Goal: Communication & Community: Answer question/provide support

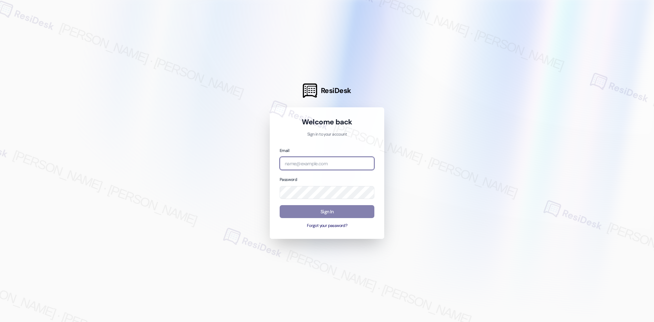
click at [304, 165] on input "email" at bounding box center [327, 163] width 95 height 13
type input "automated-surveys-asset_living-[PERSON_NAME].[PERSON_NAME].[PERSON_NAME]@asset_…"
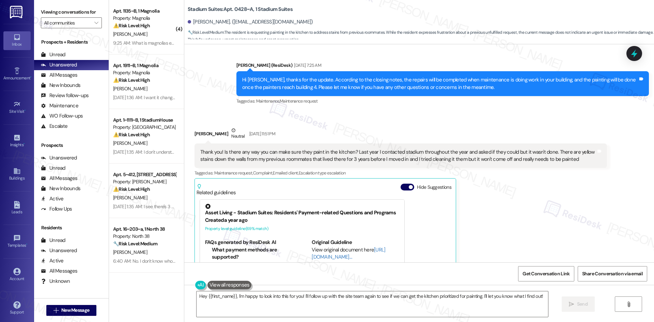
scroll to position [1335, 0]
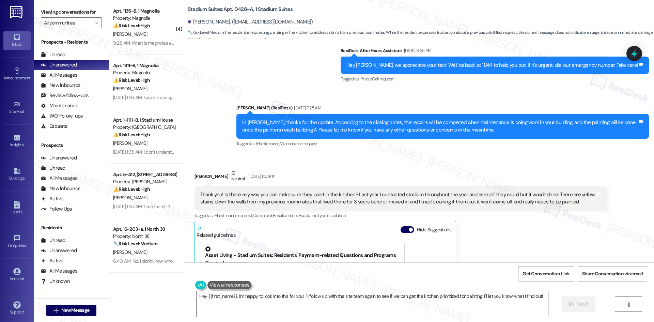
drag, startPoint x: 304, startPoint y: 88, endPoint x: 214, endPoint y: 106, distance: 91.8
click at [213, 107] on div "Sent via SMS ResiDesk After Hours Assistant Jul 31, 2025 at 8:55 PM Hey Nora, w…" at bounding box center [419, 93] width 470 height 122
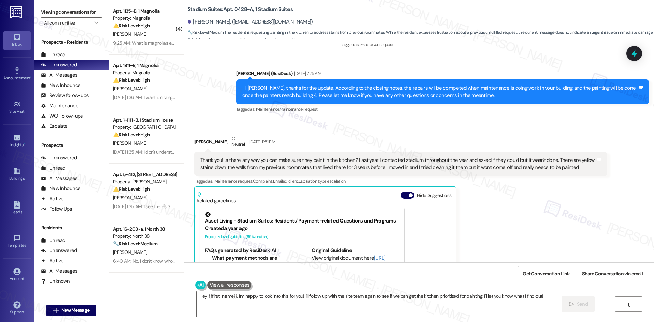
scroll to position [1370, 0]
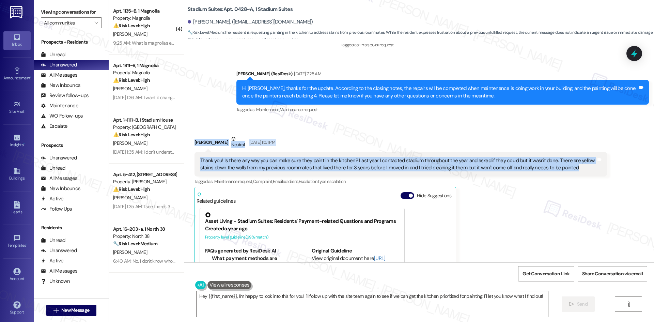
drag, startPoint x: 216, startPoint y: 111, endPoint x: 589, endPoint y: 136, distance: 374.4
click at [589, 136] on div "Received via SMS Nora Flores Neutral Aug 05, 2025 at 11:51 PM Thank you! Is the…" at bounding box center [419, 230] width 470 height 221
copy div "Nora Flores Neutral Aug 05, 2025 at 11:51 PM Thank you! Is there any way you ca…"
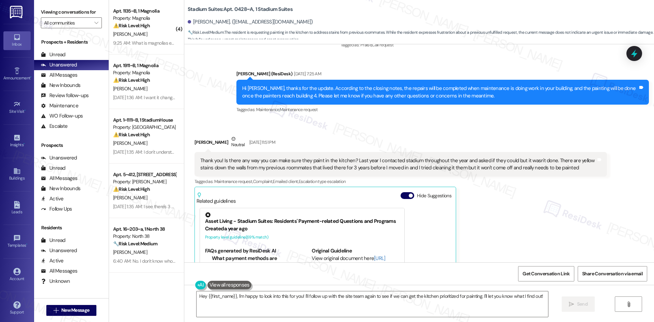
click at [535, 204] on div "Nora Flores Neutral Aug 05, 2025 at 11:51 PM Thank you! Is there any way you ca…" at bounding box center [401, 235] width 413 height 201
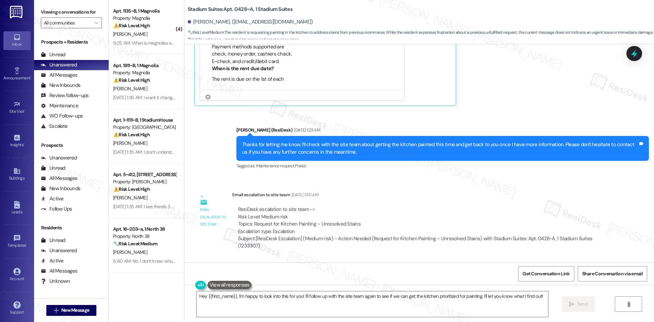
scroll to position [1608, 0]
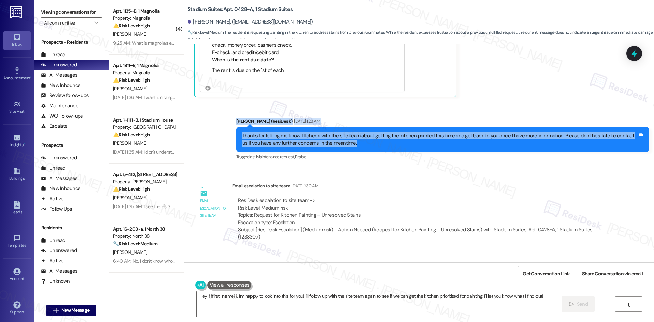
drag, startPoint x: 216, startPoint y: 85, endPoint x: 357, endPoint y: 106, distance: 142.0
click at [357, 106] on div "Sent via SMS Sarah (ResiDesk) Aug 06, 2025 at 1:23 AM Thanks for letting me kno…" at bounding box center [419, 134] width 470 height 65
copy div "Sarah (ResiDesk) Aug 06, 2025 at 1:23 AM Thanks for letting me know. I’ll check…"
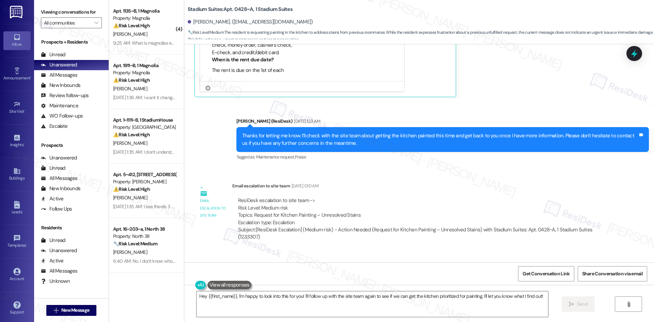
click at [212, 224] on div "WO Opened request: Door locks,... Aug 15, 2024 at 4:29 PM Status : Completed Sh…" at bounding box center [419, 153] width 470 height 218
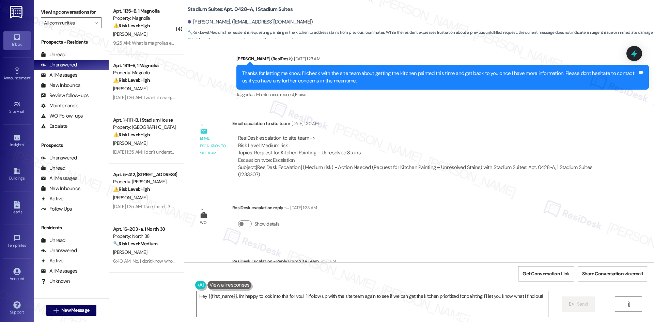
scroll to position [1676, 0]
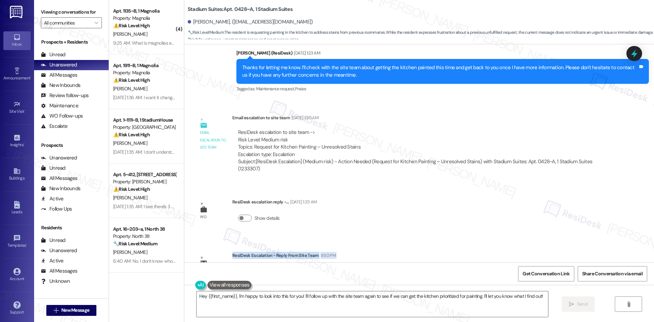
drag, startPoint x: 228, startPoint y: 220, endPoint x: 293, endPoint y: 233, distance: 66.8
click at [293, 252] on div "ResiDesk Escalation - Reply From Site Team 9:50 PM ResiDesk escalation reply ->…" at bounding box center [419, 273] width 375 height 42
copy div "ResiDesk Escalation - Reply From Site Team 9:50 PM ResiDesk escalation reply ->"
click at [401, 185] on div "WO Opened request: Door locks,... Aug 15, 2024 at 4:29 PM Status : Completed Sh…" at bounding box center [419, 153] width 470 height 218
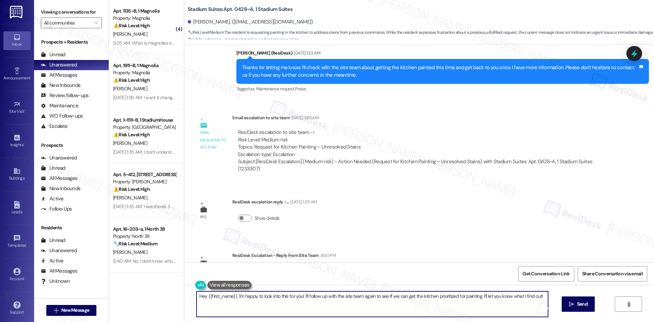
drag, startPoint x: 233, startPoint y: 296, endPoint x: 397, endPoint y: 297, distance: 163.3
click at [397, 297] on textarea "Hey {{first_name}}, I'm happy to look into this for you! I'll follow up with th…" at bounding box center [373, 304] width 352 height 26
drag, startPoint x: 460, startPoint y: 303, endPoint x: 481, endPoint y: 303, distance: 20.5
click at [462, 303] on textarea "Hey {{first_name}}, I'm happy to look into this for you! I'll follow up with th…" at bounding box center [373, 304] width 352 height 26
drag, startPoint x: 540, startPoint y: 297, endPoint x: 234, endPoint y: 298, distance: 306.4
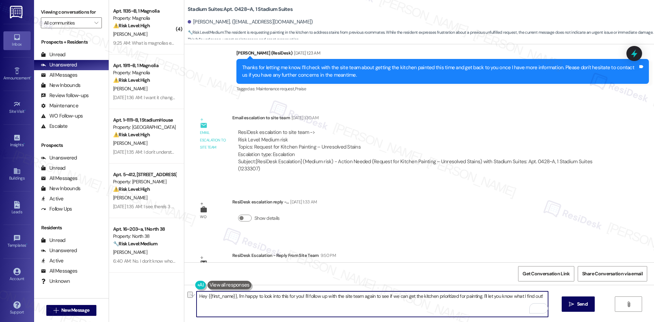
click at [234, 298] on textarea "Hey {{first_name}}, I'm happy to look into this for you! I'll follow up with th…" at bounding box center [373, 304] width 352 height 26
paste textarea "The site team said their painter is back on the property and will be repainting…"
click at [235, 297] on textarea "Hey {{first_name}}, The site team said their painter is back on the property an…" at bounding box center [373, 304] width 352 height 26
click at [355, 306] on textarea "Hey {{first_name}}, the site team said their painter is back on the property an…" at bounding box center [373, 304] width 352 height 26
type textarea "Hey {{first_name}}, the site team said their painter is back on the property an…"
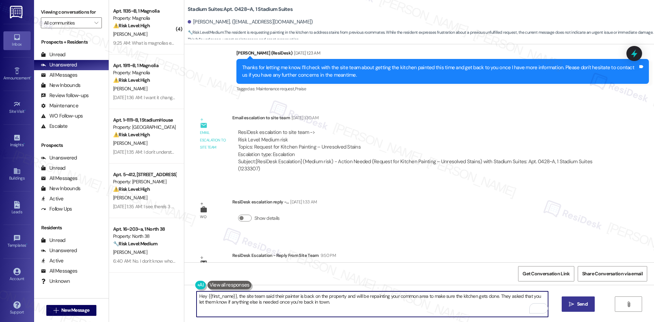
click at [584, 308] on button " Send" at bounding box center [578, 304] width 33 height 15
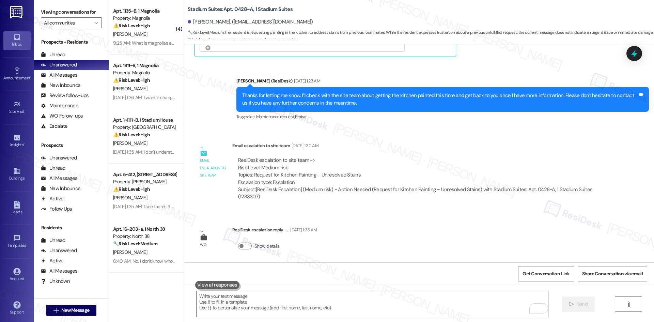
scroll to position [1731, 0]
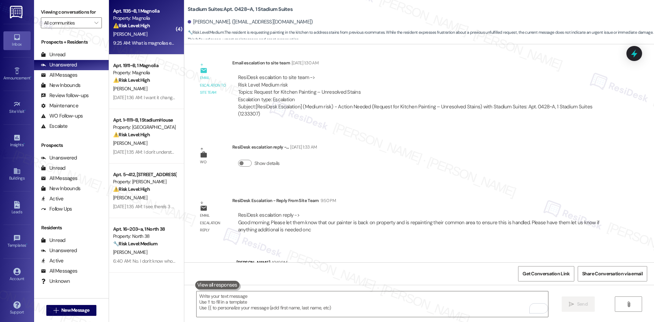
click at [139, 34] on div "L. Cook" at bounding box center [144, 34] width 64 height 9
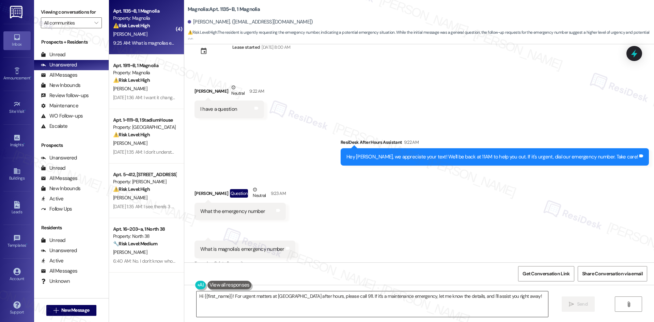
scroll to position [1847, 0]
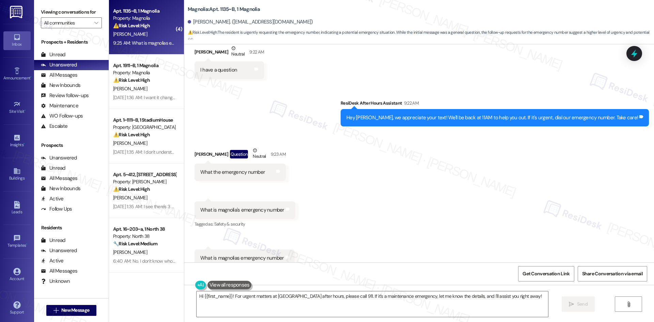
click at [351, 166] on div "Received via SMS Lydia Cook Question Neutral 9:23 AM What the emergency number …" at bounding box center [419, 207] width 470 height 151
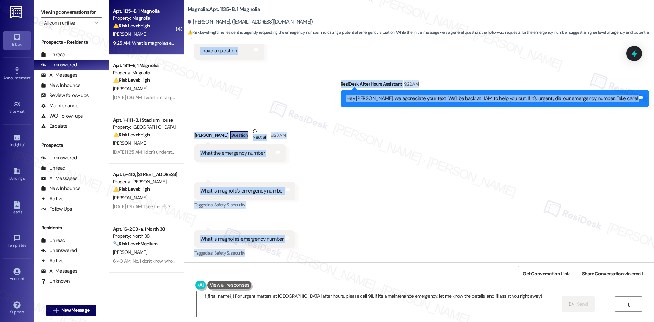
scroll to position [1915, 0]
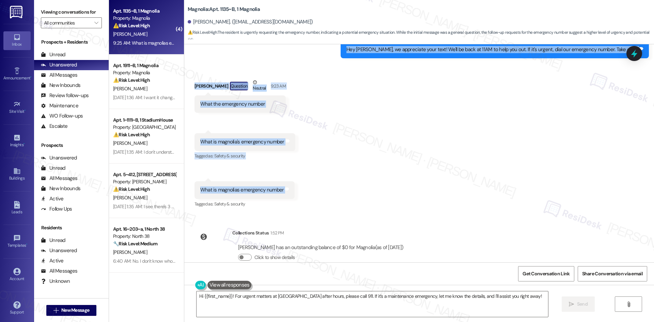
drag, startPoint x: 182, startPoint y: 134, endPoint x: 343, endPoint y: 177, distance: 166.2
click at [343, 177] on div "Survey, sent via SMS Residesk Automated Survey Oct 03, 2024 at 12:45 AM Hi Lydi…" at bounding box center [419, 153] width 470 height 218
drag, startPoint x: 254, startPoint y: 171, endPoint x: 248, endPoint y: 172, distance: 5.3
copy div "Lydia Cook Neutral 9:22 AM I have a question Tags and notes Sent via SMS ResiDe…"
click at [449, 183] on div "Received via SMS Lydia Cook Question Neutral 9:23 AM What the emergency number …" at bounding box center [419, 138] width 470 height 151
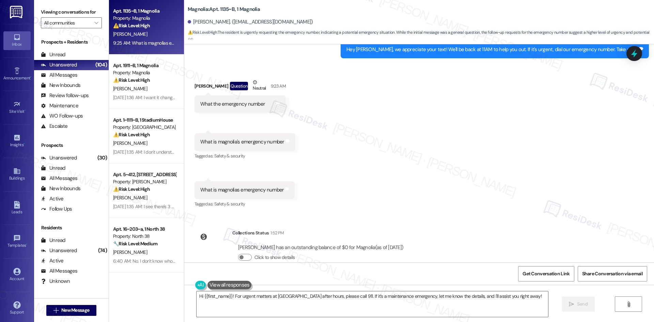
click at [366, 167] on div "Received via SMS Lydia Cook Question Neutral 9:23 AM What the emergency number …" at bounding box center [419, 138] width 470 height 151
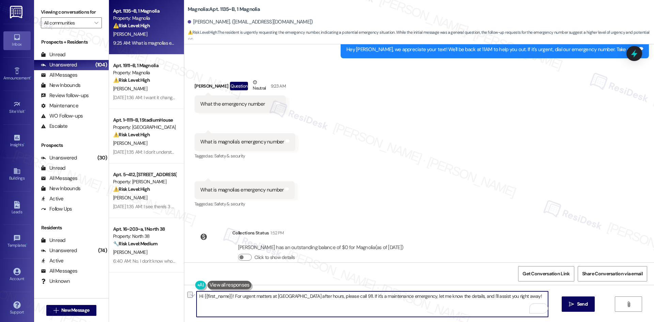
drag, startPoint x: 230, startPoint y: 297, endPoint x: 342, endPoint y: 307, distance: 112.0
click at [342, 307] on textarea "Hi {{first_name}}! For urgent matters at Magnolia after hours, please call 911.…" at bounding box center [373, 304] width 352 height 26
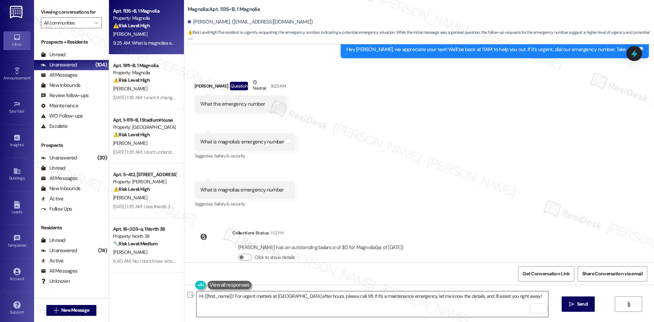
click at [448, 302] on textarea "Hi {{first_name}}! For urgent matters at Magnolia after hours, please call 911.…" at bounding box center [373, 304] width 352 height 26
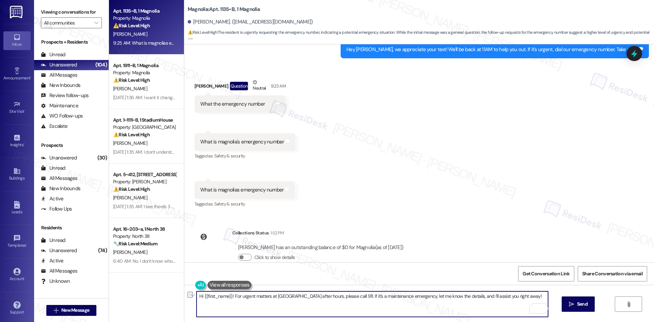
paste textarea "Lydia, just checking in — for urgent matters at Magnolia after hours, you can c…"
click at [478, 307] on textarea "Hi {{first_name}}! For urgent matters at Magnolia after hours, please call 911.…" at bounding box center [373, 304] width 352 height 26
paste textarea "Lydia, just checking in — for urgent matters at Magnolia after hours, you can c…"
type textarea "Hi Lydia, just checking in — for urgent matters at Magnolia after hours, you ca…"
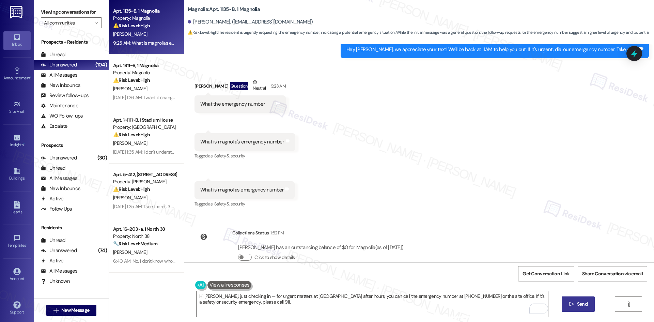
click at [576, 304] on span "Send" at bounding box center [582, 304] width 13 height 7
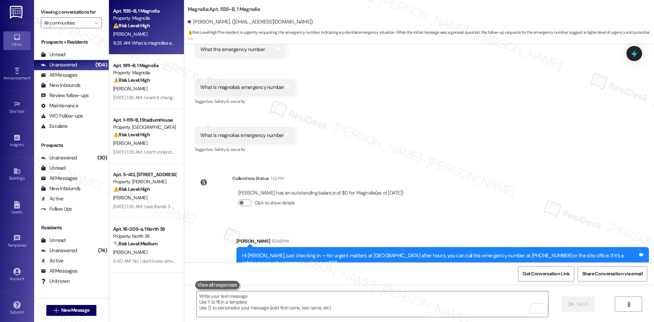
scroll to position [1970, 0]
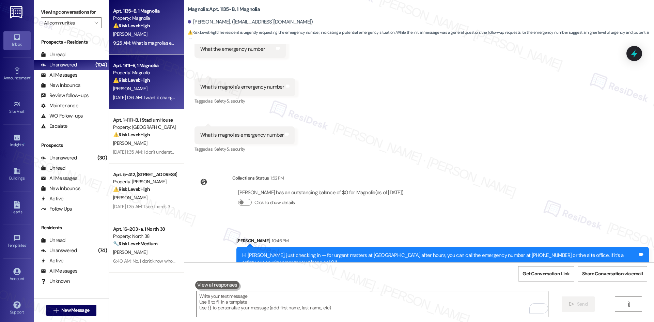
click at [132, 102] on div "Apt. 1911~B, 1 Magnolia Property: Magnolia ⚠️ Risk Level: High The resident is …" at bounding box center [146, 82] width 75 height 55
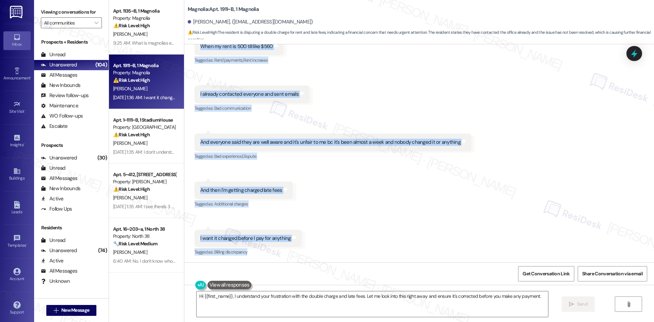
scroll to position [827, 0]
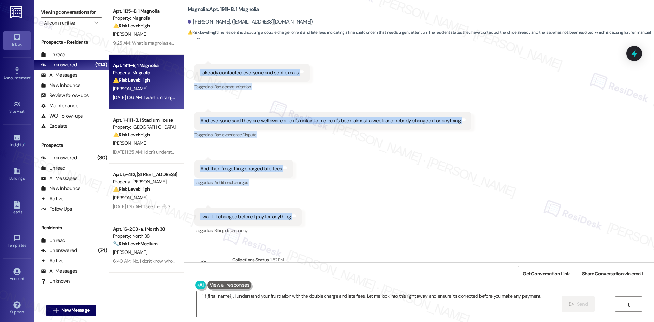
drag, startPoint x: 225, startPoint y: 125, endPoint x: 361, endPoint y: 215, distance: 163.0
click at [361, 215] on div "Survey, sent via SMS Residesk Automated Survey Jun 03, 2025 at 12:38 AM Hi Katl…" at bounding box center [419, 153] width 470 height 218
copy div "Residesk Automated Survey Aug 06, 2025 at 1:32 AM Hi Katlyn, how are you? A fri…"
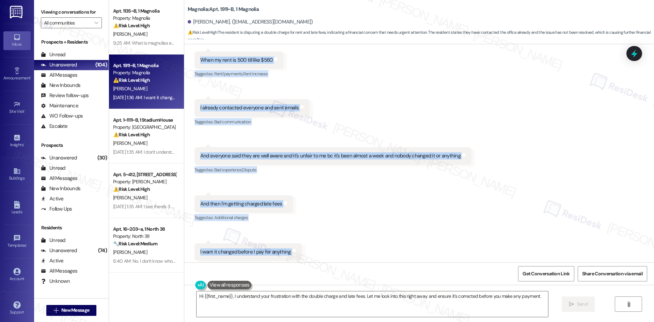
scroll to position [656, 0]
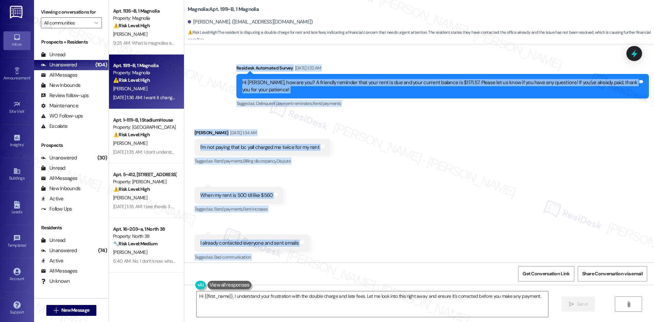
click at [422, 159] on div "Received via SMS Katlyn Lisowski Aug 06, 2025 at 1:34 AM I'm not paying that bc…" at bounding box center [419, 263] width 470 height 298
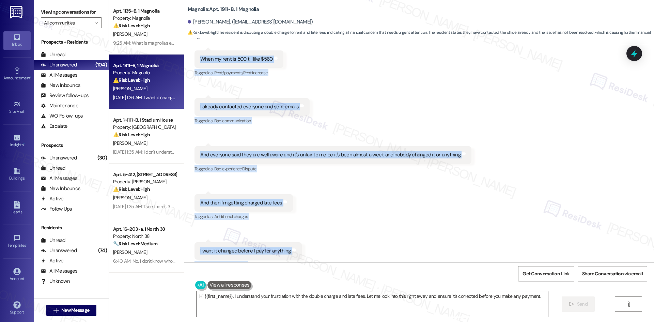
scroll to position [861, 0]
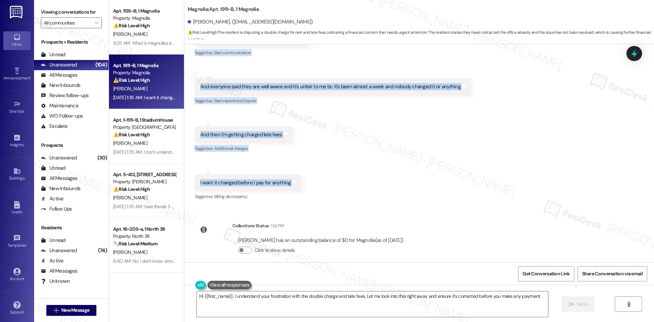
drag, startPoint x: 218, startPoint y: 93, endPoint x: 317, endPoint y: 182, distance: 133.0
click at [317, 182] on div "Survey, sent via SMS Residesk Automated Survey Jun 03, 2025 at 12:38 AM Hi Katl…" at bounding box center [419, 153] width 470 height 218
copy div "Residesk Automated Survey Aug 06, 2025 at 1:32 AM Hi Katlyn, how are you? A fri…"
click at [376, 167] on div "Received via SMS Katlyn Lisowski Aug 06, 2025 at 1:34 AM I'm not paying that bc…" at bounding box center [419, 58] width 470 height 298
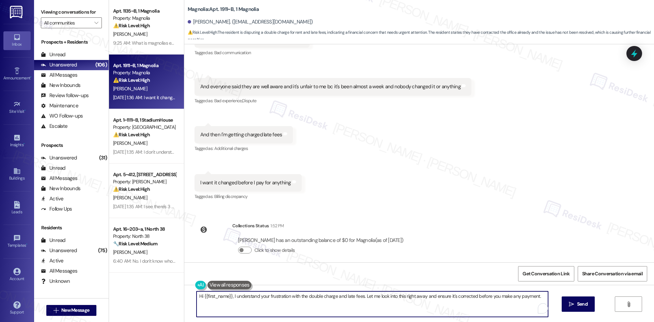
click at [383, 305] on textarea "Hi {{first_name}}, I understand your frustration with the double charge and lat…" at bounding box center [373, 304] width 352 height 26
paste textarea "Thank you! I apologize for the confusion. The previous message was an automated…"
type textarea "Thank you! I apologize for the confusion. The previous message was an automated…"
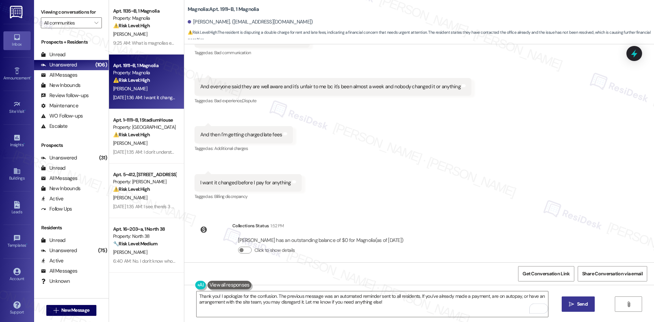
click at [581, 308] on span "Send" at bounding box center [582, 304] width 11 height 7
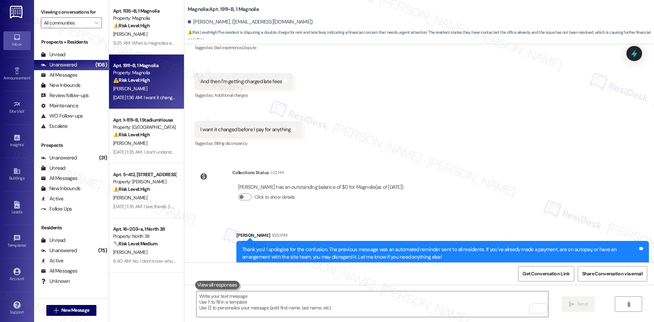
scroll to position [916, 0]
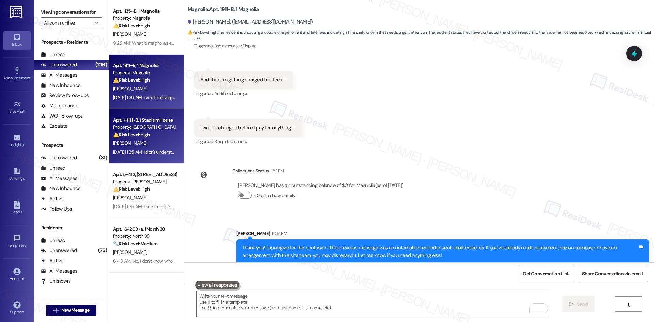
click at [146, 142] on div "[PERSON_NAME]" at bounding box center [144, 143] width 64 height 9
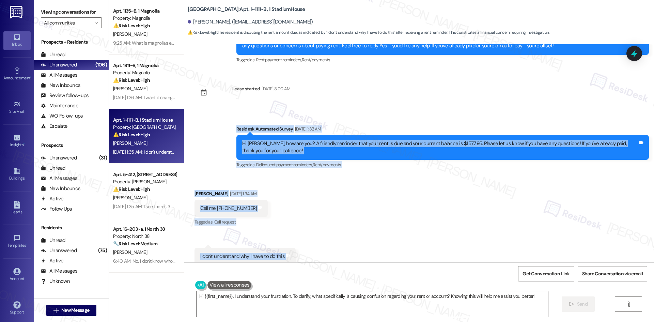
scroll to position [627, 0]
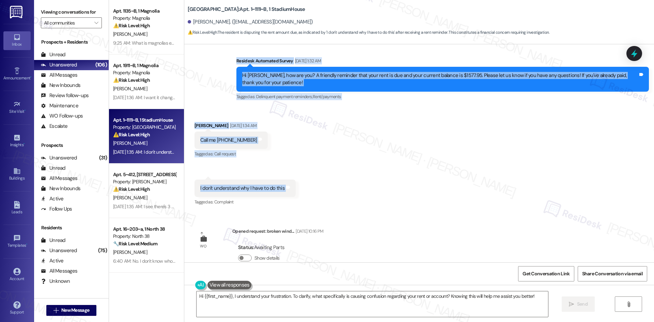
drag, startPoint x: 235, startPoint y: 121, endPoint x: 366, endPoint y: 166, distance: 139.2
click at [366, 166] on div "Survey, sent via SMS Residesk Automated Survey Aug 28, 2024 at 12:32 AM This me…" at bounding box center [419, 153] width 470 height 218
copy div "Residesk Automated Survey Aug 06, 2025 at 1:32 AM Hi Patrick, how are you? A fr…"
drag, startPoint x: 374, startPoint y: 152, endPoint x: 376, endPoint y: 159, distance: 7.0
click at [374, 152] on div "Received via SMS Patrick Mcandless Aug 06, 2025 at 1:34 AM Call me 954-614-9140…" at bounding box center [419, 160] width 470 height 106
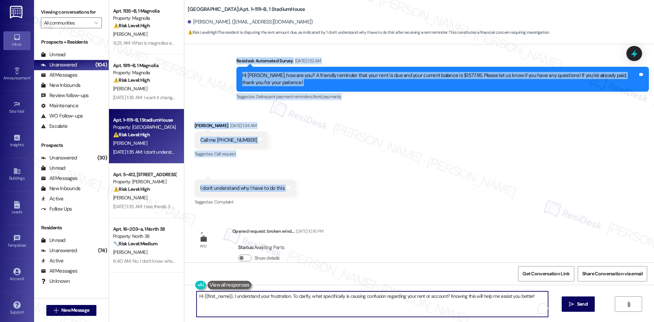
click at [395, 305] on textarea "Hi {{first_name}}, I understand your frustration. To clarify, what specifically…" at bounding box center [373, 304] width 352 height 26
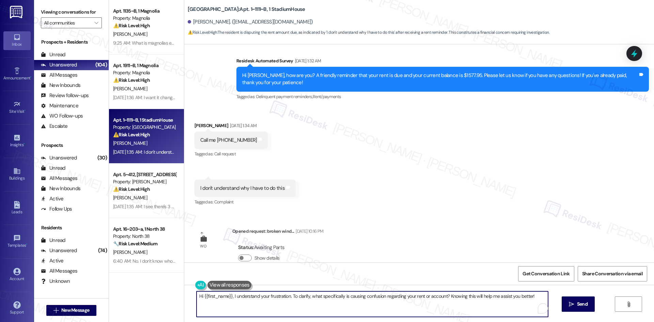
paste textarea "ello, my apologies for the delayed response. Please feel free to reach out if y…"
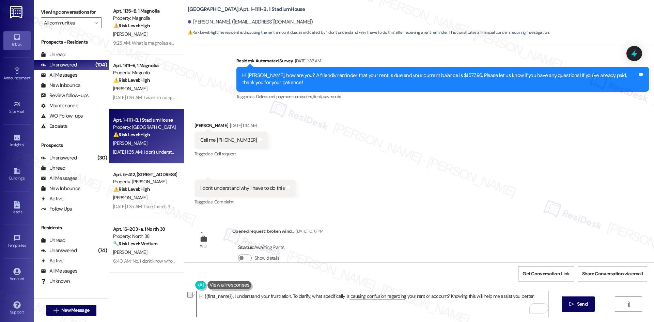
click at [393, 303] on textarea "Hi {{first_name}}, I understand your frustration. To clarify, what specifically…" at bounding box center [373, 304] width 352 height 26
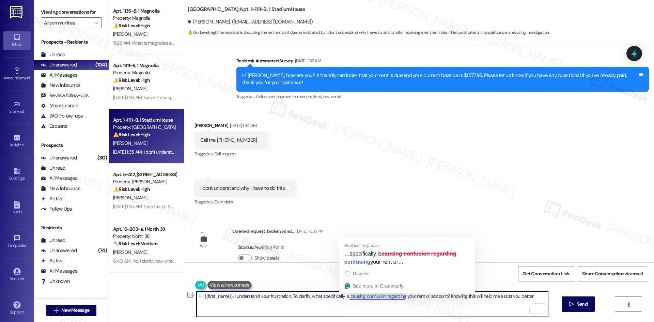
paste textarea "ello, my apologies for the delayed response. Please feel free to reach out if y…"
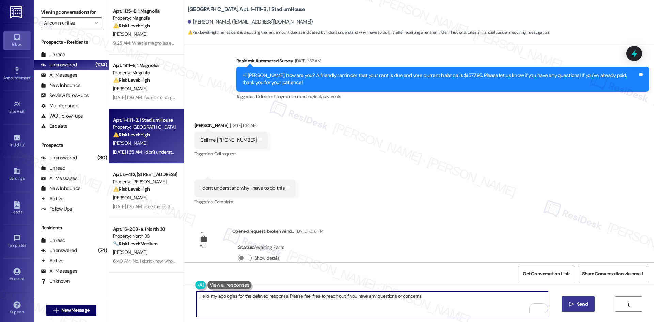
type textarea "Hello, my apologies for the delayed response. Please feel free to reach out if …"
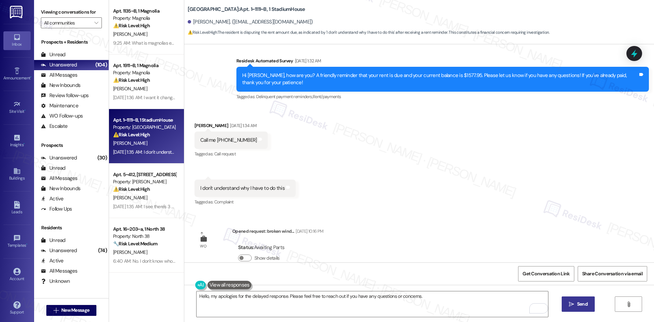
click at [586, 305] on span "Send" at bounding box center [582, 304] width 11 height 7
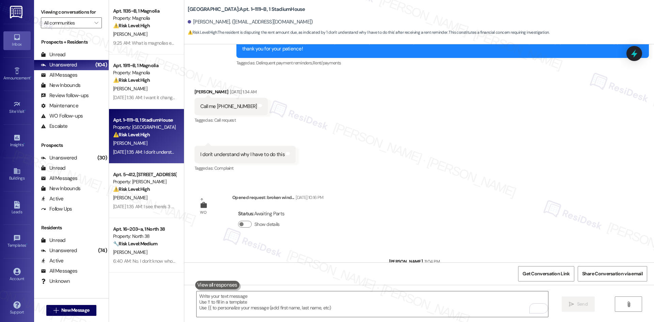
scroll to position [675, 0]
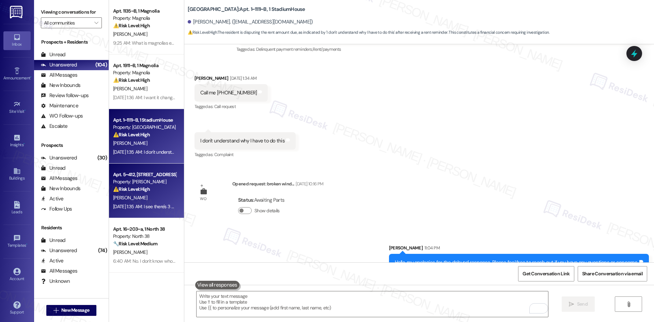
click at [146, 190] on strong "⚠️ Risk Level: High" at bounding box center [131, 189] width 37 height 6
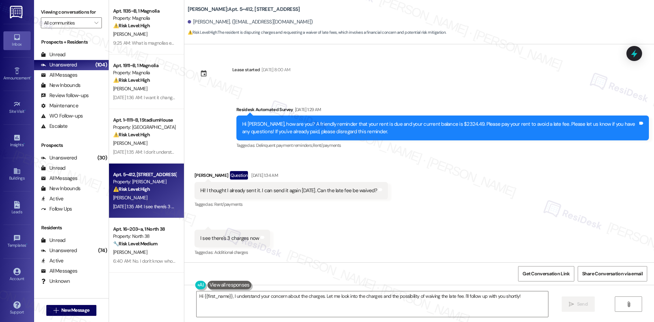
scroll to position [194, 0]
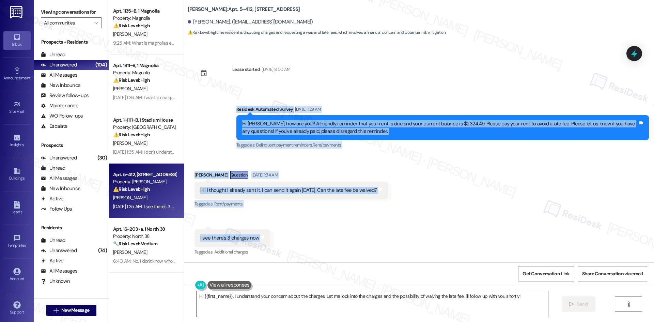
drag, startPoint x: 215, startPoint y: 103, endPoint x: 258, endPoint y: 243, distance: 146.3
click at [258, 243] on div "Survey, sent via SMS Residesk Automated Survey May 15, 2025 at 12:33 AM Hi Josh…" at bounding box center [419, 153] width 470 height 218
copy div "Residesk Automated Survey Aug 06, 2025 at 1:29 AM Hi Joshlyn, how are you? A fr…"
click at [221, 148] on div "Survey, sent via SMS Residesk Automated Survey Aug 06, 2025 at 1:29 AM Hi Joshl…" at bounding box center [419, 122] width 470 height 65
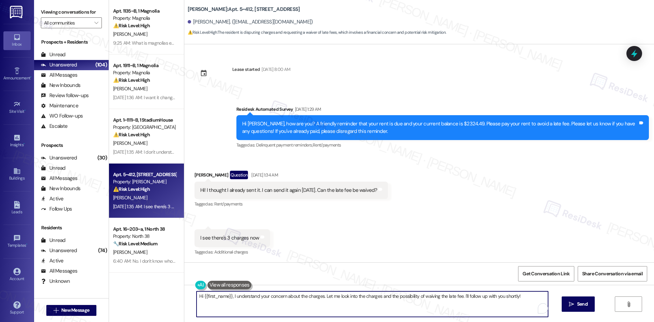
click at [276, 302] on textarea "Hi {{first_name}}, I understand your concern about the charges. Let me look int…" at bounding box center [373, 304] width 352 height 26
paste textarea "Thank you! I apologize for the confusion. The previous message was an automated…"
click at [283, 307] on textarea "Thank you! I apologize for the confusion. The previous message was an automated…" at bounding box center [373, 304] width 352 height 26
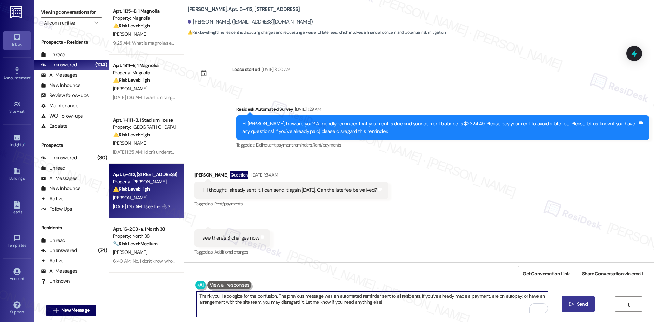
type textarea "Thank you! I apologize for the confusion. The previous message was an automated…"
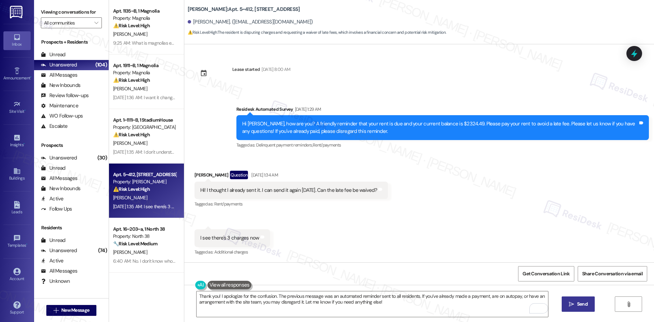
click at [574, 309] on button " Send" at bounding box center [578, 304] width 33 height 15
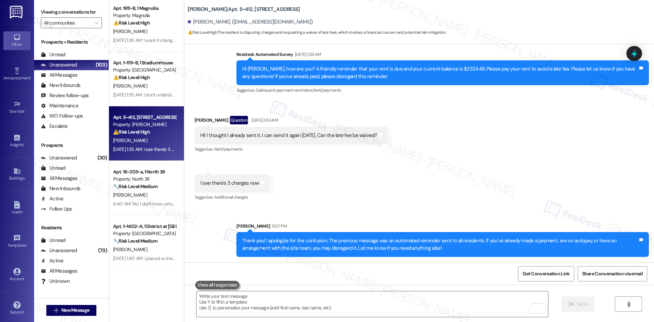
scroll to position [68, 0]
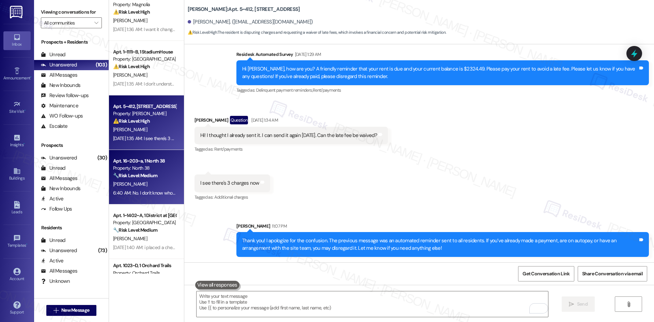
click at [158, 175] on div "🔧 Risk Level: Medium The resident is complaining about noise from a neighbor. T…" at bounding box center [144, 175] width 63 height 7
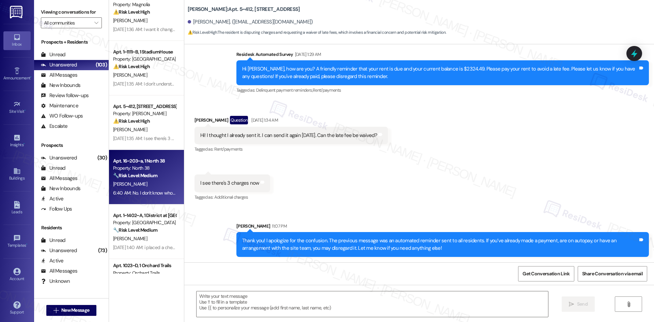
type textarea "Fetching suggested responses. Please feel free to read through the conversation…"
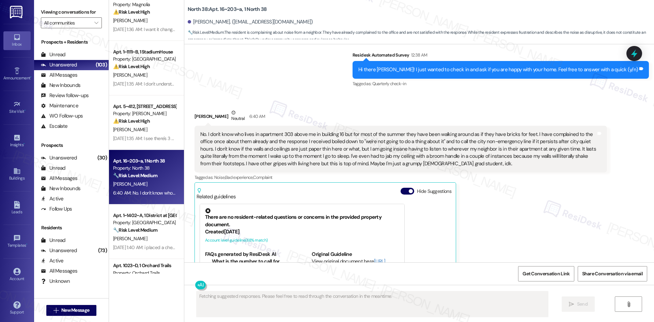
scroll to position [265, 0]
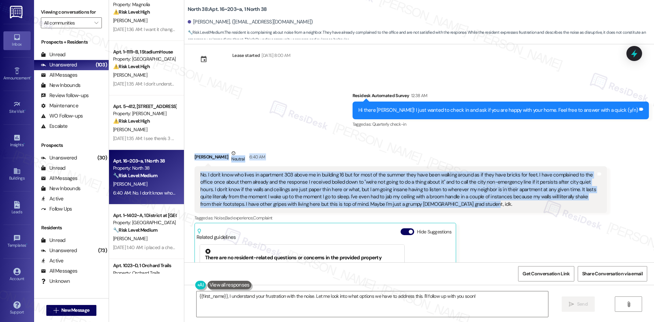
drag, startPoint x: 184, startPoint y: 147, endPoint x: 441, endPoint y: 200, distance: 262.5
click at [441, 200] on div "Received via SMS Kaleb Elliott Neutral 6:40 AM No. I don't know who lives in ap…" at bounding box center [401, 261] width 423 height 233
copy div "Kaleb Elliott Neutral 6:40 AM No. I don't know who lives in apartment 303 above…"
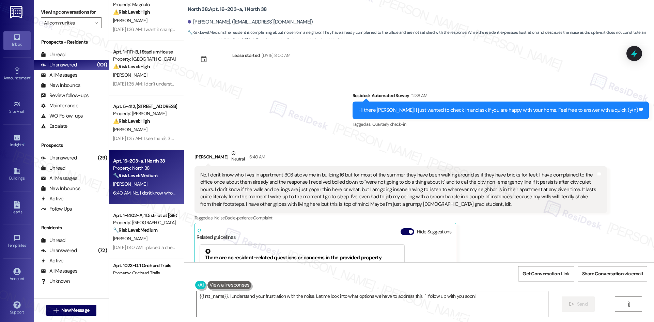
click at [297, 121] on div "Survey, sent via SMS Residesk Automated Survey 12:38 AM Hi there Kaleb! I just …" at bounding box center [419, 106] width 470 height 58
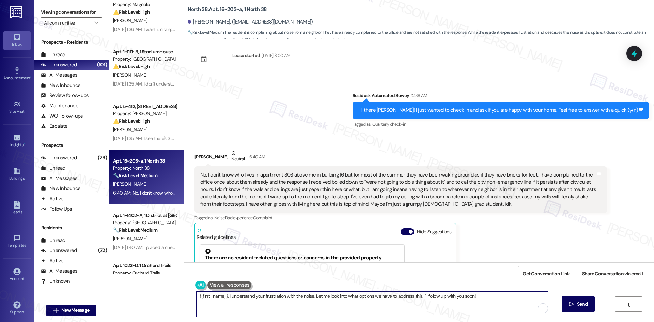
click at [453, 313] on textarea "{{first_name}}, I understand your frustration with the noise. Let me look into …" at bounding box center [373, 304] width 352 height 26
paste textarea "I understand your concern and how frustrating this must be. I’ll check with the…"
type textarea "I understand your concern and how frustrating this must be. I’ll check with the…"
click at [579, 306] on span "Send" at bounding box center [582, 304] width 11 height 7
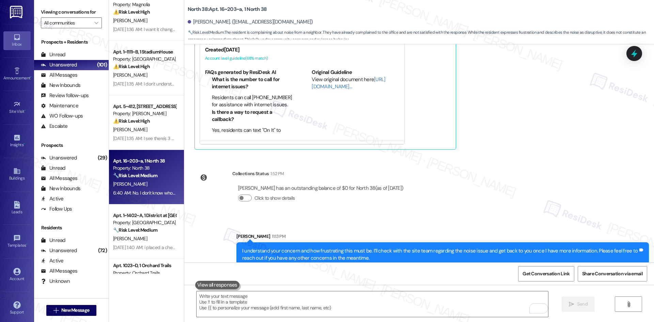
scroll to position [490, 0]
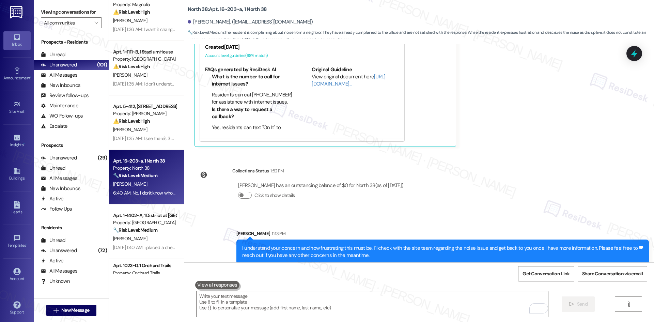
click at [519, 186] on div "Survey, sent via SMS Residesk Automated Survey Nov 19, 2024 at 2:38 AM Hi there…" at bounding box center [419, 153] width 470 height 218
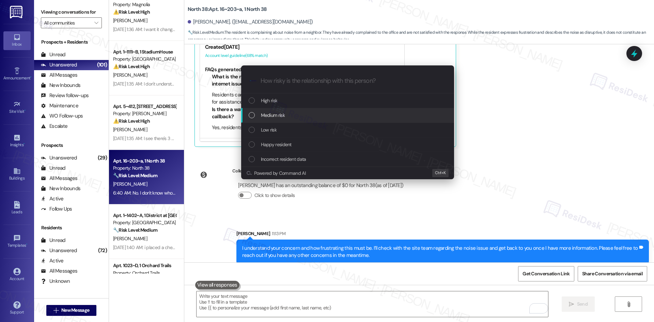
click at [314, 114] on div "Medium risk" at bounding box center [348, 114] width 199 height 7
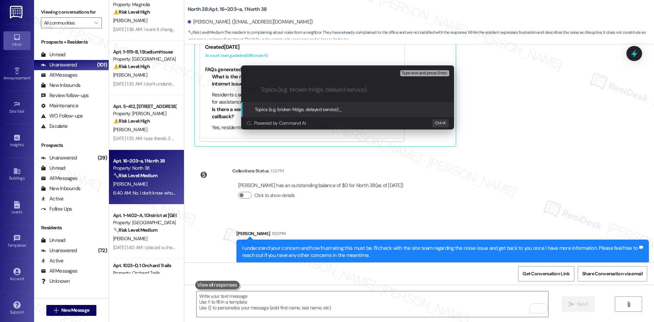
click at [323, 92] on input "Topics (e.g. broken fridge, delayed service)" at bounding box center [353, 89] width 185 height 7
paste input "Noise Complaint – Upstairs Neighbor in Building 16, Apt 303"
type input "Noise Complaint – Upstairs Neighbor in Building 16, Apt 303"
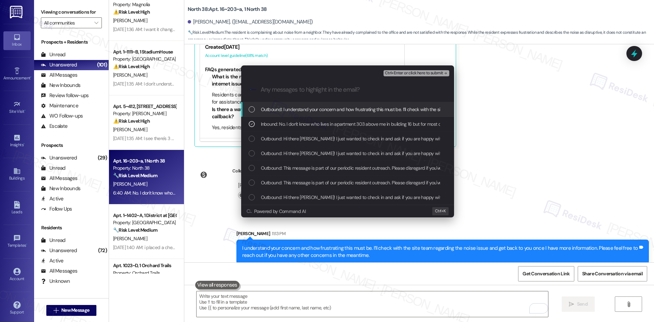
click at [434, 73] on span "Ctrl+Enter or click here to submit" at bounding box center [414, 73] width 58 height 5
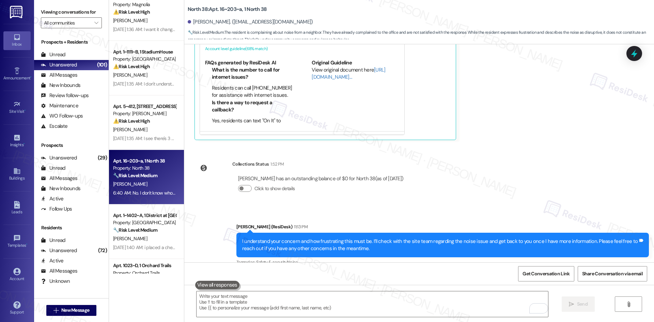
scroll to position [500, 0]
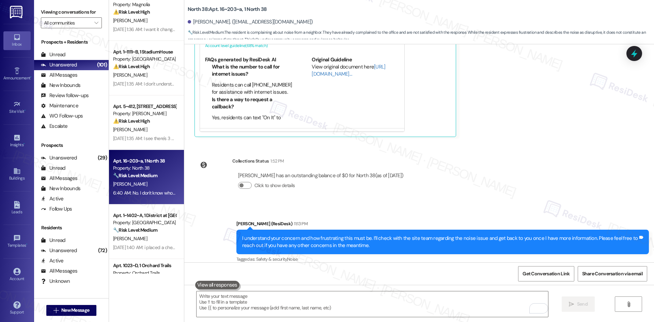
click at [537, 205] on div "Sent via SMS Sarah (ResiDesk) 11:13 PM I understand your concern and how frustr…" at bounding box center [419, 237] width 470 height 65
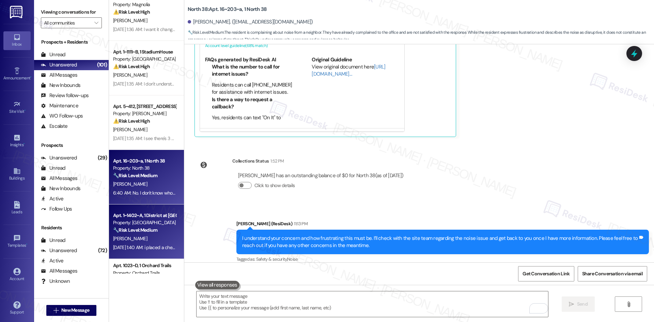
click at [139, 244] on div "Aug 06, 2025 at 1:40 AM: i placed a check in the drop box Aug 06, 2025 at 1:40 …" at bounding box center [160, 247] width 95 height 6
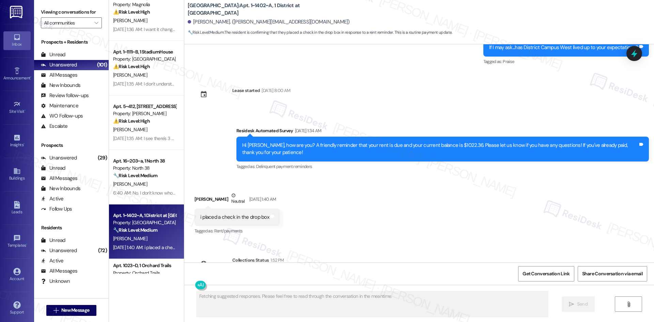
scroll to position [1755, 0]
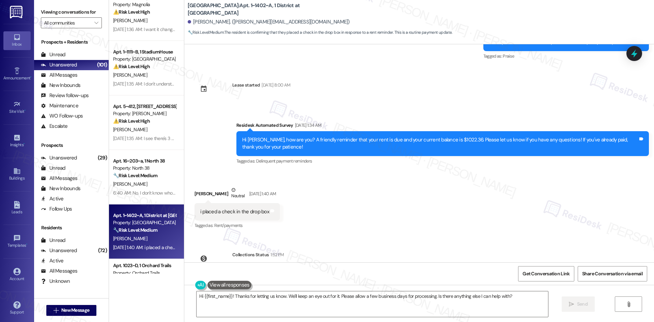
drag, startPoint x: 232, startPoint y: 97, endPoint x: 460, endPoint y: 228, distance: 263.2
click at [460, 228] on div "WO Opened request: blinds fell... Sep 28, 2024 at 9:44 PM Status : Completed Sh…" at bounding box center [419, 153] width 470 height 218
copy div "Residesk Automated Survey Aug 06, 2025 at 1:34 AM Hi Magdalene, how are you? A …"
drag, startPoint x: 288, startPoint y: 306, endPoint x: 290, endPoint y: 294, distance: 11.8
click at [288, 304] on textarea "Hi {{first_name}}! Thanks for letting us know. We'll keep an eye out for it. Pl…" at bounding box center [373, 304] width 352 height 26
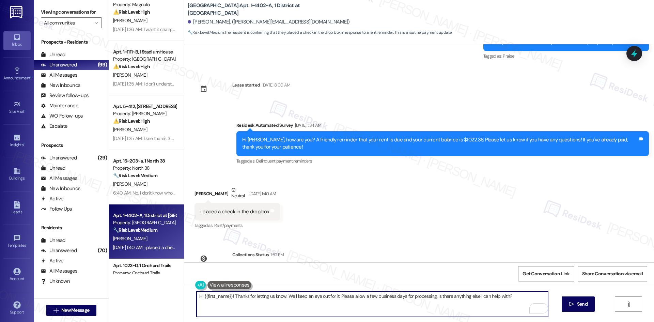
drag, startPoint x: 284, startPoint y: 296, endPoint x: 526, endPoint y: 296, distance: 241.3
click at [526, 296] on textarea "Hi {{first_name}}! Thanks for letting us know. We'll keep an eye out for it. Pl…" at bounding box center [373, 304] width 352 height 26
paste textarea "I see your balance is now $0, so your payment has been processed."
type textarea "Hi {{first_name}}! Thanks for letting us know. I see your balance is now $0, so…"
click at [568, 304] on span " Send" at bounding box center [578, 304] width 21 height 7
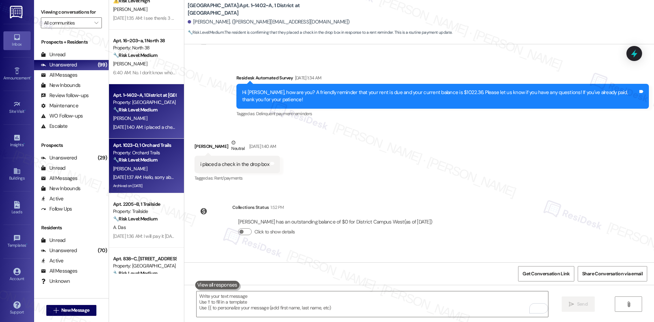
scroll to position [205, 0]
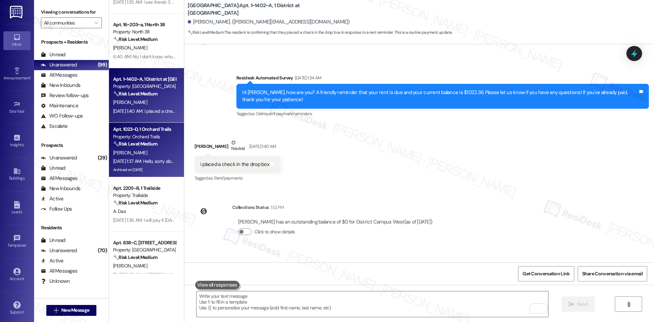
click at [147, 141] on strong "🔧 Risk Level: Medium" at bounding box center [135, 144] width 44 height 6
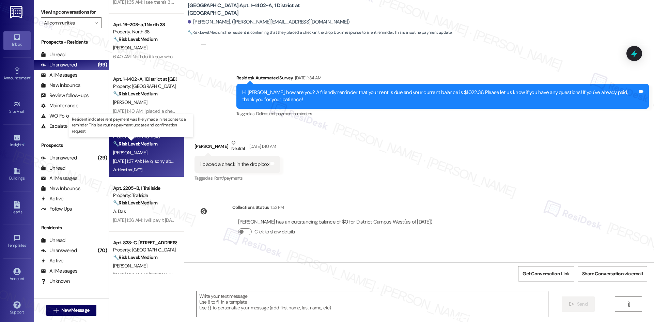
type textarea "Fetching suggested responses. Please feel free to read through the conversation…"
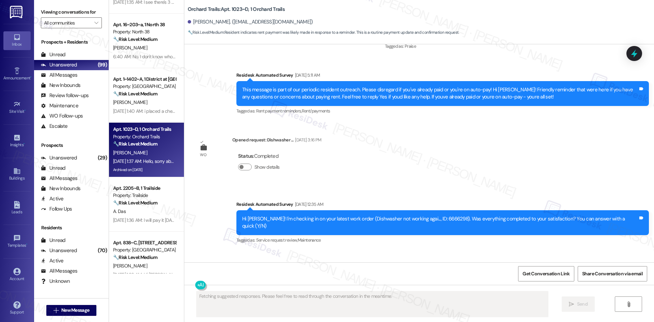
scroll to position [3215, 0]
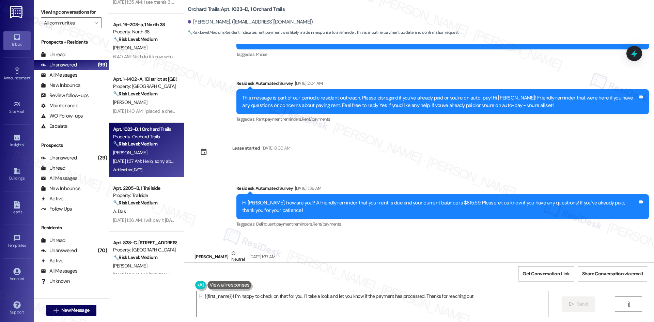
type textarea "Hi {{first_name}}! I'm happy to check on that for you. I'll take a look and let…"
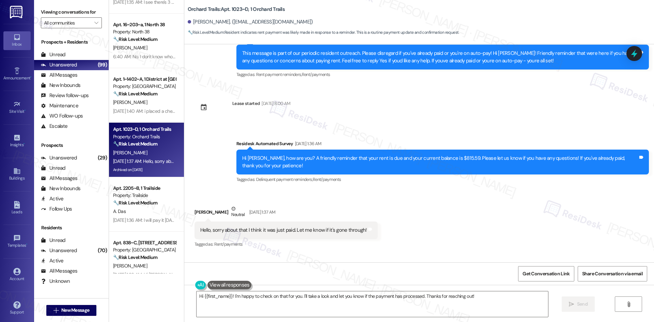
scroll to position [3278, 0]
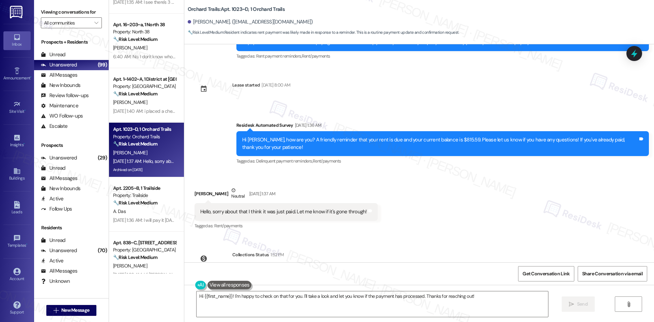
drag, startPoint x: 230, startPoint y: 84, endPoint x: 419, endPoint y: 231, distance: 239.8
click at [419, 231] on div "WO Opened request: vent needs ... Aug 30, 2023 at 7:57 PM Status : New Show det…" at bounding box center [419, 153] width 470 height 218
click at [449, 229] on div "WO Opened request: vent needs ... Aug 30, 2023 at 7:57 PM Status : New Show det…" at bounding box center [419, 153] width 470 height 218
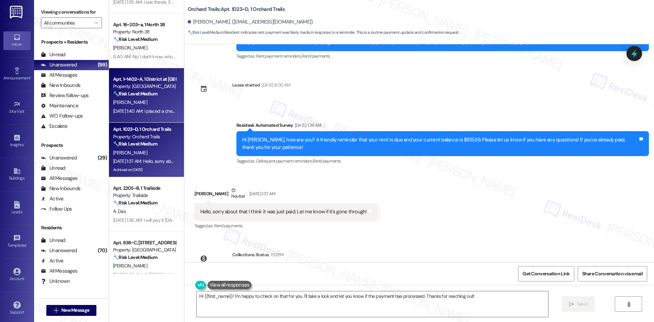
click at [138, 105] on div "[PERSON_NAME]" at bounding box center [144, 102] width 64 height 9
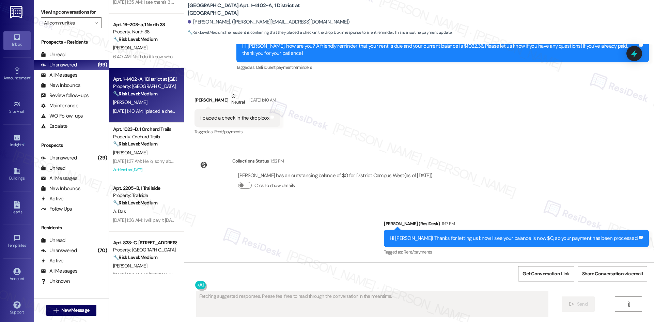
scroll to position [1813, 0]
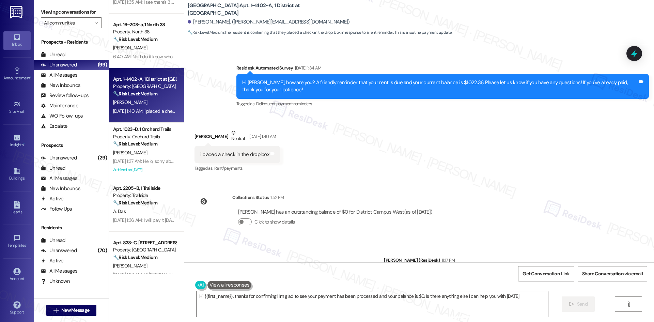
type textarea "Hi {{first_name}}, thanks for confirming! I'm glad to see your payment has been…"
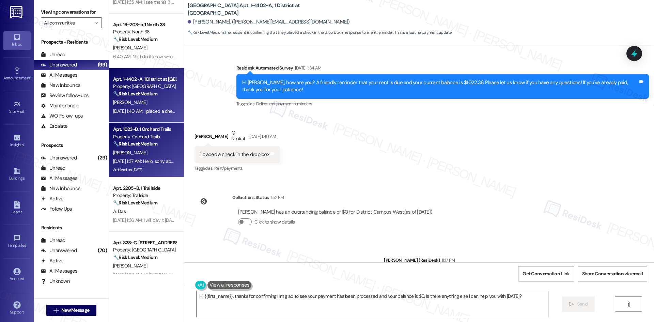
click at [153, 160] on div "Aug 06, 2025 at 1:37 AM: Hello, sorry about that I think it was just paid. Let …" at bounding box center [204, 161] width 182 height 6
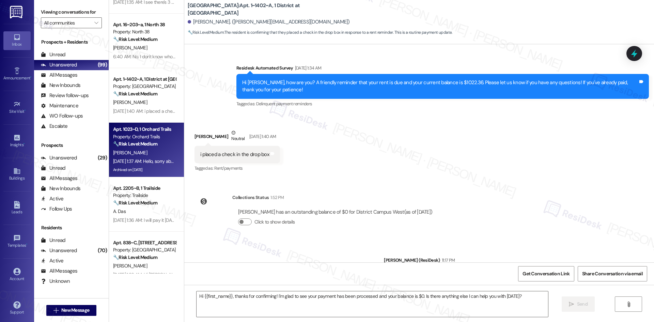
type textarea "Fetching suggested responses. Please feel free to read through the conversation…"
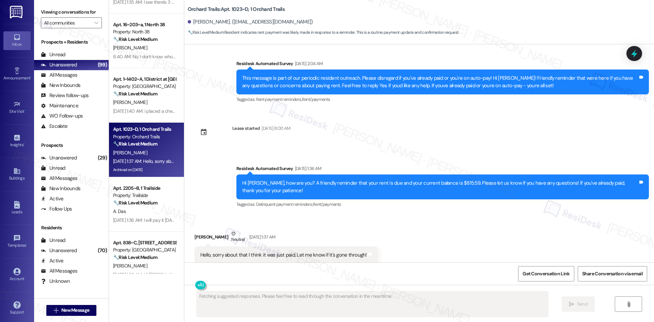
scroll to position [3278, 0]
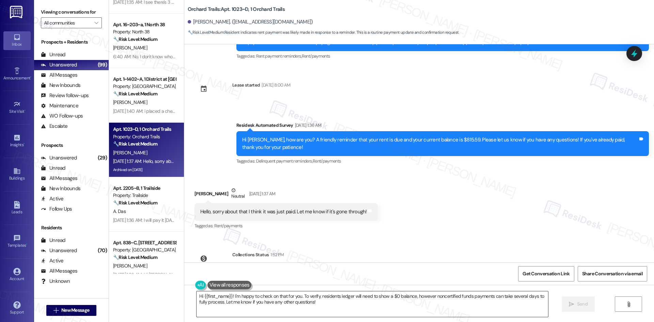
click at [228, 312] on textarea "Hi {{first_name}}! I'm happy to check on that for you. To verify, residents led…" at bounding box center [373, 304] width 352 height 26
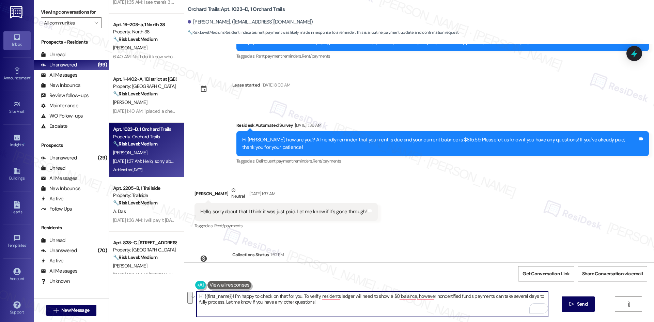
drag, startPoint x: 219, startPoint y: 302, endPoint x: 300, endPoint y: 296, distance: 81.0
click at [300, 296] on textarea "Hi {{first_name}}! I'm happy to check on that for you. To verify, residents led…" at bounding box center [373, 304] width 352 height 26
paste textarea "I see your balance is now $0, so your payment has been processed."
type textarea "Hi {{first_name}}! I'm happy to check on that for you. I see your balance is no…"
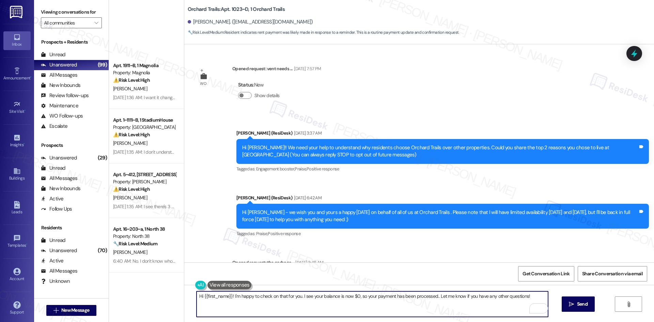
scroll to position [3278, 0]
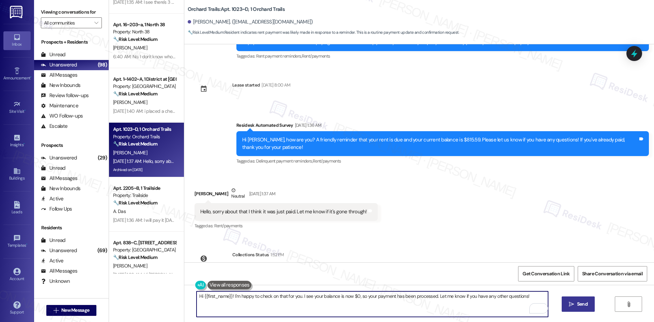
type textarea "Hi {{first_name}}! I'm happy to check on that for you. I see your balance is no…"
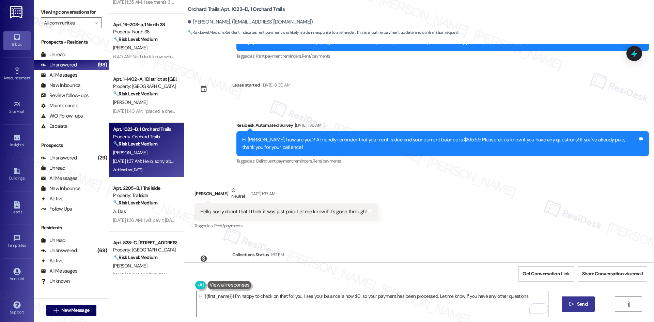
click at [571, 302] on icon "" at bounding box center [571, 304] width 5 height 5
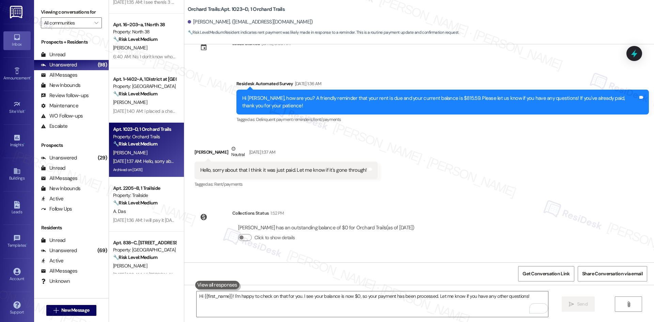
scroll to position [3325, 0]
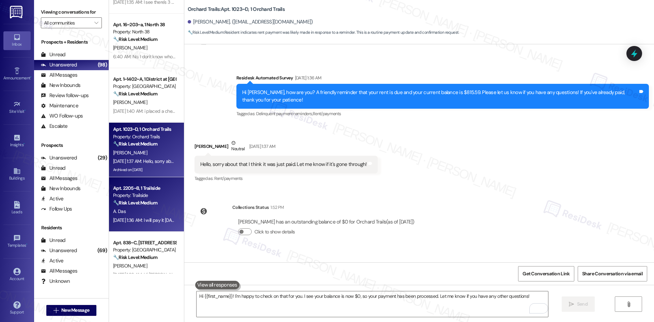
click at [117, 213] on span "A. Das" at bounding box center [119, 211] width 13 height 6
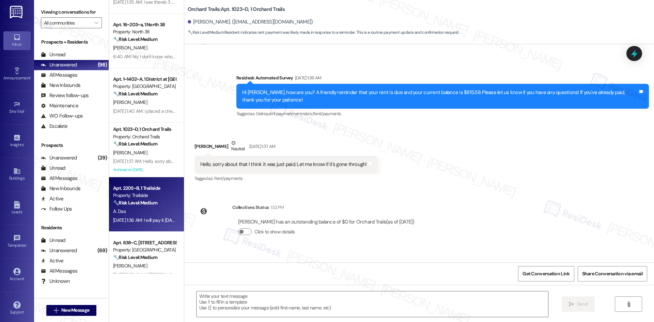
type textarea "Fetching suggested responses. Please feel free to read through the conversation…"
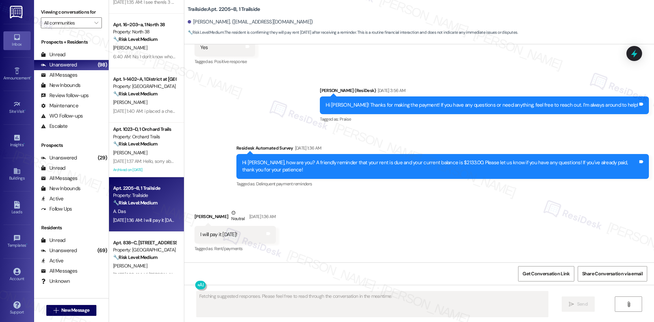
scroll to position [5525, 0]
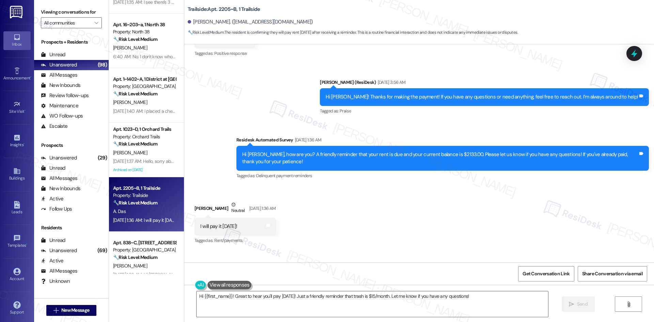
drag, startPoint x: 270, startPoint y: 137, endPoint x: 398, endPoint y: 237, distance: 162.1
click at [398, 237] on div "Announcement, sent via SMS [PERSON_NAME] (ResiDesk) [DATE] 6:47 AM Hi [PERSON_N…" at bounding box center [419, 153] width 470 height 218
copy div "Residesk Automated Survey [DATE] 1:36 AM Hi [PERSON_NAME], how are you? A frien…"
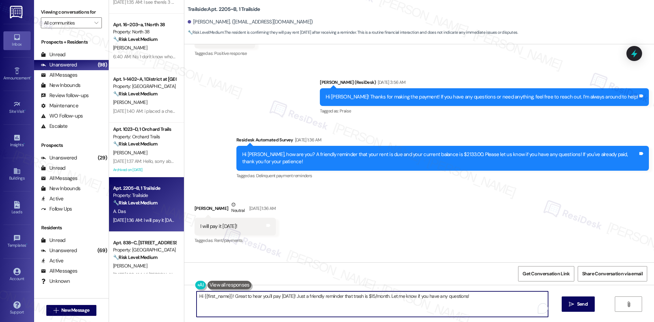
click at [304, 310] on textarea "Hi {{first_name}}! Great to hear you'll pay [DATE]! Just a friendly reminder th…" at bounding box center [373, 304] width 352 height 26
click at [230, 295] on textarea "Hi {{first_name}}! Great to hear you'll pay [DATE]! Just a friendly reminder th…" at bounding box center [373, 304] width 352 height 26
drag, startPoint x: 230, startPoint y: 295, endPoint x: 475, endPoint y: 299, distance: 244.8
click at [475, 299] on textarea "Hi {{first_name}}! Great to hear you'll pay [DATE]! Just a friendly reminder th…" at bounding box center [373, 304] width 352 height 26
paste textarea "Thanks for the update. I see your balance is now $0, so your payment has been p…"
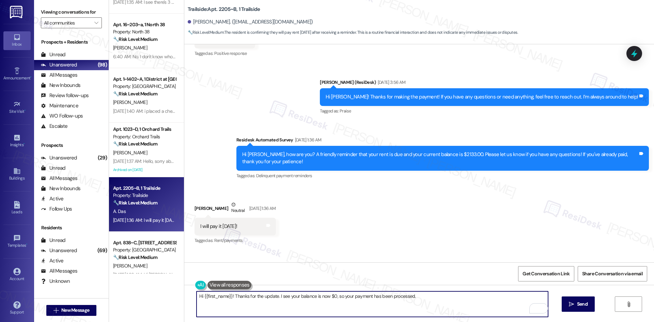
click at [380, 308] on textarea "Hi {{first_name}}! Thanks for the update. I see your balance is now $0, so your…" at bounding box center [373, 304] width 352 height 26
click at [494, 308] on textarea "Hi {{first_name}}! Thanks for the update. I see your balance is now $0, so your…" at bounding box center [373, 304] width 352 height 26
type textarea "Hi {{first_name}}! Thanks for the update. I see your balance is now $0, so your…"
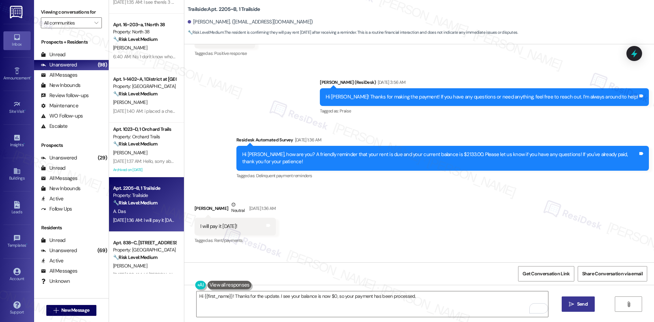
click at [580, 309] on button " Send" at bounding box center [578, 304] width 33 height 15
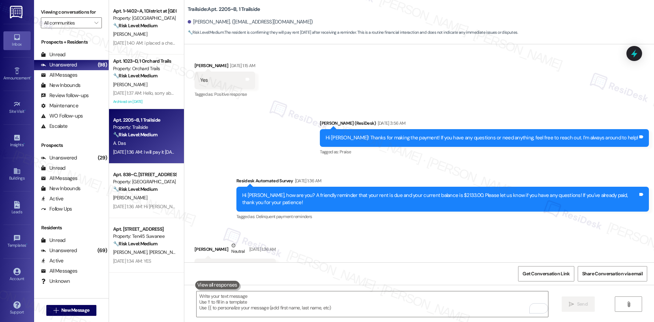
scroll to position [5572, 0]
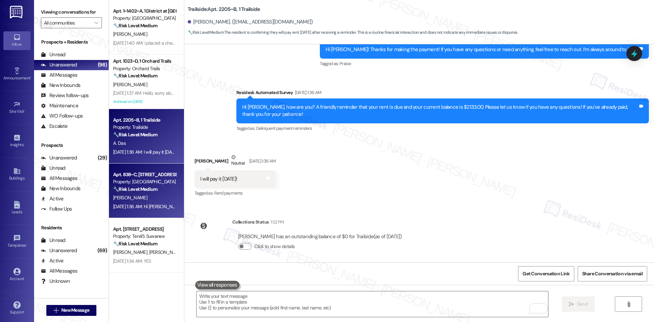
click at [156, 205] on div "[DATE] 1:36 AM: Hi [PERSON_NAME], I don't recall submitting a work order. What …" at bounding box center [217, 206] width 208 height 6
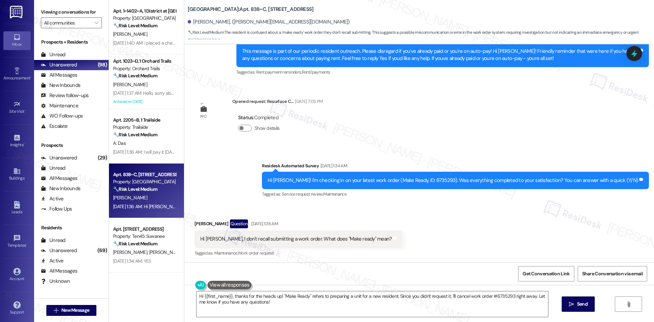
scroll to position [372, 0]
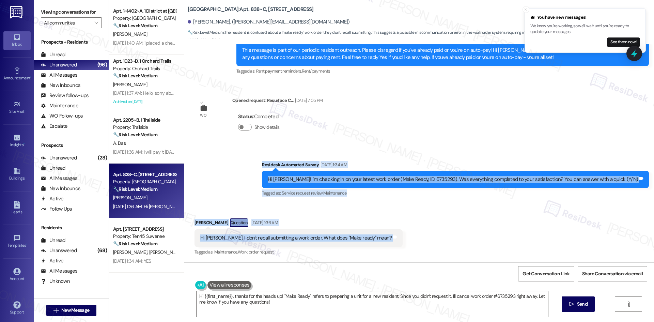
drag, startPoint x: 281, startPoint y: 181, endPoint x: 418, endPoint y: 237, distance: 148.6
click at [418, 237] on div "WO Lease started May 01, 2025 at 8:00 AM Show details Survey, sent via SMS Resi…" at bounding box center [419, 153] width 470 height 218
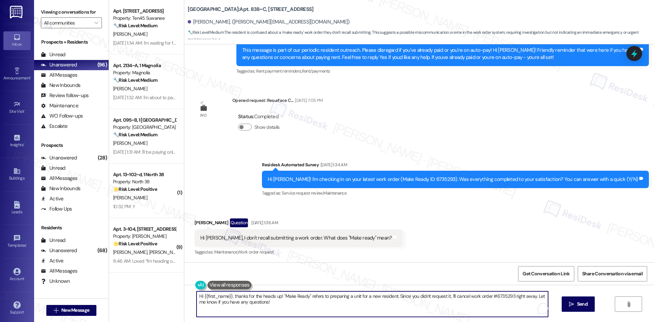
click at [271, 303] on textarea "Hi {{first_name}}, thanks for the heads up! "Make Ready" refers to preparing a …" at bounding box center [373, 304] width 352 height 26
drag, startPoint x: 445, startPoint y: 296, endPoint x: 528, endPoint y: 299, distance: 82.9
click at [528, 299] on textarea "Hi {{first_name}}, thanks for the heads up! "Make Ready" refers to preparing a …" at bounding box center [373, 304] width 352 height 26
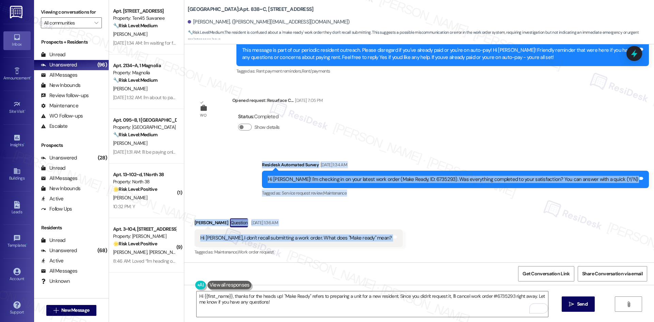
drag, startPoint x: 280, startPoint y: 158, endPoint x: 395, endPoint y: 237, distance: 138.8
click at [395, 237] on div "WO Lease started May 01, 2025 at 8:00 AM Show details Survey, sent via SMS Resi…" at bounding box center [419, 153] width 470 height 218
copy div "Residesk Automated Survey Aug 06, 2025 at 1:34 AM Hi Rodrigo! I'm checking in o…"
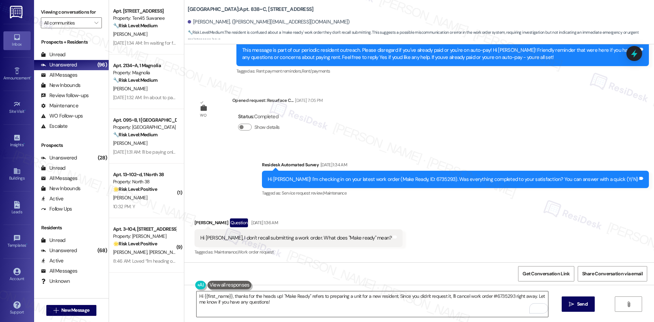
click at [392, 296] on textarea "Hi {{first_name}}, thanks for the heads up! "Make Ready" refers to preparing a …" at bounding box center [373, 304] width 352 height 26
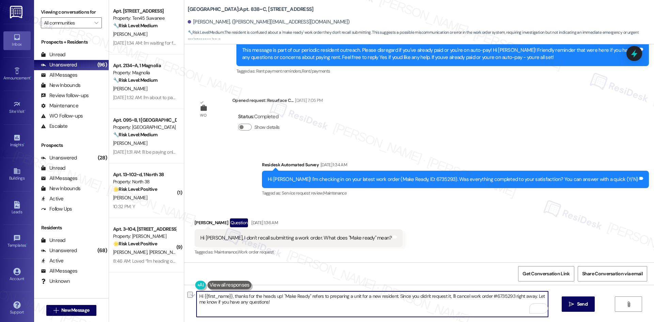
drag, startPoint x: 393, startPoint y: 297, endPoint x: 528, endPoint y: 298, distance: 135.3
click at [528, 298] on textarea "Hi {{first_name}}, thanks for the heads up! "Make Ready" refers to preparing a …" at bounding box center [373, 304] width 352 height 26
type textarea "Hi {{first_name}}, thanks for the heads up! "Make Ready" refers to preparing a …"
click at [510, 299] on textarea "Hi {{first_name}}, thanks for the heads up! "Make Ready" refers to preparing a …" at bounding box center [373, 304] width 352 height 26
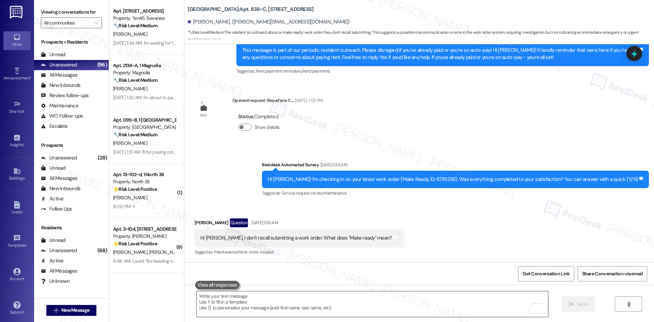
click at [312, 305] on textarea "To enrich screen reader interactions, please activate Accessibility in Grammarl…" at bounding box center [373, 304] width 352 height 26
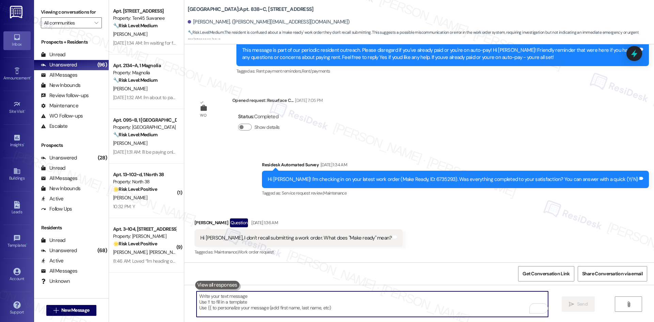
paste textarea "Hi Rodrigo, thanks for the heads up! "Make Ready" refers to preparing a unit fo…"
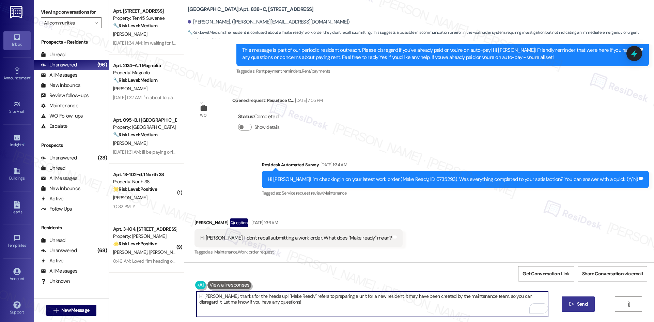
type textarea "Hi Rodrigo, thanks for the heads up! "Make Ready" refers to preparing a unit fo…"
click at [576, 306] on span "Send" at bounding box center [582, 304] width 13 height 7
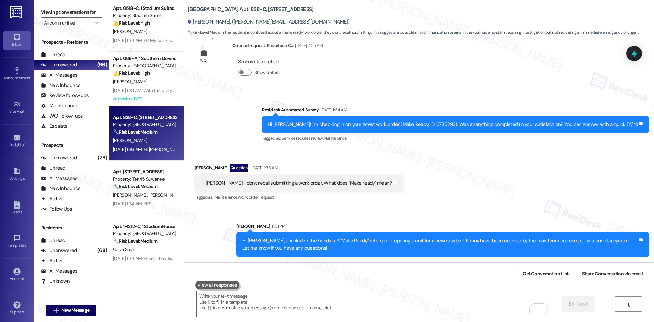
scroll to position [0, 0]
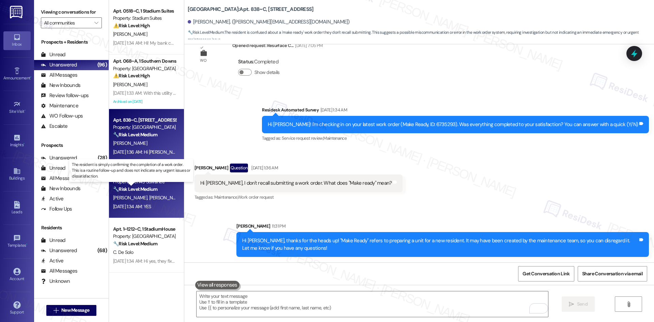
click at [154, 192] on strong "🔧 Risk Level: Medium" at bounding box center [135, 189] width 44 height 6
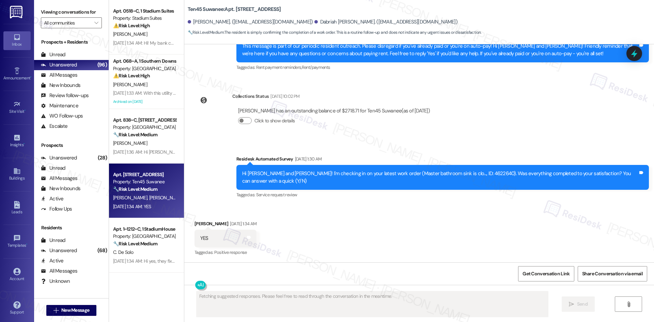
scroll to position [422, 0]
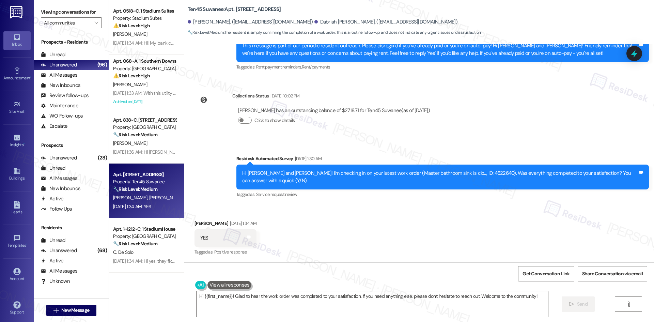
click at [377, 248] on div "Received via SMS Kevin Mcalmont Aug 06, 2025 at 1:34 AM YES Tags and notes Tagg…" at bounding box center [419, 234] width 470 height 58
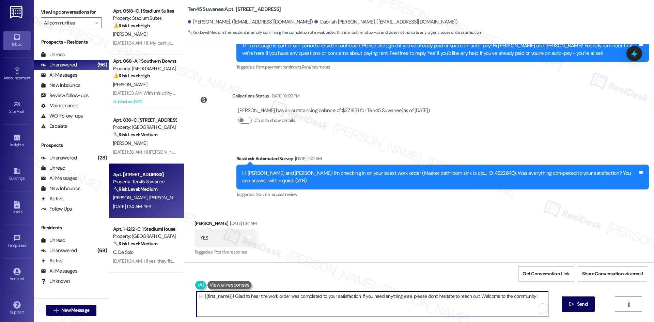
drag, startPoint x: 537, startPoint y: 295, endPoint x: 477, endPoint y: 296, distance: 60.0
click at [477, 296] on textarea "Hi {{first_name}}! Glad to hear the work order was completed to your satisfacti…" at bounding box center [373, 304] width 352 height 26
type textarea "Hi {{first_name}}! Glad to hear the work order was completed to your satisfacti…"
click at [587, 306] on span "Send" at bounding box center [582, 304] width 11 height 7
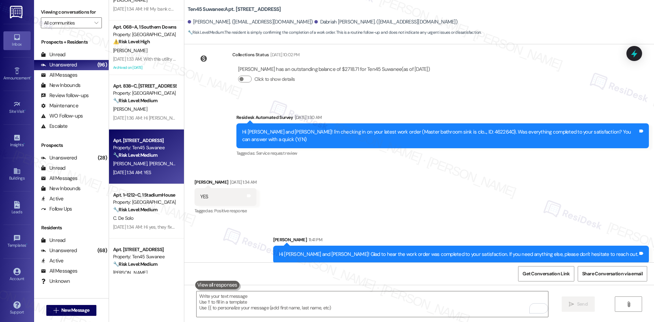
scroll to position [470, 0]
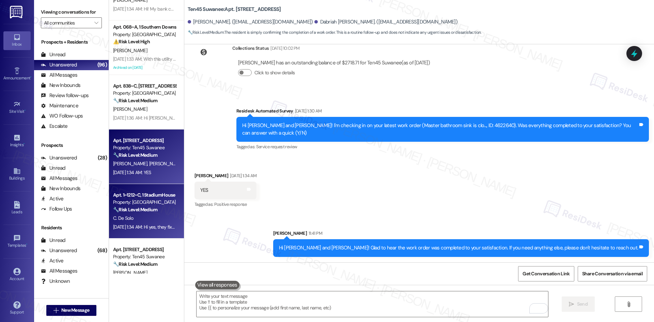
click at [125, 229] on div "Aug 06, 2025 at 1:34 AM: Hi yes, they fixed the toilet but I still need the lig…" at bounding box center [182, 227] width 139 height 6
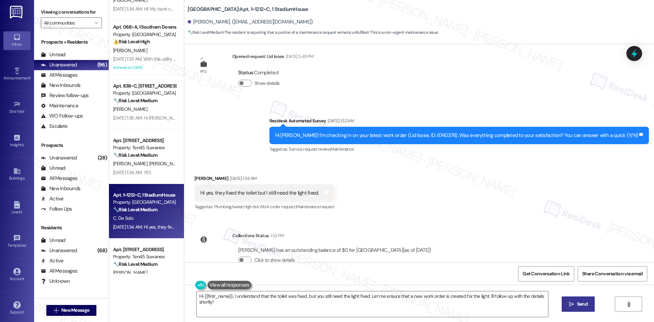
scroll to position [135, 0]
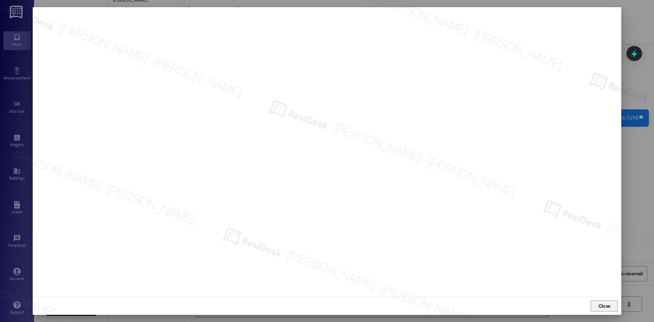
click at [601, 302] on span "Close" at bounding box center [605, 306] width 15 height 10
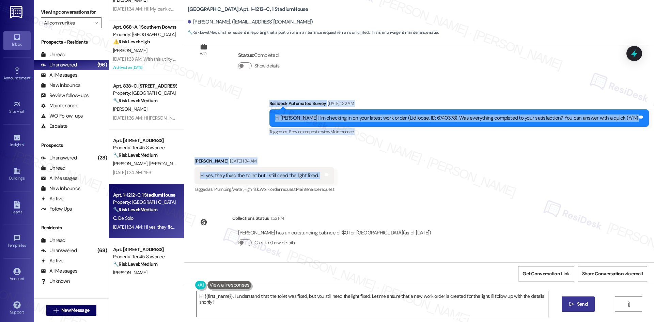
drag, startPoint x: 277, startPoint y: 102, endPoint x: 350, endPoint y: 173, distance: 101.0
click at [355, 172] on div "Lease started Jun 26, 2025 at 8:00 AM Survey, sent via SMS Residesk Automated S…" at bounding box center [419, 153] width 470 height 218
copy div "Residesk Automated Survey Aug 06, 2025 at 1:32 AM Hi Cecilia! I'm checking in o…"
click at [251, 124] on div "Survey, sent via SMS Residesk Automated Survey Aug 06, 2025 at 1:32 AM Hi Cecil…" at bounding box center [419, 114] width 470 height 58
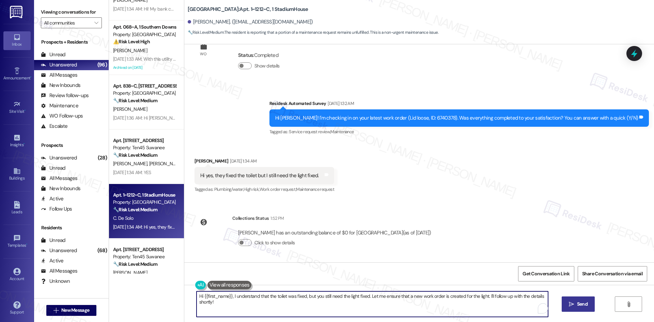
drag, startPoint x: 219, startPoint y: 302, endPoint x: 175, endPoint y: 291, distance: 45.7
click at [175, 291] on div "Apt. 0518~C, 1 Stadium Suites Property: Stadium Suites ⚠️ Risk Level: High The …" at bounding box center [381, 161] width 545 height 322
paste textarea "Cecilia, thanks for letting me know. Just checking in — has the light been fixe…"
drag, startPoint x: 462, startPoint y: 297, endPoint x: 358, endPoint y: 297, distance: 104.0
click at [358, 297] on textarea "Hi Cecilia, thanks for letting me know. Just checking in — has the light been f…" at bounding box center [373, 304] width 352 height 26
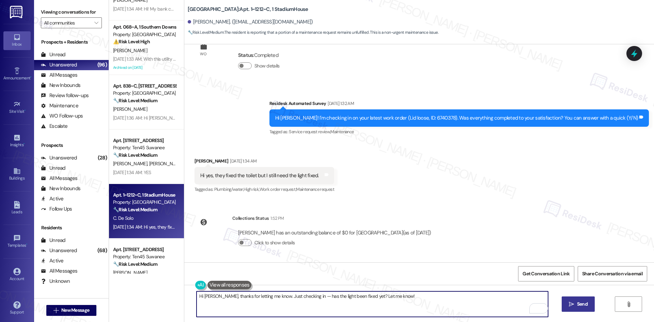
type textarea "Hi Cecilia, thanks for letting me know. Just checking in — has the light been f…"
click at [576, 306] on span "Send" at bounding box center [582, 304] width 13 height 7
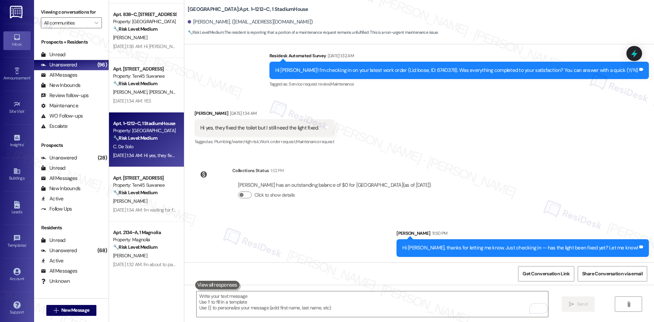
scroll to position [136, 0]
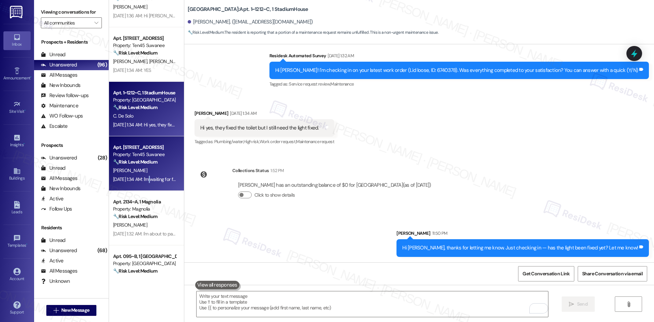
click at [148, 177] on div "Aug 06, 2025 at 1:34 AM: I'm waiting for flex to update my account Aug 06, 2025…" at bounding box center [168, 179] width 111 height 6
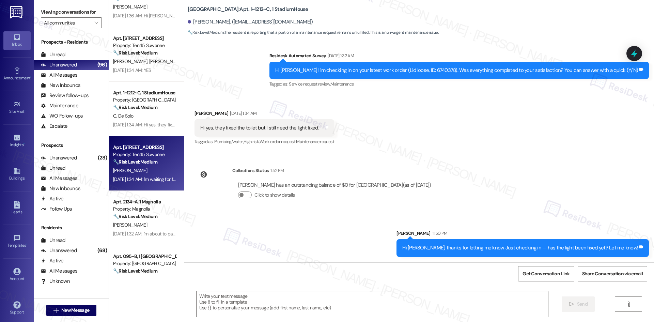
type textarea "Fetching suggested responses. Please feel free to read through the conversation…"
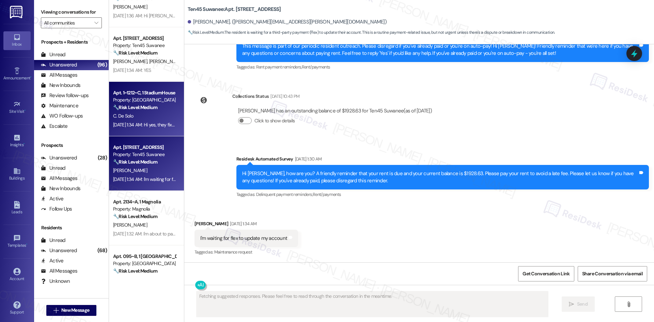
click at [139, 89] on div "Apt. 1~1212~C, 1 StadiumHouse Property: Stadium House 🔧 Risk Level: Medium The …" at bounding box center [144, 100] width 64 height 23
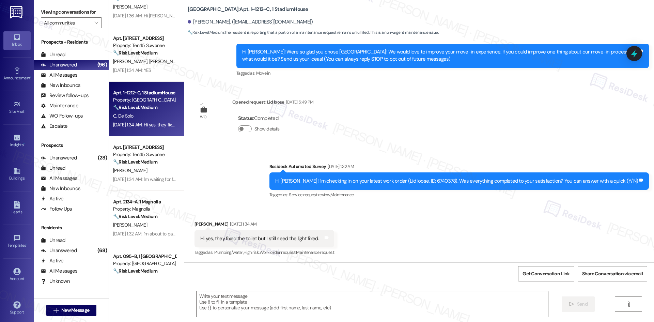
type textarea "Fetching suggested responses. Please feel free to read through the conversation…"
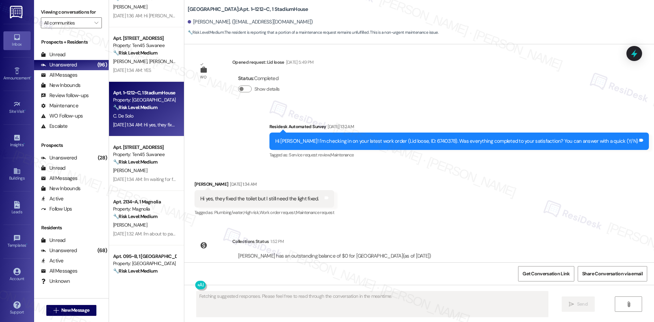
scroll to position [192, 0]
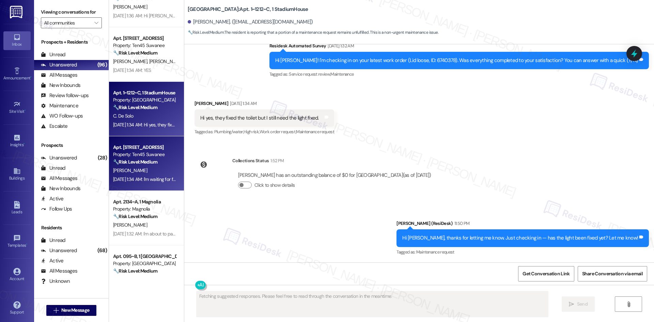
click at [171, 173] on div "Apt. 2323, 1045 Old Peachtree Rd NW Property: Ten45 Suwanee 🔧 Risk Level: Mediu…" at bounding box center [146, 163] width 75 height 55
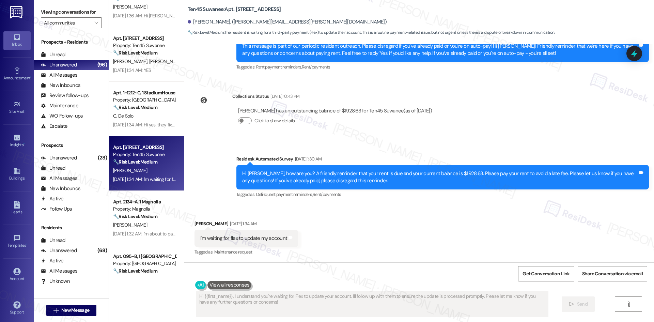
scroll to position [215, 0]
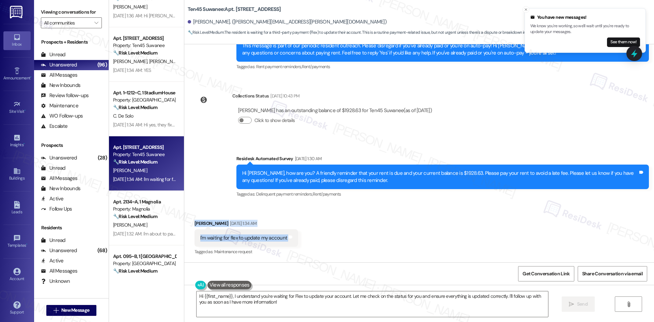
drag, startPoint x: 185, startPoint y: 221, endPoint x: 293, endPoint y: 243, distance: 111.0
click at [293, 243] on div "Received via SMS Ahmed Mohamud Aug 06, 2025 at 1:34 AM I'm waiting for flex to …" at bounding box center [247, 238] width 114 height 47
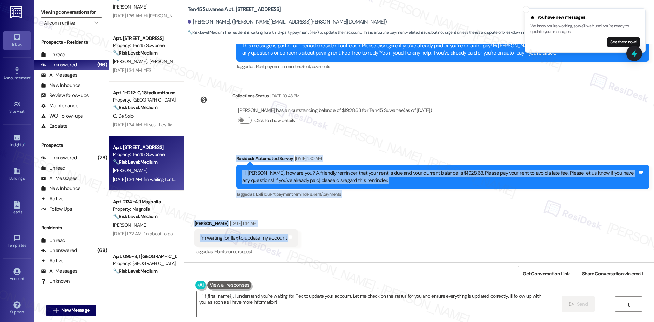
drag, startPoint x: 221, startPoint y: 165, endPoint x: 314, endPoint y: 240, distance: 119.3
click at [314, 240] on div "Lease started Sep 30, 2024 at 8:00 AM Survey, sent via SMS Residesk Automated S…" at bounding box center [419, 153] width 470 height 218
copy div "Residesk Automated Survey Aug 06, 2025 at 1:30 AM Hi Ahmed, how are you? A frie…"
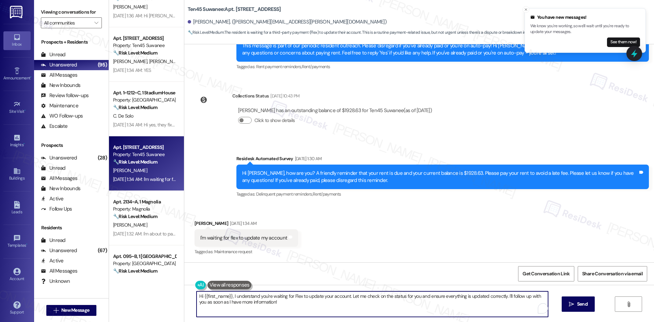
drag, startPoint x: 271, startPoint y: 302, endPoint x: 183, endPoint y: 296, distance: 88.2
click at [184, 296] on div "Hi {{first_name}}, I understand you're waiting for Flex to update your account.…" at bounding box center [419, 310] width 470 height 51
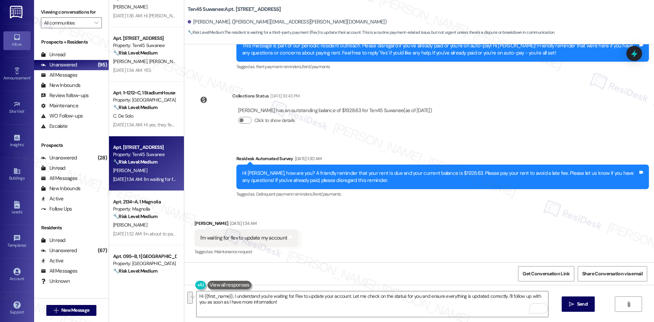
click at [483, 141] on div "Survey, sent via SMS Residesk Automated Survey Aug 06, 2025 at 1:30 AM Hi Ahmed…" at bounding box center [419, 172] width 470 height 65
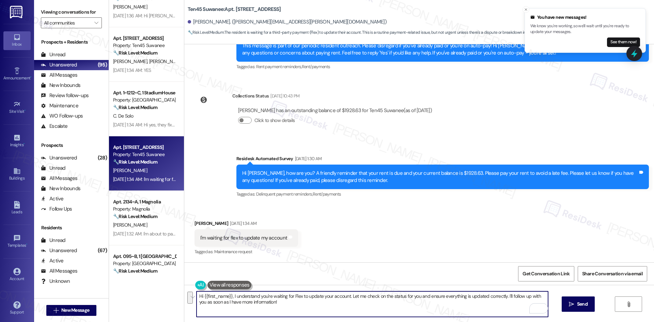
drag, startPoint x: 229, startPoint y: 296, endPoint x: 320, endPoint y: 308, distance: 91.7
click at [317, 309] on textarea "Hi {{first_name}}, I understand you're waiting for Flex to update your account.…" at bounding box center [373, 304] width 352 height 26
paste textarea "’re waiting for Flex to update your account — please let me know if anything ch…"
type textarea "Hi {{first_name}}, I understand you’re waiting for Flex to update your account …"
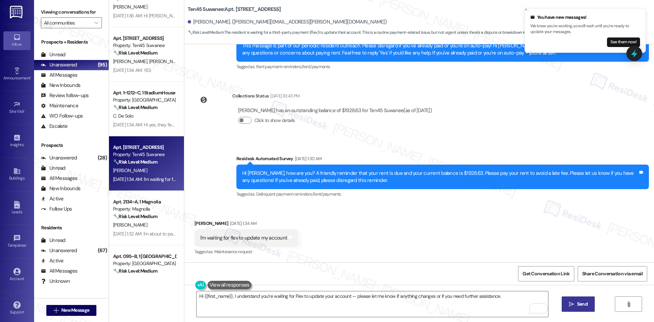
click at [577, 307] on span "Send" at bounding box center [582, 304] width 11 height 7
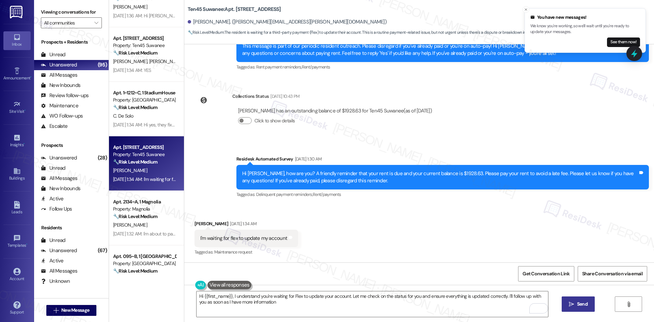
type textarea "Hi {{first_name}}, I understand you're waiting for Flex to update your account.…"
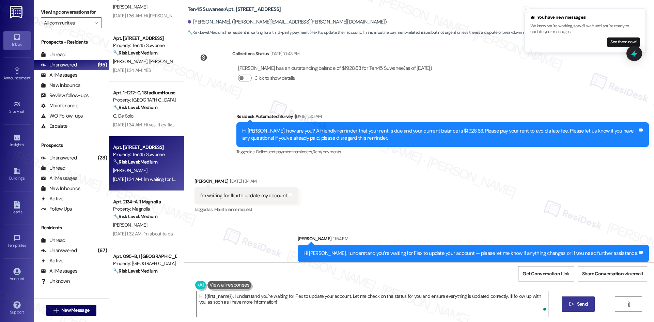
scroll to position [262, 0]
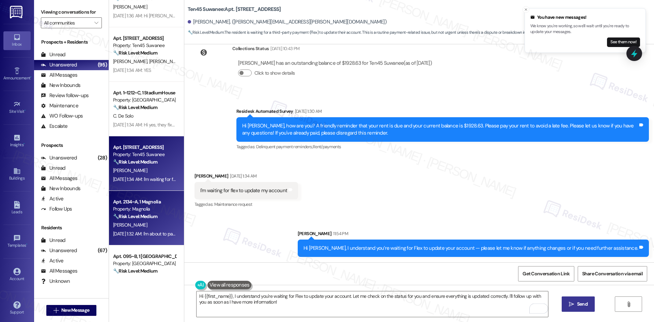
click at [131, 223] on div "A. King" at bounding box center [144, 225] width 64 height 9
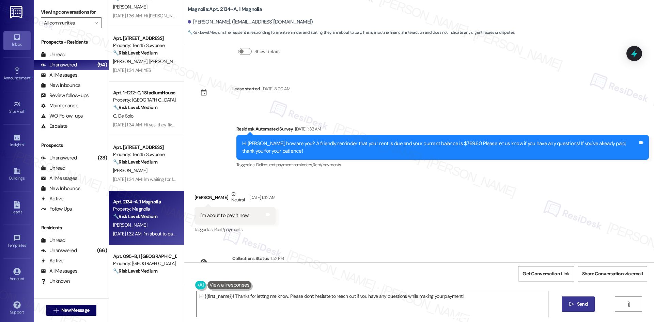
scroll to position [501, 0]
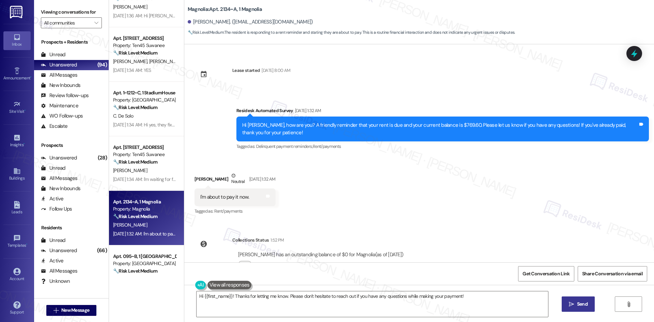
drag, startPoint x: 222, startPoint y: 87, endPoint x: 409, endPoint y: 230, distance: 235.8
click at [409, 230] on div "Survey, sent via SMS Residesk Automated Survey Apr 03, 2025 at 12:47 AM Hi Ashy…" at bounding box center [419, 153] width 470 height 218
copy div "Residesk Automated Survey Aug 06, 2025 at 1:32 AM Hi Ashyra, how are you? A fri…"
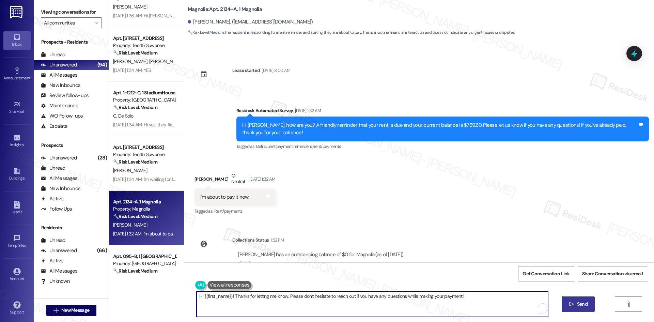
click at [341, 312] on textarea "Hi {{first_name}}! Thanks for letting me know. Please don't hesitate to reach o…" at bounding box center [373, 304] width 352 height 26
drag, startPoint x: 285, startPoint y: 296, endPoint x: 476, endPoint y: 297, distance: 191.6
click at [476, 297] on textarea "Hi {{first_name}}! Thanks for letting me know. Please don't hesitate to reach o…" at bounding box center [373, 304] width 352 height 26
paste textarea "Thanks for the update. I see your balance is now $0, so your payment has been p…"
drag, startPoint x: 230, startPoint y: 295, endPoint x: 489, endPoint y: 295, distance: 259.4
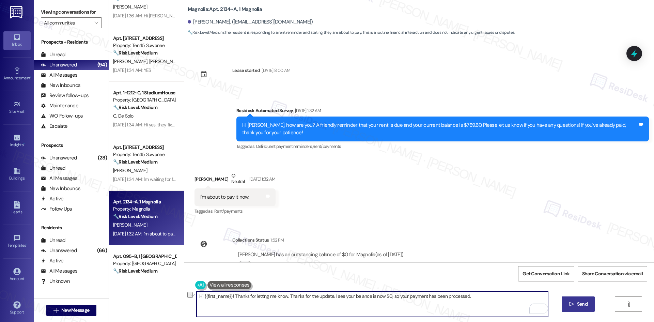
click at [489, 295] on textarea "Hi {{first_name}}! Thanks for letting me know. Thanks for the update. I see you…" at bounding box center [373, 304] width 352 height 26
paste textarea "To enrich screen reader interactions, please activate Accessibility in Grammarl…"
type textarea "Hi {{first_name}}! Thanks for the update. I see your balance is now $0, so your…"
click at [580, 305] on span "Send" at bounding box center [582, 304] width 11 height 7
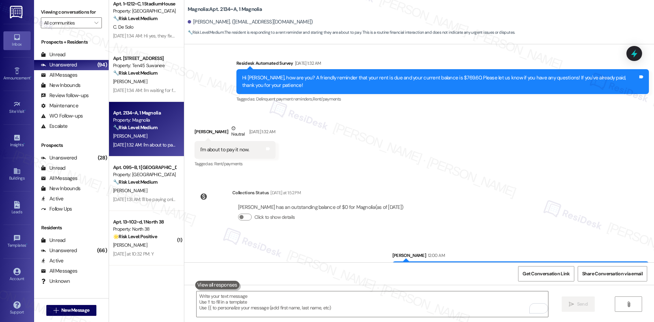
scroll to position [239, 0]
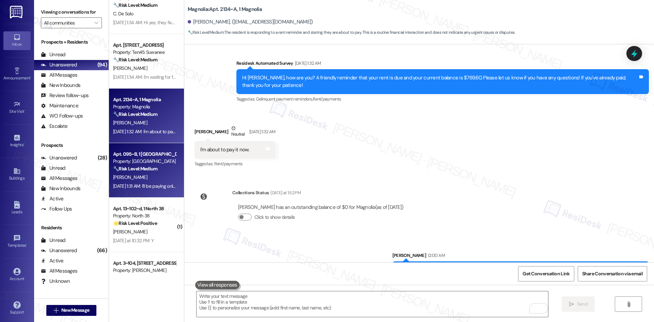
click at [151, 185] on div "Aug 06, 2025 at 1:31 AM: I'll be paying online today! Just waiting for my paych…" at bounding box center [201, 186] width 176 height 6
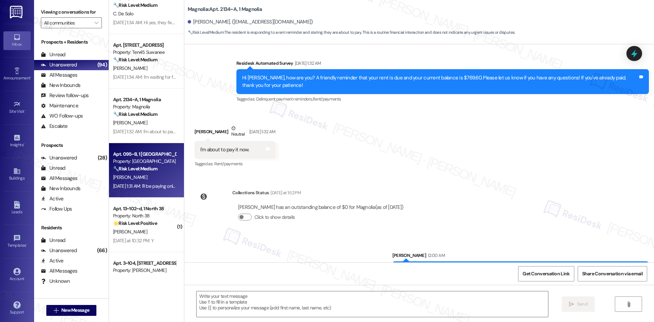
type textarea "Fetching suggested responses. Please feel free to read through the conversation…"
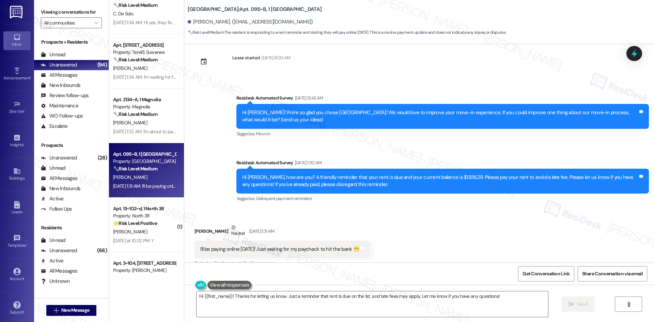
scroll to position [2674, 0]
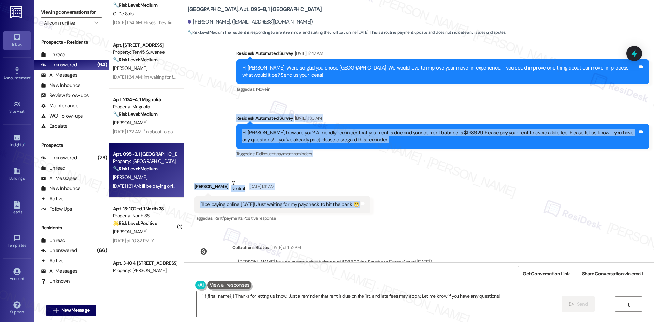
drag, startPoint x: 213, startPoint y: 82, endPoint x: 377, endPoint y: 177, distance: 190.1
click at [377, 177] on div "Survey, sent via SMS Residesk Automated Survey Feb 21, 2025 at 1:48 AM Hi Carri…" at bounding box center [419, 153] width 470 height 218
copy div "Residesk Automated Survey Aug 06, 2025 at 1:30 AM Hi Carrie, how are you? A fri…"
drag, startPoint x: 276, startPoint y: 140, endPoint x: 285, endPoint y: 146, distance: 10.3
click at [277, 164] on div "Received via SMS Carrie Anderson Neutral Aug 06, 2025 at 1:31 AM I'll be paying…" at bounding box center [419, 196] width 470 height 65
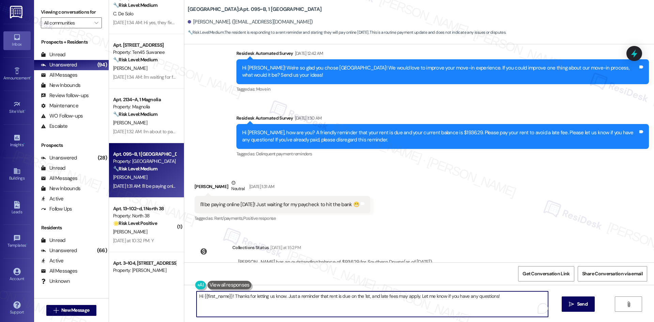
drag, startPoint x: 508, startPoint y: 295, endPoint x: 114, endPoint y: 294, distance: 394.0
click at [114, 294] on div "Apt. 838~C, 1 4th Street Commons Property: 4th Street Commons 🔧 Risk Level: Med…" at bounding box center [381, 161] width 545 height 322
paste textarea "Thank you for keeping us informed! We truly appreciate it. If you have any ques…"
type textarea "Thank you for keeping us informed! We truly appreciate it. If you have any ques…"
click at [580, 304] on span "Send" at bounding box center [582, 304] width 11 height 7
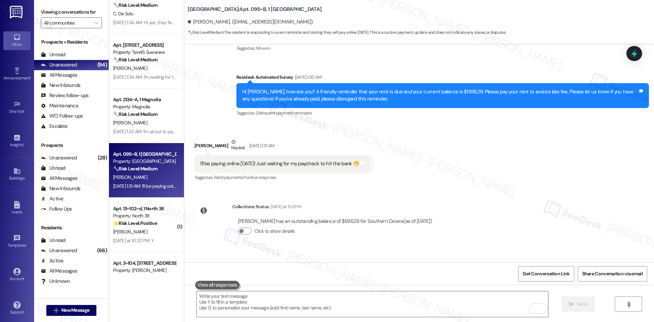
scroll to position [2721, 0]
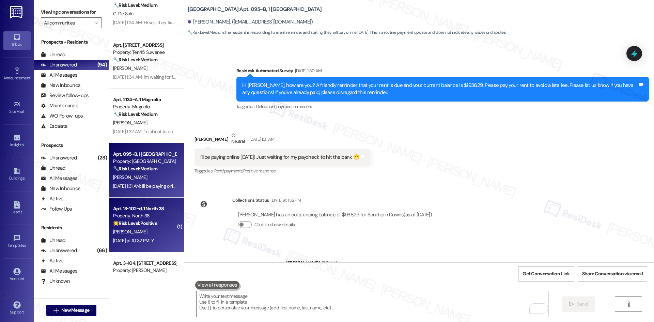
click at [143, 239] on div "Yesterday at 10:32 PM: Y Yesterday at 10:32 PM: Y" at bounding box center [133, 241] width 41 height 6
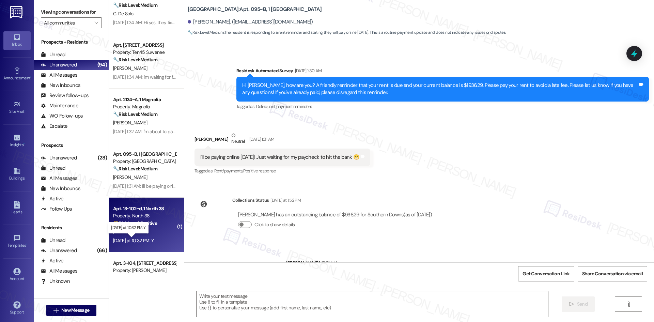
type textarea "Fetching suggested responses. Please feel free to read through the conversation…"
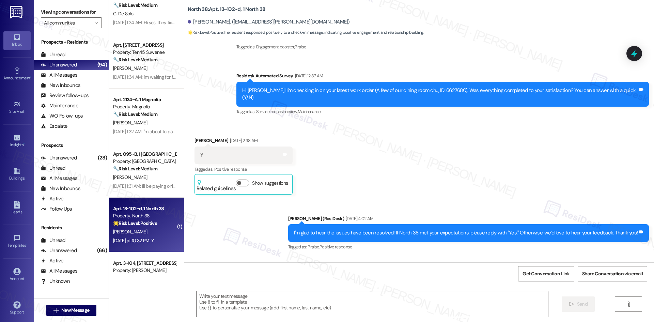
type textarea "Fetching suggested responses. Please feel free to read through the conversation…"
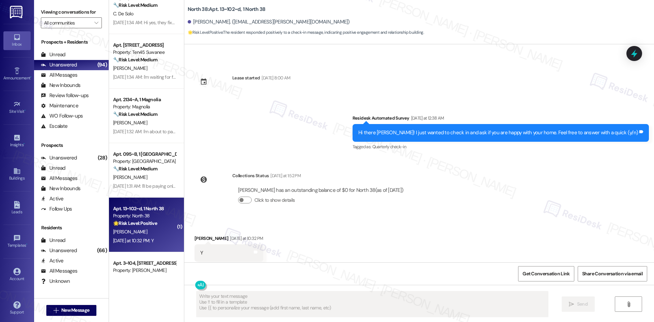
scroll to position [579, 0]
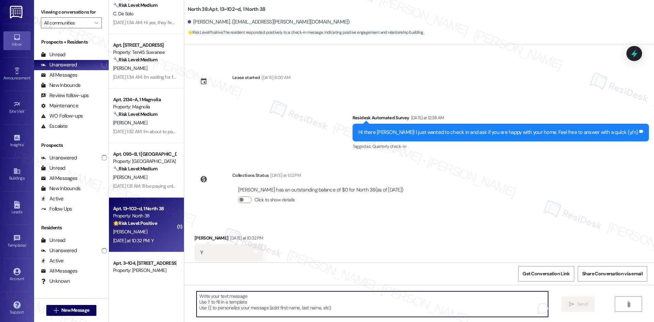
click at [302, 311] on textarea "To enrich screen reader interactions, please activate Accessibility in Grammarl…" at bounding box center [373, 304] width 352 height 26
paste textarea "I'm glad you are satisfied with your home. Have you written a review for us bef…"
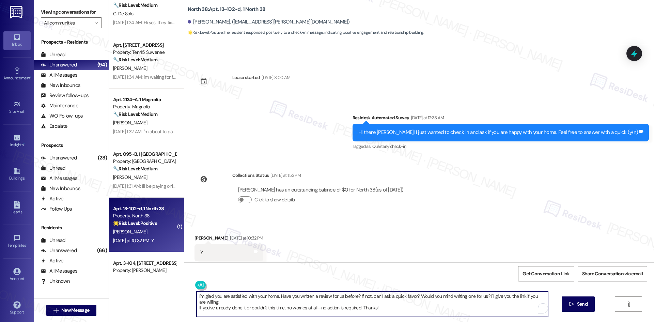
click at [197, 309] on textarea "I'm glad you are satisfied with your home. Have you written a review for us bef…" at bounding box center [373, 304] width 352 height 26
drag, startPoint x: 414, startPoint y: 303, endPoint x: 181, endPoint y: 290, distance: 232.8
click at [184, 290] on div "I'm glad you are satisfied with your home. Have you written a review for us bef…" at bounding box center [419, 310] width 470 height 51
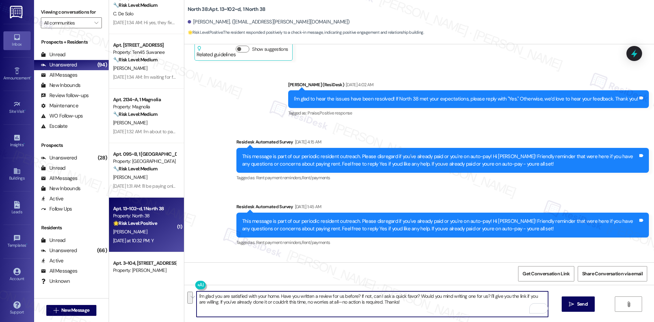
scroll to position [306, 0]
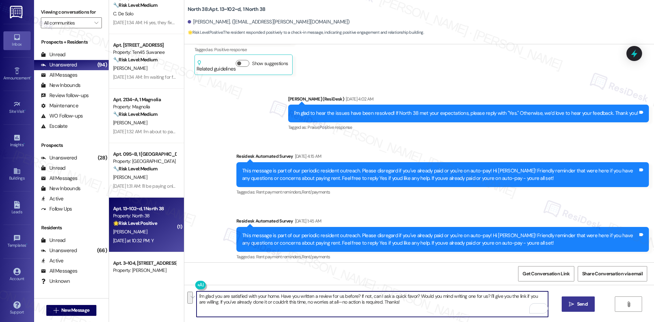
type textarea "I'm glad you are satisfied with your home. Have you written a review for us bef…"
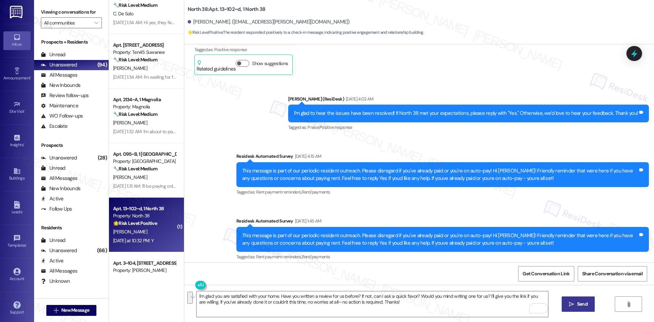
click at [583, 307] on span "Send" at bounding box center [582, 304] width 11 height 7
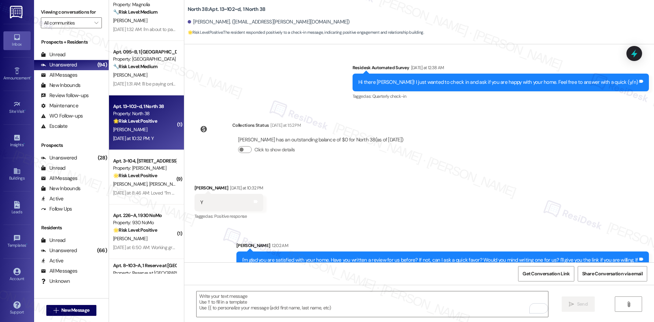
scroll to position [634, 0]
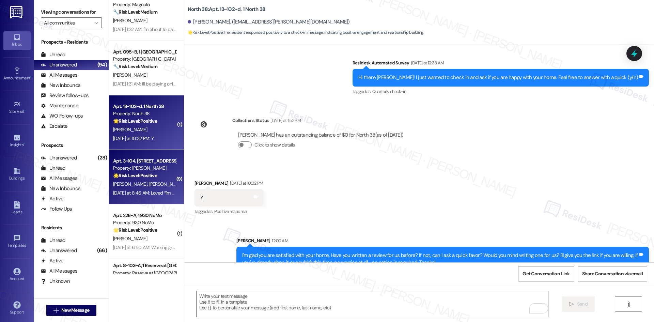
click at [136, 191] on div "Yesterday at 8:46 AM: Loved “I'm heading over now to your place to do the 'vaca…" at bounding box center [252, 193] width 279 height 6
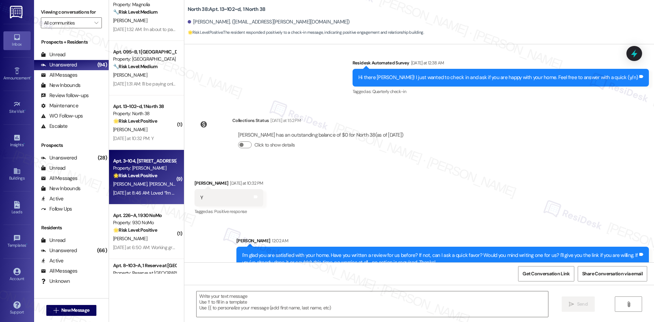
type textarea "Fetching suggested responses. Please feel free to read through the conversation…"
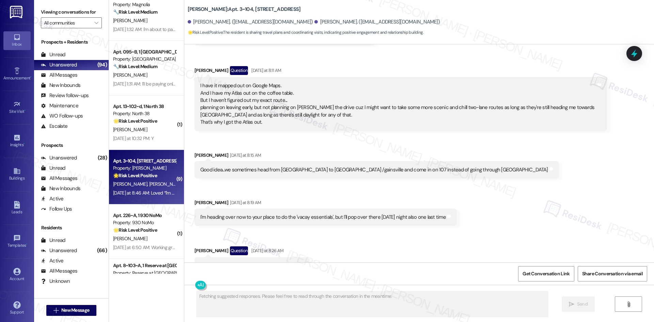
scroll to position [711, 0]
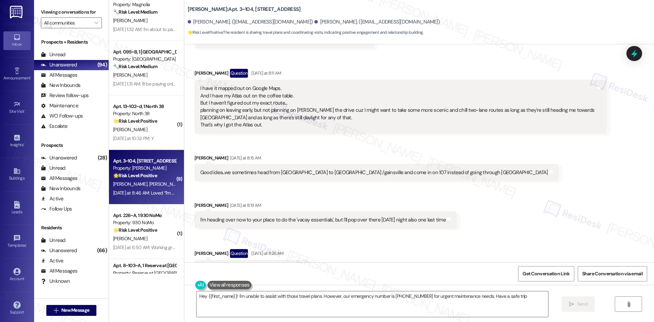
type textarea "Hey {{first_name}}! I'm unable to assist with those travel plans. However, our …"
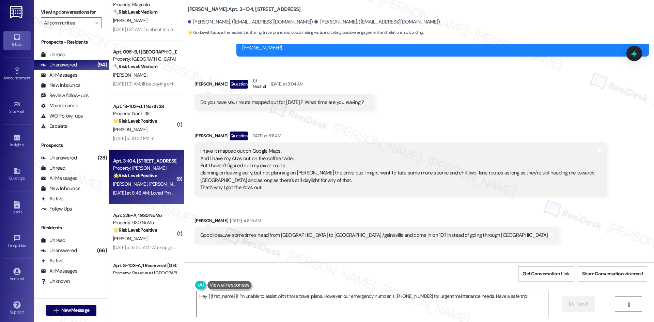
scroll to position [609, 0]
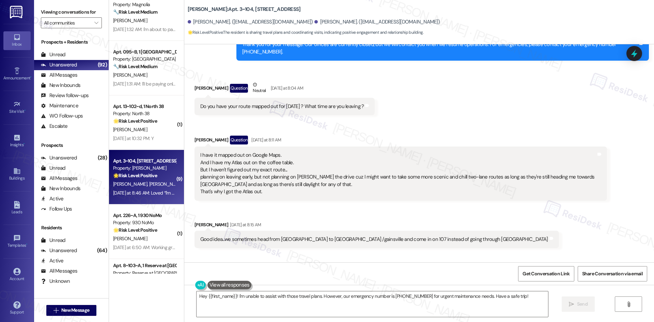
scroll to position [677, 0]
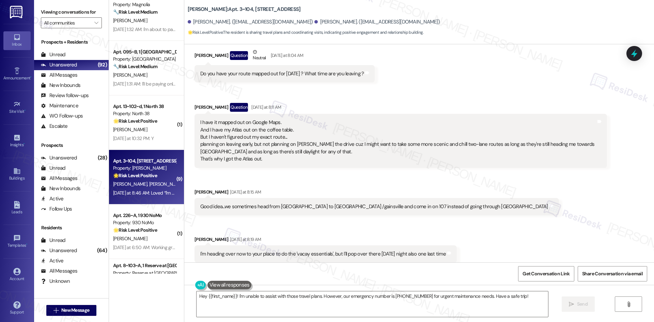
click at [575, 185] on div "Received via SMS Patricia Neher Question Neutral Yesterday at 8:04 AM Do you ha…" at bounding box center [419, 232] width 470 height 399
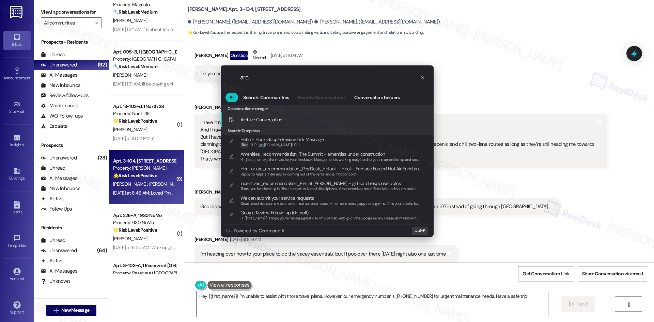
type input "arc"
click at [275, 119] on span "Arc hive Conversation" at bounding box center [262, 120] width 42 height 6
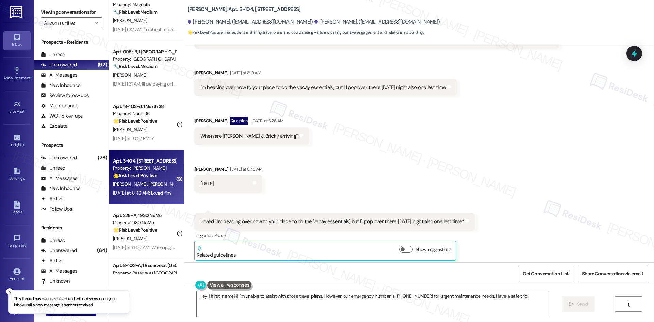
scroll to position [847, 0]
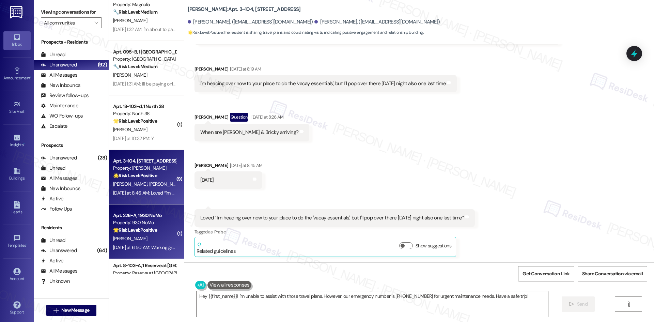
click at [141, 223] on div "Property: 930 NoMo" at bounding box center [144, 222] width 63 height 7
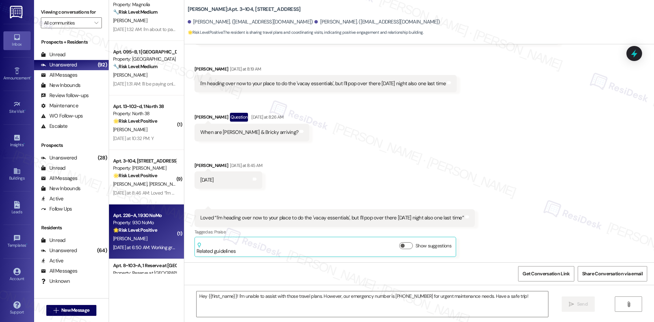
type textarea "Fetching suggested responses. Please feel free to read through the conversation…"
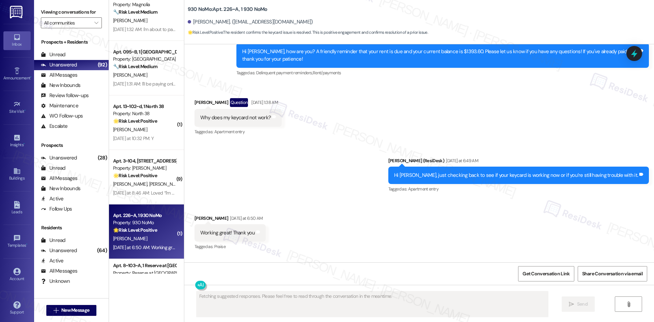
scroll to position [3272, 0]
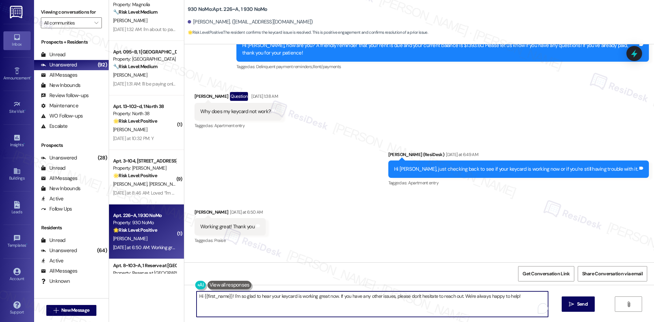
drag, startPoint x: 230, startPoint y: 297, endPoint x: 174, endPoint y: 298, distance: 55.6
click at [174, 298] on div "Apt. 1~1212~C, 1 StadiumHouse Property: Stadium House 🔧 Risk Level: Medium The …" at bounding box center [381, 161] width 545 height 322
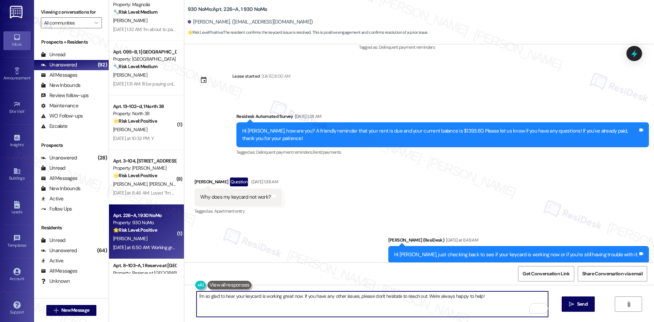
scroll to position [3204, 0]
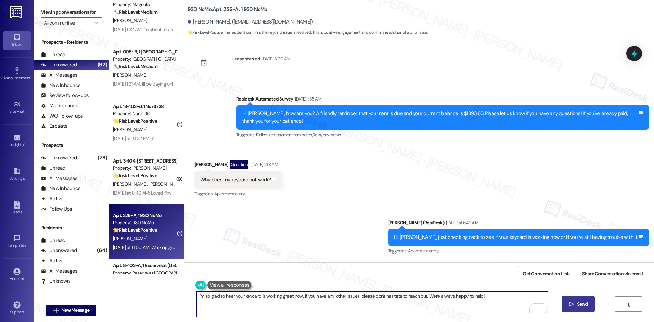
type textarea "I'm so glad to hear your keycard is working great now. If you have any other is…"
drag, startPoint x: 580, startPoint y: 307, endPoint x: 561, endPoint y: 301, distance: 20.0
click at [580, 306] on span "Send" at bounding box center [582, 304] width 11 height 7
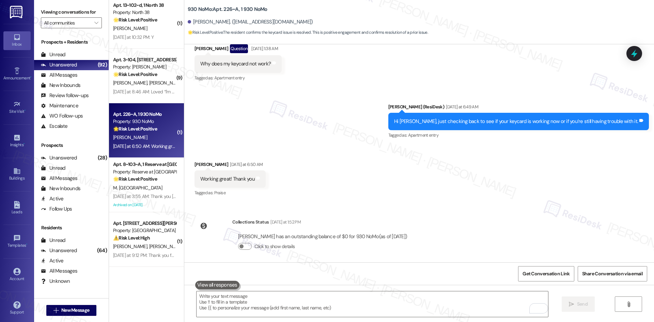
scroll to position [443, 0]
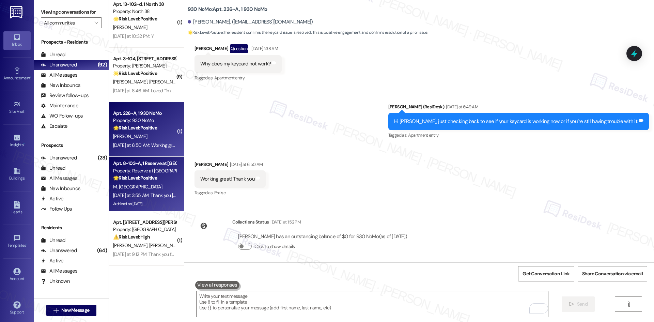
click at [154, 193] on div "Yesterday at 3:55 AM: Thank you Sarah! Happy Wednesday! Yesterday at 3:55 AM: T…" at bounding box center [174, 195] width 123 height 6
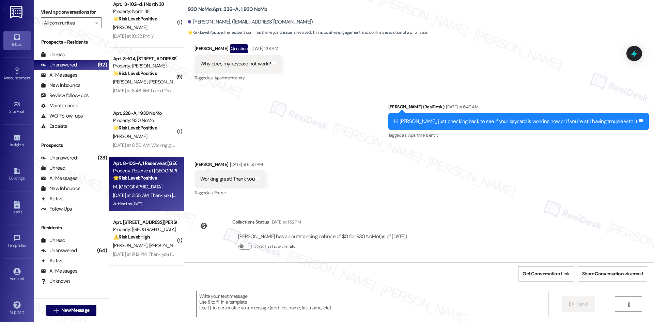
type textarea "Fetching suggested responses. Please feel free to read through the conversation…"
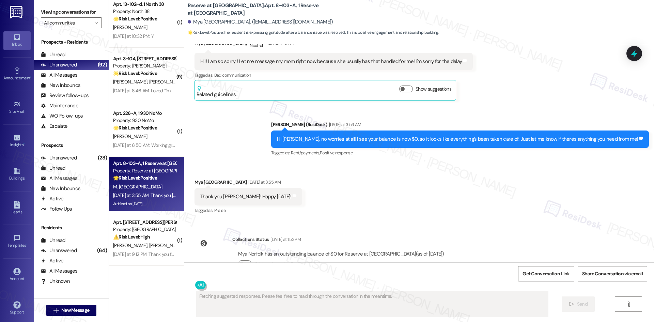
scroll to position [2427, 0]
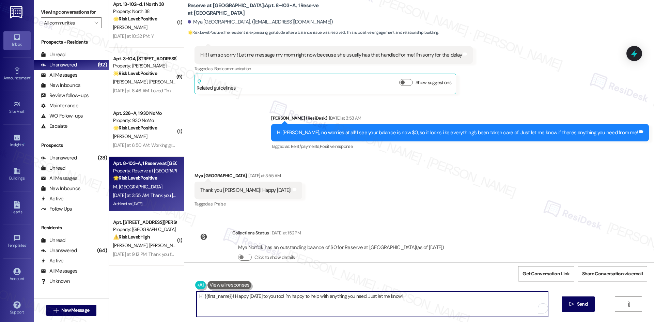
drag, startPoint x: 230, startPoint y: 298, endPoint x: 167, endPoint y: 299, distance: 63.4
click at [167, 299] on div "Apt. 2134~A, 1 Magnolia Property: Magnolia 🔧 Risk Level: Medium The resident is…" at bounding box center [381, 161] width 545 height 322
click at [251, 297] on textarea "Happy Wednesday to you too! I'm happy to help with anything you need. Just let …" at bounding box center [373, 304] width 352 height 26
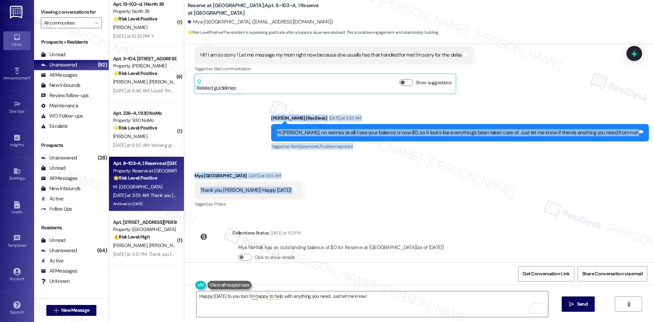
drag, startPoint x: 273, startPoint y: 99, endPoint x: 315, endPoint y: 181, distance: 92.2
click at [315, 181] on div "Announcement, sent via SMS Sarah (ResiDesk) Jan 24, 2025 at 3:57 AM Hello Mya, …" at bounding box center [419, 153] width 470 height 218
copy div "Sarah (ResiDesk) Yesterday at 3:53 AM Hi Mya, no worries at all! I see your bal…"
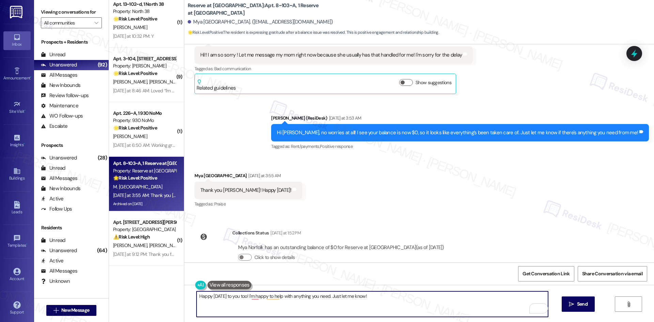
click at [258, 304] on textarea "Happy Wednesday to you too! I'm happy to help with anything you need. Just let …" at bounding box center [373, 304] width 352 height 26
drag, startPoint x: 254, startPoint y: 297, endPoint x: 141, endPoint y: 297, distance: 113.2
click at [141, 297] on div "Apt. 2134~A, 1 Magnolia Property: Magnolia 🔧 Risk Level: Medium The resident is…" at bounding box center [381, 161] width 545 height 322
paste textarea "You’re welcome"
click at [303, 305] on textarea "You’re welcome! I'm happy to help with anything you need. Just let me know!" at bounding box center [373, 304] width 352 height 26
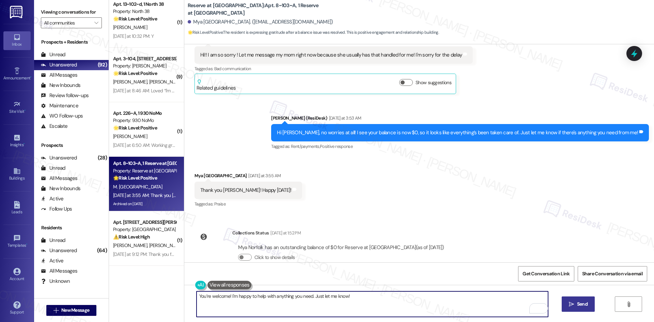
type textarea "You’re welcome! I'm happy to help with anything you need. Just let me know!"
click at [581, 307] on span "Send" at bounding box center [582, 304] width 11 height 7
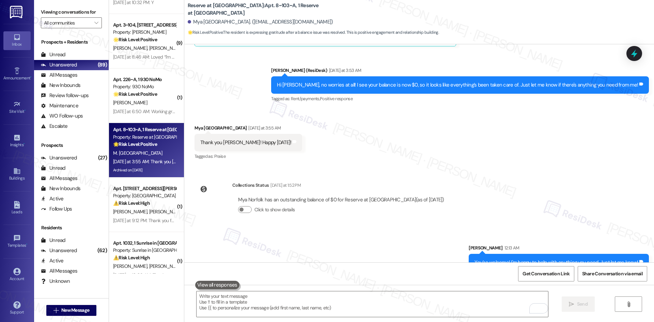
scroll to position [477, 0]
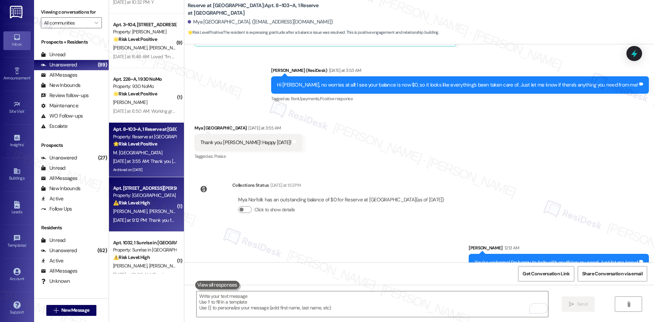
click at [149, 211] on span "[PERSON_NAME]" at bounding box center [166, 211] width 34 height 6
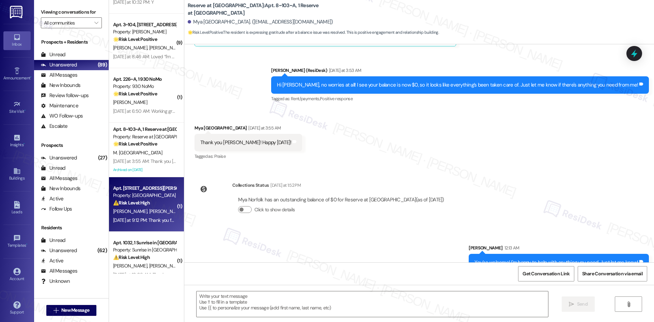
type textarea "Fetching suggested responses. Please feel free to read through the conversation…"
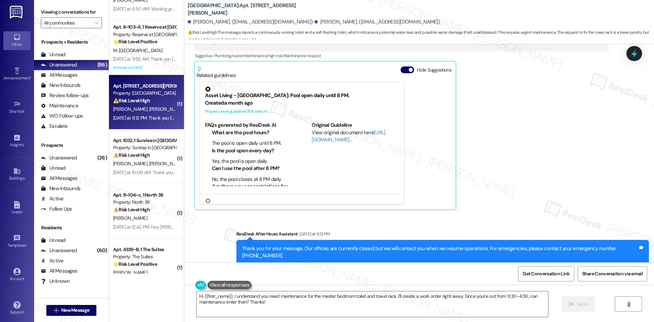
scroll to position [540, 0]
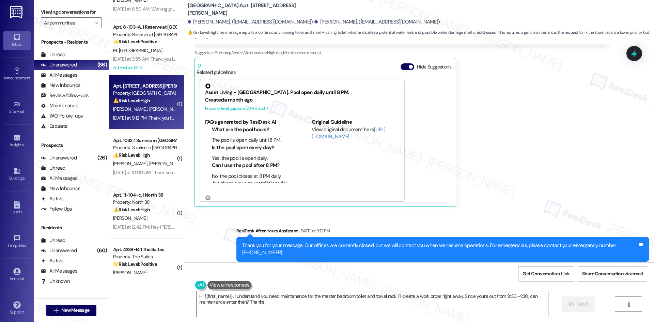
click at [510, 166] on div "Skylar Rhynes Question Yesterday at 9:12 PM We need maintenance in 318 today pl…" at bounding box center [401, 106] width 413 height 202
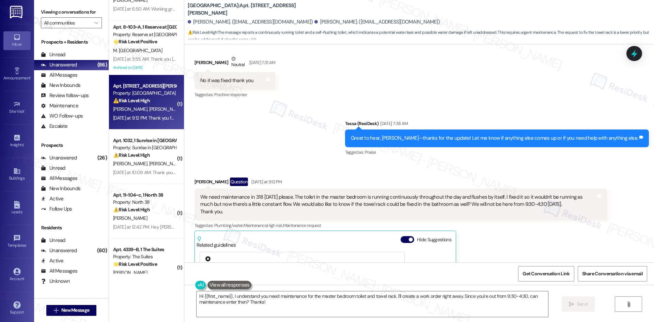
scroll to position [335, 0]
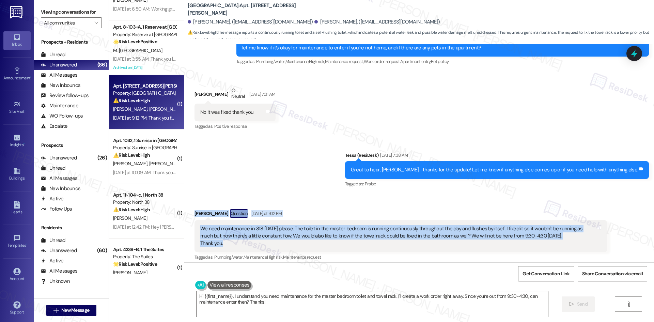
drag, startPoint x: 183, startPoint y: 205, endPoint x: 242, endPoint y: 234, distance: 65.7
click at [242, 234] on div "Received via SMS Skylar Rhynes Question Yesterday at 9:12 PM We need maintenanc…" at bounding box center [419, 305] width 470 height 223
copy div "Skylar Rhynes Question Yesterday at 9:12 PM We need maintenance in 318 today pl…"
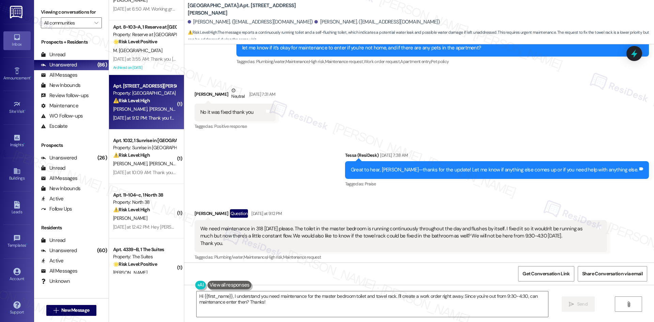
click at [331, 126] on div "Received via SMS Nasier Nesmith Neutral Jul 23, 2025 at 7:31 AM No it was fixed…" at bounding box center [419, 104] width 470 height 65
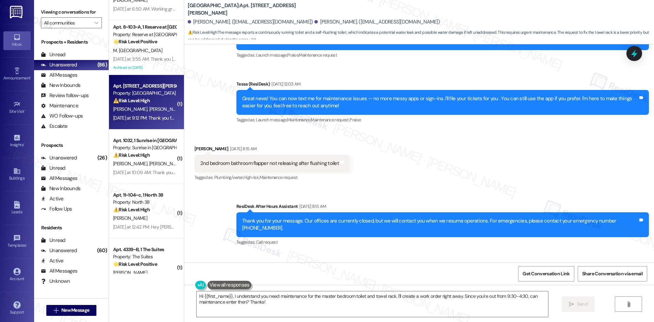
scroll to position [62, 0]
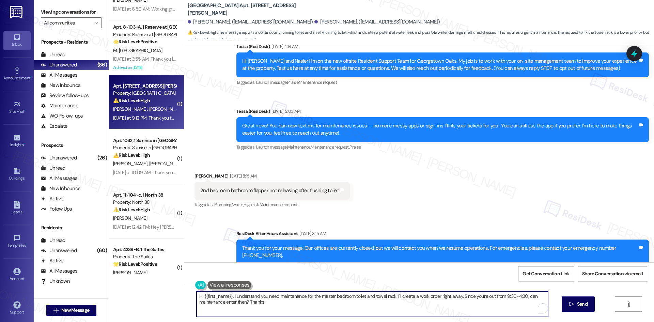
click at [288, 306] on textarea "Hi {{first_name}}, I understand you need maintenance for the master bedroom toi…" at bounding box center [373, 304] width 352 height 26
paste textarea "Thanks for letting me know, Skylar. I understand the toilet in the master bedro…"
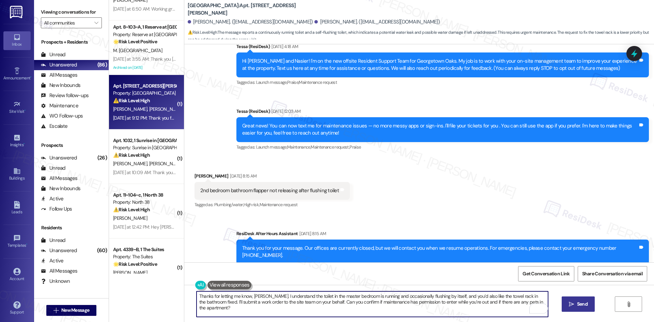
type textarea "Thanks for letting me know, Skylar. I understand the toilet in the master bedro…"
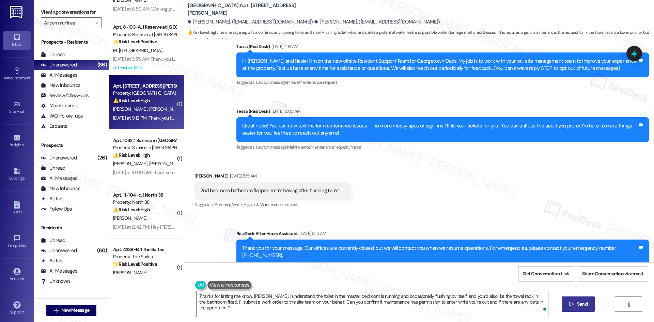
click at [588, 306] on span "Send" at bounding box center [582, 304] width 13 height 7
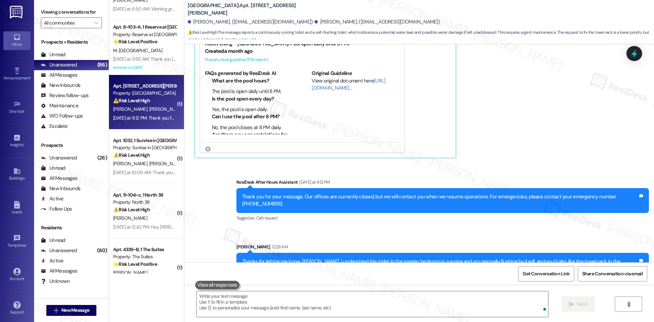
scroll to position [594, 0]
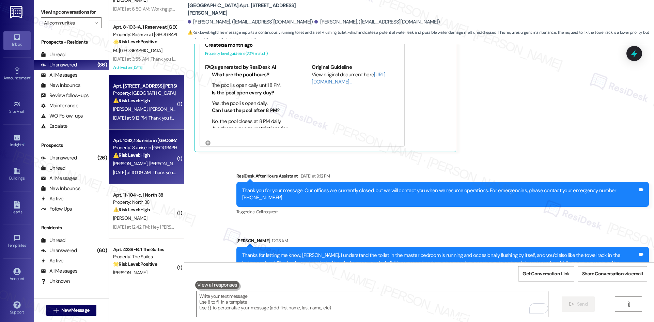
click at [159, 163] on div "F. Rivera R. Rivera" at bounding box center [144, 164] width 64 height 9
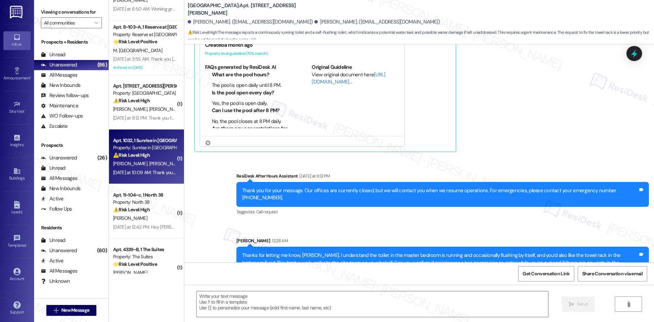
type textarea "Fetching suggested responses. Please feel free to read through the conversation…"
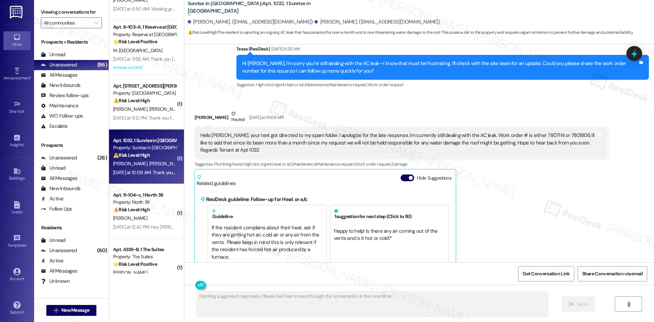
scroll to position [171, 0]
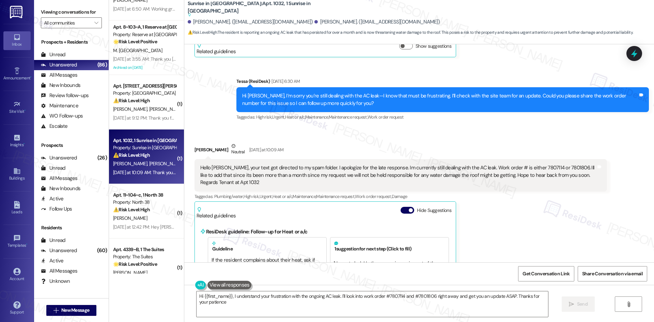
type textarea "Hi {{first_name}}, I understand your frustration with the ongoing AC leak. I'll…"
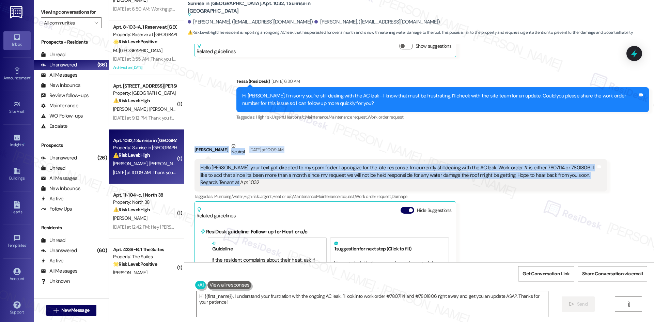
drag, startPoint x: 183, startPoint y: 145, endPoint x: 254, endPoint y: 185, distance: 81.8
click at [254, 185] on div "Received via SMS Rafael Rivera Neutral Yesterday at 10:09 AM Hello Tessa, your …" at bounding box center [419, 285] width 470 height 316
copy div "Rafael Rivera Neutral Yesterday at 10:09 AM Hello Tessa, your text got directed…"
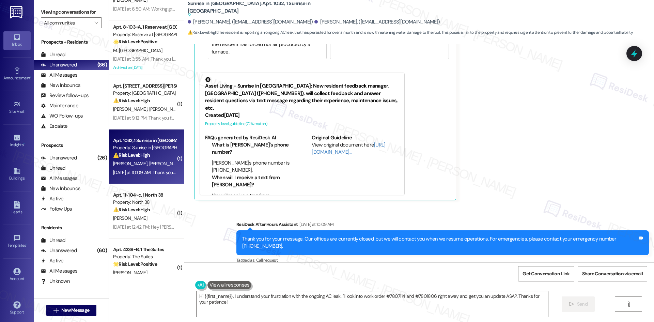
scroll to position [410, 0]
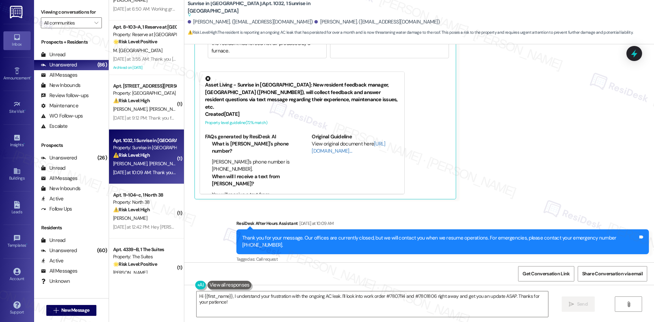
click at [528, 175] on div "Rafael Rivera Neutral Yesterday at 10:09 AM Hello Tessa, your text got directed…" at bounding box center [401, 52] width 413 height 296
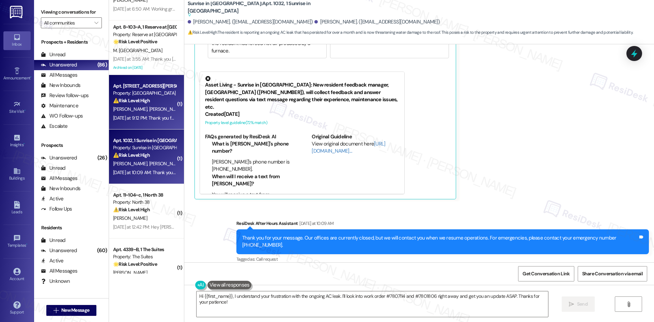
click at [160, 110] on div "S. Rhynes N. Nesmith" at bounding box center [144, 109] width 64 height 9
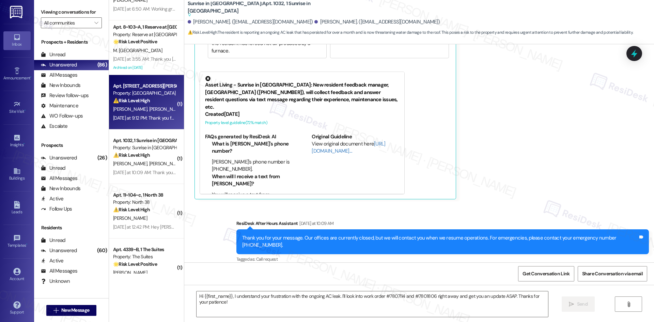
type textarea "Fetching suggested responses. Please feel free to read through the conversation…"
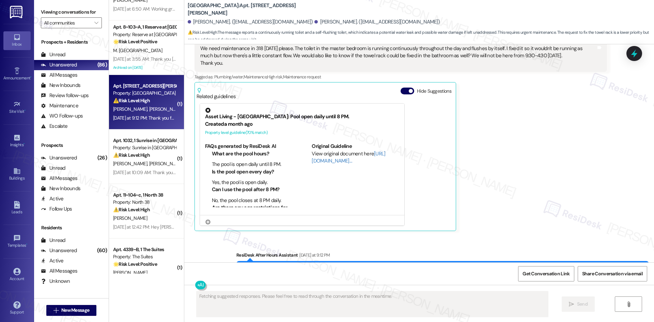
scroll to position [605, 0]
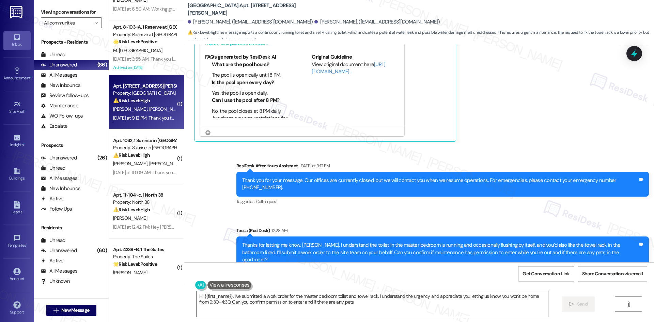
type textarea "Hi {{first_name}}, I've submitted a work order for the master bedroom toilet an…"
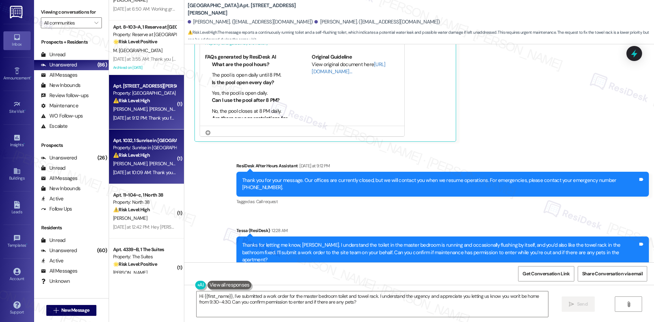
click at [149, 162] on span "[PERSON_NAME]" at bounding box center [166, 164] width 34 height 6
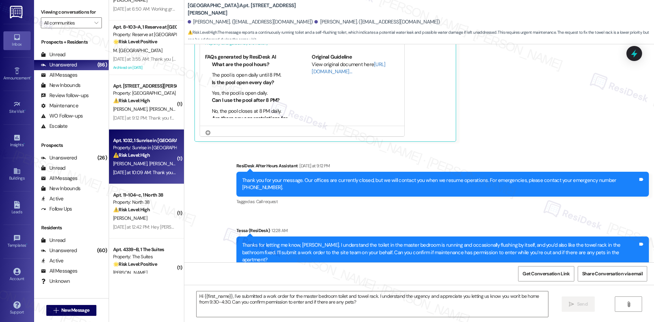
type textarea "Fetching suggested responses. Please feel free to read through the conversation…"
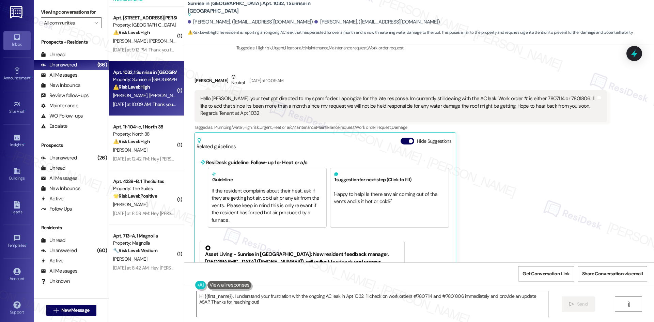
scroll to position [240, 0]
click at [497, 170] on div "Rafael Rivera Neutral Yesterday at 10:09 AM Hello Tessa, your text got directed…" at bounding box center [401, 222] width 413 height 296
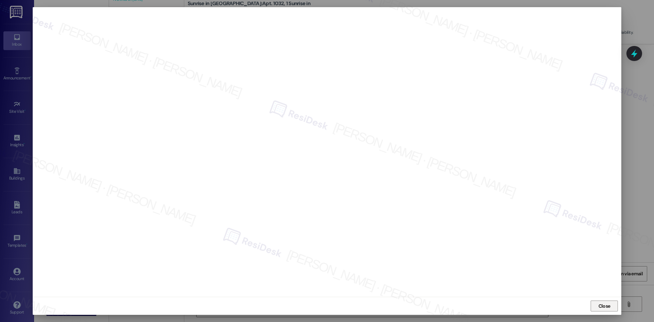
click at [607, 307] on span "Close" at bounding box center [605, 306] width 12 height 7
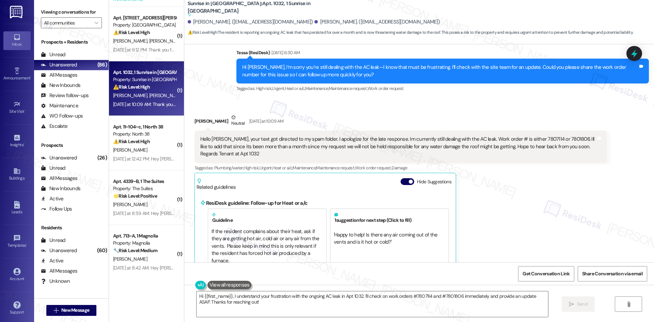
scroll to position [206, 0]
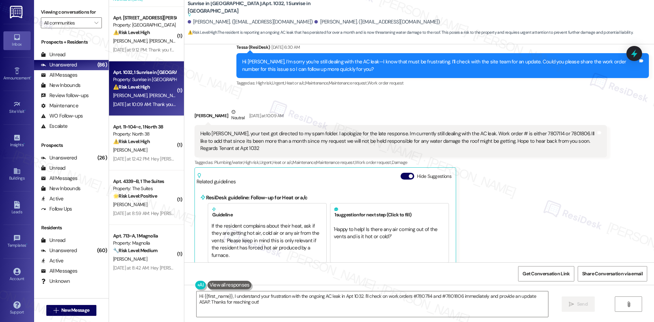
click at [499, 184] on div "Rafael Rivera Neutral Yesterday at 10:09 AM Hello Tessa, your text got directed…" at bounding box center [401, 256] width 413 height 296
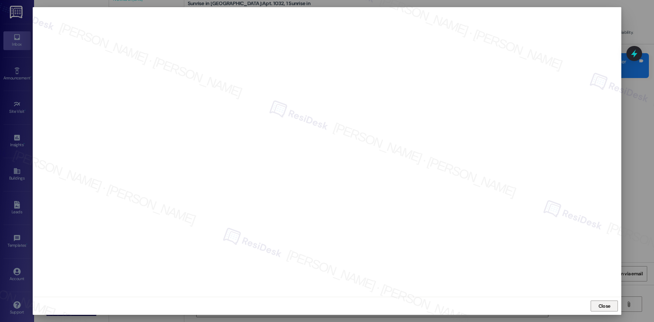
click at [603, 305] on span "Close" at bounding box center [605, 306] width 12 height 7
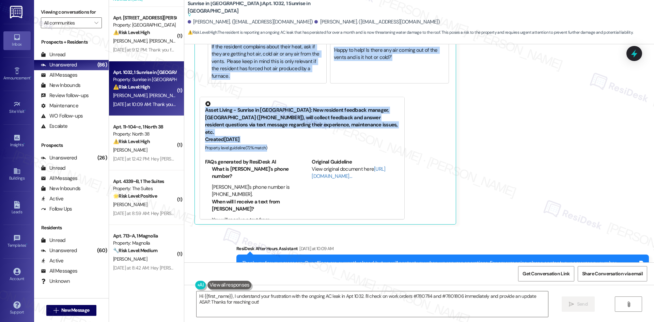
scroll to position [274, 0]
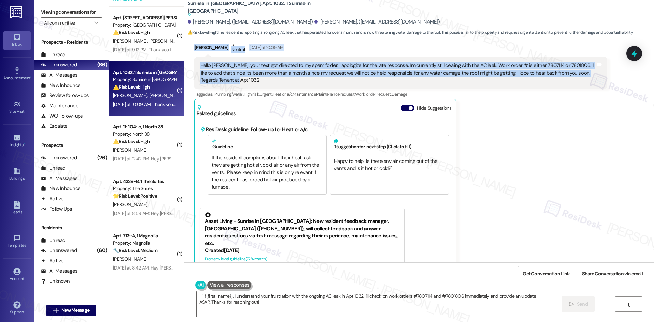
drag, startPoint x: 183, startPoint y: 211, endPoint x: 265, endPoint y: 84, distance: 151.1
click at [265, 84] on div "Received via SMS Rafael Rivera Neutral Yesterday at 10:09 AM Hello Tessa, your …" at bounding box center [419, 183] width 470 height 316
copy div "Rafael Rivera Neutral Yesterday at 10:09 AM Hello Tessa, your text got directed…"
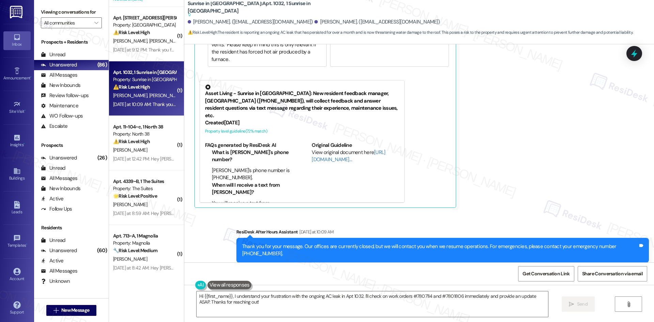
scroll to position [410, 0]
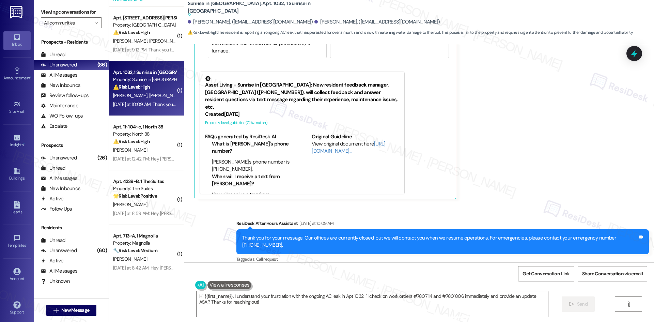
click at [503, 117] on div "Rafael Rivera Neutral Yesterday at 10:09 AM Hello Tessa, your text got directed…" at bounding box center [401, 52] width 413 height 296
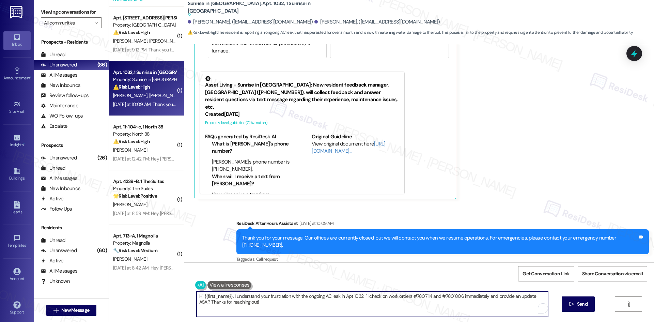
click at [401, 305] on textarea "Hi {{first_name}}, I understand your frustration with the ongoing AC leak in Ap…" at bounding box center [373, 304] width 352 height 26
paste textarea "I understand your concern regarding the ongoing AC leak and the length of time …"
click at [334, 298] on textarea "I understand your concern regarding the ongoing AC leak and the length of time …" at bounding box center [373, 304] width 352 height 26
click at [291, 302] on textarea "I understand your concern regarding the ongoing AC leak and the length of time …" at bounding box center [373, 304] width 352 height 26
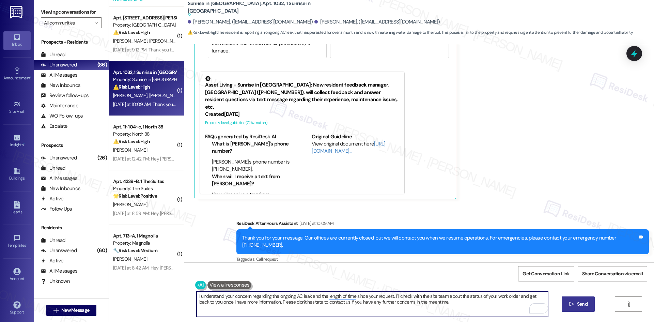
type textarea "I understand your concern regarding the ongoing AC leak and the length of time …"
click at [584, 303] on span "Send" at bounding box center [582, 304] width 11 height 7
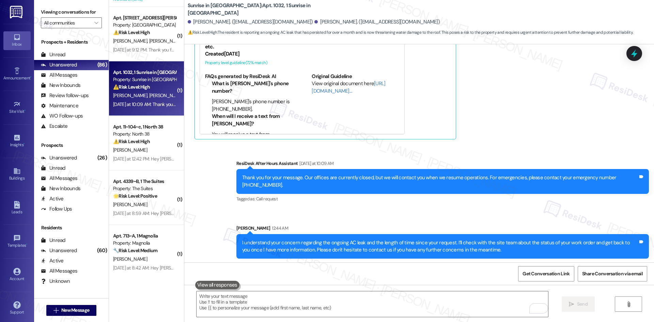
scroll to position [384, 0]
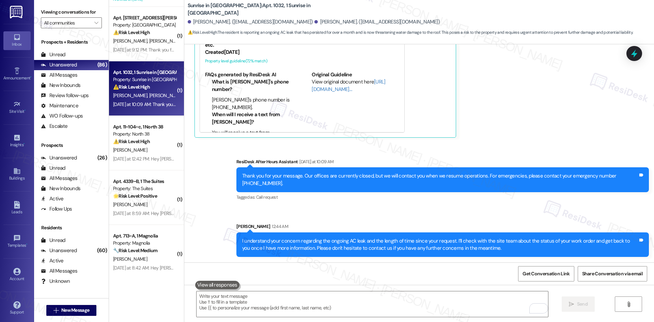
click at [524, 214] on div "Sent via SMS ResiDesk After Hours Assistant Yesterday at 10:09 AM Thank you for…" at bounding box center [419, 203] width 470 height 120
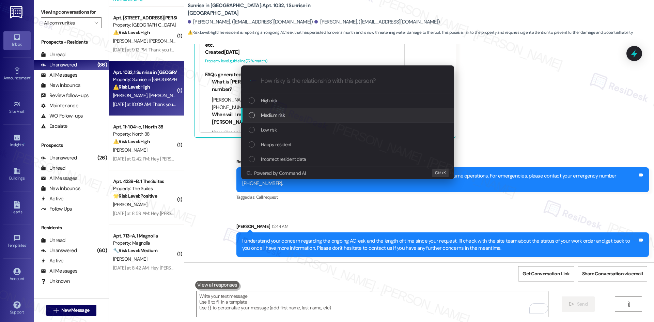
click at [277, 118] on span "Medium risk" at bounding box center [273, 114] width 24 height 7
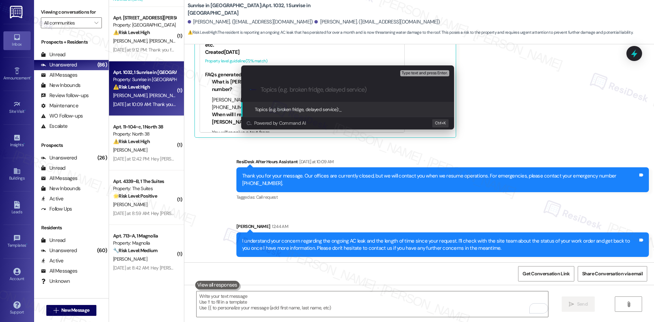
click at [274, 93] on input "Topics (e.g. broken fridge, delayed service)" at bounding box center [353, 89] width 185 height 7
paste input "Ongoing AC Leak –"
click at [320, 90] on input "Ongoing AC Leak –" at bounding box center [351, 89] width 180 height 7
paste input "work order #7807114 or #7801806."
click at [314, 92] on input "Ongoing AC Leak – work order #7807114 or #7801806." at bounding box center [351, 89] width 180 height 7
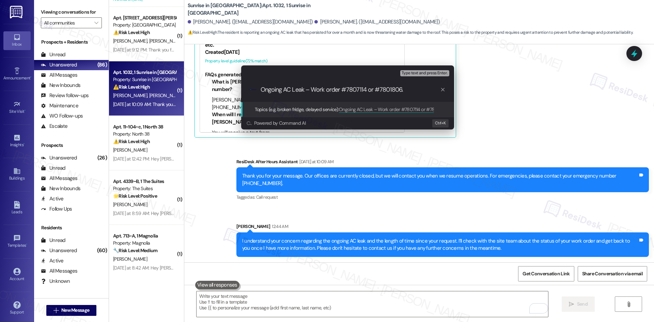
click at [327, 90] on input "Ongoing AC Leak – Work order #7807114 or #7801806." at bounding box center [351, 89] width 180 height 7
type input "Ongoing AC Leak – Work Order #7807114 or #7801806."
drag, startPoint x: 409, startPoint y: 88, endPoint x: 225, endPoint y: 88, distance: 184.7
click at [225, 88] on div "Escalate Conversation Medium risk Topics (e.g. broken fridge, delayed service) …" at bounding box center [327, 161] width 654 height 322
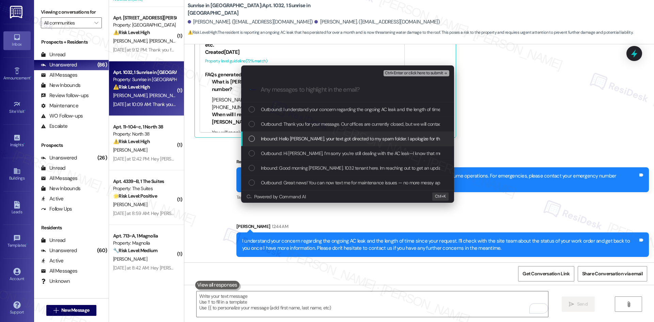
click at [359, 136] on span "Inbound: Hello Tessa, your text got directed to my spam folder. I apologize for…" at bounding box center [659, 138] width 796 height 7
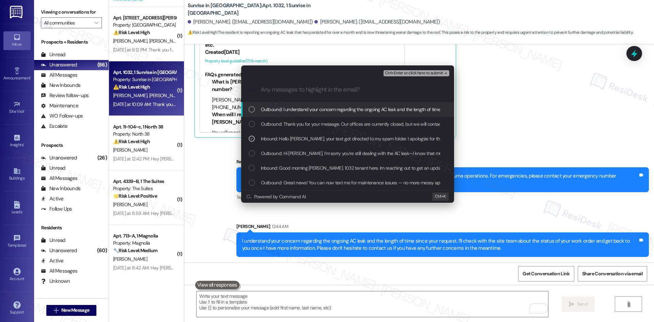
click at [442, 72] on span "Ctrl+Enter or click here to submit" at bounding box center [414, 73] width 58 height 5
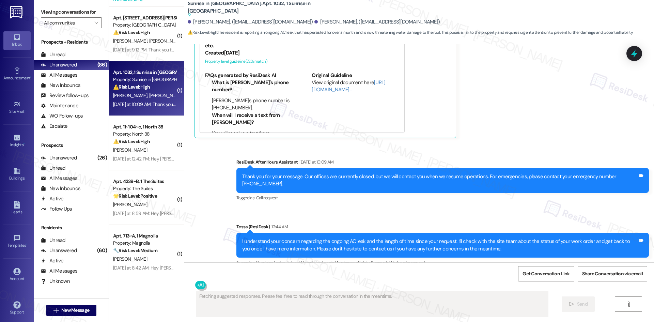
scroll to position [475, 0]
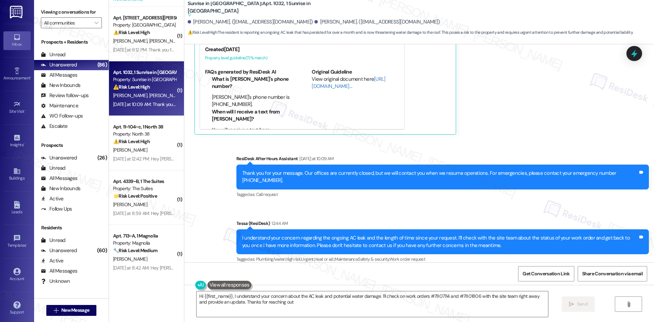
type textarea "Hi {{first_name}}, I understand your concern about the AC leak and potential wa…"
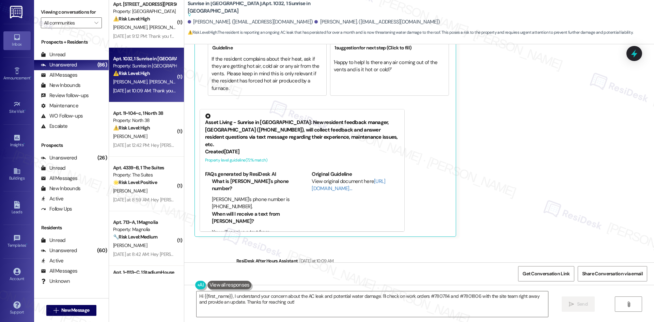
scroll to position [716, 0]
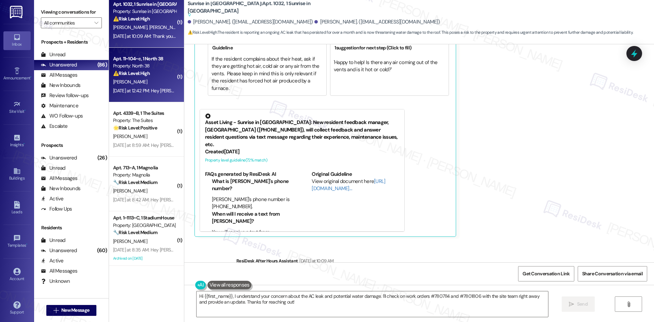
click at [150, 75] on div "⚠️ Risk Level: High The resident acknowledges the rent reminder and explains a …" at bounding box center [144, 73] width 63 height 7
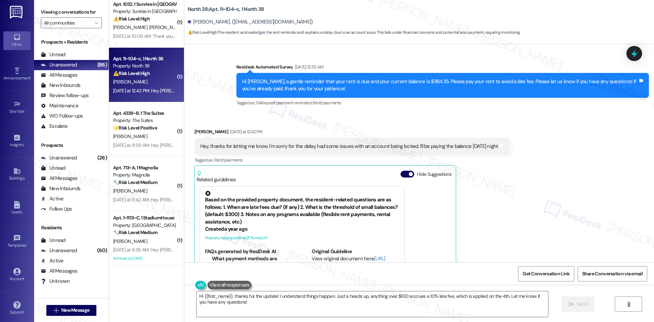
scroll to position [488, 0]
click at [219, 61] on div "Survey, sent via SMS Residesk Automated Survey Aug 06, 2025 at 1:28 AM Hi Nicho…" at bounding box center [419, 49] width 470 height 130
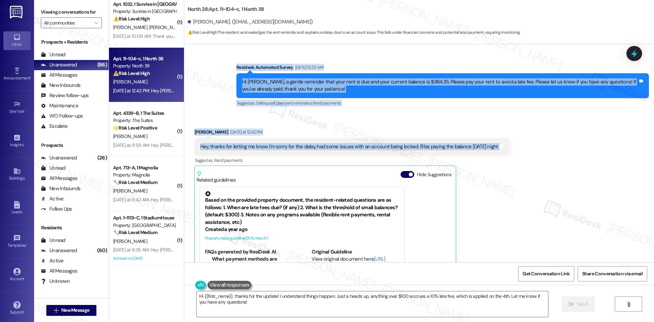
drag, startPoint x: 220, startPoint y: 61, endPoint x: 506, endPoint y: 145, distance: 298.5
click at [506, 145] on div "Survey, sent via SMS Residesk Automated Survey Nov 19, 2024 at 2:22 AM Hi there…" at bounding box center [419, 153] width 470 height 218
copy div "Residesk Automated Survey Aug 13, 2025 at 12:33 AM Hi Nicholas, a gentle remind…"
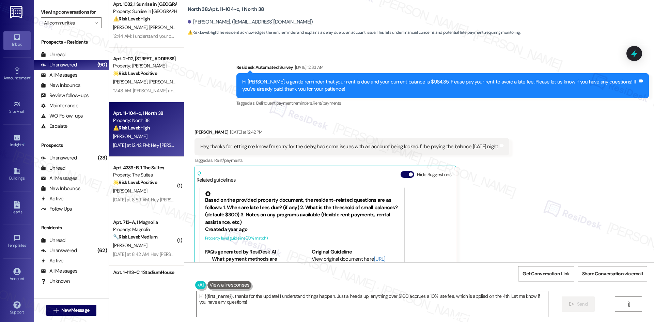
click at [625, 168] on div "Received via SMS Nicholas Sirles Yesterday at 12:42 PM Hey, thanks for letting …" at bounding box center [419, 216] width 470 height 207
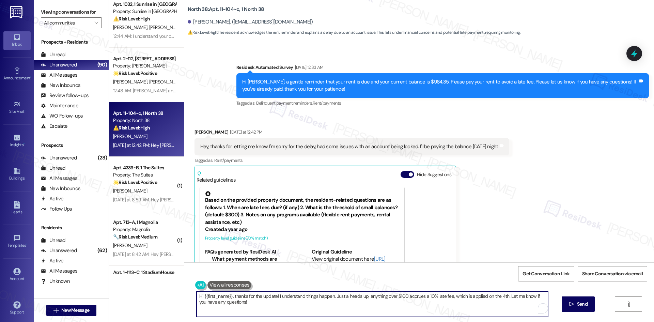
drag, startPoint x: 230, startPoint y: 303, endPoint x: 170, endPoint y: 288, distance: 61.6
click at [170, 288] on div "Apt. 2~311, 1632 Clearwater Largo Rd Property: Solano Belleair 🔧 Risk Level: Me…" at bounding box center [381, 161] width 545 height 322
paste textarea "Nicholas, just checking in — is your account still locked, or were you able to …"
click at [353, 300] on textarea "Hi Nicholas, just checking in — is your account still locked, or were you able …" at bounding box center [373, 304] width 352 height 26
click at [354, 297] on textarea "Hi Nicholas, just checking in — is your account still locked, or were you able …" at bounding box center [373, 304] width 352 height 26
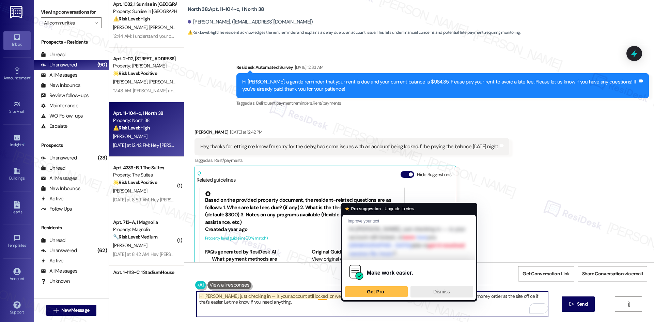
click at [442, 289] on span "Dismiss" at bounding box center [442, 291] width 17 height 5
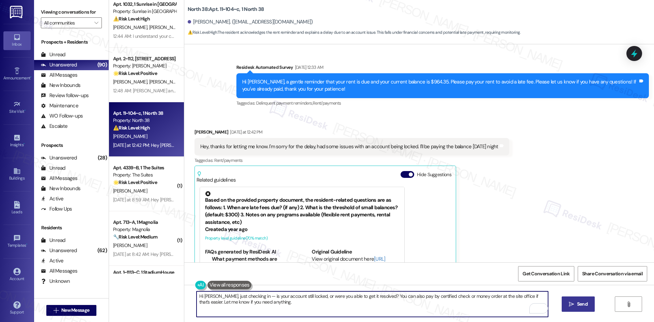
type textarea "Hi Nicholas, just checking in — is your account still locked, or were you able …"
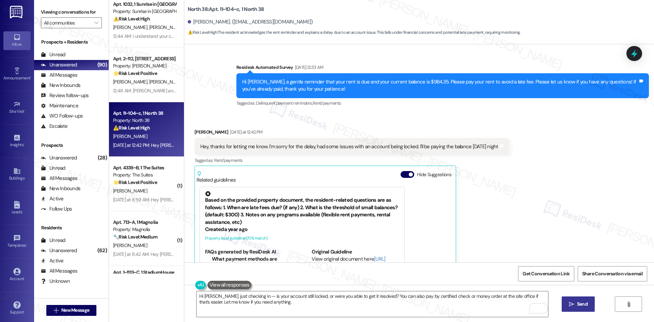
click at [585, 308] on span "Send" at bounding box center [582, 304] width 11 height 7
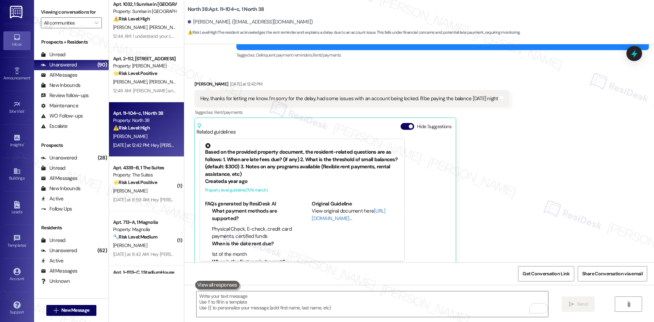
scroll to position [538, 0]
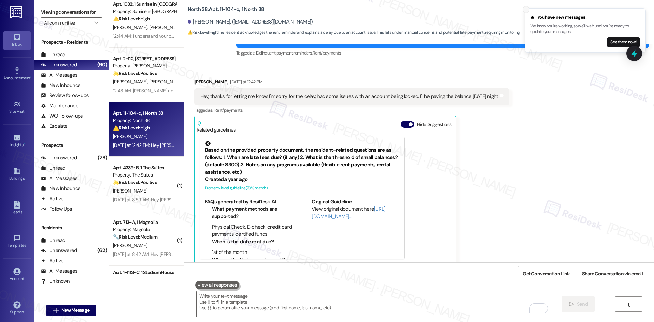
click at [527, 10] on icon "Close toast" at bounding box center [526, 9] width 4 height 4
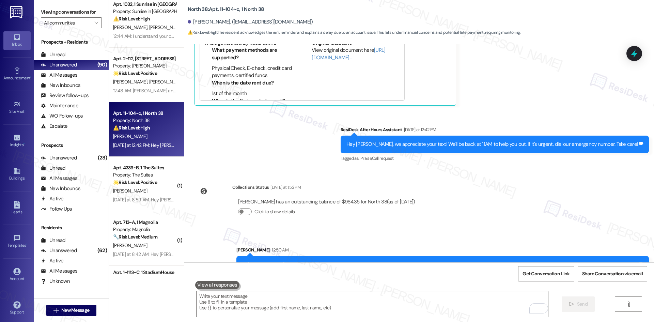
scroll to position [713, 0]
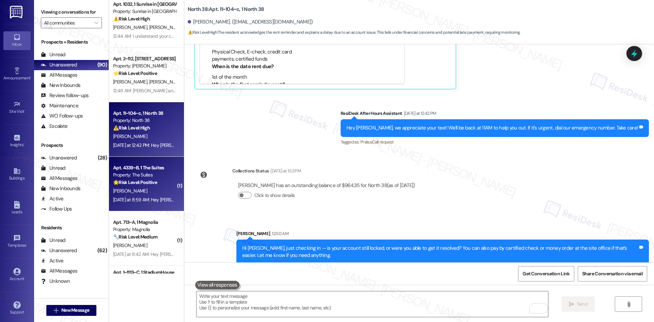
click at [161, 181] on div "🌟 Risk Level: Positive The resident is expressing gratitude that the patio clea…" at bounding box center [144, 182] width 63 height 7
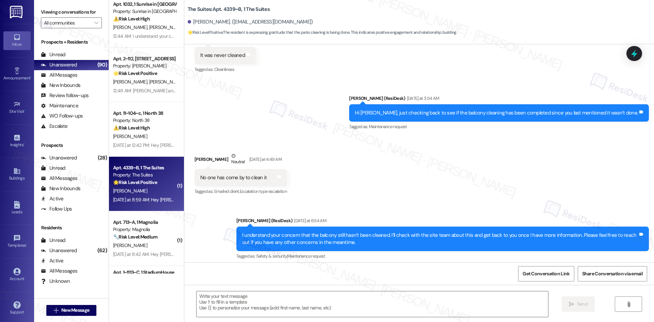
type textarea "Fetching suggested responses. Please feel free to read through the conversation…"
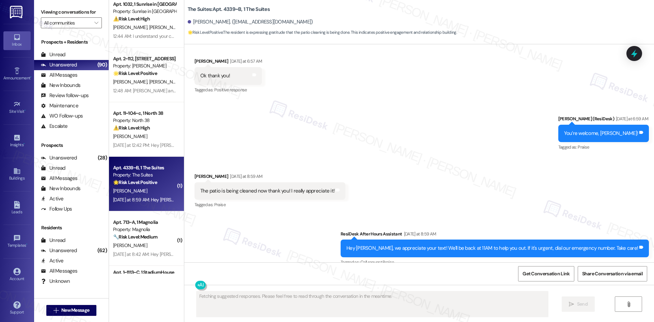
scroll to position [770, 0]
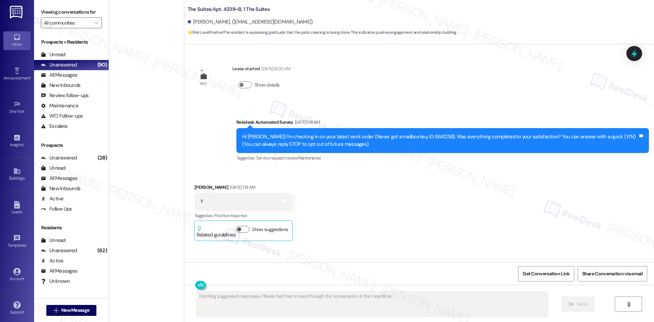
scroll to position [770, 0]
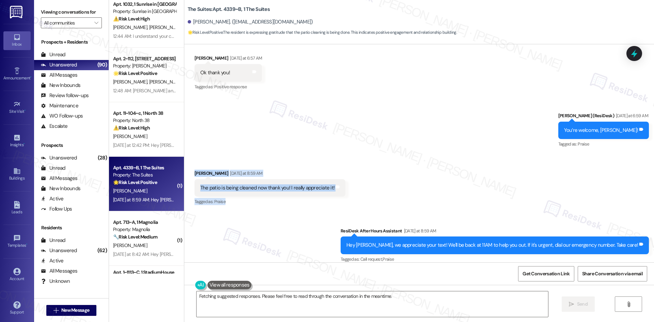
drag, startPoint x: 188, startPoint y: 159, endPoint x: 350, endPoint y: 190, distance: 164.7
click at [350, 190] on div "Received via SMS Elizabeth Atkins Yesterday at 8:59 AM The patio is being clean…" at bounding box center [419, 183] width 470 height 58
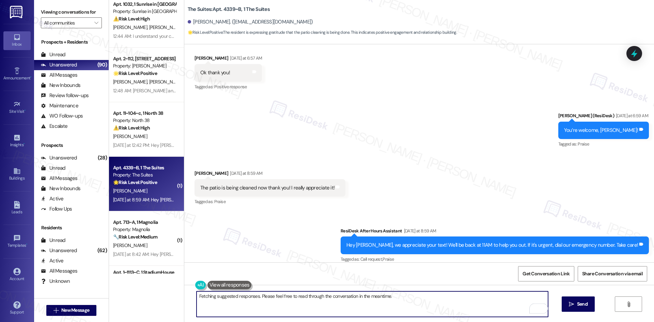
drag, startPoint x: 347, startPoint y: 298, endPoint x: 502, endPoint y: 298, distance: 155.1
click at [502, 298] on textarea "Wonderful, {{first_name}}! I'm so glad to hear that your patio is being cleaned…" at bounding box center [373, 304] width 352 height 26
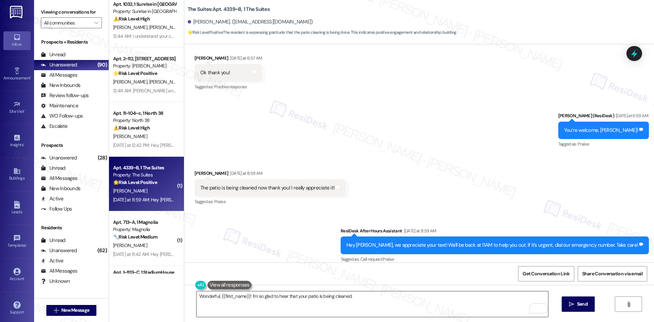
click at [367, 293] on textarea "Wonderful, {{first_name}}! I'm so glad to hear that your patio is being cleaned." at bounding box center [373, 304] width 352 height 26
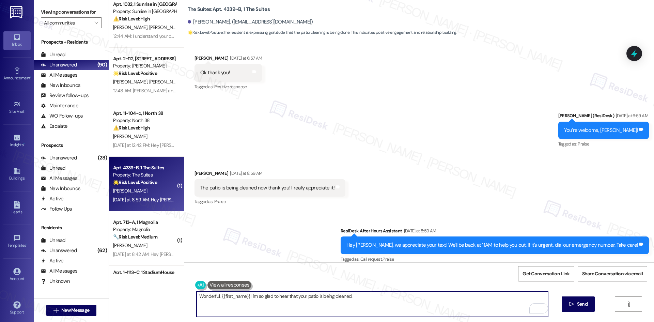
paste textarea "Let me know if you need anything."
drag, startPoint x: 328, startPoint y: 297, endPoint x: 316, endPoint y: 298, distance: 12.7
click at [316, 298] on textarea "Wonderful, {{first_name}}! I'm so glad to hear that your patio is being cleaned…" at bounding box center [373, 304] width 352 height 26
type textarea "Wonderful, {{first_name}}! I'm so glad to hear that your patio has been cleaned…"
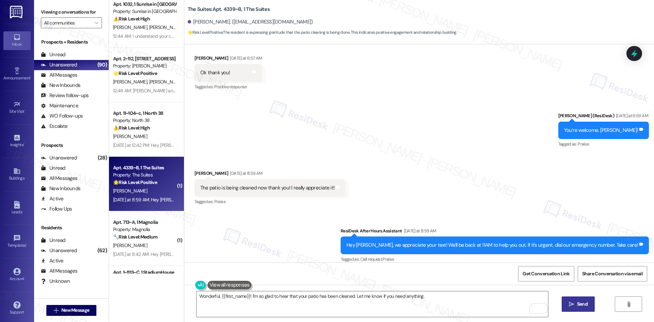
click at [577, 304] on span "Send" at bounding box center [582, 304] width 11 height 7
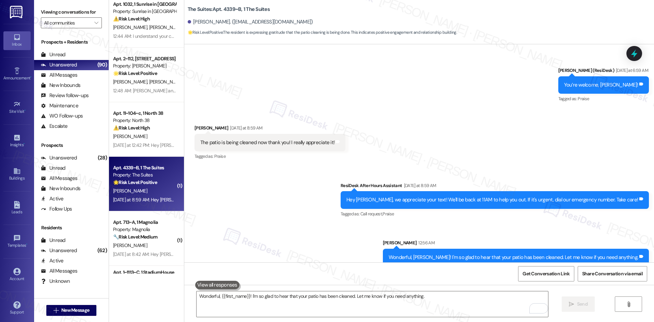
scroll to position [817, 0]
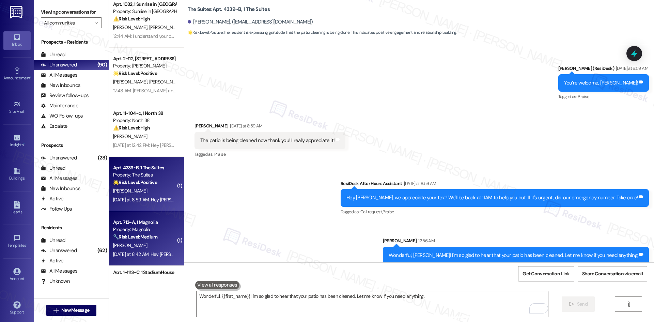
click at [139, 241] on div "Apt. 713~A, 1 Magnolia Property: Magnolia 🔧 Risk Level: Medium The resident con…" at bounding box center [144, 229] width 64 height 23
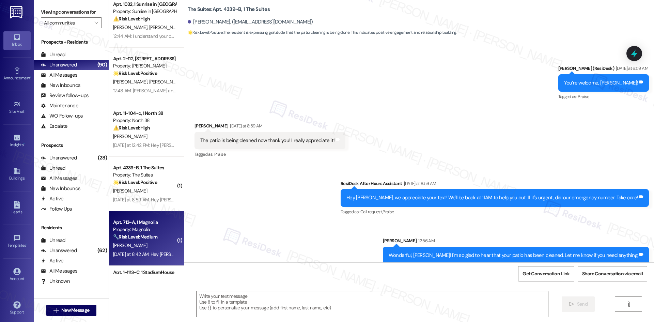
type textarea "Fetching suggested responses. Please feel free to read through the conversation…"
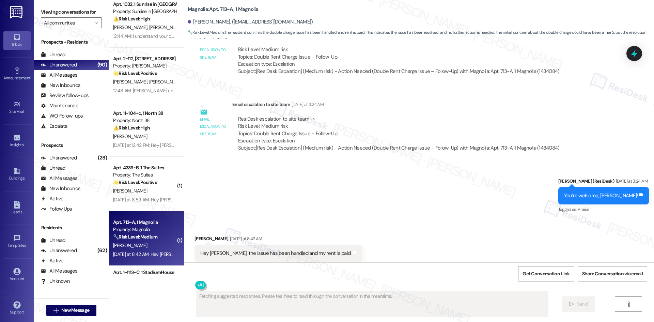
scroll to position [754, 0]
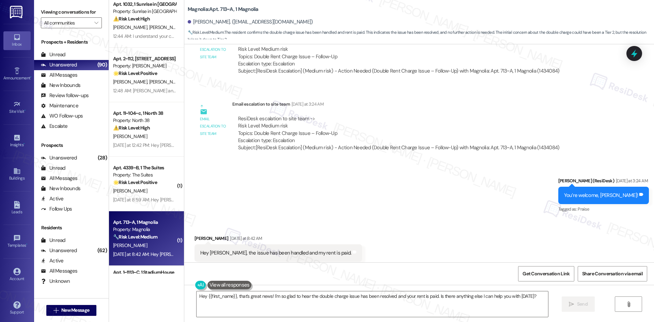
click at [477, 220] on div "Received via SMS Frederick Everson Yesterday at 8:42 AM Hey Sarah, the issue ha…" at bounding box center [419, 249] width 470 height 58
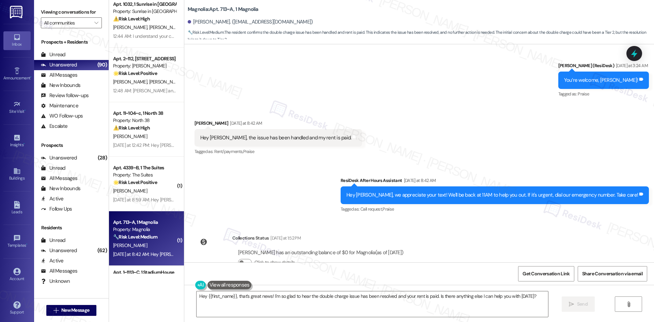
scroll to position [874, 0]
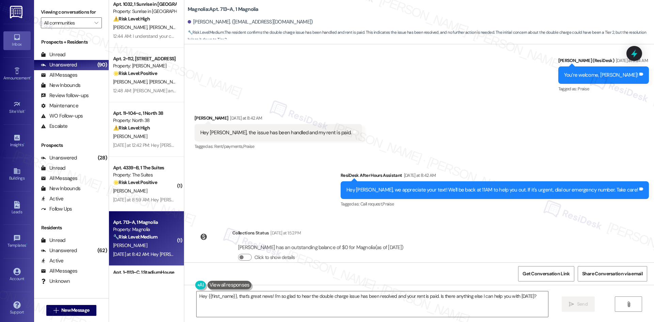
drag, startPoint x: 184, startPoint y: 100, endPoint x: 433, endPoint y: 235, distance: 282.5
click at [433, 235] on div "WO Opened request: Toilet not ... Apr 19, 2025 at 11:24 AM Status : Completed S…" at bounding box center [419, 153] width 470 height 218
copy div "Frederick Everson Yesterday at 8:42 AM Hey Sarah, the issue has been handled an…"
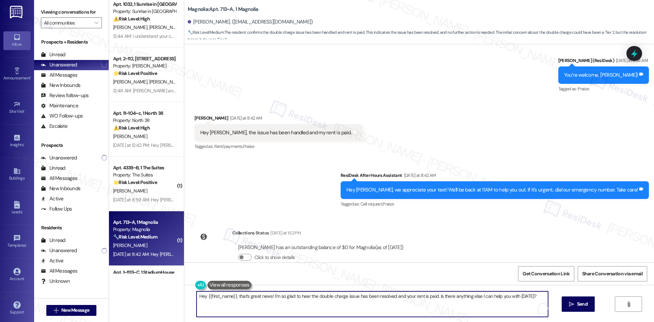
drag, startPoint x: 535, startPoint y: 299, endPoint x: 186, endPoint y: 297, distance: 348.7
click at [186, 297] on div "Hey {{first_name}}, that’s great news! I'm so glad to hear the double charge is…" at bounding box center [419, 310] width 470 height 51
paste textarea "Thanks for letting me know, Frederick. I see your balance is now $0, so everyth…"
type textarea "Thanks for letting me know, Frederick. I see your balance is now $0, so everyth…"
click at [573, 304] on icon "" at bounding box center [571, 304] width 5 height 5
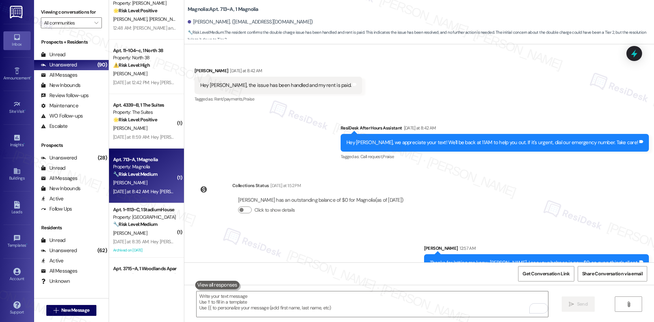
scroll to position [784, 0]
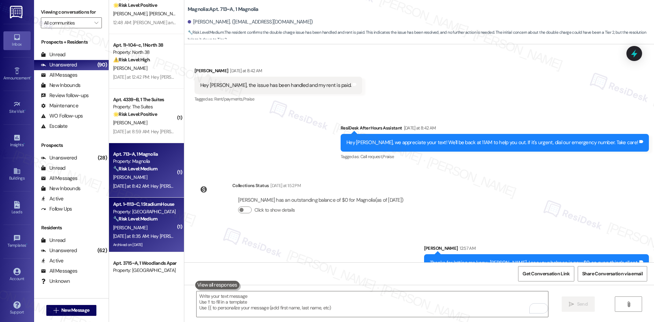
click at [138, 223] on div "🔧 Risk Level: Medium The resident is following up on an insurance policy submis…" at bounding box center [144, 218] width 63 height 7
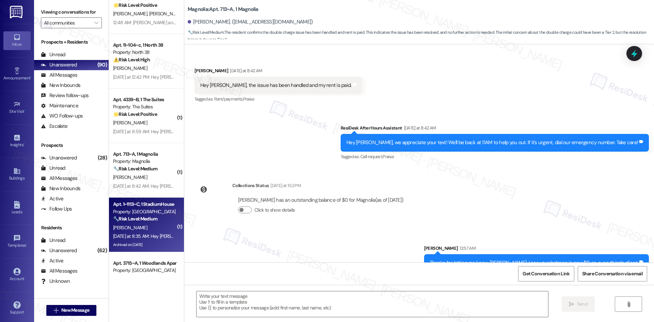
type textarea "Fetching suggested responses. Please feel free to read through the conversation…"
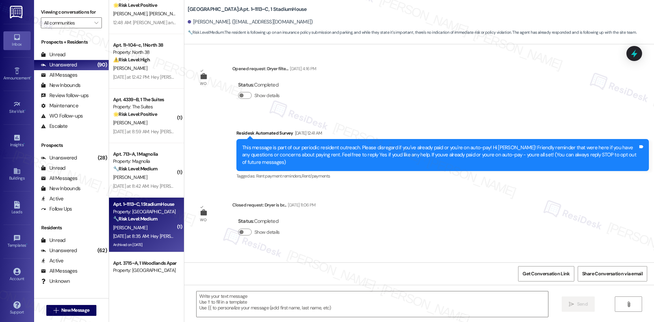
scroll to position [8246, 0]
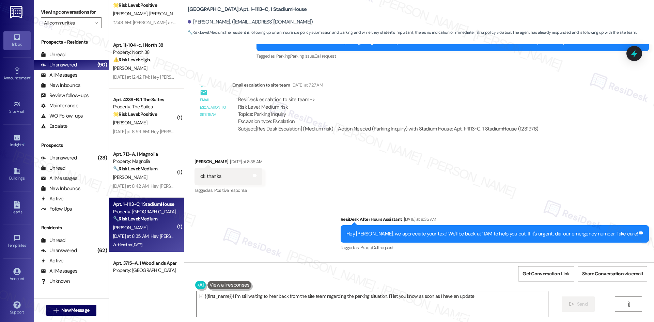
type textarea "Hi {{first_name}}! I'm still waiting to hear back from the site team regarding …"
click at [325, 200] on div "Sent via SMS ResiDesk After Hours Assistant Yesterday at 8:35 AM Hey Julia, we …" at bounding box center [419, 229] width 470 height 58
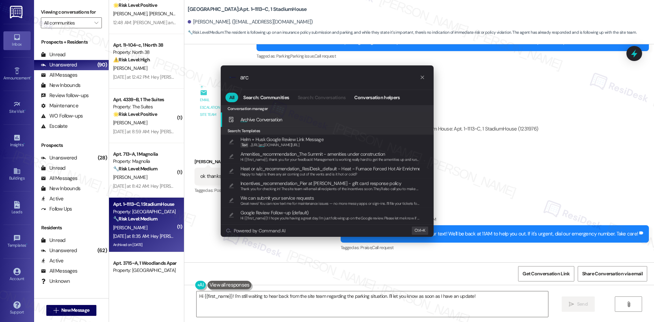
type input "arc"
click at [278, 121] on span "Arc hive Conversation" at bounding box center [262, 120] width 42 height 6
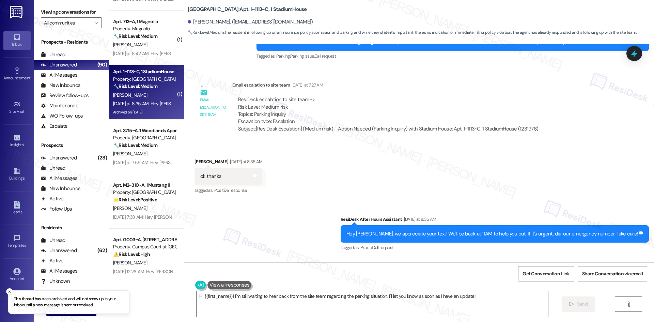
scroll to position [920, 0]
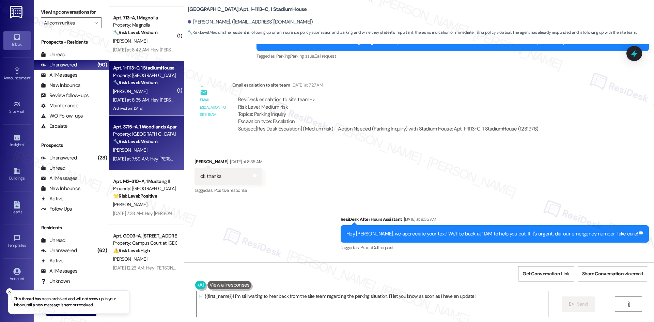
click at [146, 148] on div "R. Deters" at bounding box center [144, 150] width 64 height 9
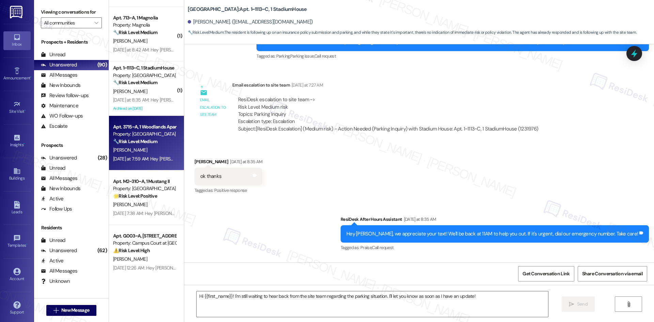
type textarea "Fetching suggested responses. Please feel free to read through the conversation…"
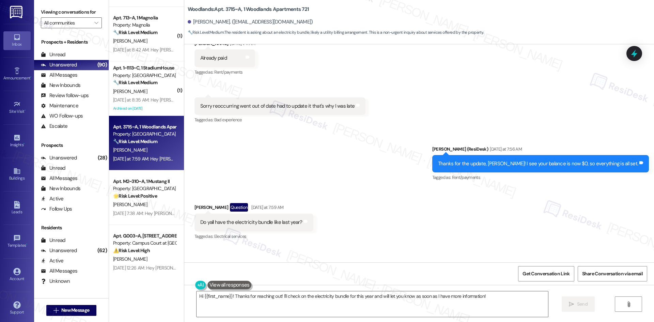
scroll to position [4427, 0]
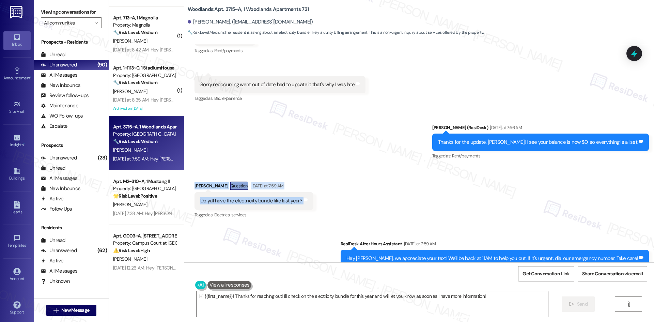
drag, startPoint x: 186, startPoint y: 107, endPoint x: 324, endPoint y: 126, distance: 139.4
click at [324, 166] on div "Received via SMS Rylee Deters Question Yesterday at 7:59 AM Do yall have the el…" at bounding box center [419, 195] width 470 height 59
copy div "Rylee Deters Question Yesterday at 7:59 AM Do yall have the electricity bundle …"
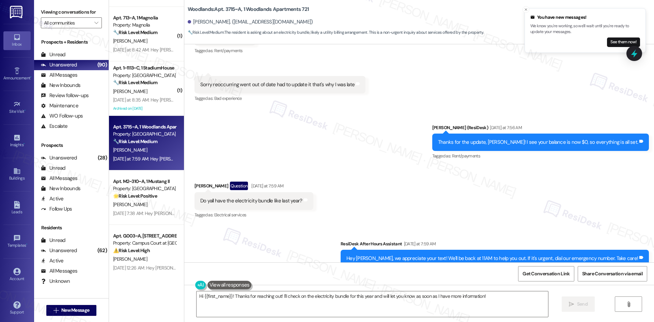
click at [297, 225] on div "Sent via SMS ResiDesk After Hours Assistant Yesterday at 7:59 AM Hey Rylee, we …" at bounding box center [419, 248] width 470 height 47
click at [339, 312] on textarea "Hi {{first_name}}! Thanks for reaching out! I'll check on the electricity bundl…" at bounding box center [373, 304] width 352 height 26
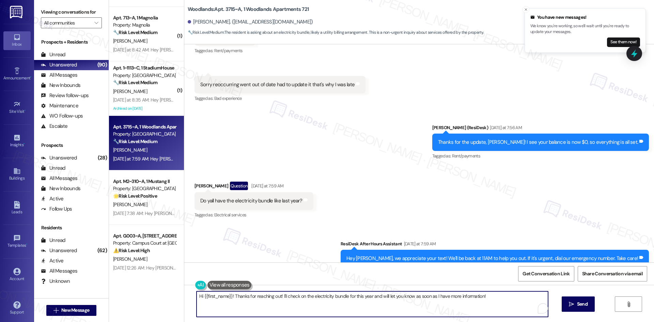
paste textarea "I’ll check with the site team to see if the electricity bundle is still availab…"
type textarea "I’ll check with the site team to see if the electricity bundle is still availab…"
click at [588, 302] on span "Send" at bounding box center [582, 304] width 13 height 7
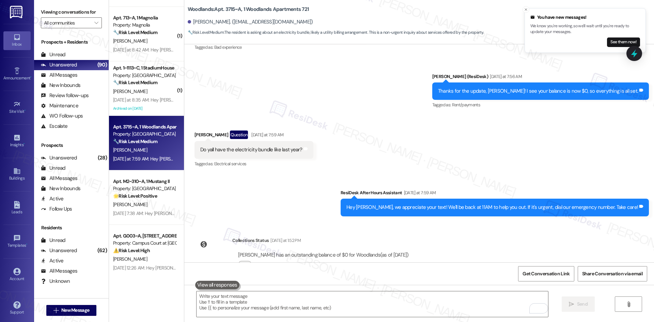
scroll to position [4482, 0]
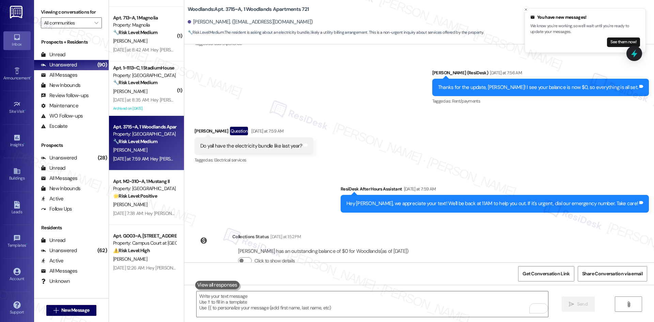
click at [450, 184] on div "Survey, sent via SMS Residesk Automated Survey Sep 17, 2022 at 1:10 AM Hi Rylee…" at bounding box center [419, 153] width 470 height 218
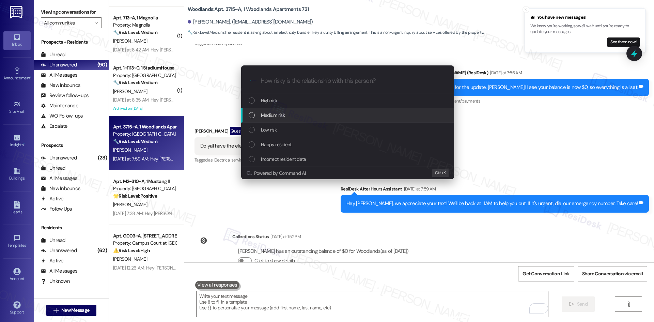
click at [303, 116] on div "Medium risk" at bounding box center [348, 114] width 199 height 7
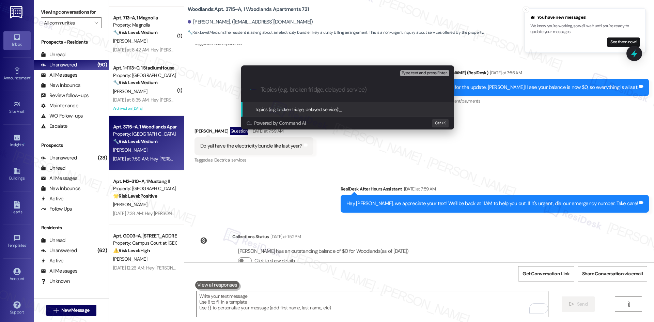
click at [316, 92] on input "Topics (e.g. broken fridge, delayed service)" at bounding box center [353, 89] width 185 height 7
paste input "Inquiry – Electricity Bundle Availability"
type input "Inquiry – Electricity Bundle Availability"
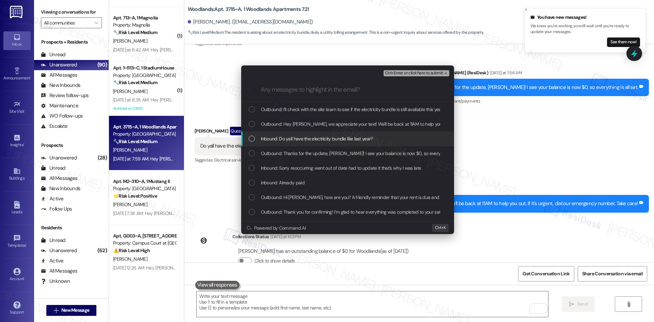
click at [356, 141] on span "Inbound: Do yall have the electricity bundle like last year?" at bounding box center [317, 138] width 112 height 7
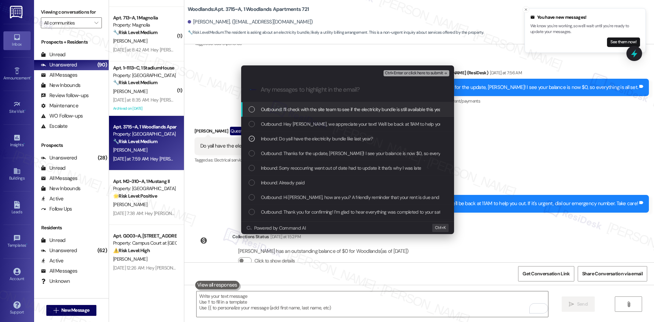
click at [437, 73] on span "Ctrl+Enter or click here to submit" at bounding box center [414, 73] width 58 height 5
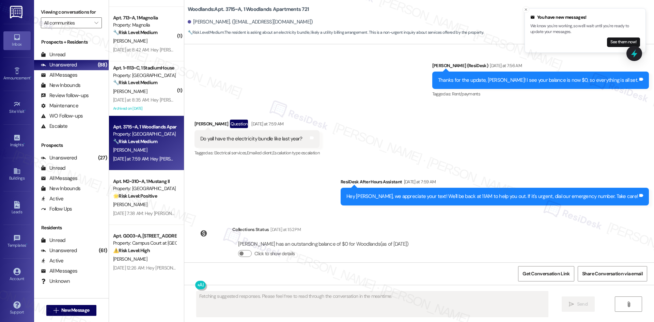
scroll to position [4491, 0]
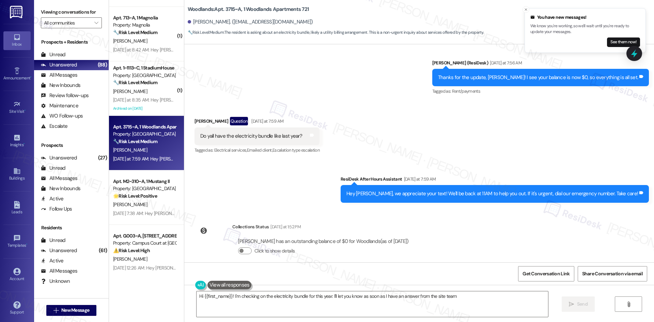
type textarea "Hi {{first_name}}! I'm checking on the electricity bundle for this year. I'll l…"
click at [525, 11] on icon "Close toast" at bounding box center [526, 9] width 4 height 4
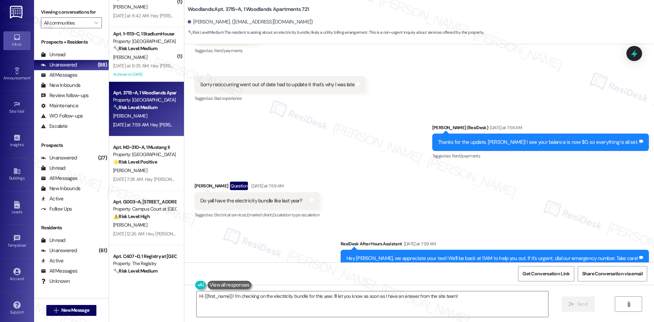
scroll to position [4389, 0]
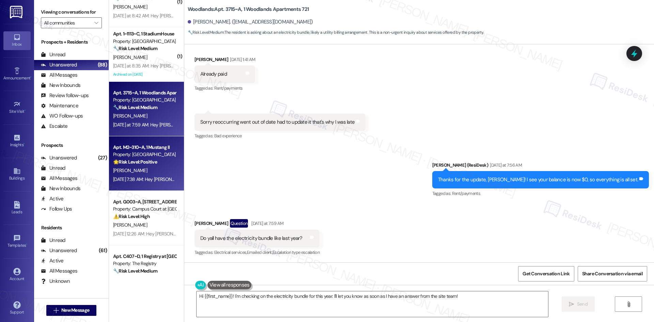
click at [138, 173] on span "C. Schoeneshoefer" at bounding box center [130, 170] width 34 height 6
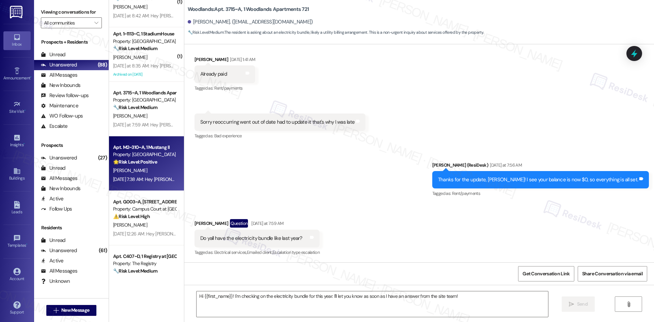
type textarea "Fetching suggested responses. Please feel free to read through the conversation…"
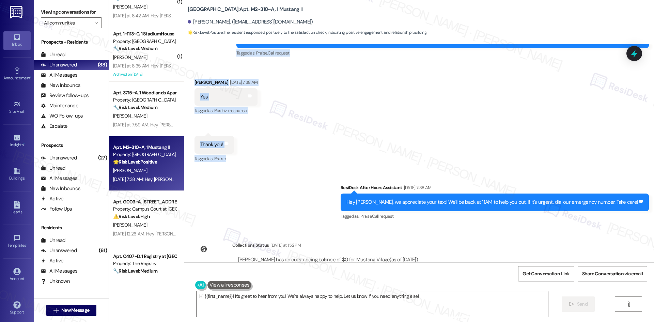
scroll to position [770, 0]
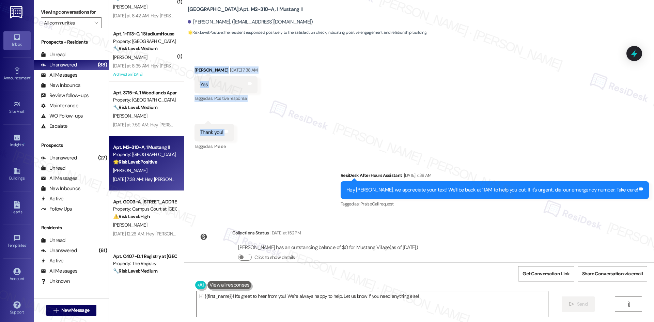
drag, startPoint x: 227, startPoint y: 127, endPoint x: 243, endPoint y: 123, distance: 16.4
click at [243, 123] on div "WO Opened request: Clogged sho... Mar 30, 2025 at 12:19 AM Status : Completed S…" at bounding box center [419, 153] width 470 height 218
copy div "Sarah (ResiDesk) Aug 12, 2025 at 5:39 AM Happy to hear everything's all set! If…"
click at [335, 166] on div "Sent via SMS ResiDesk After Hours Assistant Aug 12, 2025 at 7:38 AM Hey Clara, …" at bounding box center [419, 185] width 470 height 58
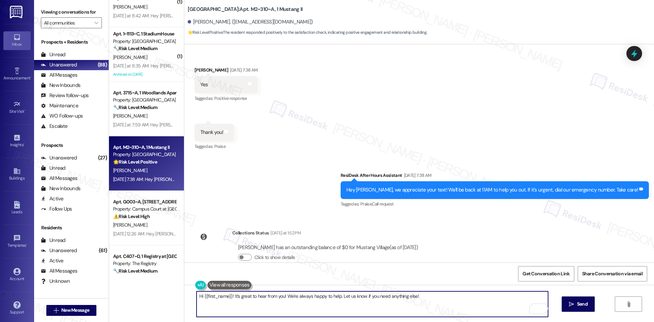
drag, startPoint x: 427, startPoint y: 295, endPoint x: 182, endPoint y: 298, distance: 245.8
click at [184, 298] on div "Hi {{first_name}}! It's great to hear from you! We're always happy to help. Let…" at bounding box center [419, 310] width 470 height 51
click at [230, 305] on textarea "Hi {{first_name}}! It's great to hear from you! We're always happy to help. Let…" at bounding box center [373, 304] width 352 height 26
click at [250, 311] on textarea "Hi {{first_name}}! It's great to hear from you! We're always happy to help. Let…" at bounding box center [373, 304] width 352 height 26
drag, startPoint x: 280, startPoint y: 296, endPoint x: 167, endPoint y: 295, distance: 113.5
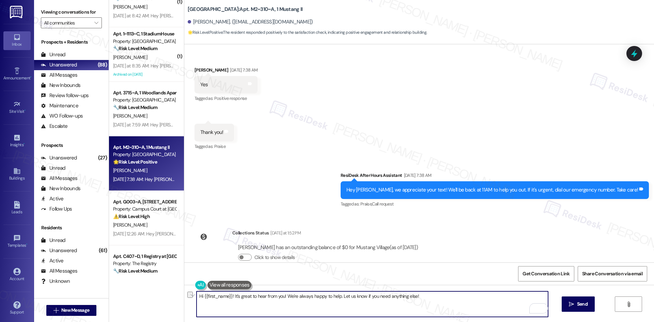
click at [167, 295] on div "Apt. 11~104~c, 1 North 38 Property: North 38 ⚠️ Risk Level: High The resident a…" at bounding box center [381, 161] width 545 height 322
click at [202, 296] on textarea "Your welcome! We're always happy to help. Let us know if you need anything else!" at bounding box center [373, 304] width 352 height 26
click at [242, 307] on textarea "You're welcome! We're always happy to help. Let us know if you need anything el…" at bounding box center [373, 304] width 352 height 26
type textarea "You're welcome! We're always happy to help. Let us know if you need anything el…"
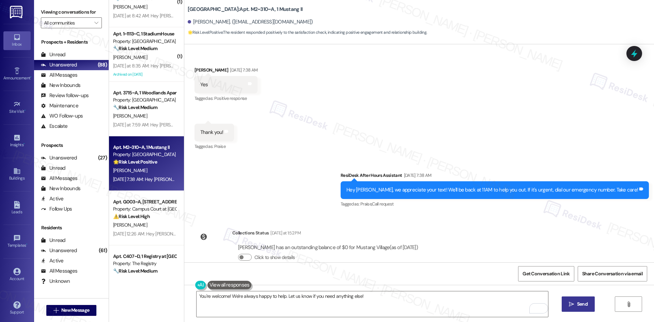
click at [589, 307] on span "Send" at bounding box center [582, 304] width 13 height 7
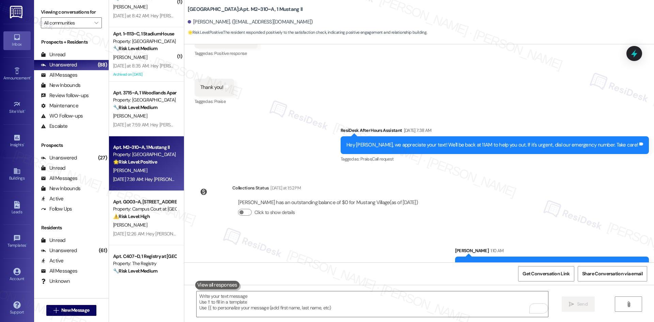
scroll to position [817, 0]
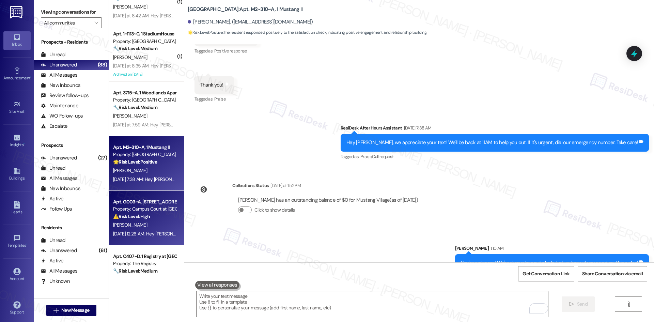
click at [141, 234] on div "Aug 10, 2025 at 12:26 AM: Hey Grace, we appreciate your text! We'll be back at …" at bounding box center [264, 234] width 303 height 6
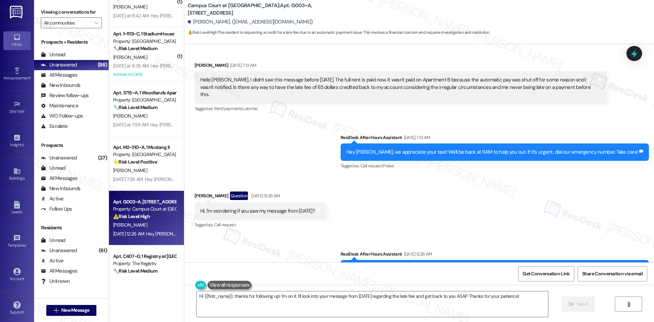
scroll to position [839, 0]
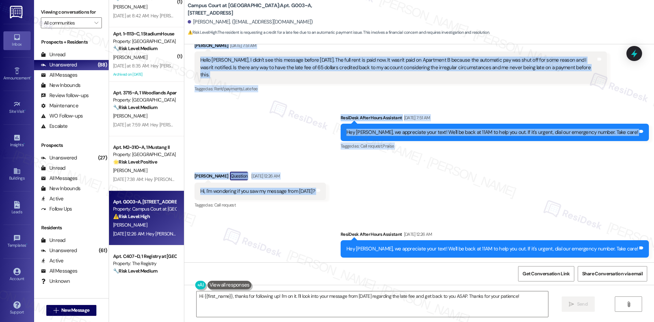
drag, startPoint x: 224, startPoint y: 95, endPoint x: 336, endPoint y: 169, distance: 134.4
click at [336, 169] on div "Survey, sent via SMS Residesk Automated Survey Nov 20, 2024 at 1:33 AM Hi there…" at bounding box center [419, 153] width 470 height 218
copy div "Residesk Automated Survey Aug 09, 2025 at 12:51 AM Hi Grace, how are you? We're…"
click at [358, 161] on div "Received via SMS Grace Helms Question Aug 10, 2025 at 12:26 AM Hi, I'm wonderin…" at bounding box center [419, 185] width 470 height 59
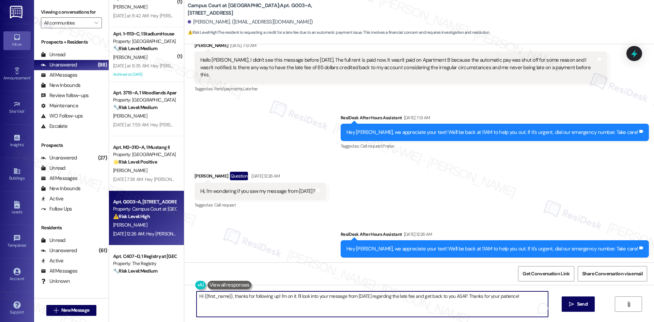
drag, startPoint x: 276, startPoint y: 295, endPoint x: 534, endPoint y: 295, distance: 258.4
click at [534, 295] on textarea "Hi {{first_name}}, thanks for following up! I'm on it. I'll look into your mess…" at bounding box center [373, 304] width 352 height 26
paste textarea "Thank you! I apologize for the delay and any confusion. The previous message wa…"
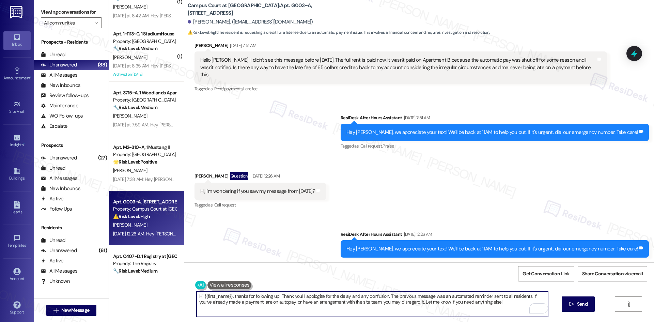
click at [445, 309] on textarea "Hi {{first_name}}, thanks for following up! Thank you! I apologize for the dela…" at bounding box center [373, 304] width 352 height 26
click at [488, 303] on textarea "Hi {{first_name}}, thanks for following up! Thank you! I apologize for the dela…" at bounding box center [373, 304] width 352 height 26
type textarea "Hi {{first_name}}, thanks for following up! Thank you! I apologize for the dela…"
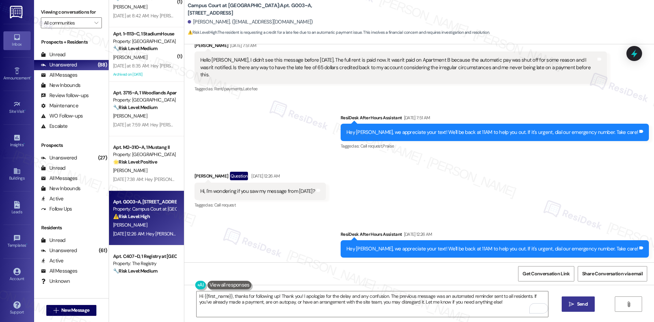
click at [579, 306] on span "Send" at bounding box center [582, 304] width 11 height 7
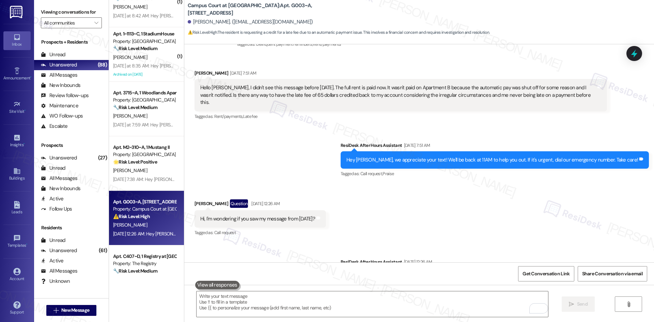
scroll to position [762, 0]
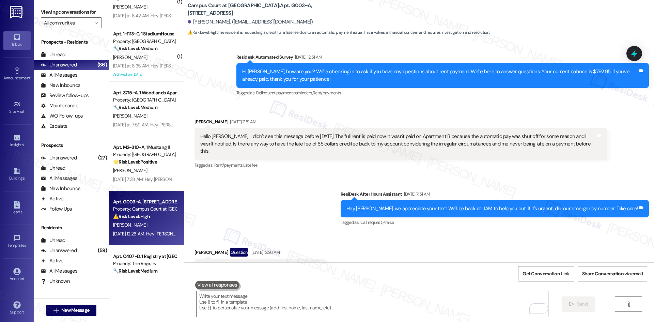
click at [363, 239] on div "Received via SMS Grace Helms Question Aug 10, 2025 at 12:26 AM Hi, I'm wonderin…" at bounding box center [419, 262] width 470 height 59
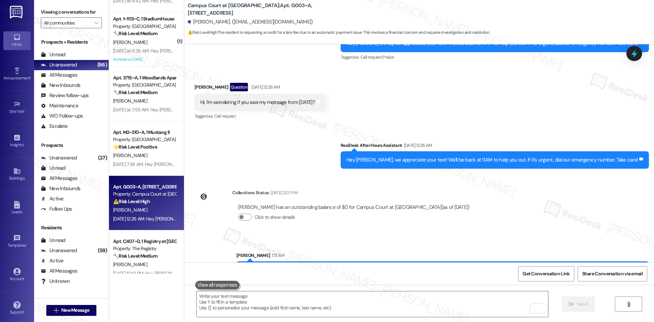
scroll to position [1091, 0]
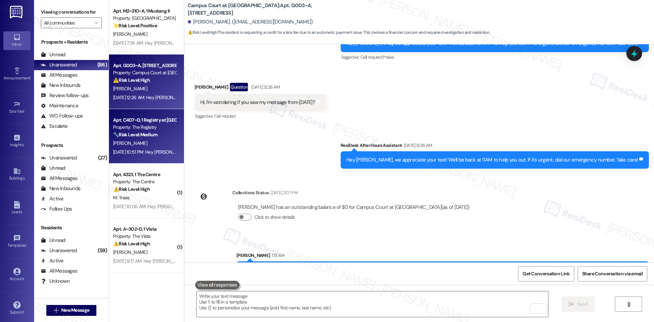
click at [148, 137] on strong "🔧 Risk Level: Medium" at bounding box center [135, 135] width 44 height 6
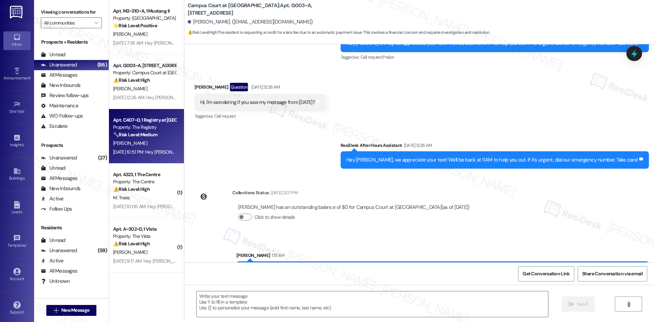
type textarea "Fetching suggested responses. Please feel free to read through the conversation…"
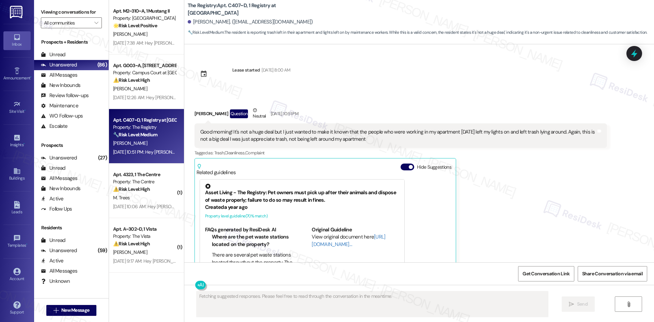
scroll to position [1236, 0]
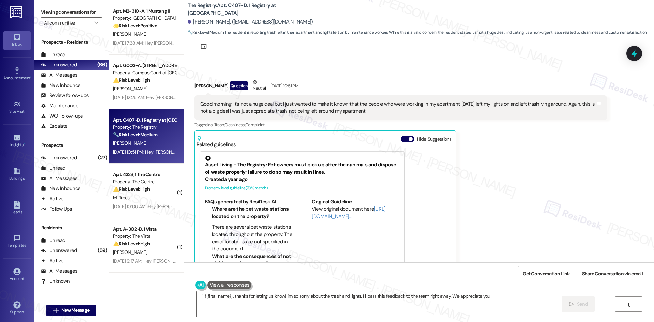
type textarea "Hi {{first_name}}, thanks for letting us know! I'm so sorry about the trash and…"
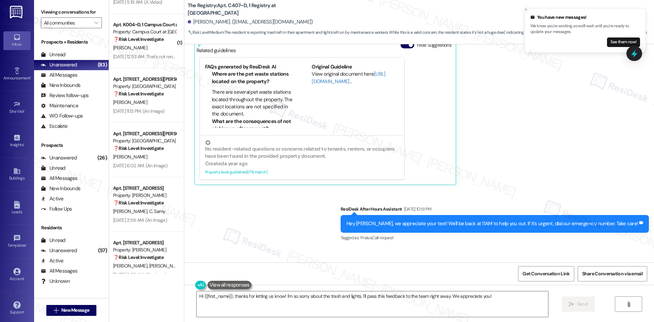
scroll to position [1356, 0]
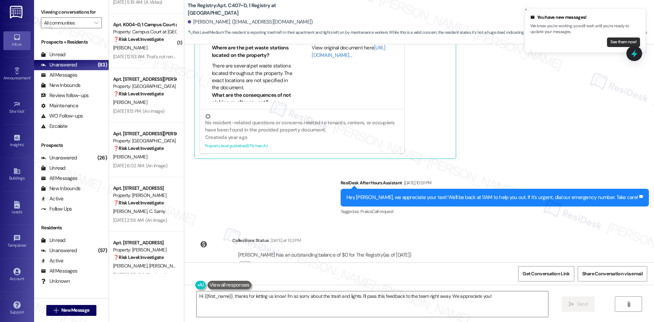
click at [623, 41] on button "See them now!" at bounding box center [623, 42] width 33 height 10
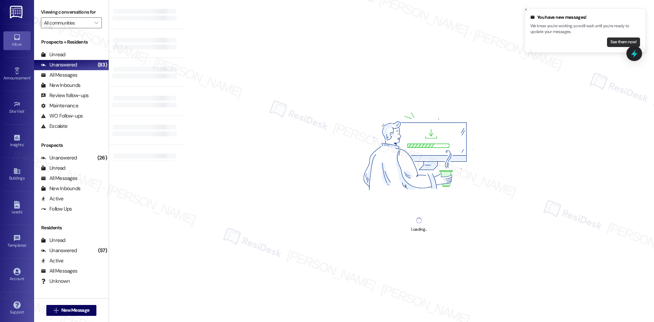
click at [617, 44] on button "See them now!" at bounding box center [623, 42] width 33 height 10
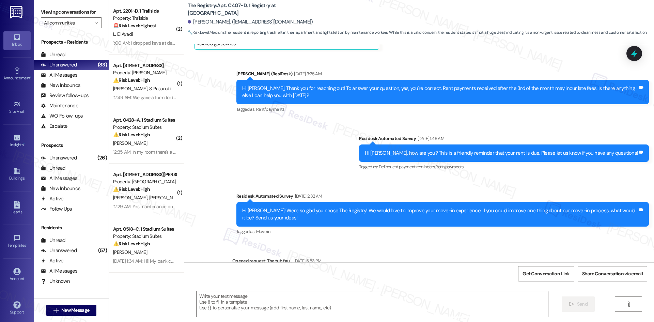
type textarea "Fetching suggested responses. Please feel free to read through the conversation…"
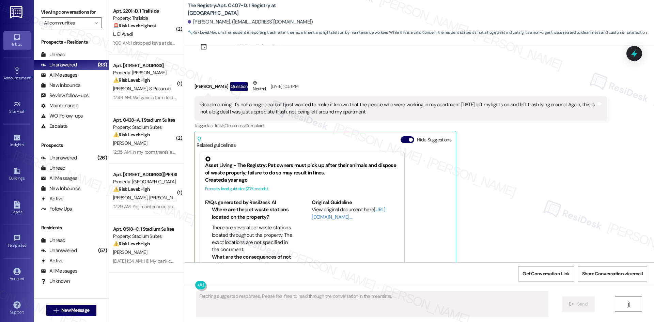
scroll to position [1236, 0]
click at [79, 76] on div "All Messages (undefined)" at bounding box center [71, 75] width 75 height 10
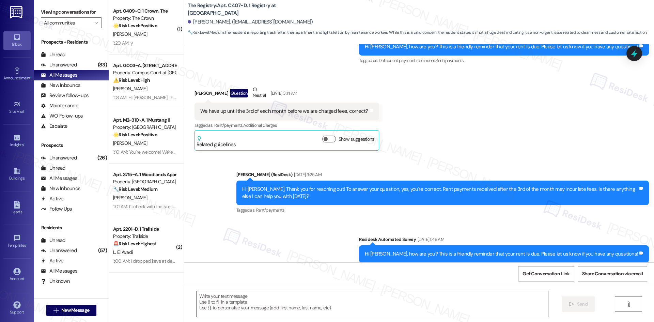
type textarea "Fetching suggested responses. Please feel free to read through the conversation…"
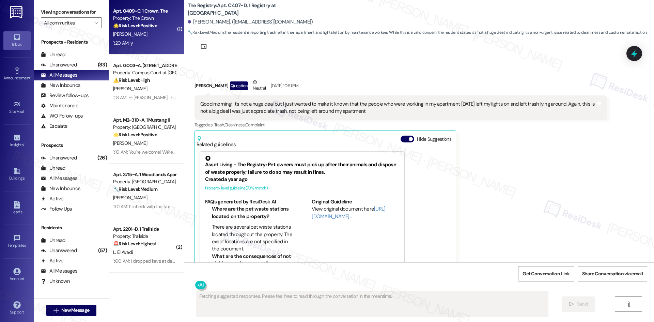
click at [149, 48] on div "Apt. 0409~C, 1 Crown, The Property: The Crown 🌟 Risk Level: Positive This is a …" at bounding box center [146, 27] width 75 height 55
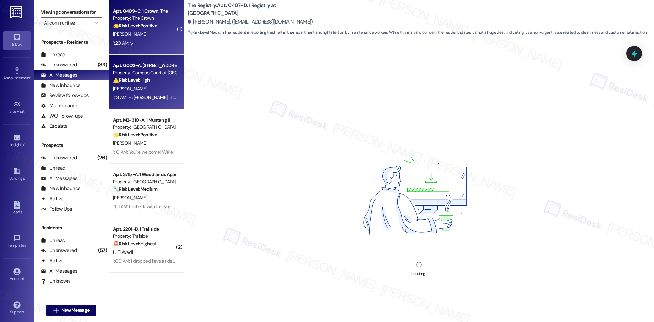
click at [147, 75] on div "Property: Campus Court at Knollwood" at bounding box center [144, 72] width 63 height 7
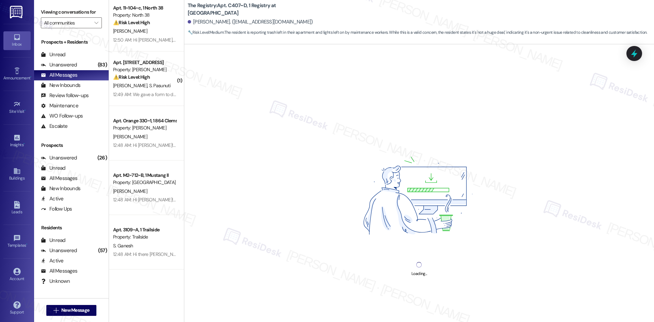
scroll to position [477, 0]
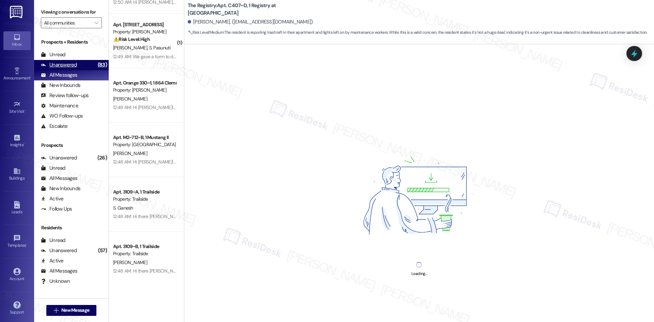
click at [67, 69] on div "Unanswered (83)" at bounding box center [71, 65] width 75 height 10
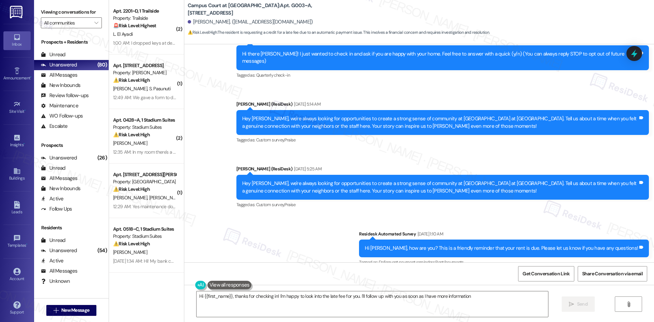
type textarea "Hi {{first_name}}, thanks for checking in! I'm happy to look into the late fee …"
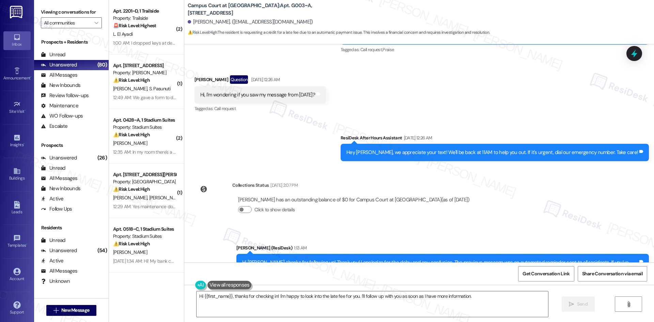
scroll to position [937, 0]
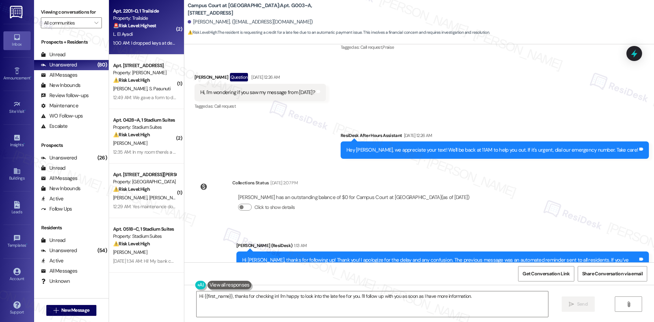
click at [135, 22] on strong "🚨 Risk Level: Highest" at bounding box center [134, 25] width 43 height 6
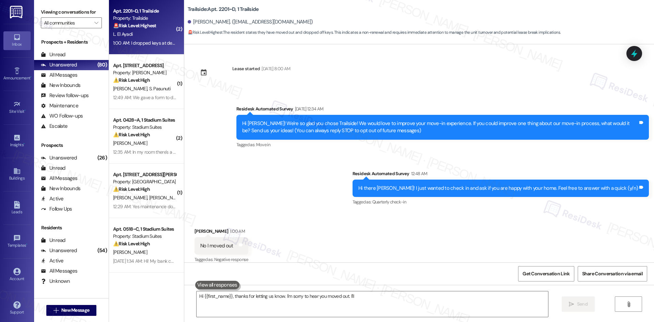
scroll to position [55, 0]
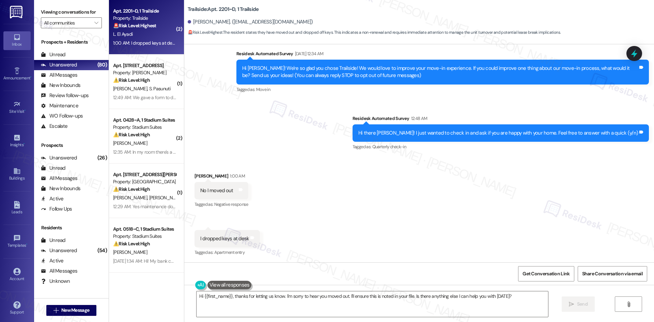
drag, startPoint x: 374, startPoint y: 94, endPoint x: 374, endPoint y: 99, distance: 4.1
click at [374, 97] on div "Survey, sent via SMS Residesk Automated Survey May 24, 2025 at 12:34 AM Hi Luca…" at bounding box center [442, 72] width 423 height 55
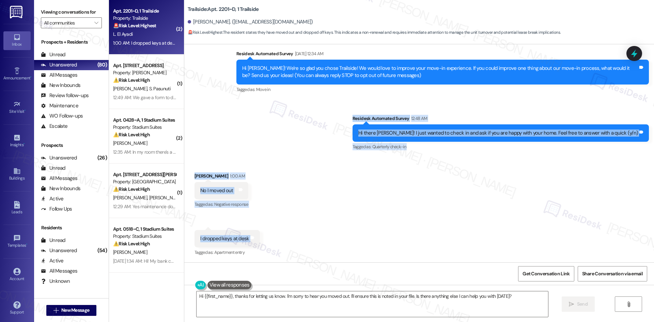
drag, startPoint x: 367, startPoint y: 109, endPoint x: 427, endPoint y: 235, distance: 139.8
click at [427, 235] on div "Lease started May 16, 2025 at 8:00 AM Survey, sent via SMS Residesk Automated S…" at bounding box center [419, 153] width 470 height 218
copy div "Click to highlight conversations about Move in Survey, sent via SMS Residesk Au…"
click at [353, 145] on div "Survey, sent via SMS Residesk Automated Survey May 24, 2025 at 12:34 AM Hi Luca…" at bounding box center [419, 95] width 470 height 122
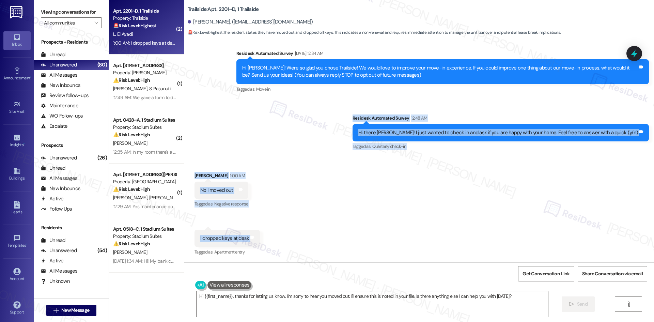
drag, startPoint x: 371, startPoint y: 106, endPoint x: 408, endPoint y: 229, distance: 128.9
click at [408, 229] on div "Lease started May 16, 2025 at 8:00 AM Survey, sent via SMS Residesk Automated S…" at bounding box center [419, 153] width 470 height 218
copy div "Residesk Automated Survey 12:48 AM Hi there Lucas! I just wanted to check in an…"
click at [366, 209] on div "Received via SMS Lucas El Ayadi 1:00 AM No I moved out Tags and notes Tagged as…" at bounding box center [419, 210] width 470 height 106
click at [423, 188] on div "Received via SMS Lucas El Ayadi 1:00 AM No I moved out Tags and notes Tagged as…" at bounding box center [419, 210] width 470 height 106
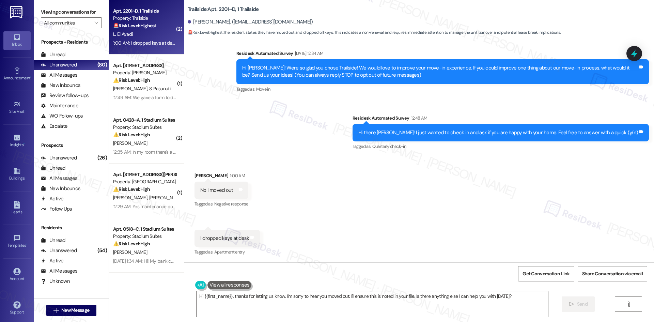
click at [297, 172] on div "Received via SMS Lucas El Ayadi 1:00 AM No I moved out Tags and notes Tagged as…" at bounding box center [419, 210] width 470 height 106
click at [314, 302] on textarea "Hi {{first_name}}, thanks for letting us know. I'm sorry to hear you moved out.…" at bounding box center [373, 304] width 352 height 26
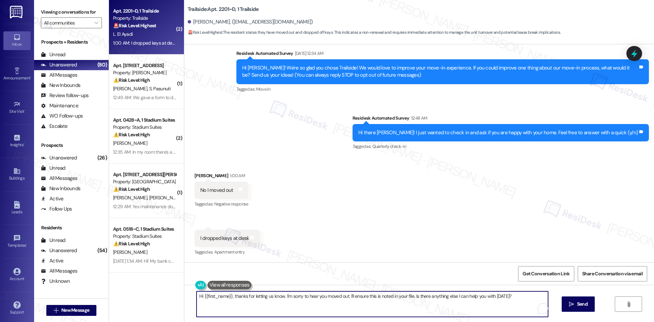
paste textarea "I'm so sorry to bother you! I'll take you off our distribution list. Would you …"
type textarea "I'm so sorry to bother you! I'll take you off our distribution list. Would you …"
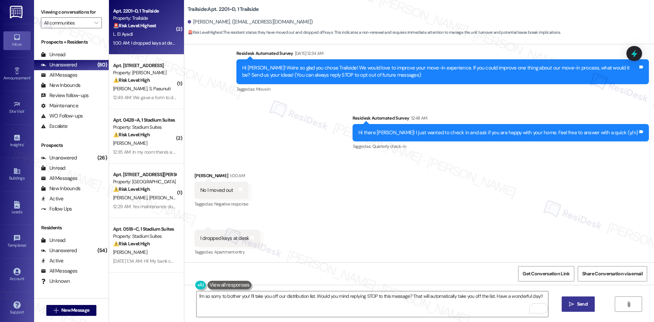
click at [577, 305] on span "Send" at bounding box center [582, 304] width 11 height 7
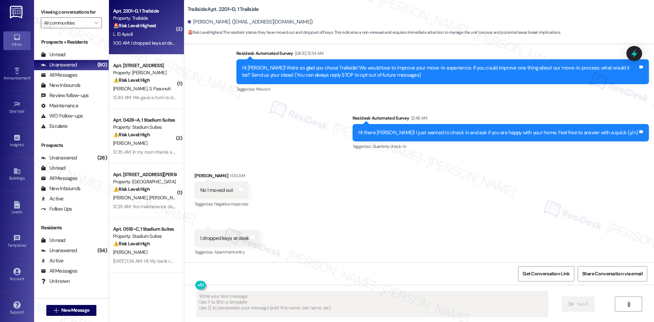
type textarea "Fetching suggested responses. Please feel free to read through the conversation…"
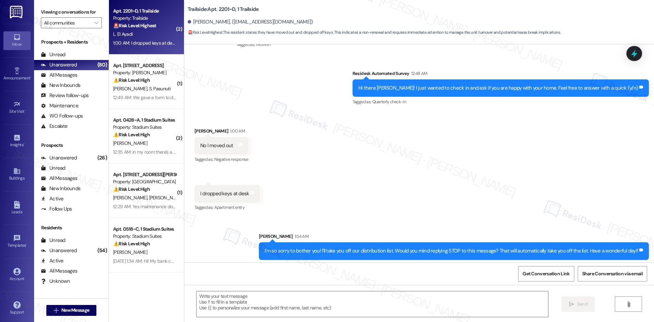
scroll to position [103, 0]
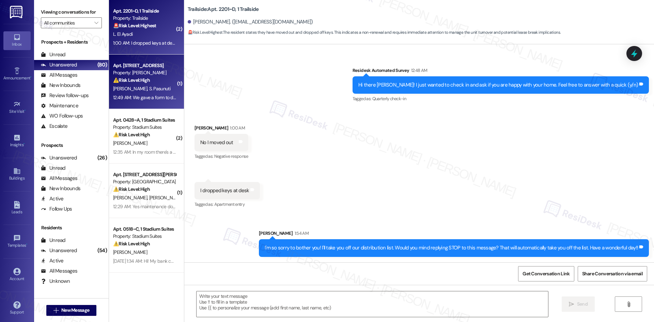
click at [124, 77] on strong "⚠️ Risk Level: High" at bounding box center [131, 80] width 37 height 6
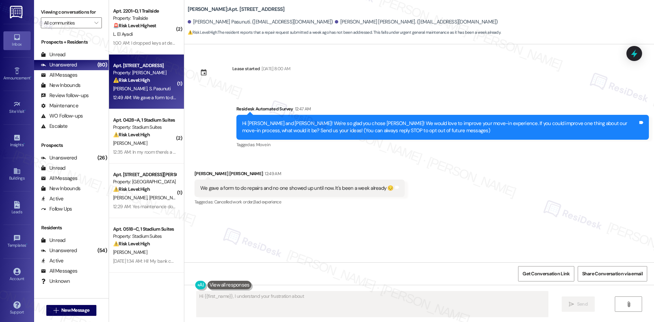
scroll to position [0, 0]
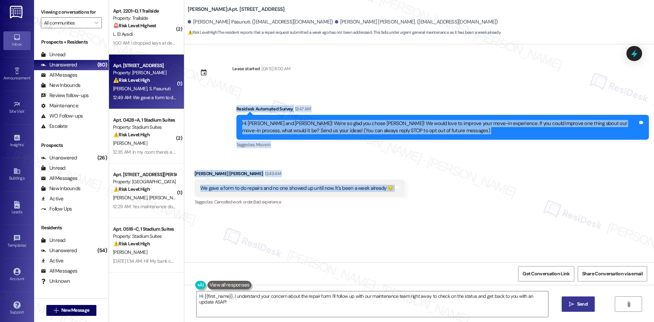
drag, startPoint x: 237, startPoint y: 114, endPoint x: 424, endPoint y: 194, distance: 203.6
click at [424, 194] on div "Lease started Aug 06, 2025 at 8:00 AM Survey, sent via SMS Residesk Automated S…" at bounding box center [419, 153] width 470 height 218
copy div "Residesk Automated Survey 12:47 AM Hi Srilekha Varshini and Rahul Kumar! We're …"
click at [324, 164] on div "Received via SMS Rahul Kumar Devaraju 12:49 AM We gave a form to do repairs and…" at bounding box center [419, 184] width 470 height 58
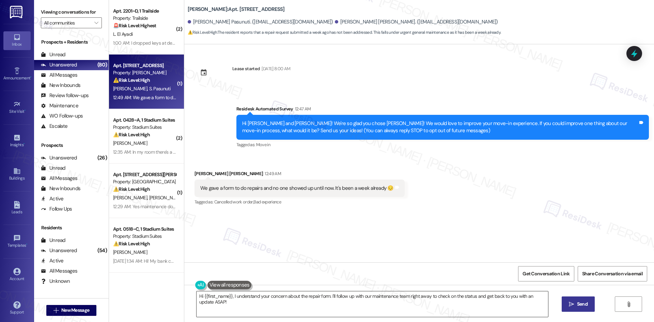
click at [314, 304] on textarea "Hi {{first_name}}, I understand your concern about the repair form. I'll follow…" at bounding box center [373, 304] width 352 height 26
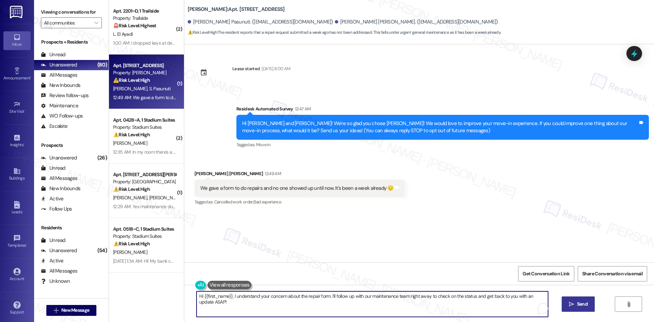
paste textarea "I understand your concern about the repairs not being addressed yet. I’ll check…"
click at [538, 298] on textarea "I understand your concern about the repairs not being addressed yet. I’ll check…" at bounding box center [373, 304] width 352 height 26
click at [328, 293] on textarea "I understand your concern about the repairs not being addressed yet. I’ll check…" at bounding box center [373, 304] width 352 height 26
paste textarea "feel free to reach out if you have any o"
type textarea "I understand your concern about the repairs not being addressed yet. I’ll check…"
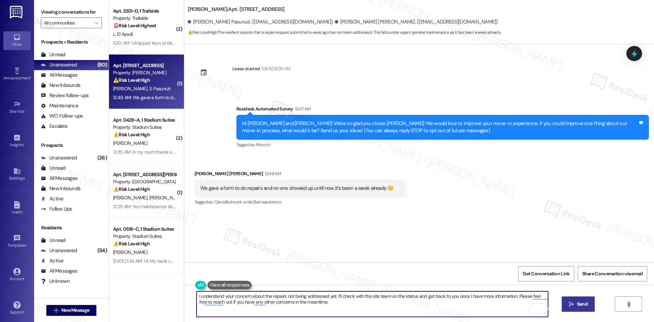
click at [594, 303] on div "I understand your concern about the repairs not being addressed yet. I’ll check…" at bounding box center [419, 310] width 470 height 51
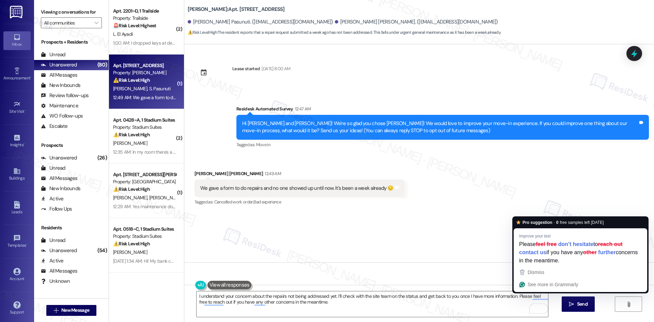
click at [574, 305] on span " Send" at bounding box center [578, 304] width 21 height 7
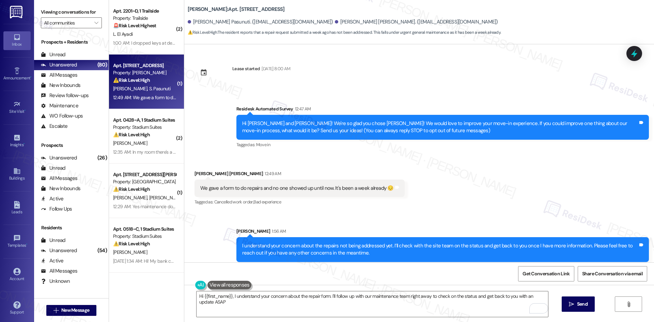
type textarea "Hi {{first_name}}, I understand your concern about the repair form. I'll follow…"
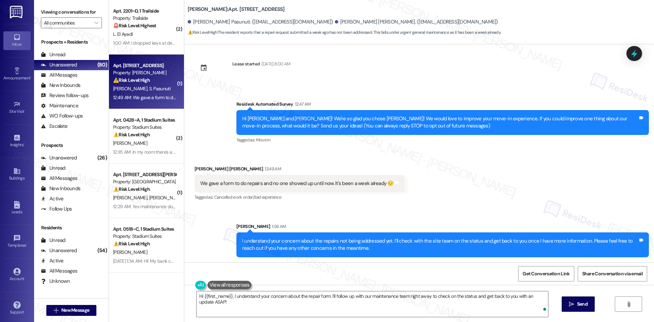
scroll to position [5, 0]
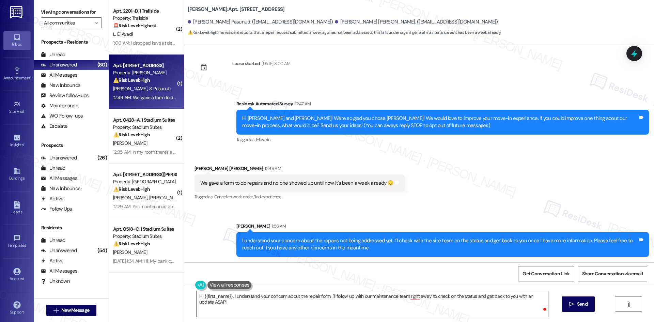
click at [473, 224] on div "Sarah 1:56 AM" at bounding box center [443, 228] width 413 height 10
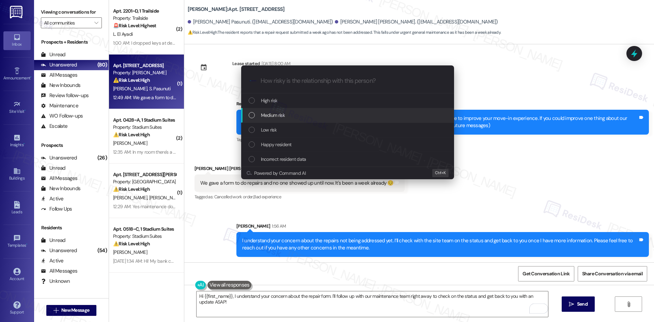
click at [284, 116] on span "Medium risk" at bounding box center [273, 114] width 24 height 7
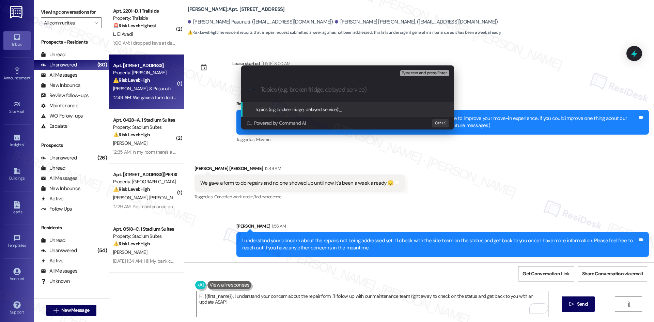
click at [318, 84] on div ".cls-1{fill:#0a055f;}.cls-2{fill:#0cc4c4;} resideskLogoBlueOrange" at bounding box center [347, 90] width 213 height 24
click at [319, 89] on input "Topics (e.g. broken fridge, delayed service)" at bounding box center [353, 89] width 185 height 7
paste input "Repairs After Move-In"
click at [299, 90] on input "Follow Repairs After Move-In" at bounding box center [351, 89] width 180 height 7
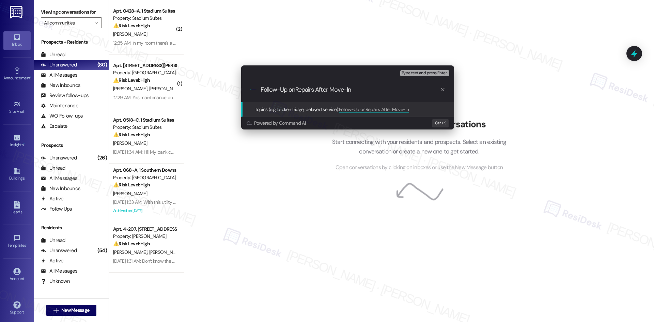
type input "Follow-Up on Repairs After Move-In"
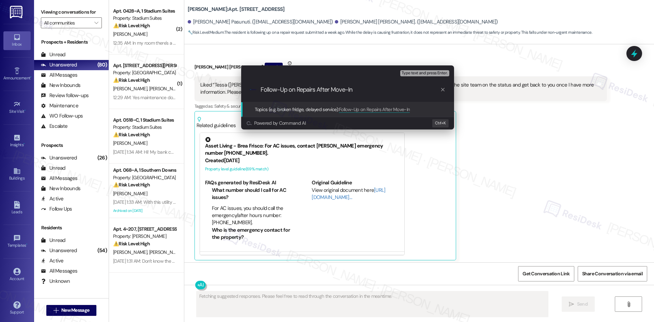
scroll to position [236, 0]
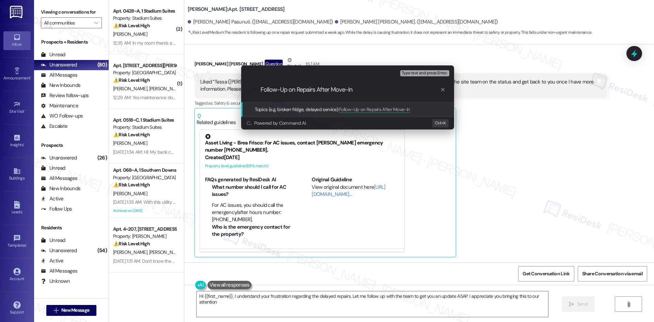
type textarea "Hi {{first_name}}, I understand your frustration regarding the delayed repairs.…"
type input "Follow-Up on Repairs After Move-In"
click at [434, 71] on span "Type text and press Enter." at bounding box center [425, 73] width 46 height 5
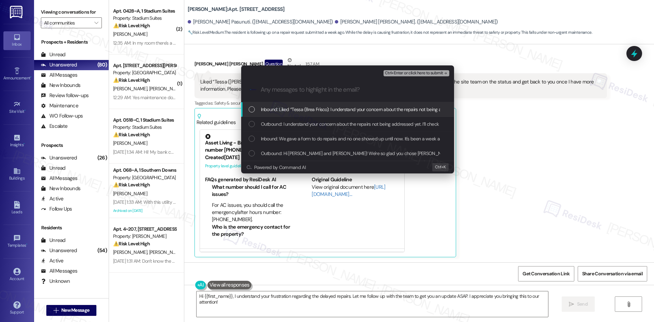
click at [363, 111] on span "Inbound: Liked “Tessa (Brea Frisco): I understand your concern about the repair…" at bounding box center [532, 109] width 543 height 7
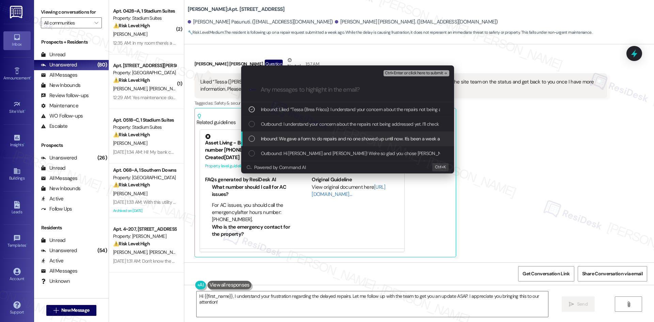
click at [357, 141] on span "Inbound: We gave a form to do repairs and no one showed up until now. It's been…" at bounding box center [360, 138] width 198 height 7
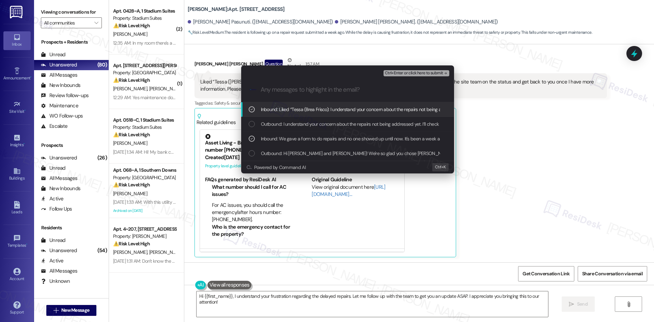
click at [445, 73] on icon "remove-block-ctrl+enter-or click here to submit" at bounding box center [445, 73] width 5 height 5
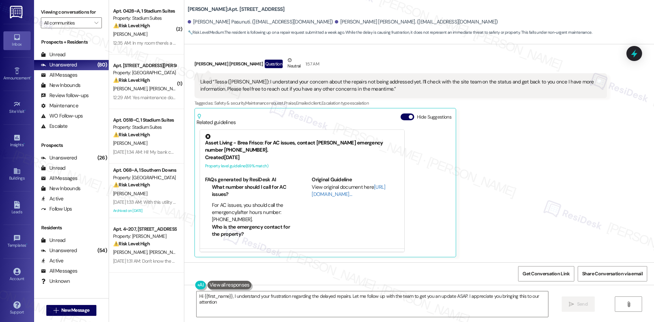
type textarea "Hi {{first_name}}, I understand your frustration regarding the delayed repairs.…"
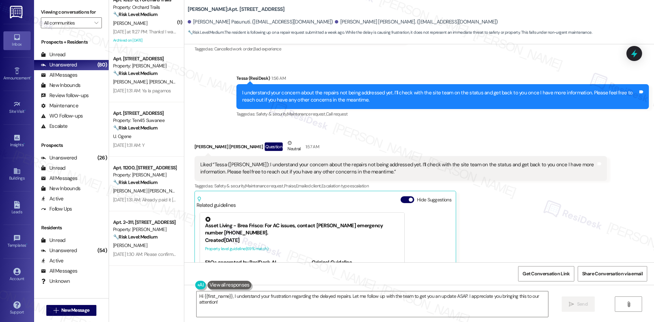
scroll to position [134, 0]
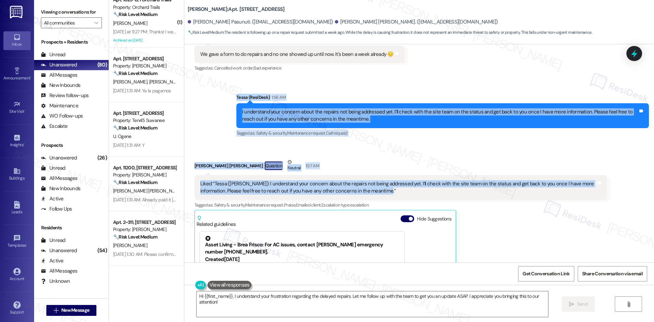
drag, startPoint x: 214, startPoint y: 91, endPoint x: 437, endPoint y: 197, distance: 246.5
click at [437, 197] on div "Lease started Aug 06, 2025 at 8:00 AM Survey, sent via SMS Residesk Automated S…" at bounding box center [419, 153] width 470 height 218
copy div "Tessa (ResiDesk) 1:56 AM I understand your concern about the repairs not being …"
click at [450, 145] on div "Received via SMS Rahul Kumar Devaraju Question Neutral 1:57 AM Liked “Tessa (Br…" at bounding box center [419, 253] width 470 height 221
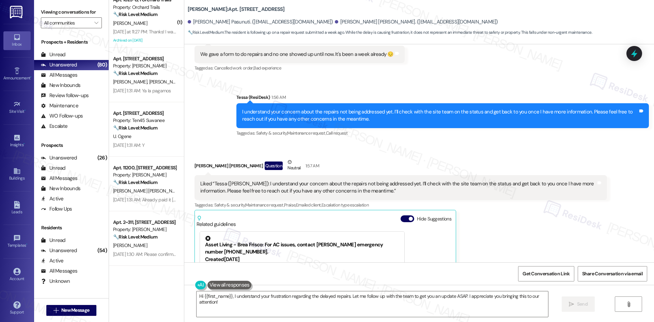
scroll to position [236, 0]
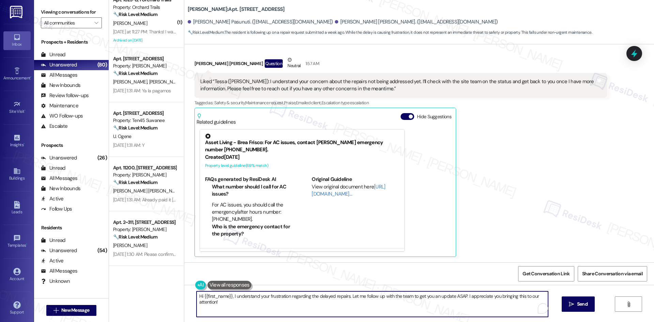
click at [267, 305] on textarea "Hi {{first_name}}, I understand your frustration regarding the delayed repairs.…" at bounding box center [373, 304] width 352 height 26
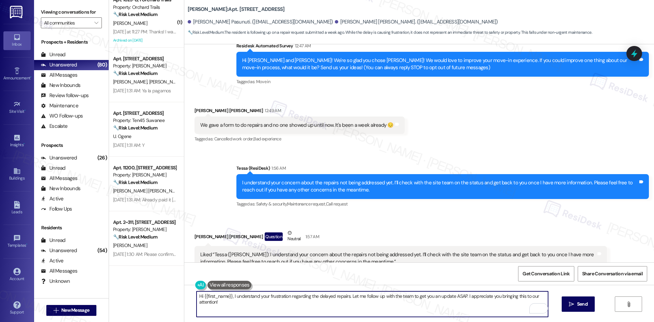
scroll to position [32, 0]
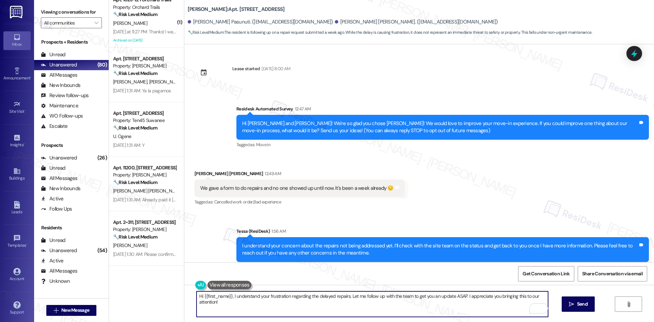
scroll to position [32, 0]
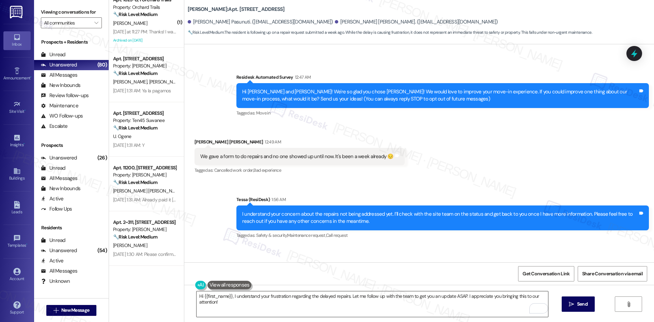
click at [304, 301] on textarea "Hi {{first_name}}, I understand your frustration regarding the delayed repairs.…" at bounding box center [373, 304] width 352 height 26
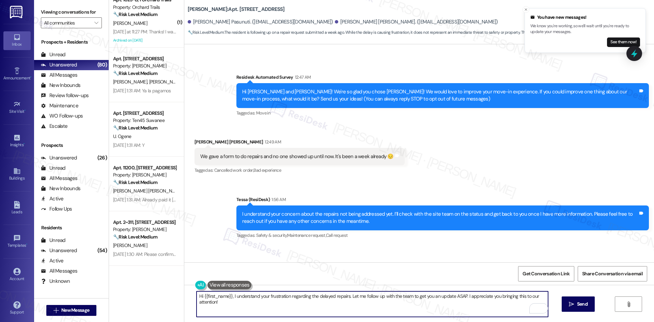
drag, startPoint x: 198, startPoint y: 295, endPoint x: 194, endPoint y: 296, distance: 4.2
click at [197, 296] on textarea "Hi {{first_name}}, I understand your frustration regarding the delayed repairs.…" at bounding box center [373, 304] width 352 height 26
drag, startPoint x: 240, startPoint y: 296, endPoint x: 245, endPoint y: 300, distance: 7.0
click at [239, 298] on textarea "Thanks, {{first_name}}, I understand your frustration regarding the delayed rep…" at bounding box center [373, 304] width 352 height 26
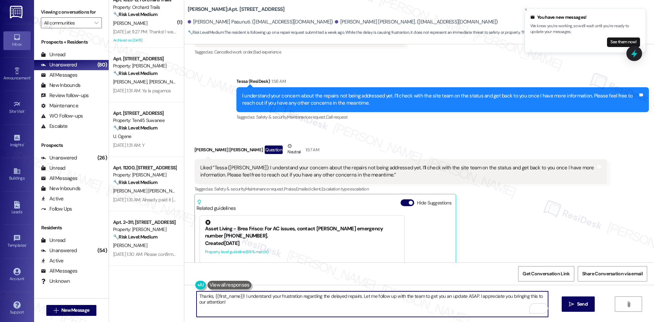
scroll to position [134, 0]
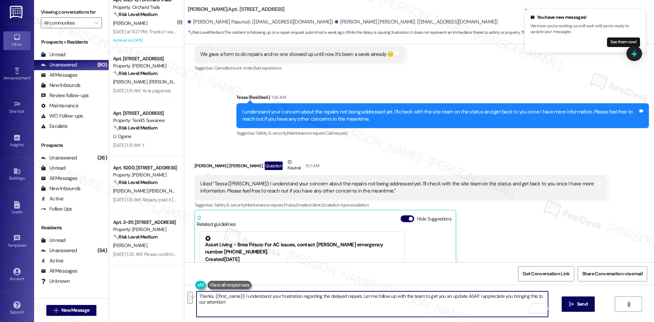
drag, startPoint x: 241, startPoint y: 295, endPoint x: 254, endPoint y: 303, distance: 15.4
click at [254, 307] on textarea "Thanks, {{first_name}}! I understand your frustration regarding the delayed rep…" at bounding box center [373, 304] width 352 height 26
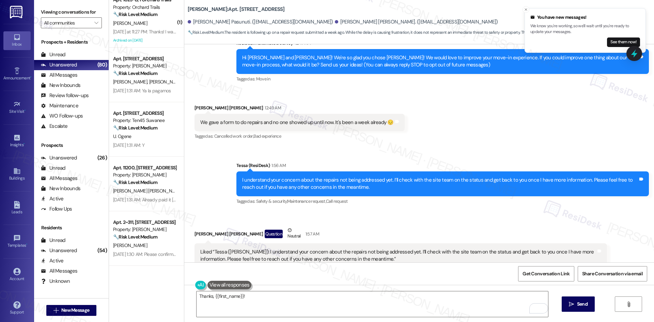
click at [197, 232] on div "[PERSON_NAME] [PERSON_NAME] Question Neutral 1:57 AM" at bounding box center [401, 235] width 413 height 17
copy div "Rahul"
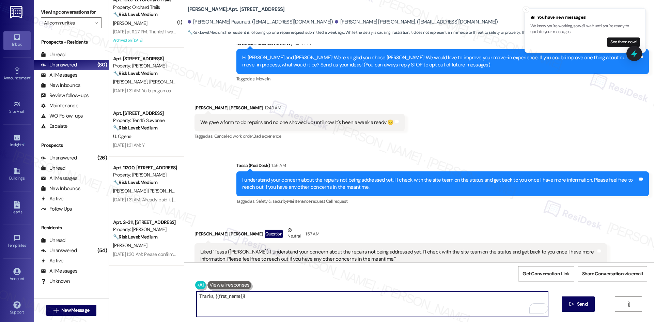
drag, startPoint x: 210, startPoint y: 297, endPoint x: 238, endPoint y: 298, distance: 27.6
click at [238, 298] on textarea "Thanks, {{first_name}}!" at bounding box center [373, 304] width 352 height 26
paste textarea "Rahul"
type textarea "Thanks, [PERSON_NAME]!"
click at [574, 306] on span " Send" at bounding box center [578, 304] width 21 height 7
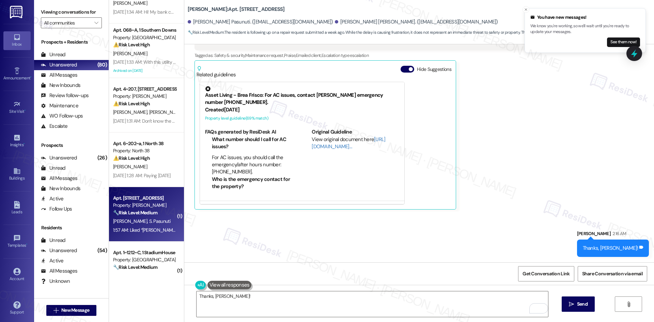
scroll to position [0, 0]
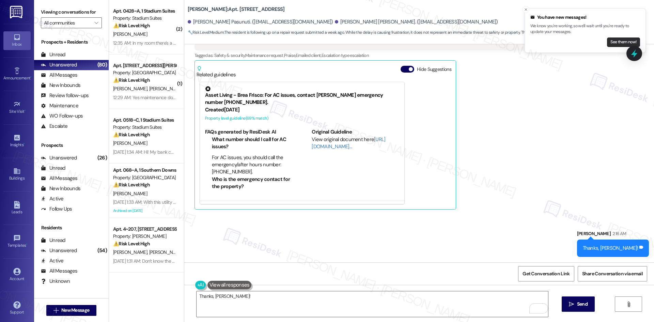
click at [613, 43] on button "See them now!" at bounding box center [623, 42] width 33 height 10
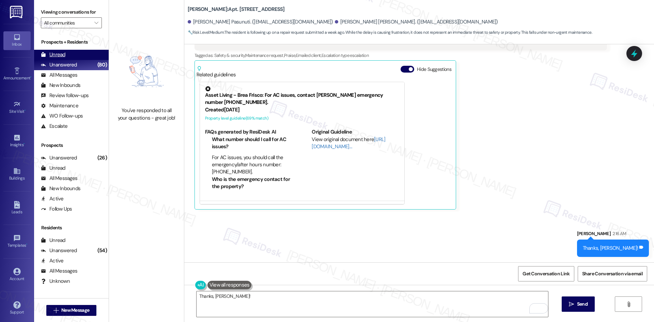
click at [73, 56] on div "Unread (0)" at bounding box center [71, 55] width 75 height 10
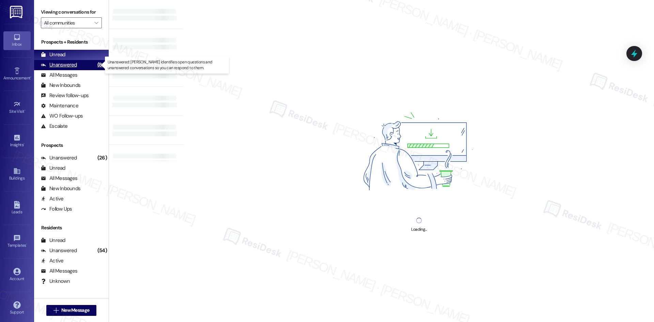
click at [70, 66] on div "Unanswered" at bounding box center [59, 64] width 36 height 7
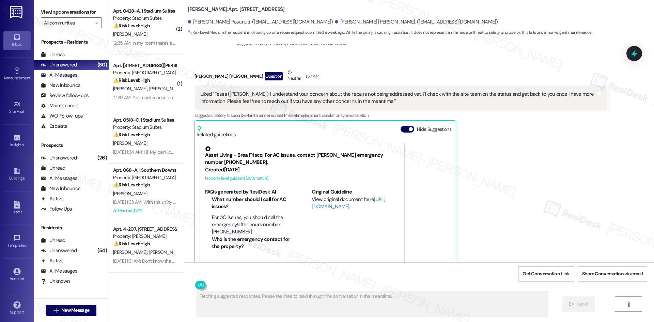
scroll to position [236, 0]
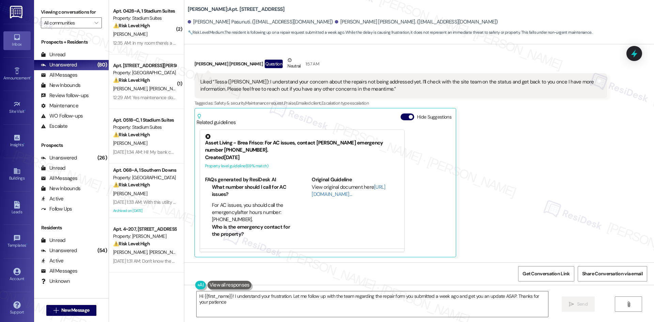
type textarea "Hi {{first_name}}! I understand your frustration. Let me follow up with the tea…"
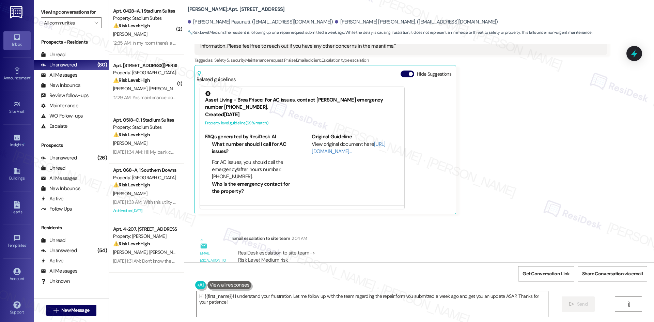
scroll to position [370, 0]
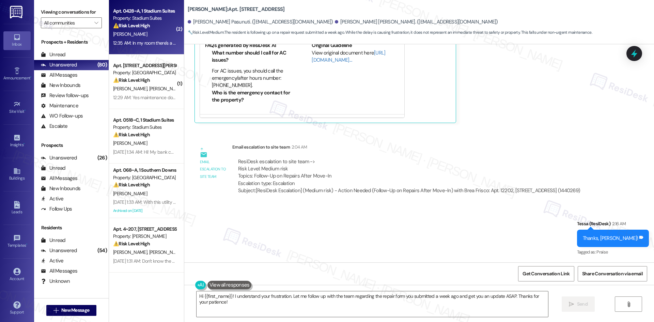
click at [129, 28] on strong "⚠️ Risk Level: High" at bounding box center [131, 25] width 37 height 6
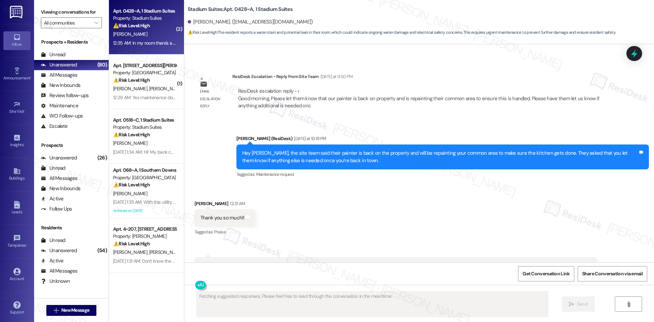
scroll to position [1738, 0]
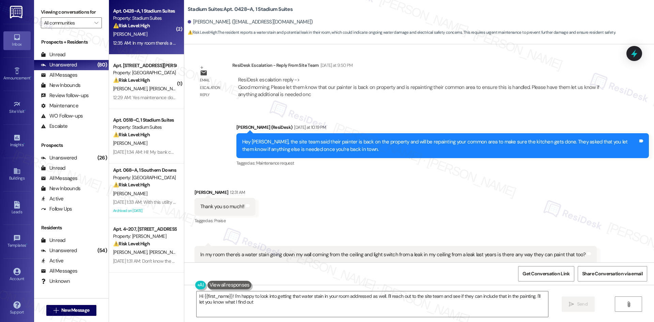
type textarea "Hi {{first_name}}! I'm happy to look into getting that water stain in your room…"
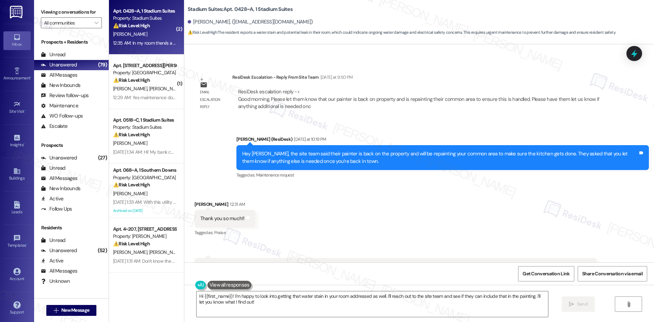
scroll to position [1738, 0]
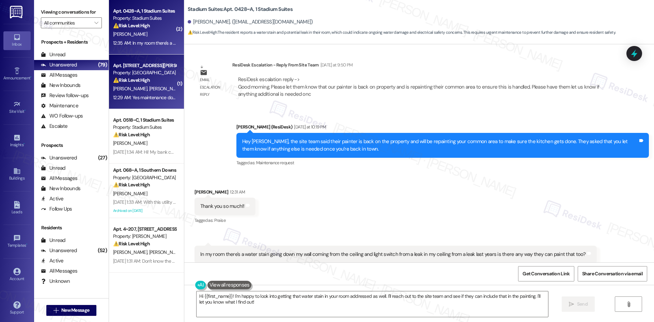
click at [140, 97] on div "12:29 AM: Yes maintenance does have permission to enter the apartment. There ar…" at bounding box center [228, 97] width 231 height 6
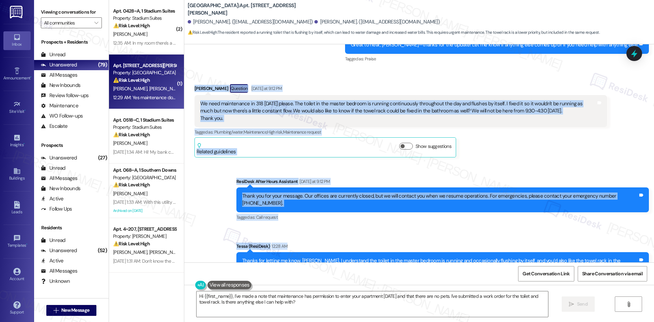
scroll to position [603, 0]
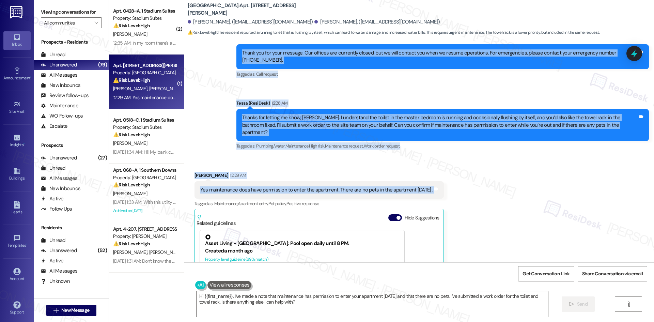
drag, startPoint x: 186, startPoint y: 106, endPoint x: 452, endPoint y: 168, distance: 272.9
click at [452, 168] on div "Lease started [DATE] 8:00 AM Announcement, sent via SMS Tessa (ResiDesk) [DATE]…" at bounding box center [419, 153] width 470 height 218
copy div "[PERSON_NAME] Question [DATE] at 9:12 PM We need maintenance in 318 [DATE] plea…"
click at [292, 167] on div "Received via SMS [PERSON_NAME] 12:29 AM Yes maintenance does have permission to…" at bounding box center [320, 260] width 260 height 186
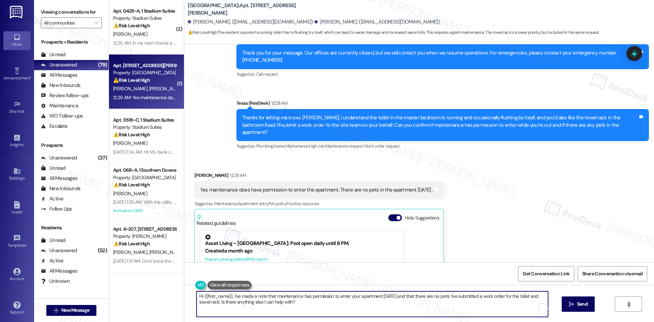
click at [282, 304] on textarea "Hi {{first_name}}, I've made a note that maintenance has permission to enter yo…" at bounding box center [373, 304] width 352 height 26
paste textarea "ChatGPT said: Thanks for confirming, Skylar. I can’t confirm when maintenance w…"
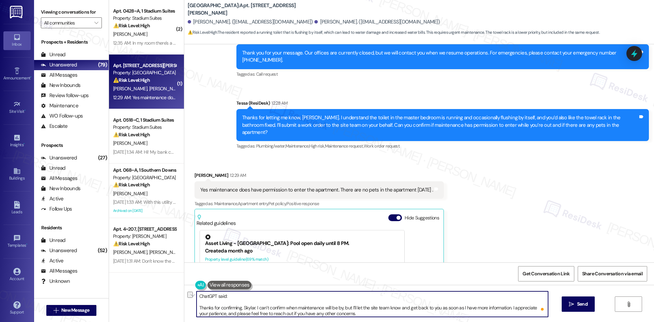
drag, startPoint x: 193, startPoint y: 307, endPoint x: 186, endPoint y: 291, distance: 16.8
click at [186, 291] on div "ChatGPT said: Thanks for confirming, Skylar. I can’t confirm when maintenance w…" at bounding box center [419, 310] width 470 height 51
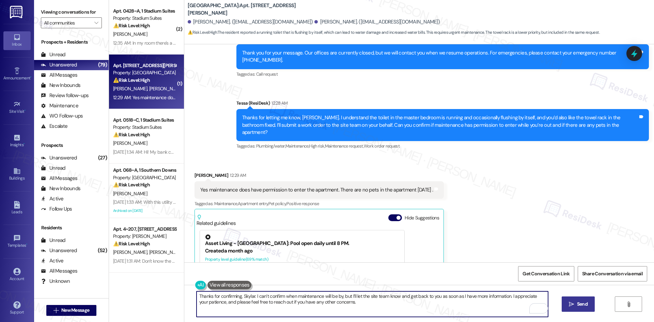
type textarea "Thanks for confirming, Skylar. I can’t confirm when maintenance will be by, but…"
click at [576, 302] on span "Send" at bounding box center [582, 304] width 13 height 7
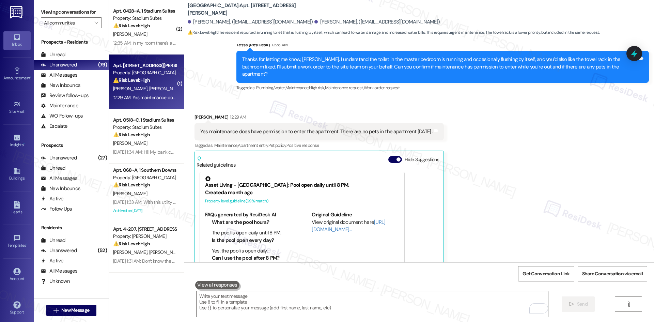
scroll to position [671, 0]
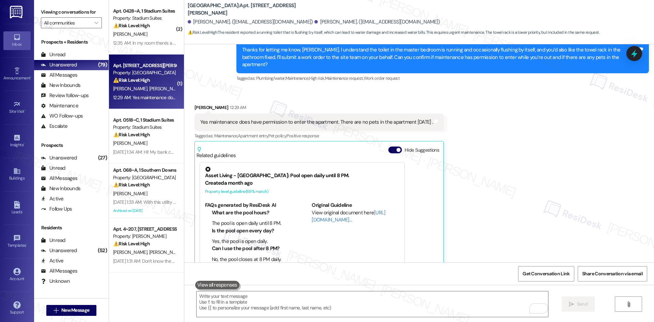
click at [466, 139] on div "Received via SMS [PERSON_NAME] 12:29 AM Yes maintenance does have permission to…" at bounding box center [419, 187] width 470 height 196
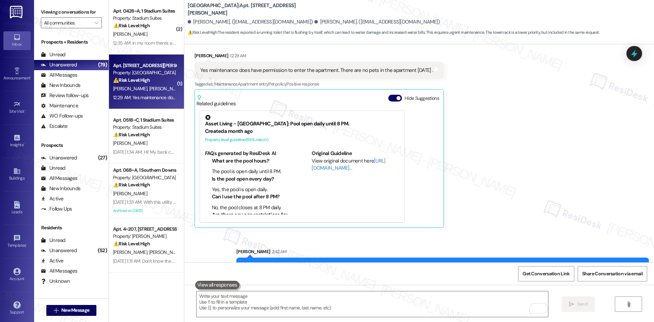
scroll to position [726, 0]
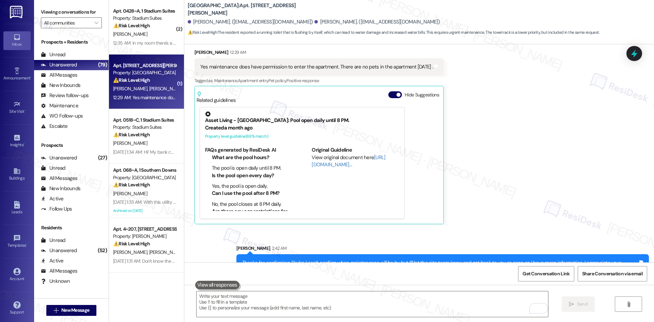
click at [484, 180] on div "Received via SMS [PERSON_NAME] 12:29 AM Yes maintenance does have permission to…" at bounding box center [419, 131] width 470 height 196
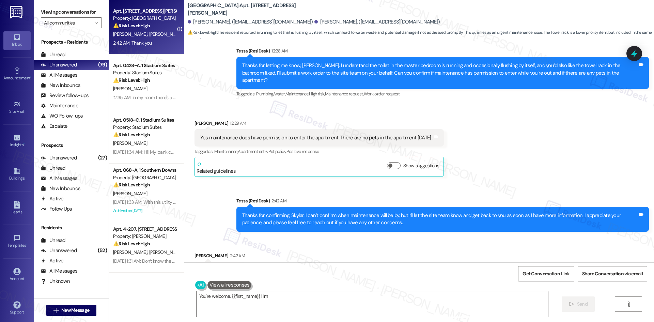
scroll to position [656, 0]
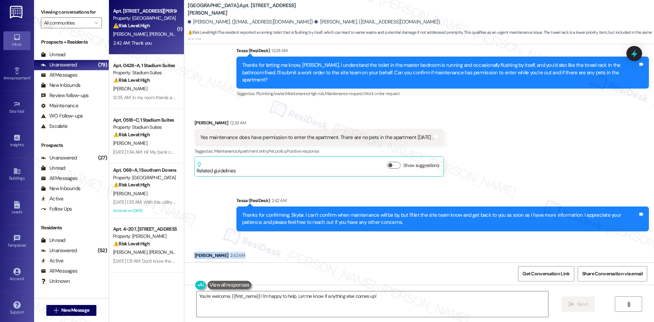
drag, startPoint x: 186, startPoint y: 229, endPoint x: 232, endPoint y: 250, distance: 50.6
click at [229, 248] on div "Received via SMS [PERSON_NAME] 2:42 AM Thank you Tags and notes" at bounding box center [220, 265] width 61 height 37
copy div "[PERSON_NAME] 2:42 AM Thank you Tags and notes"
click at [388, 237] on div "Received via SMS [PERSON_NAME] 2:42 AM Thank you Tags and notes" at bounding box center [419, 260] width 470 height 47
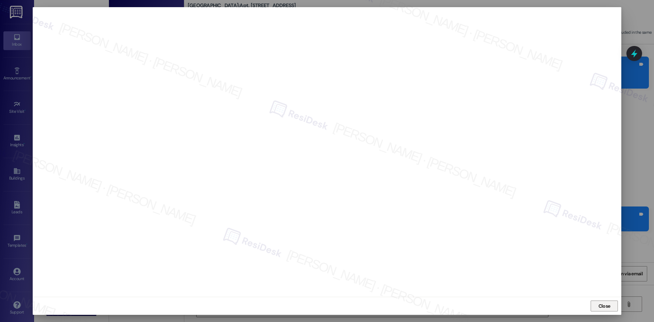
click at [608, 308] on span "Close" at bounding box center [605, 306] width 12 height 7
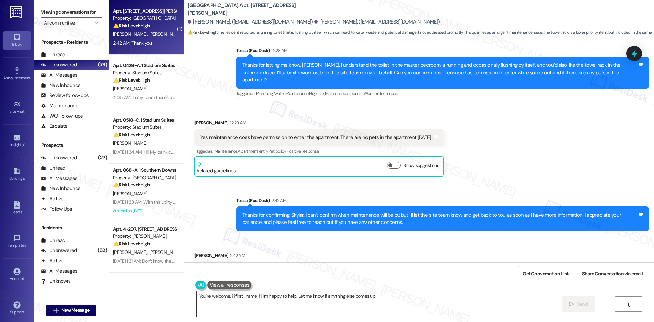
click at [282, 296] on textarea "You're welcome, {{first_name}}! I'm happy to help. Let me know if anything else…" at bounding box center [373, 304] width 352 height 26
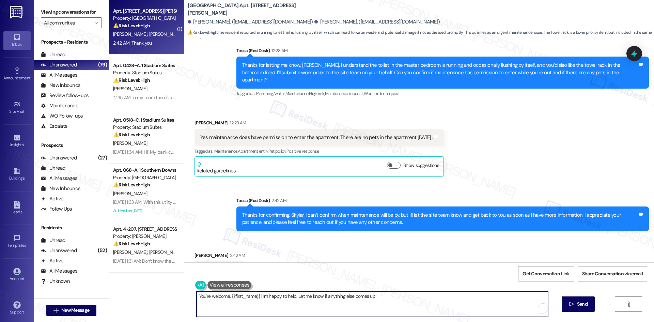
paste textarea "’re welcome"
type textarea "You’re welcome!"
click at [582, 309] on button " Send" at bounding box center [578, 304] width 33 height 15
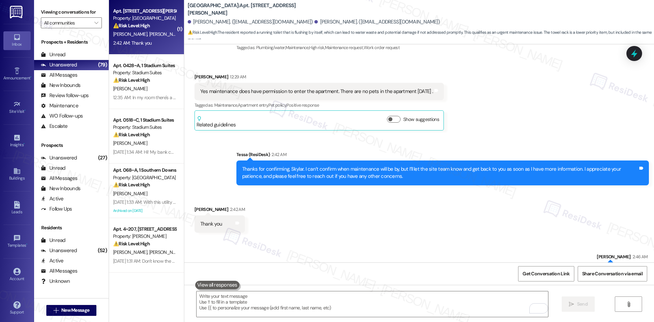
scroll to position [703, 0]
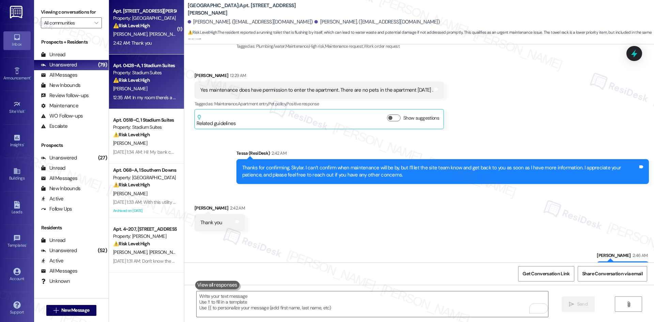
click at [149, 93] on div "[PERSON_NAME]" at bounding box center [144, 89] width 64 height 9
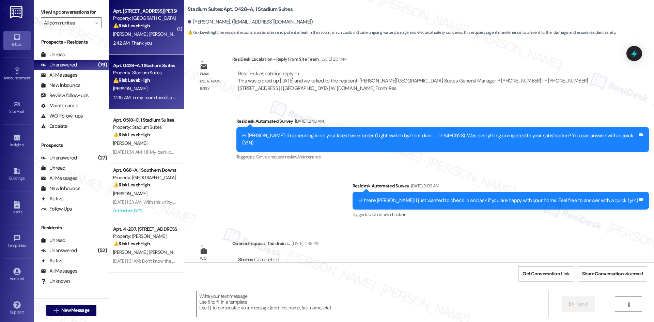
type textarea "Fetching suggested responses. Please feel free to read through the conversation…"
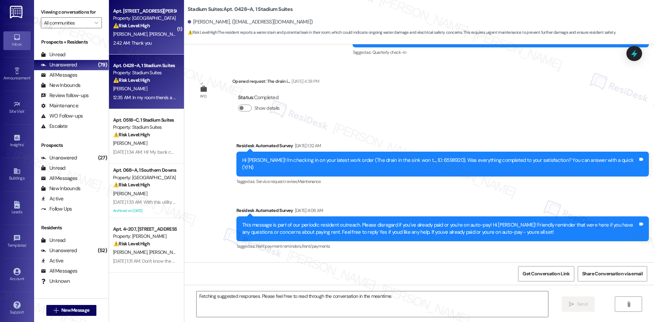
click at [152, 45] on div "2:42 AM: Thank you 2:42 AM: Thank you" at bounding box center [144, 43] width 64 height 9
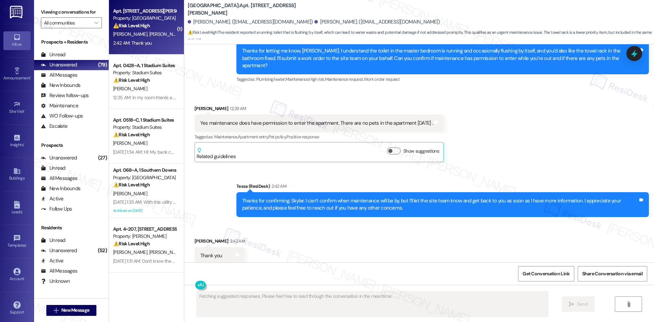
scroll to position [645, 0]
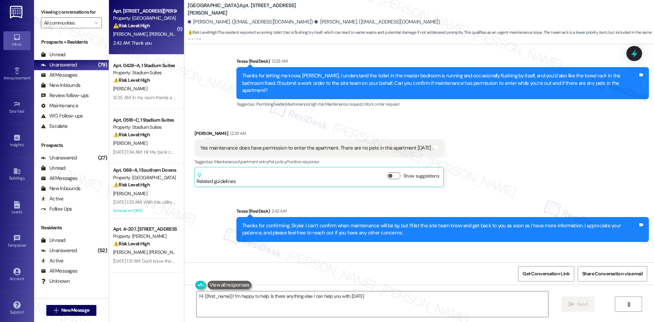
type textarea "Hi {{first_name}}! I'm happy to help. Is there anything else I can help you wit…"
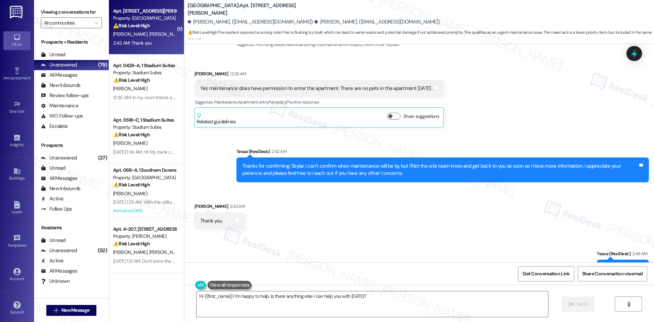
scroll to position [713, 0]
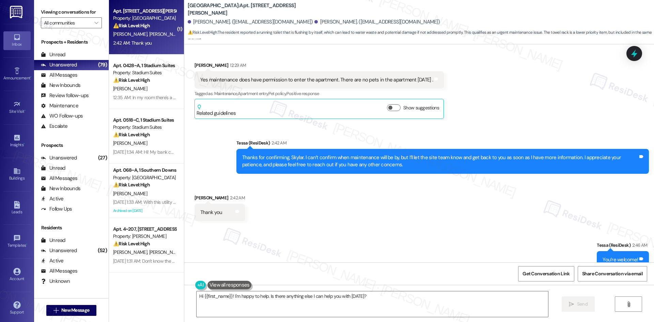
click at [362, 226] on div "Sent via SMS Tessa (ResiDesk) 2:46 AM You’re welcome! Tags and notes Tagged as:…" at bounding box center [419, 255] width 470 height 58
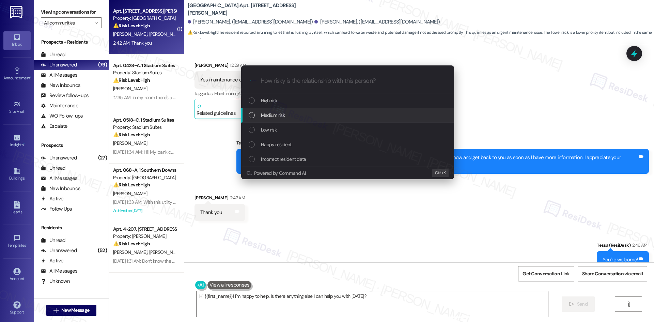
click at [297, 112] on div "Medium risk" at bounding box center [348, 114] width 199 height 7
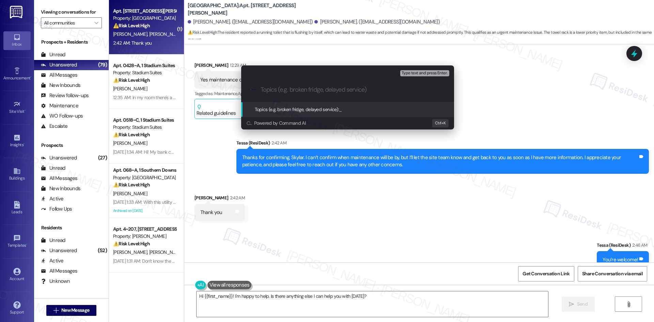
click at [292, 89] on input "Topics (e.g. broken fridge, delayed service)" at bounding box center [353, 89] width 185 height 7
paste input "Maintenance Request – Toilet (ID: 1167714) and [PERSON_NAME] (ID: 1167716)"
type input "Maintenance Request – Toilet (ID: 1167714) and [PERSON_NAME] (ID: 1167716)"
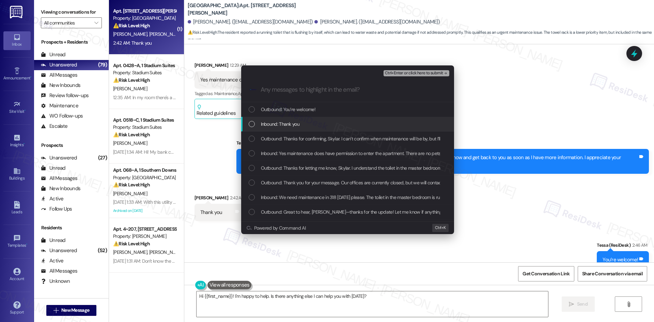
click at [294, 127] on span "Inbound: Thank you" at bounding box center [280, 123] width 39 height 7
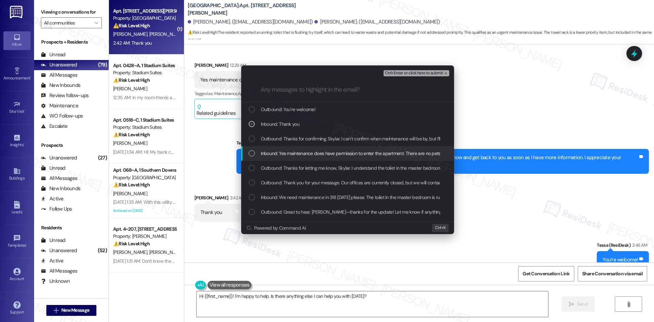
click at [300, 154] on span "Inbound: Yes maintenance does have permission to enter the apartment. There are…" at bounding box center [376, 153] width 230 height 7
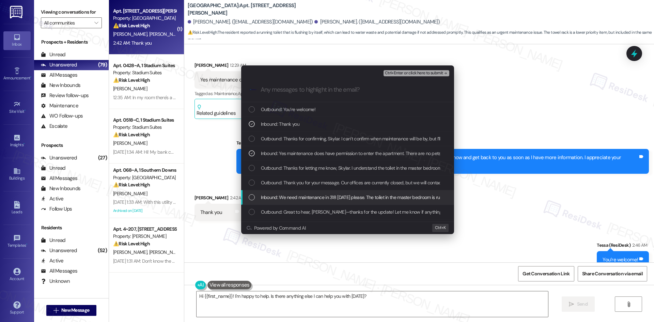
click at [359, 198] on span "Inbound: We need maintenance in 318 [DATE] please. The toilet in the master bed…" at bounding box center [624, 197] width 726 height 7
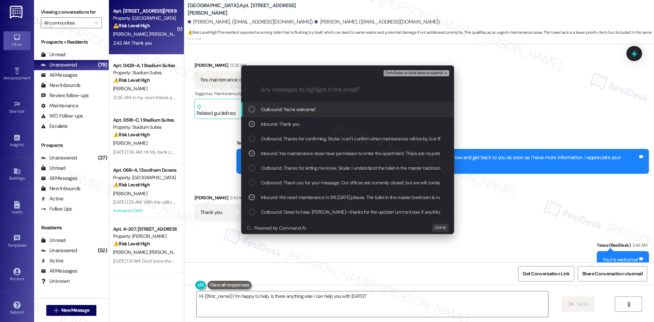
click at [435, 73] on span "Ctrl+Enter or click here to submit" at bounding box center [414, 73] width 58 height 5
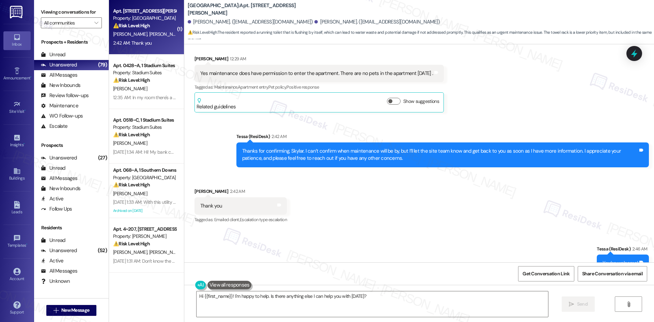
scroll to position [723, 0]
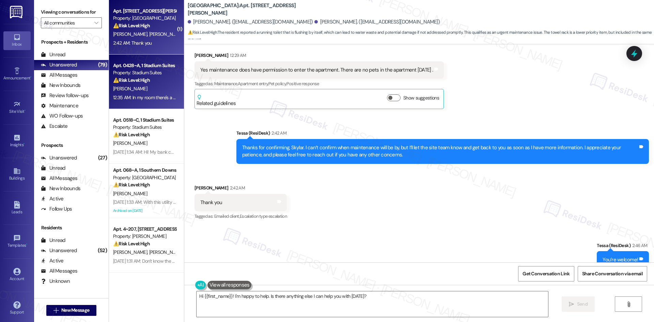
click at [142, 76] on div "Property: Stadium Suites" at bounding box center [144, 72] width 63 height 7
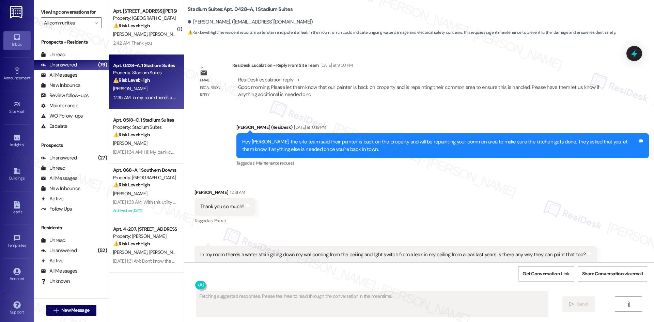
scroll to position [1738, 0]
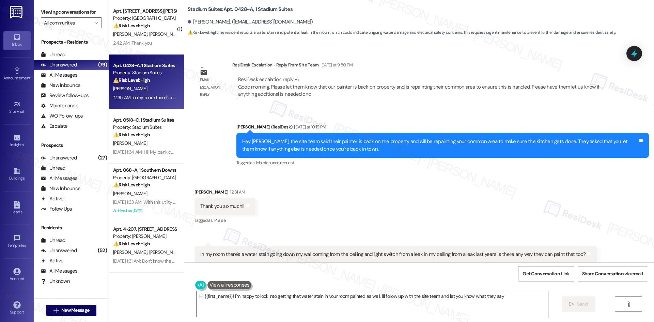
type textarea "Hi {{first_name}}! I'm happy to look into getting that water stain in your room…"
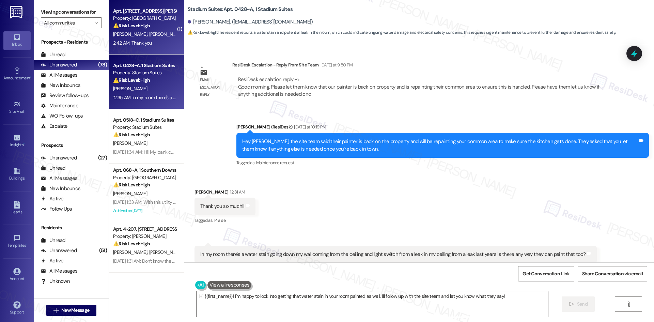
click at [159, 34] on div "[PERSON_NAME] [PERSON_NAME]" at bounding box center [144, 34] width 64 height 9
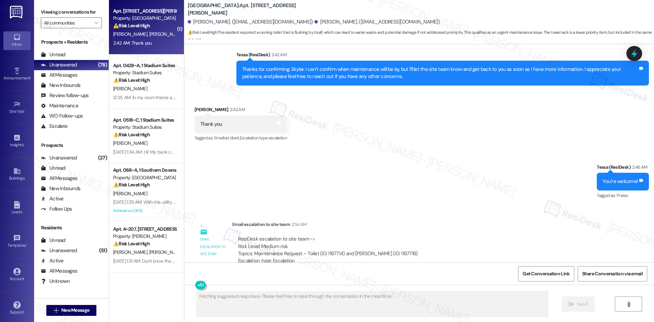
scroll to position [807, 0]
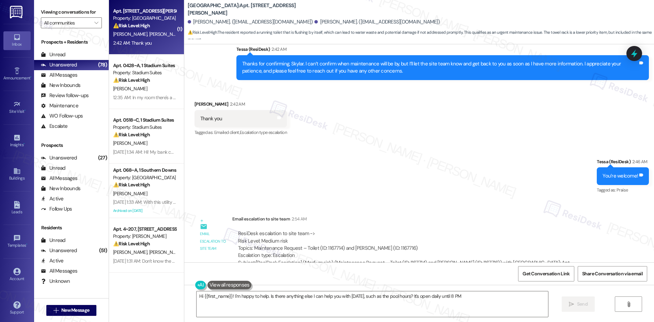
type textarea "Hi {{first_name}}! I'm happy to help. Is there anything else I can help you wit…"
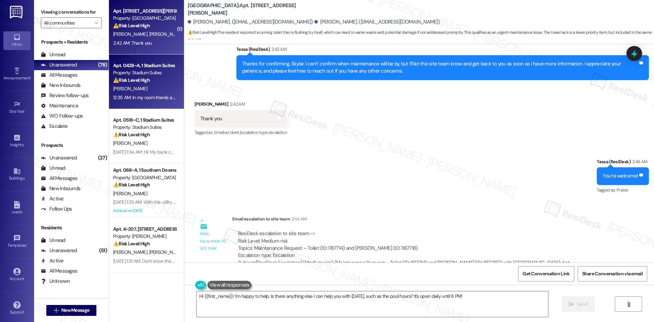
click at [138, 90] on div "[PERSON_NAME]" at bounding box center [144, 89] width 64 height 9
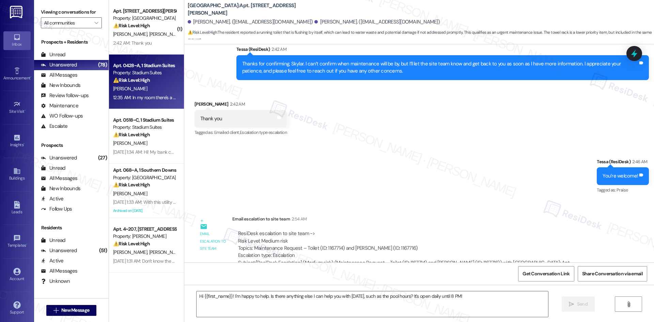
type textarea "Fetching suggested responses. Please feel free to read through the conversation…"
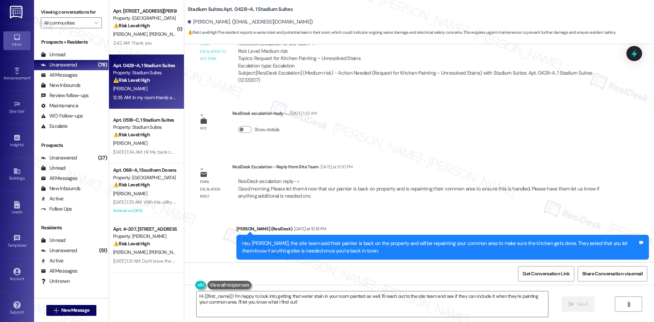
scroll to position [1738, 0]
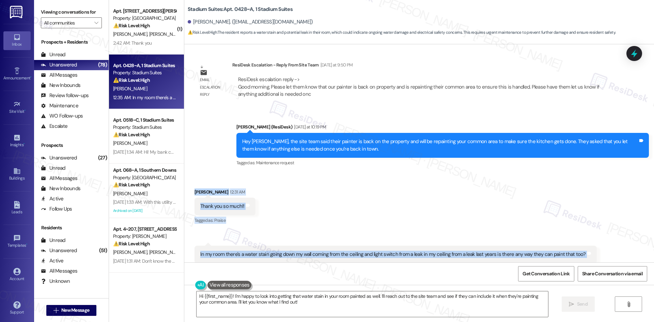
drag, startPoint x: 186, startPoint y: 154, endPoint x: 606, endPoint y: 215, distance: 424.0
click at [606, 215] on div "Received via SMS [PERSON_NAME] 12:31 AM Thank you so much!! Tags and notes Tagg…" at bounding box center [419, 236] width 470 height 126
copy div "[PERSON_NAME] 12:31 AM Thank you so much!! Tags and notes Tagged as: Praise Cli…"
click at [342, 173] on div "Received via SMS [PERSON_NAME] 12:31 AM Thank you so much!! Tags and notes Tagg…" at bounding box center [419, 236] width 470 height 126
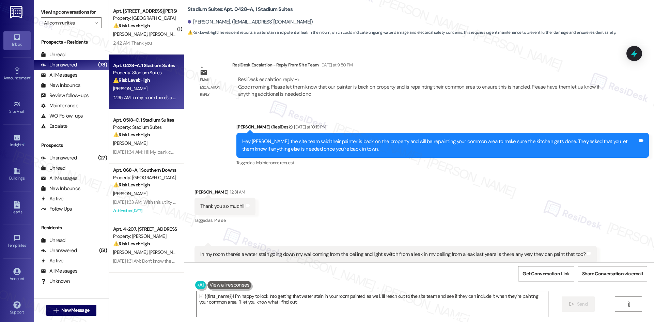
click at [361, 173] on div "Received via SMS [PERSON_NAME] 12:31 AM Thank you so much!! Tags and notes Tagg…" at bounding box center [419, 236] width 470 height 126
click at [408, 297] on textarea "Hi {{first_name}}! I'm happy to look into getting that water stain in your room…" at bounding box center [373, 304] width 352 height 26
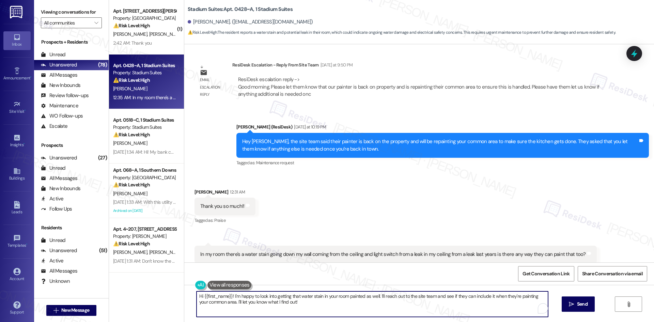
paste textarea "Thanks for letting me know, [PERSON_NAME]. I’ll submit a work order to the site…"
type textarea "Thanks for letting me know, [PERSON_NAME]. I’ll submit a work order to the site…"
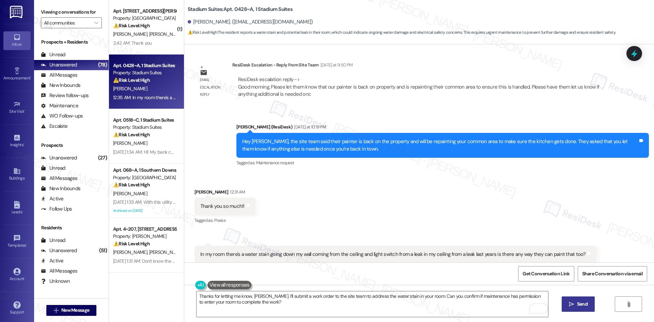
click at [579, 306] on span "Send" at bounding box center [582, 304] width 11 height 7
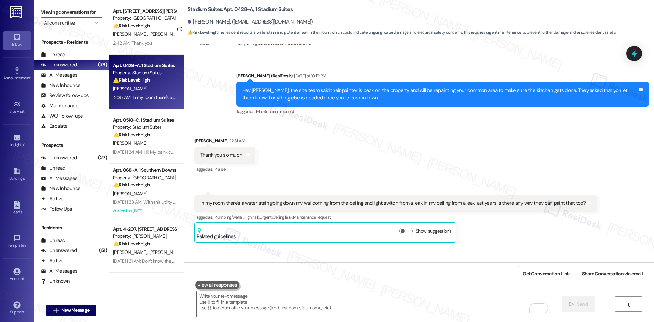
scroll to position [1793, 0]
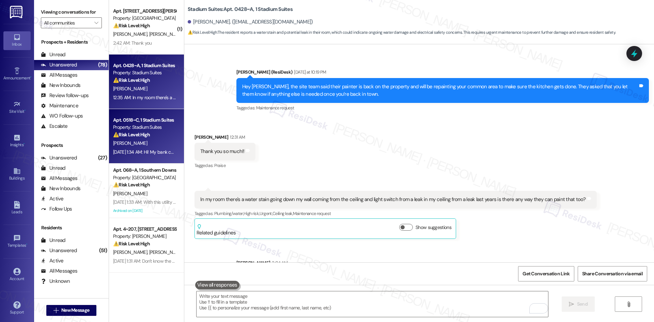
click at [162, 142] on div "[PERSON_NAME]" at bounding box center [144, 143] width 64 height 9
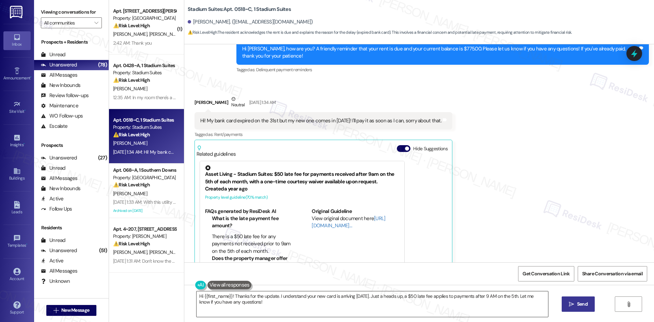
scroll to position [638, 0]
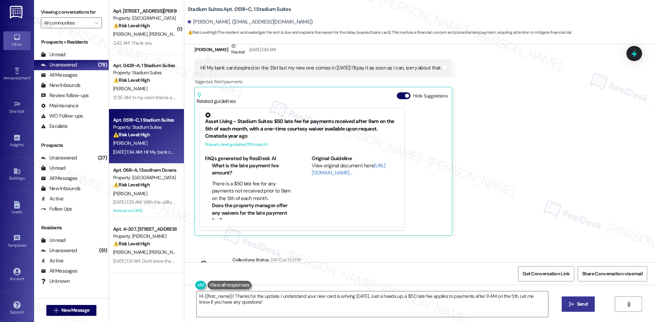
drag, startPoint x: 490, startPoint y: 162, endPoint x: 488, endPoint y: 168, distance: 6.0
click at [489, 165] on div "Received via SMS [PERSON_NAME] [DATE] 1:34 AM Hi! My bank card expired on the 3…" at bounding box center [419, 134] width 470 height 214
click at [405, 310] on textarea "Hi {{first_name}}! Thanks for the update. I understand your new card is arrivin…" at bounding box center [373, 304] width 352 height 26
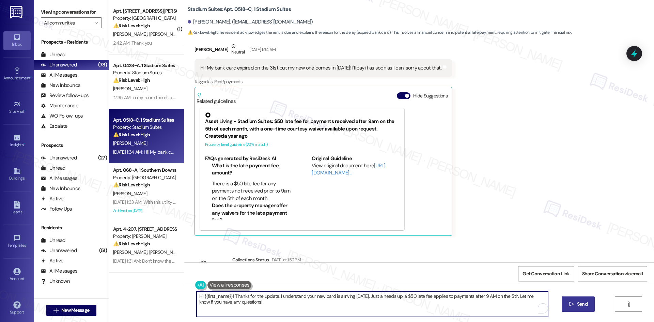
paste textarea "Thank you for keeping us informed! We truly appreciate it. If you have any ques…"
type textarea "Thank you for keeping us informed! We truly appreciate it. If you have any ques…"
click at [581, 308] on button " Send" at bounding box center [578, 304] width 33 height 15
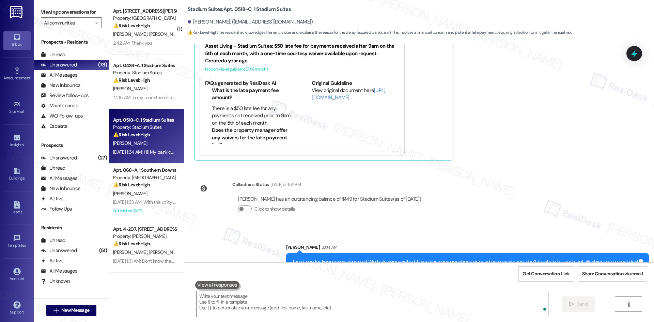
scroll to position [720, 0]
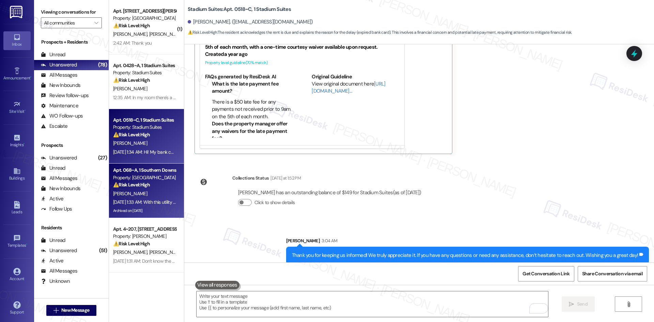
click at [138, 195] on div "H. Fuller" at bounding box center [144, 194] width 64 height 9
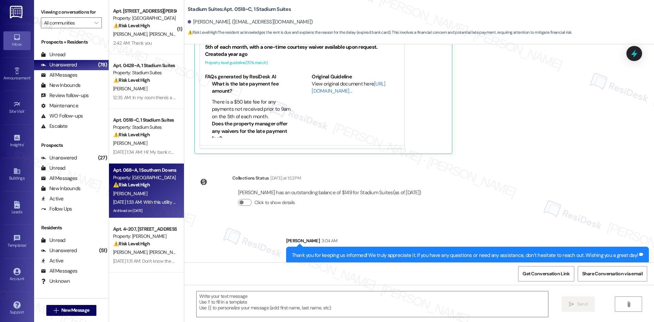
type textarea "Fetching suggested responses. Please feel free to read through the conversation…"
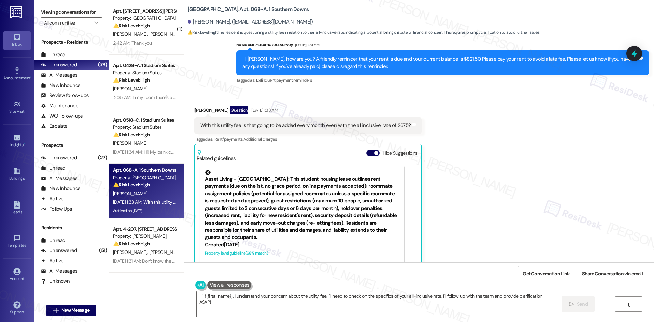
scroll to position [3436, 0]
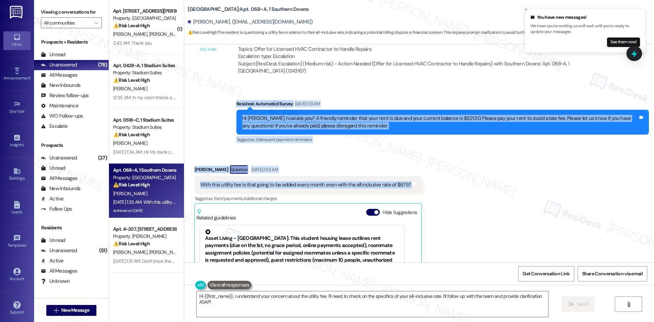
drag, startPoint x: 216, startPoint y: 82, endPoint x: 455, endPoint y: 160, distance: 251.1
click at [454, 160] on div "WO Opened request: Maintenance... Feb 07, 2025 at 10:50 PM Status : Completed S…" at bounding box center [419, 153] width 470 height 218
copy div "Residesk Automated Survey Aug 06, 2025 at 1:31 AM Hi Hunter, how are you? A fri…"
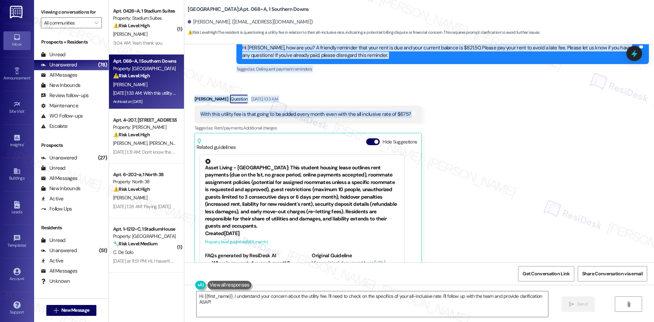
scroll to position [3538, 0]
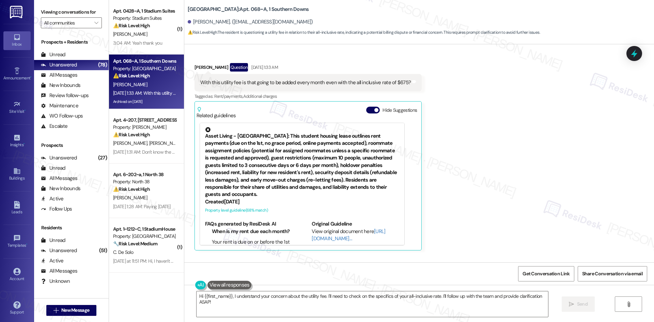
click at [458, 133] on div "Received via SMS Hunter Fuller Question Aug 06, 2025 at 1:33 AM With this utili…" at bounding box center [419, 152] width 470 height 208
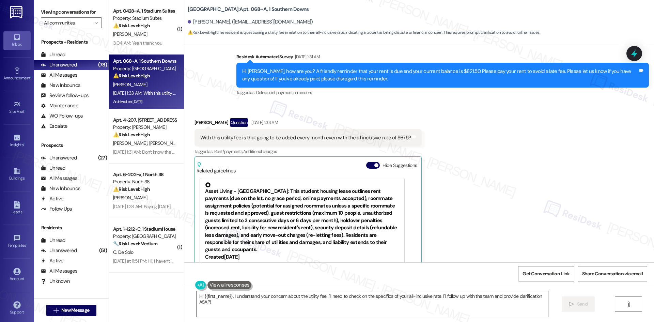
scroll to position [3436, 0]
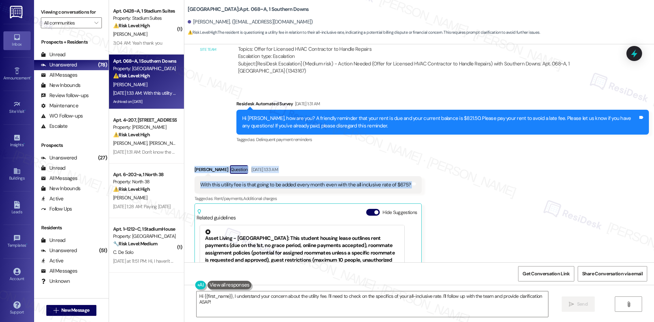
drag, startPoint x: 187, startPoint y: 145, endPoint x: 414, endPoint y: 165, distance: 227.5
click at [414, 165] on div "Received via SMS Hunter Fuller Question Aug 06, 2025 at 1:33 AM With this utili…" at bounding box center [309, 259] width 238 height 198
copy div "Hunter Fuller Question Aug 06, 2025 at 1:33 AM With this utility fee is that go…"
click at [483, 156] on div "Received via SMS Hunter Fuller Question Aug 06, 2025 at 1:33 AM With this utili…" at bounding box center [419, 254] width 470 height 208
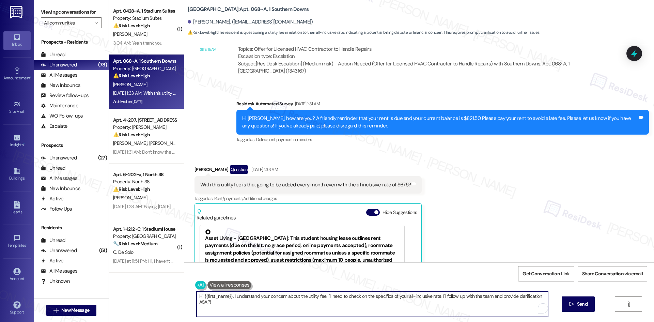
drag, startPoint x: 420, startPoint y: 311, endPoint x: 417, endPoint y: 306, distance: 5.6
click at [421, 309] on textarea "Hi {{first_name}}, I understand your concern about the utility fee. I'll need t…" at bounding box center [373, 304] width 352 height 26
paste textarea "NOT_ALLOWED"
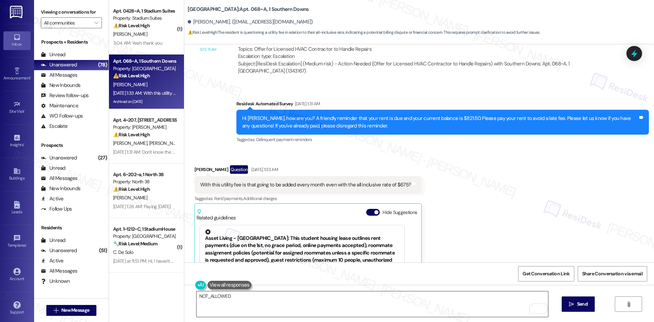
click at [297, 301] on textarea "NOT_ALLOWED" at bounding box center [373, 304] width 352 height 26
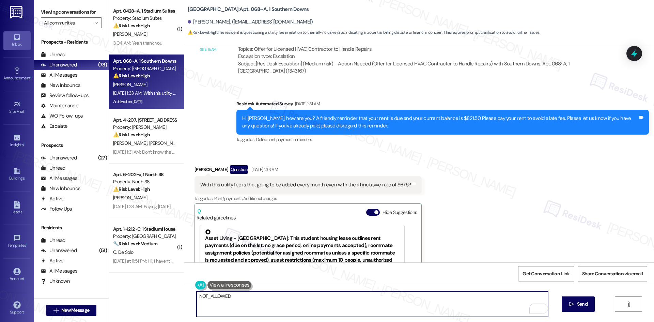
paste textarea "ChatGPT said: Sorry for the delay, Hunter — did you still have questions about …"
drag, startPoint x: 194, startPoint y: 309, endPoint x: 192, endPoint y: 295, distance: 14.5
click at [192, 295] on div "ChatGPT said: Sorry for the delay, Hunter — did you still have questions about …" at bounding box center [419, 310] width 470 height 51
click at [466, 295] on textarea "Sorry for the delay, Hunter — did you still have questions about the utility fe…" at bounding box center [373, 304] width 352 height 26
type textarea "Sorry for the delay, Hunter — did you still have questions about the utility fe…"
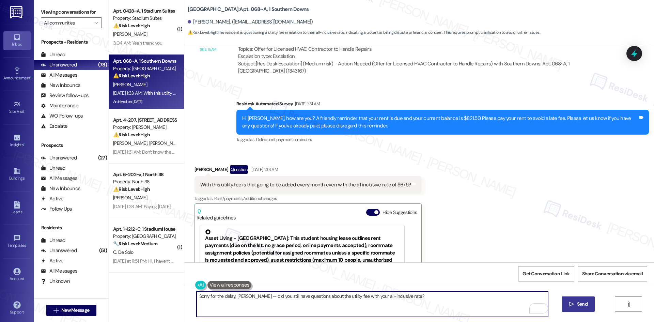
click at [579, 307] on span "Send" at bounding box center [582, 304] width 11 height 7
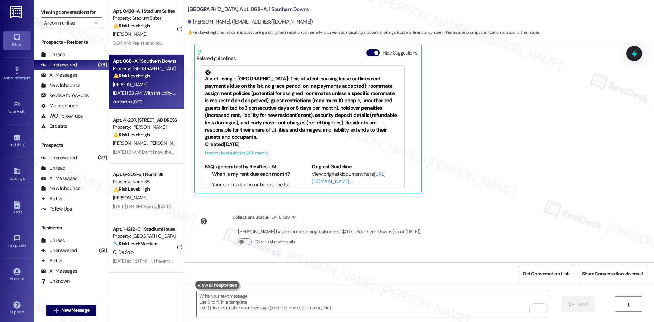
scroll to position [3620, 0]
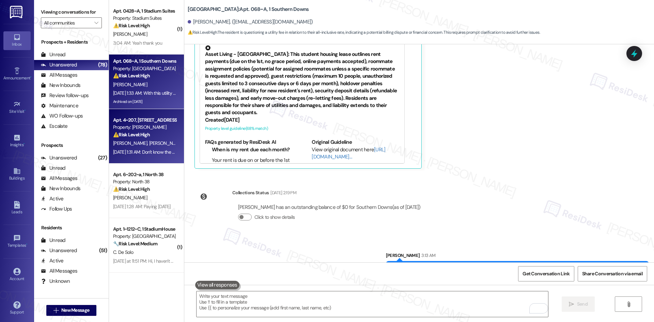
click at [112, 139] on div "M. Lueking T. Graham" at bounding box center [144, 143] width 64 height 9
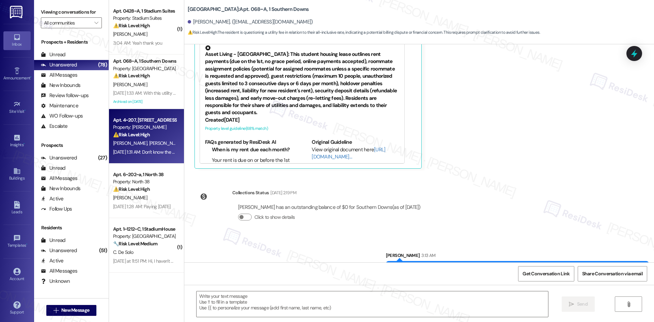
type textarea "Fetching suggested responses. Please feel free to read through the conversation…"
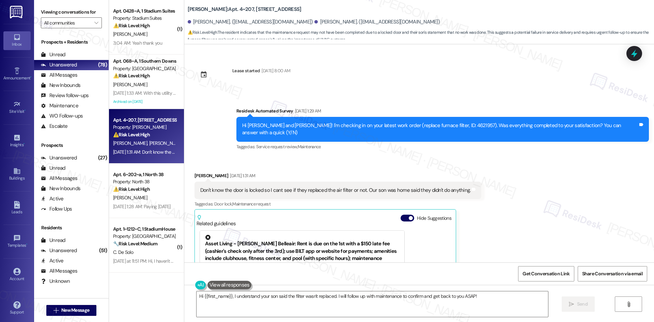
scroll to position [589, 0]
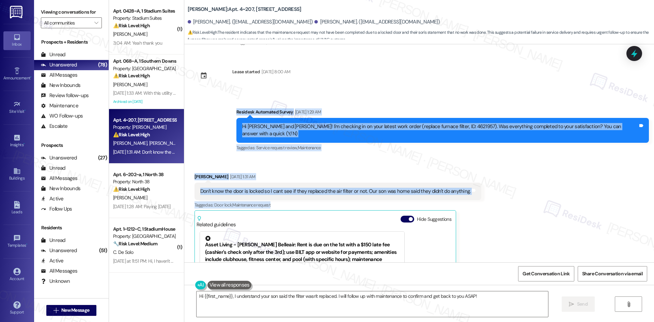
drag, startPoint x: 288, startPoint y: 140, endPoint x: 526, endPoint y: 202, distance: 246.6
click at [526, 202] on div "Survey, sent via SMS Residesk Automated Survey May 15, 2025 at 12:41 AM Hi Timo…" at bounding box center [419, 153] width 470 height 218
copy div "Residesk Automated Survey Aug 06, 2025 at 1:29 AM Hi Timothy and Monica! I'm ch…"
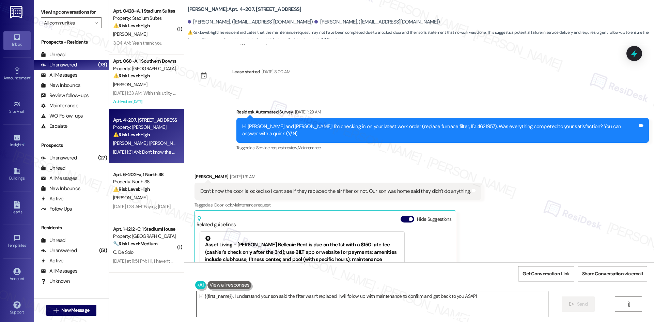
click at [421, 307] on textarea "Hi {{first_name}}, I understand your son said the filter wasn't replaced. I wil…" at bounding box center [373, 304] width 352 height 26
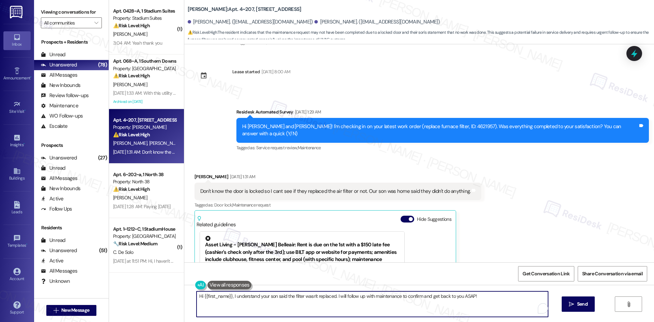
paste textarea "Timothy, just checking in — were you able to confirm if the furnace filter was …"
drag, startPoint x: 366, startPoint y: 297, endPoint x: 469, endPoint y: 299, distance: 102.3
click at [469, 299] on textarea "Hi Timothy, just checking in — were you able to confirm if the furnace filter w…" at bounding box center [373, 304] width 352 height 26
type textarea "Hi Timothy, just checking in — were you able to confirm if the furnace filter w…"
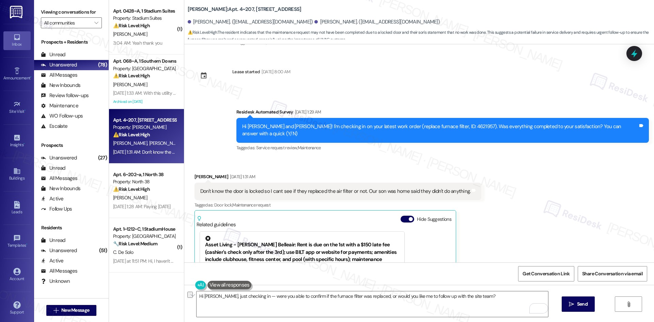
click at [500, 236] on div "Received via SMS Timothy Graham Aug 06, 2025 at 1:31 AM Don't know the door is …" at bounding box center [419, 261] width 470 height 207
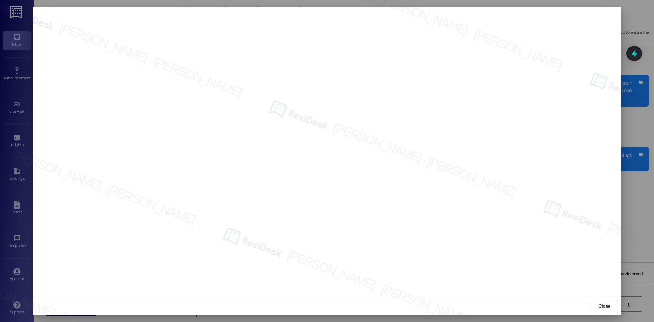
scroll to position [589, 0]
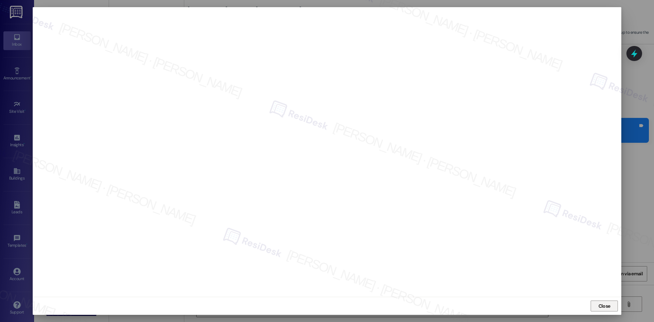
click at [601, 308] on span "Close" at bounding box center [605, 306] width 12 height 7
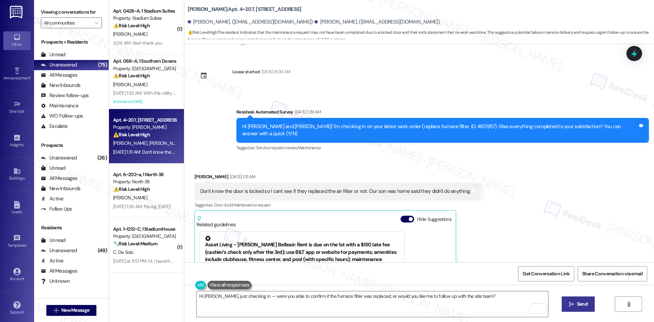
click at [576, 303] on span "Send" at bounding box center [582, 304] width 13 height 7
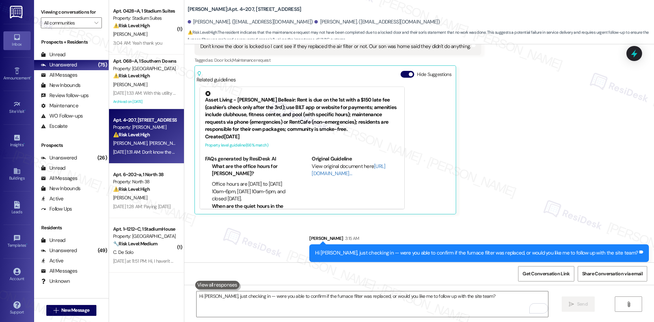
scroll to position [739, 0]
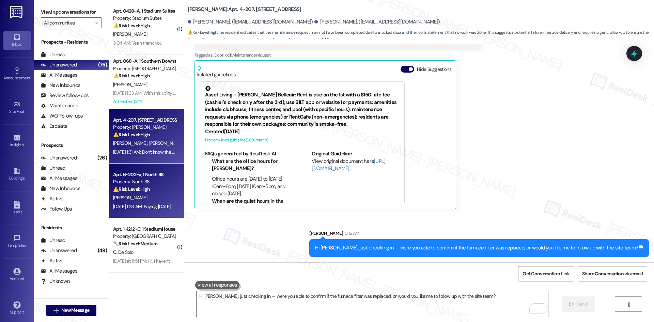
click at [147, 197] on div "[PERSON_NAME]" at bounding box center [144, 198] width 64 height 9
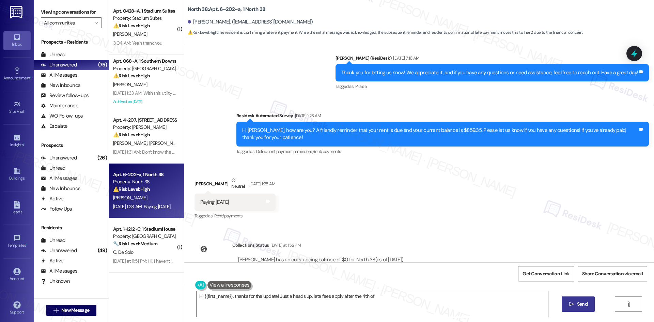
scroll to position [2110, 0]
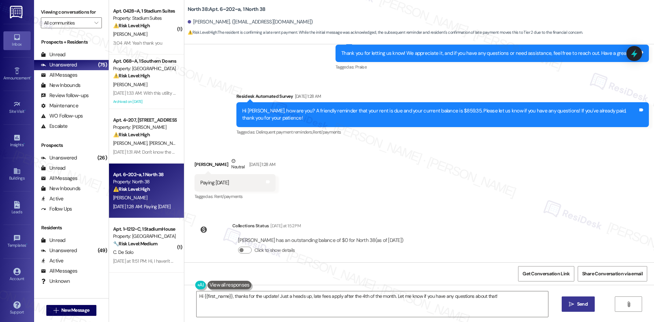
drag, startPoint x: 217, startPoint y: 84, endPoint x: 453, endPoint y: 231, distance: 278.0
click at [453, 231] on div "WO Opened request: missing a d... Aug 23, 2023 at 10:19 PM Status : New Show de…" at bounding box center [419, 153] width 470 height 218
copy div "Residesk Automated Survey Aug 06, 2025 at 1:28 AM Hi Hunter, how are you? A fri…"
click at [475, 218] on div "WO Opened request: missing a d... Aug 23, 2023 at 10:19 PM Status : New Show de…" at bounding box center [419, 153] width 470 height 218
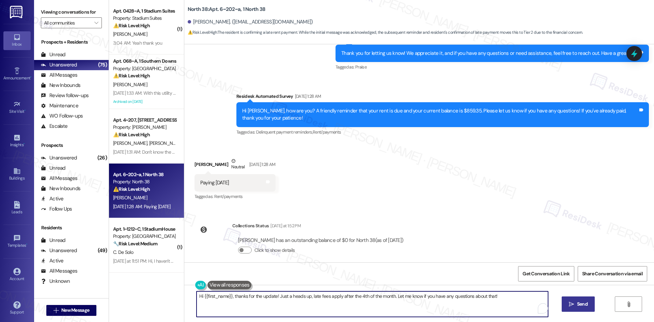
drag, startPoint x: 485, startPoint y: 296, endPoint x: 173, endPoint y: 297, distance: 311.2
click at [173, 297] on div "( 1 ) Apt. 0428~A, 1 Stadium Suites Property: Stadium Suites ⚠️ Risk Level: Hig…" at bounding box center [381, 161] width 545 height 322
paste textarea "Thanks for the update. I see your balance is now $0, so your payment has been p…"
type textarea "Thanks for the update. I see your balance is now $0, so your payment has been p…"
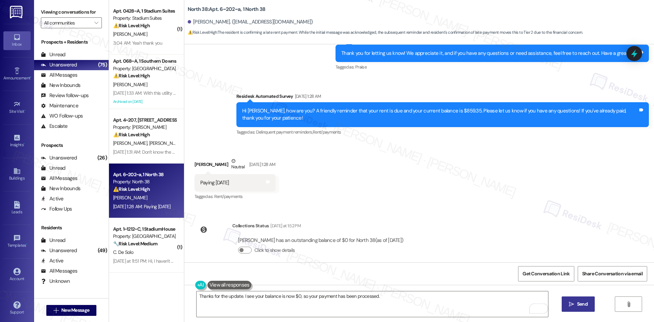
click at [580, 307] on span "Send" at bounding box center [582, 304] width 11 height 7
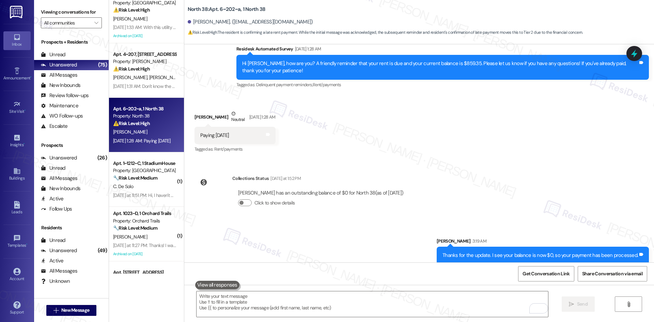
scroll to position [68, 0]
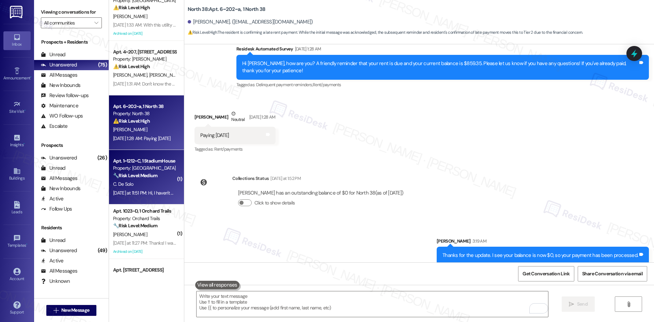
click at [153, 181] on div "C. De Solo" at bounding box center [144, 184] width 64 height 9
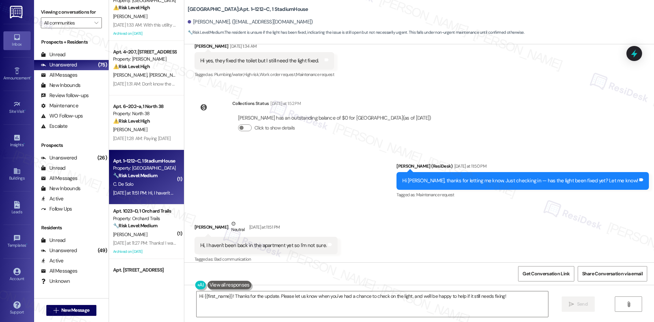
scroll to position [257, 0]
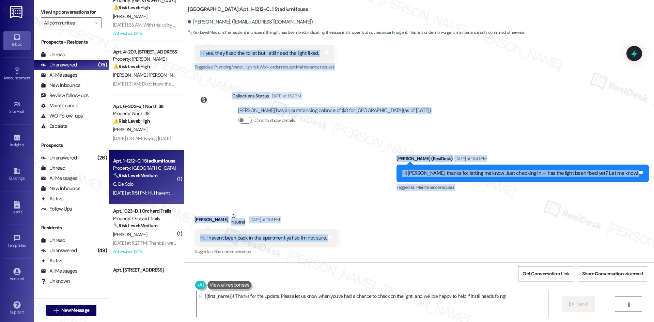
drag, startPoint x: 297, startPoint y: 143, endPoint x: 301, endPoint y: 238, distance: 94.5
click at [346, 242] on div "Lease started Jun 26, 2025 at 8:00 AM Survey, sent via SMS Residesk Automated S…" at bounding box center [419, 153] width 470 height 218
copy div "Residesk Automated Survey Aug 06, 2025 at 1:32 AM Hi Cecilia! I'm checking in o…"
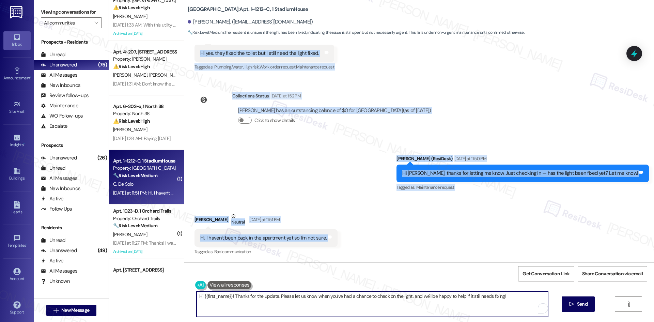
click at [251, 309] on textarea "Hi {{first_name}}! Thanks for the update. Please let us know when you've had a …" at bounding box center [373, 304] width 352 height 26
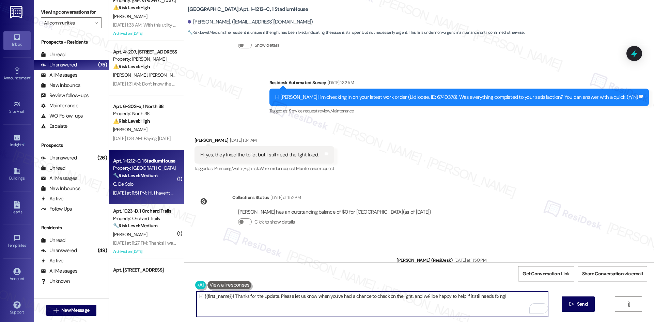
scroll to position [155, 0]
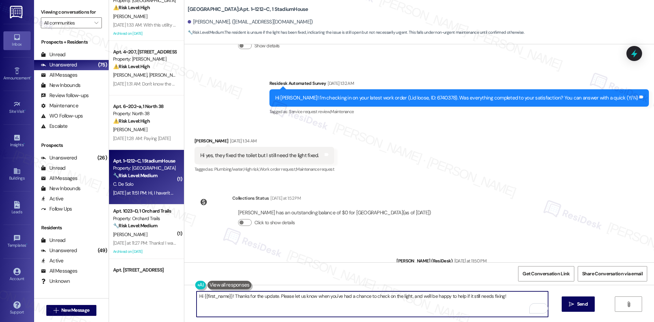
click at [363, 245] on div "Sent via SMS Sarah (ResiDesk) Yesterday at 11:50 PM Hi Cecilia, thanks for lett…" at bounding box center [419, 271] width 470 height 58
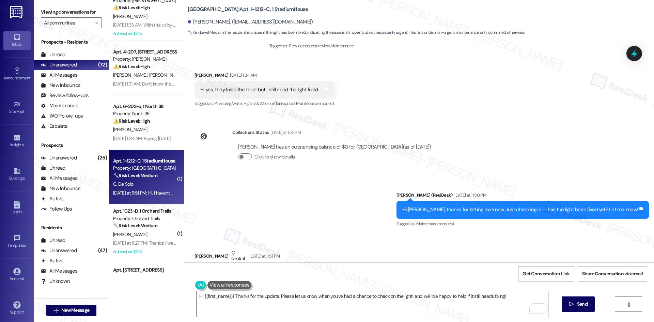
scroll to position [257, 0]
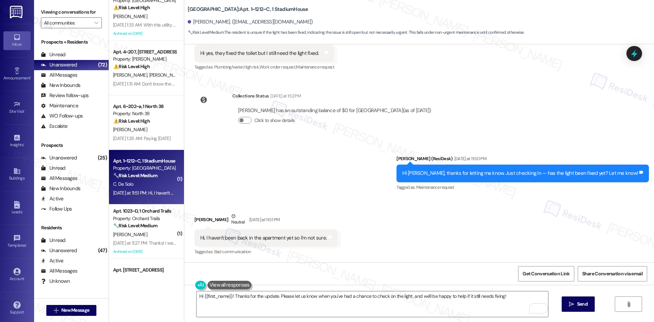
click at [411, 220] on div "Received via SMS Cecilia De Solo Neutral Yesterday at 11:51 PM Hi, I haven't be…" at bounding box center [419, 229] width 470 height 65
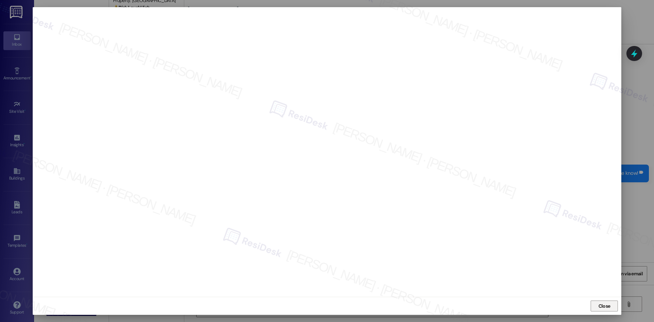
click at [611, 304] on span "Close" at bounding box center [605, 306] width 15 height 7
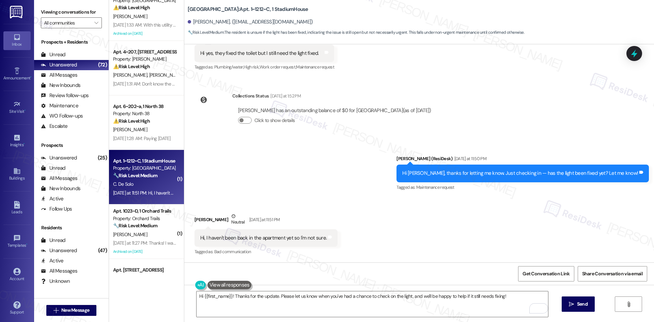
click at [415, 225] on div "Received via SMS Cecilia De Solo Neutral Yesterday at 11:51 PM Hi, I haven't be…" at bounding box center [419, 229] width 470 height 65
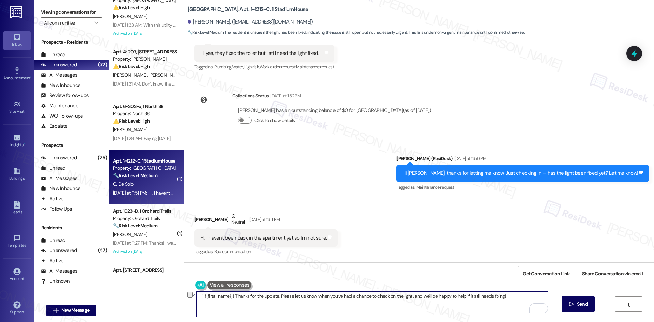
drag, startPoint x: 231, startPoint y: 296, endPoint x: 186, endPoint y: 298, distance: 44.7
click at [186, 298] on div "Hi {{first_name}}! Thanks for the update. Please let us know when you've had a …" at bounding box center [419, 310] width 470 height 51
drag, startPoint x: 346, startPoint y: 297, endPoint x: 369, endPoint y: 295, distance: 23.2
click at [369, 295] on textarea "Thanks for the update. Please let us know when you've had a chance to check on …" at bounding box center [373, 304] width 352 height 26
drag, startPoint x: 474, startPoint y: 301, endPoint x: 169, endPoint y: 298, distance: 305.1
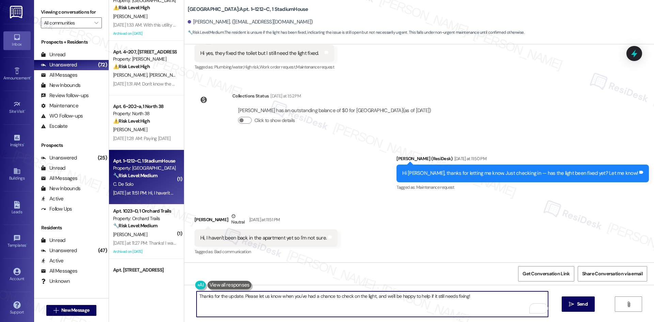
click at [169, 298] on div "( 1 ) Apt. 0428~A, 1 Stadium Suites Property: Stadium Suites ⚠️ Risk Level: Hig…" at bounding box center [381, 161] width 545 height 322
paste textarea "Got it, thanks for the update. Let me know once you’ve had a chance to check so…"
click at [572, 303] on icon "" at bounding box center [571, 304] width 5 height 5
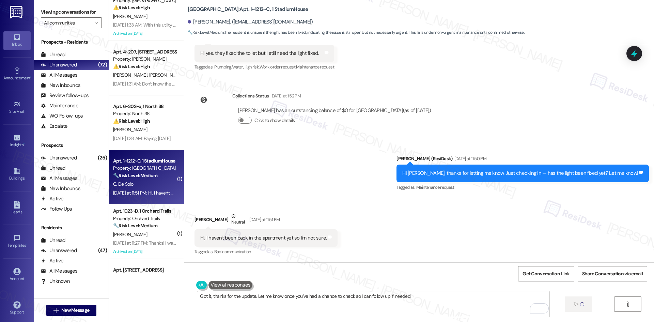
type textarea "Fetching suggested responses. Please feel free to read through the conversation…"
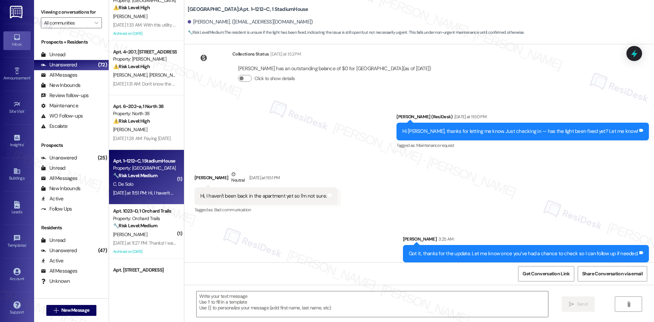
scroll to position [304, 0]
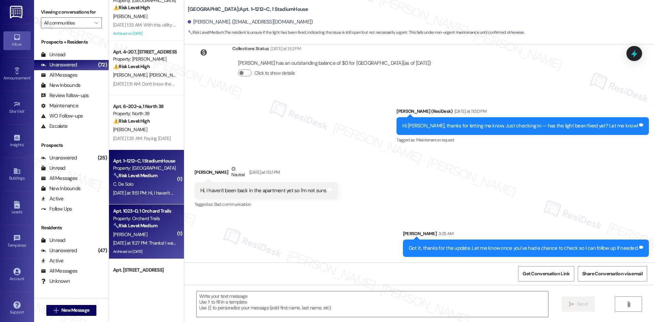
click at [154, 235] on div "[PERSON_NAME]" at bounding box center [144, 234] width 64 height 9
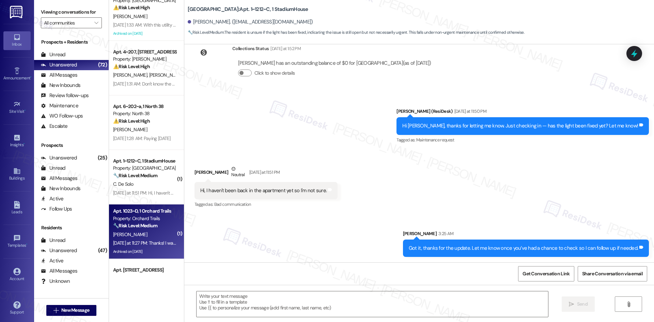
type textarea "Fetching suggested responses. Please feel free to read through the conversation…"
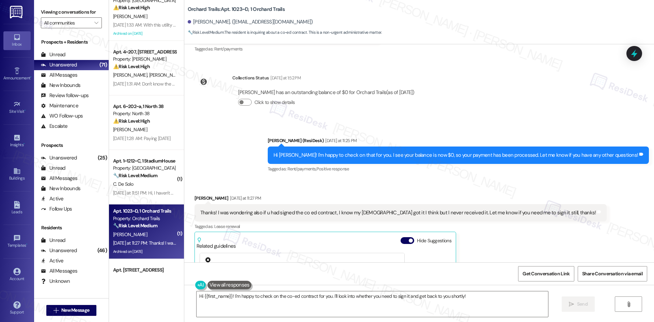
scroll to position [3405, 0]
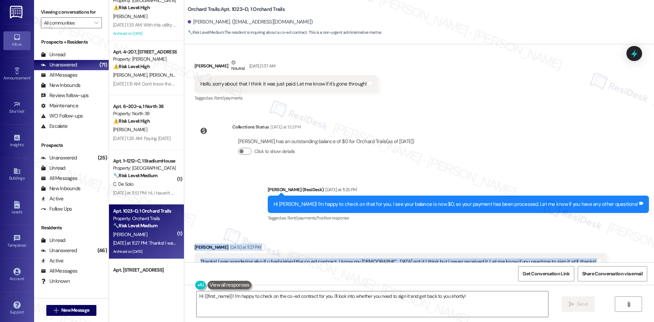
drag, startPoint x: 182, startPoint y: 209, endPoint x: 601, endPoint y: 220, distance: 419.8
copy div "Kasia Surdey Yesterday at 11:27 PM Thanks! I was wondering also if u had signed…"
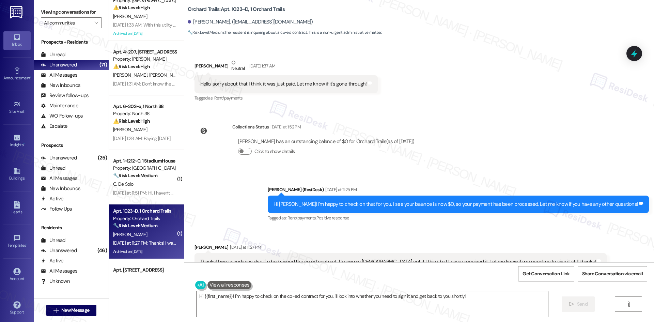
drag, startPoint x: 243, startPoint y: 152, endPoint x: 257, endPoint y: 187, distance: 37.6
click at [243, 171] on div "Sent via SMS Sarah (ResiDesk) Yesterday at 11:25 PM Hi Kasia! I'm happy to chec…" at bounding box center [419, 200] width 470 height 58
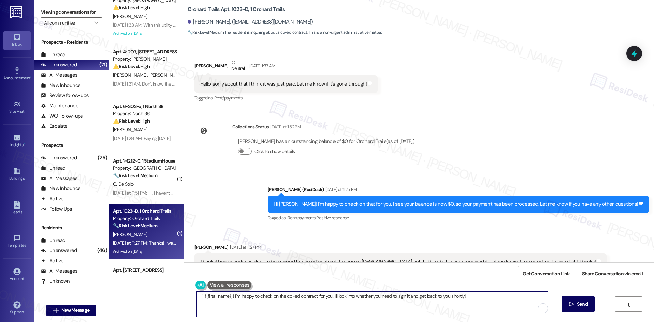
drag, startPoint x: 359, startPoint y: 300, endPoint x: 407, endPoint y: 308, distance: 48.7
click at [361, 300] on textarea "Hi {{first_name}}! I'm happy to check on the co-ed contract for you. I'll look …" at bounding box center [373, 304] width 352 height 26
paste textarea "I understand your concern about the co-ed contract. I’ll check with the site te…"
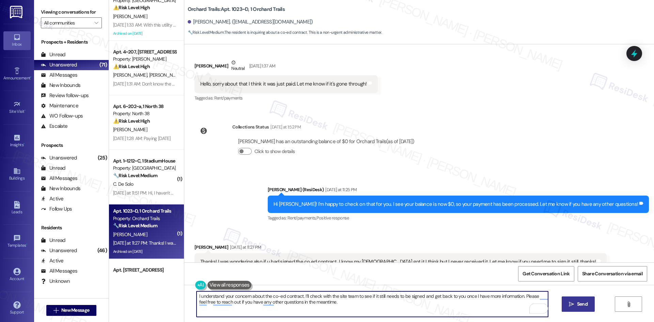
type textarea "I understand your concern about the co-ed contract. I’ll check with the site te…"
click at [581, 307] on span "Send" at bounding box center [582, 304] width 11 height 7
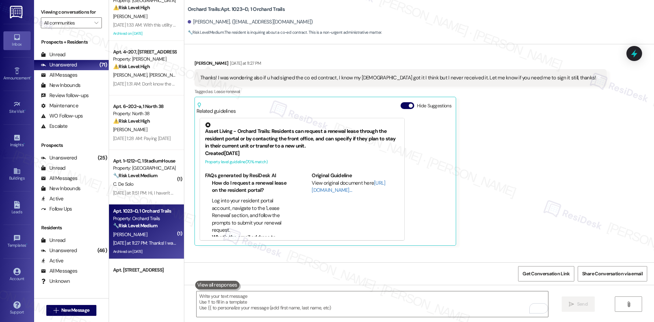
scroll to position [3597, 0]
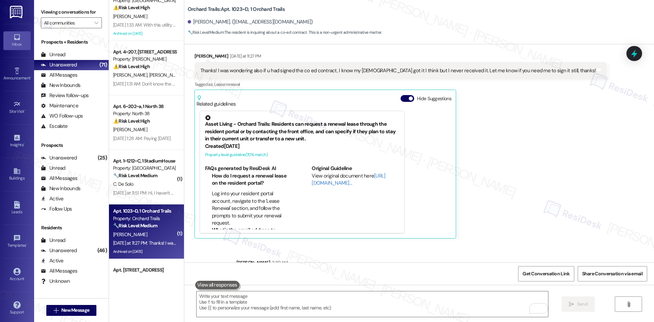
click at [552, 254] on div "Sent via SMS Sarah 3:30 AM I understand your concern about the co-ed contract. …" at bounding box center [442, 276] width 423 height 45
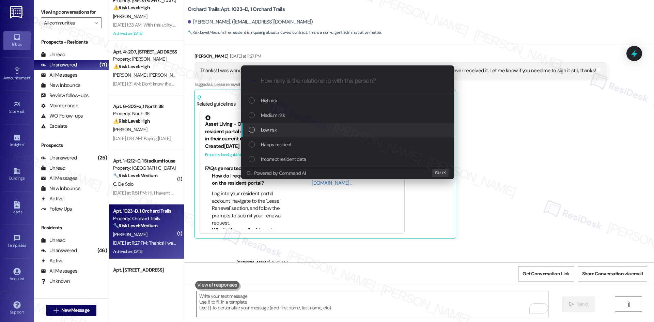
click at [280, 117] on span "Medium risk" at bounding box center [273, 114] width 24 height 7
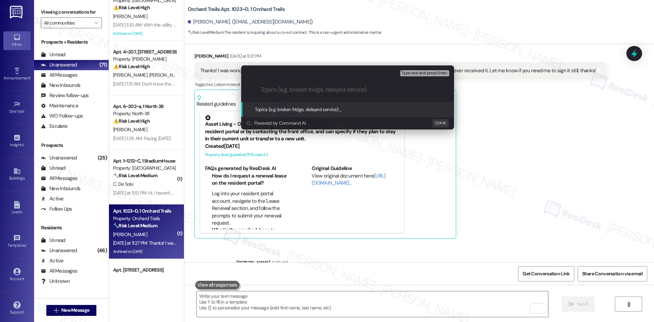
click at [291, 91] on input "Topics (e.g. broken fridge, delayed service)" at bounding box center [353, 89] width 185 height 7
paste input "Inquiry – Co-Ed Contract Status"
type input "Inquiry – Co-Ed Contract Status"
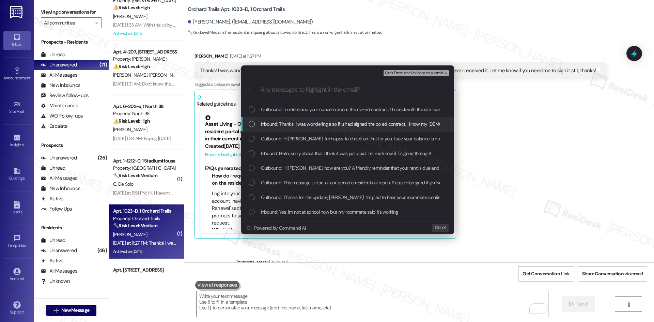
click at [307, 124] on span "Inbound: Thanks! I was wondering also if u had signed the co ed contract, I kno…" at bounding box center [451, 123] width 380 height 7
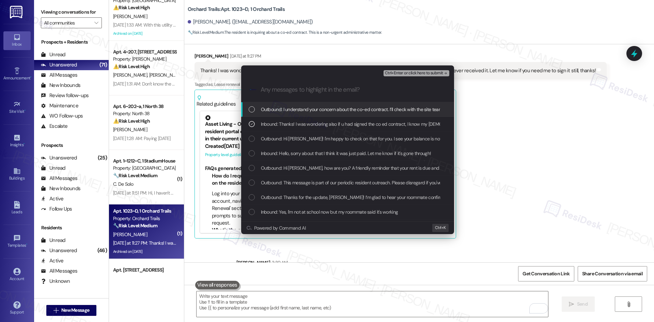
click at [435, 72] on span "Ctrl+Enter or click here to submit" at bounding box center [414, 73] width 58 height 5
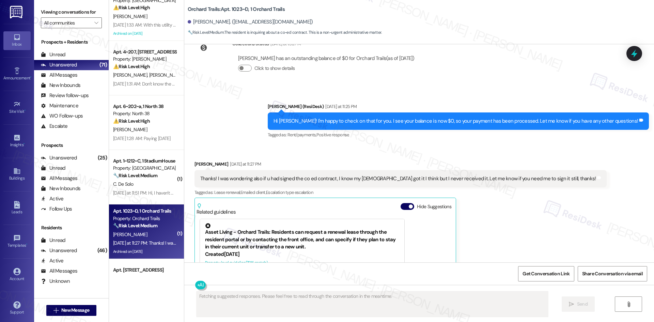
scroll to position [3542, 0]
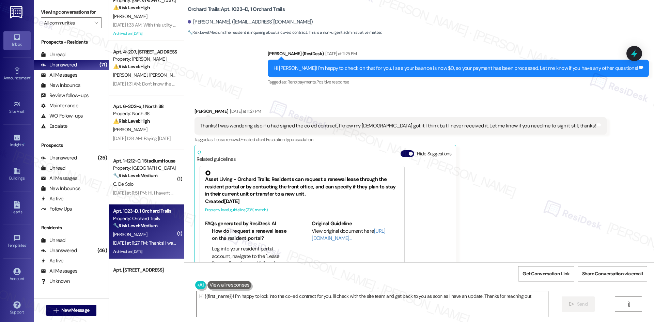
type textarea "Hi {{first_name}}! I'm happy to look into the co-ed contract for you. I'll chec…"
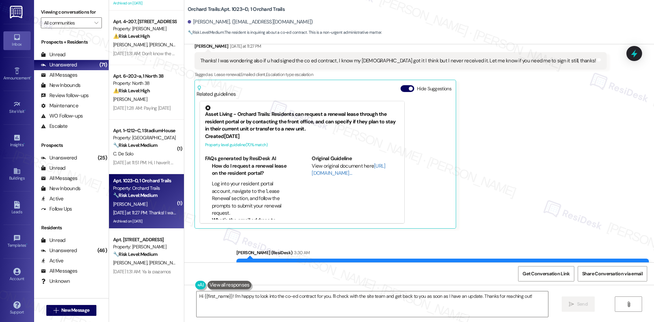
scroll to position [205, 0]
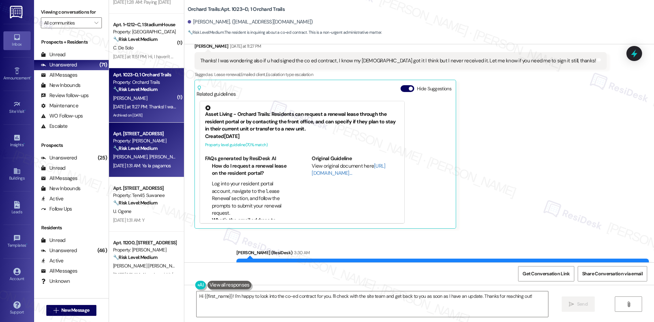
click at [146, 167] on div "Aug 06, 2025 at 1:31 AM: Ya la pagamos Aug 06, 2025 at 1:31 AM: Ya la pagamos" at bounding box center [142, 166] width 58 height 6
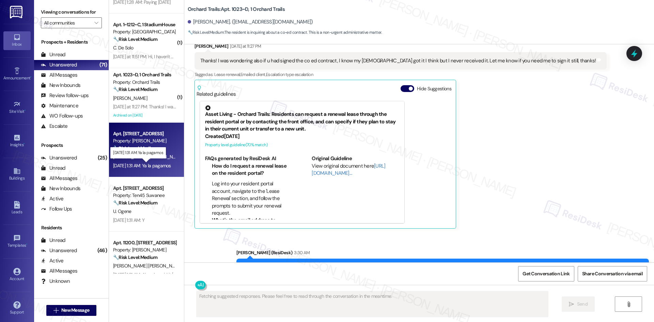
scroll to position [597, 0]
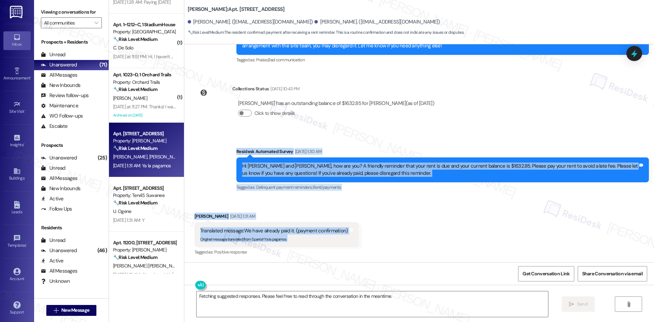
drag, startPoint x: 211, startPoint y: 139, endPoint x: 383, endPoint y: 234, distance: 196.5
click at [383, 234] on div "Lease started Mar 25, 2025 at 8:00 AM Survey, sent via SMS Residesk Automated S…" at bounding box center [419, 153] width 470 height 218
copy div "Residesk Automated Survey Aug 06, 2025 at 1:30 AM Hi Anita and Oscar, how are y…"
click at [402, 206] on div "Received via SMS Oscar Salazar Aug 06, 2025 at 1:31 AM Translated message: We h…" at bounding box center [419, 229] width 470 height 65
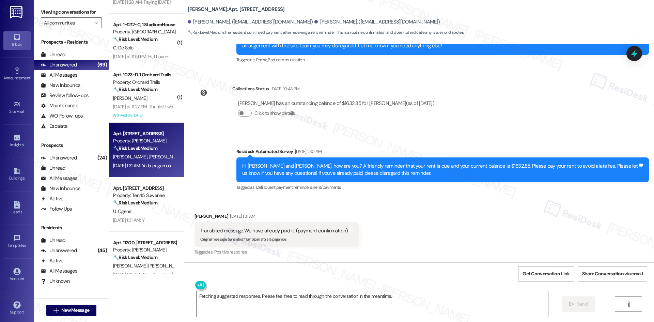
drag, startPoint x: 444, startPoint y: 127, endPoint x: 411, endPoint y: 132, distance: 33.0
click at [444, 127] on div "Lease started Mar 25, 2025 at 8:00 AM Survey, sent via SMS Residesk Automated S…" at bounding box center [419, 153] width 470 height 218
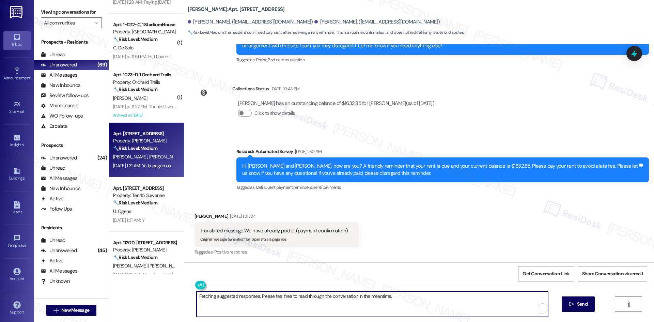
drag, startPoint x: 394, startPoint y: 299, endPoint x: 202, endPoint y: 305, distance: 192.3
click at [140, 297] on div "Apt. 068~A, 1 Southern Downs Property: Southern Downs ⚠️ Risk Level: High The r…" at bounding box center [381, 161] width 545 height 322
paste textarea "Thank you! I apologize for the confusion. The previous message was an automated…"
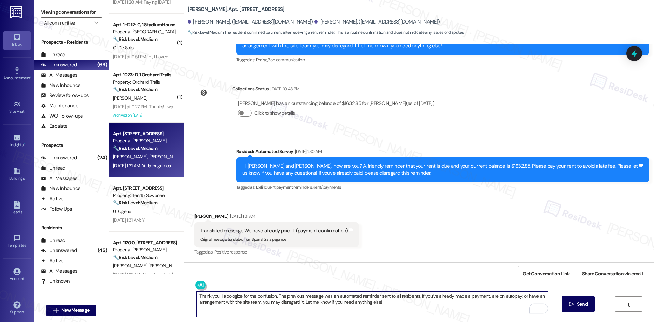
click at [387, 304] on textarea "Thank you! I apologize for the confusion. The previous message was an automated…" at bounding box center [373, 304] width 352 height 26
type textarea "Thank you! I apologize for the confusion. The previous message was an automated…"
click at [579, 301] on span "Send" at bounding box center [582, 304] width 11 height 7
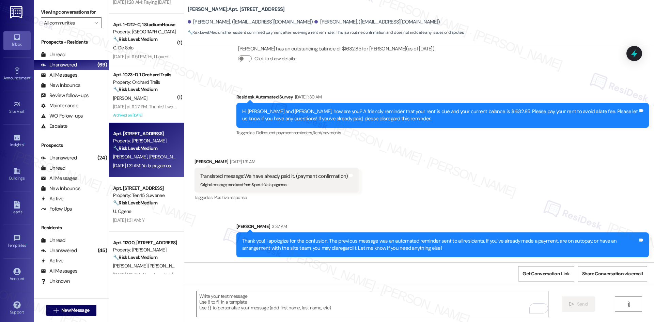
scroll to position [652, 0]
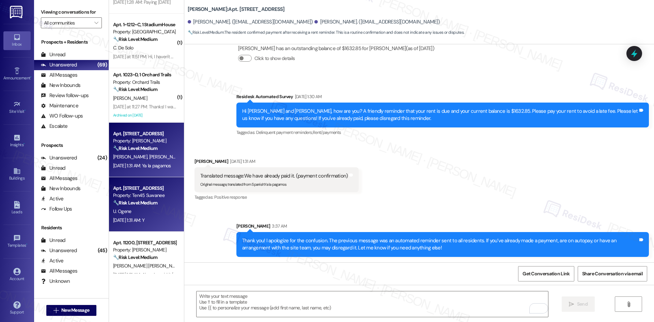
click at [157, 225] on div "Apt. 3407, 1045 Old Peachtree Rd NW Property: Ten45 Suwanee 🔧 Risk Level: Mediu…" at bounding box center [146, 204] width 75 height 55
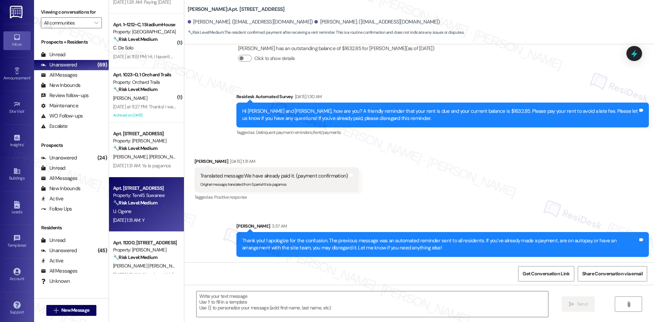
type textarea "Fetching suggested responses. Please feel free to read through the conversation…"
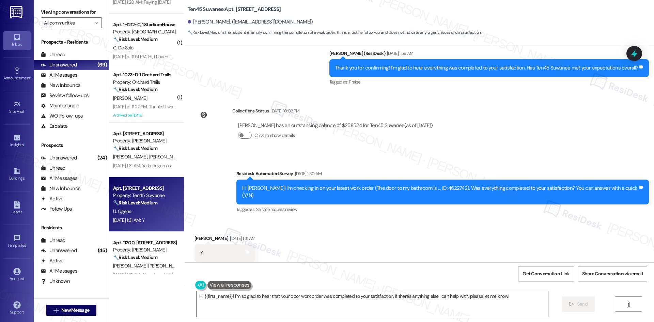
scroll to position [617, 0]
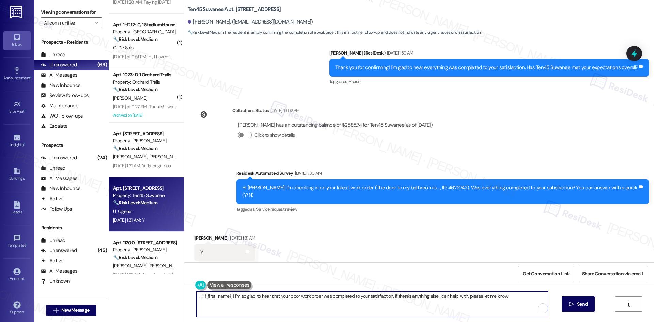
drag, startPoint x: 229, startPoint y: 296, endPoint x: 181, endPoint y: 297, distance: 48.1
click at [184, 297] on div "Hi {{first_name}}! I'm so glad to hear that your door work order was completed …" at bounding box center [419, 310] width 470 height 51
type textarea "I'm so glad to hear that your door work order was completed to your satisfactio…"
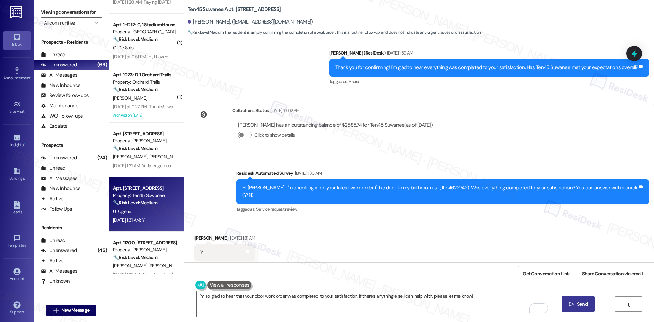
click at [573, 302] on icon "" at bounding box center [571, 304] width 5 height 5
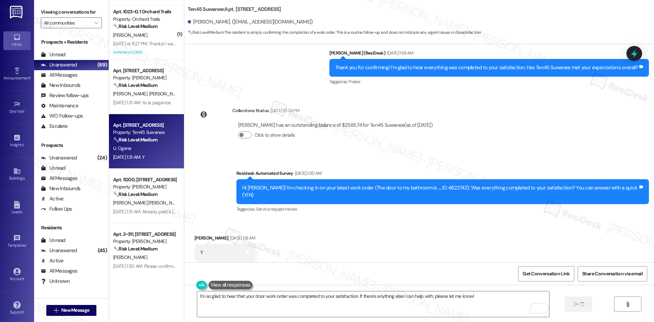
scroll to position [273, 0]
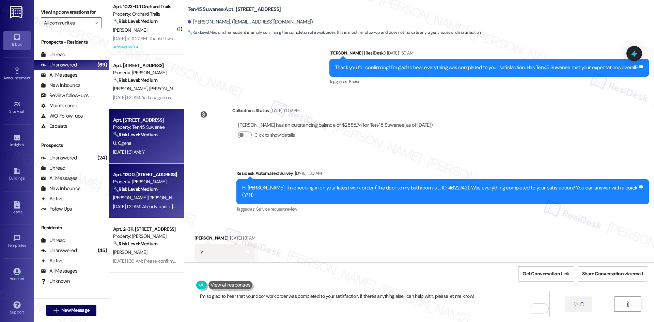
click at [135, 187] on strong "🔧 Risk Level: Medium" at bounding box center [135, 189] width 44 height 6
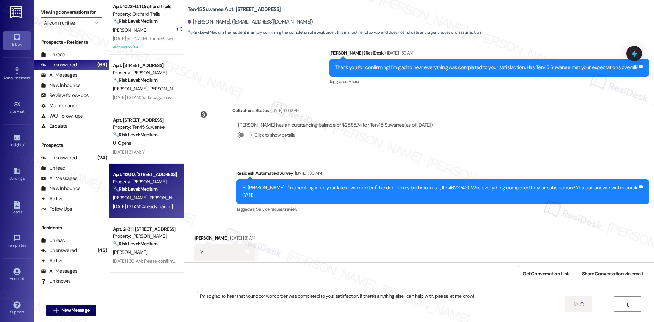
type textarea "Fetching suggested responses. Please feel free to read through the conversation…"
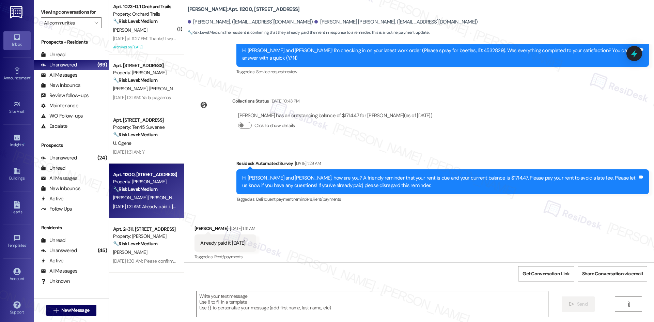
type textarea "Fetching suggested responses. Please feel free to read through the conversation…"
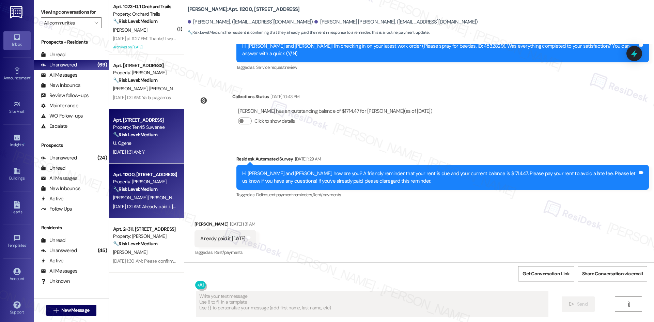
click at [135, 152] on div "Aug 06, 2025 at 1:31 AM: Y Aug 06, 2025 at 1:31 AM: Y" at bounding box center [128, 152] width 31 height 6
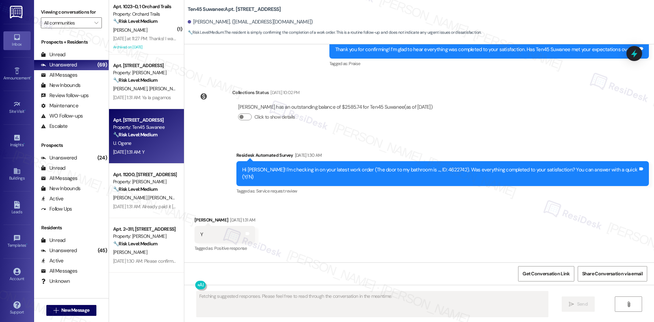
scroll to position [675, 0]
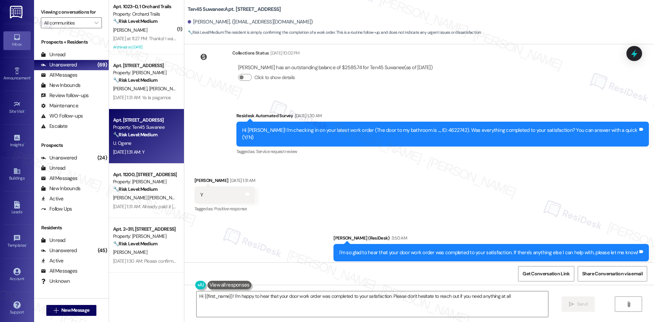
type textarea "Hi {{first_name}}! I'm happy to hear that your door work order was completed to…"
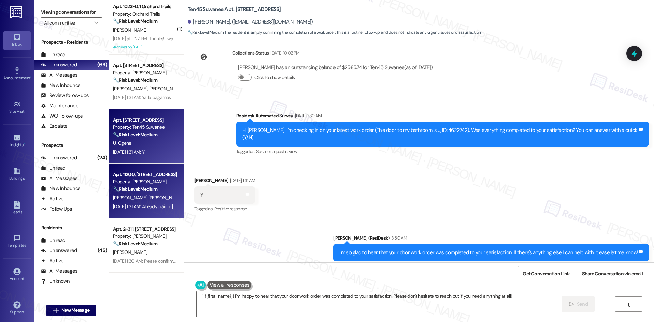
click at [184, 200] on span "[PERSON_NAME]" at bounding box center [201, 198] width 34 height 6
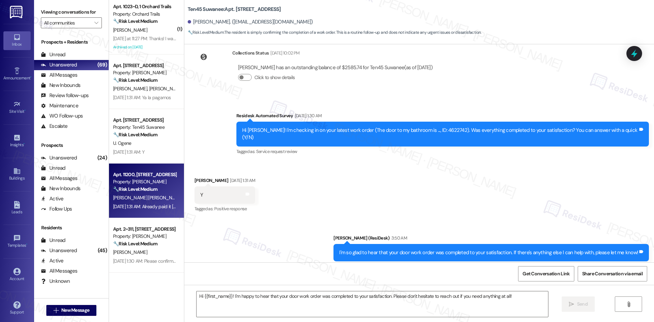
type textarea "Fetching suggested responses. Please feel free to read through the conversation…"
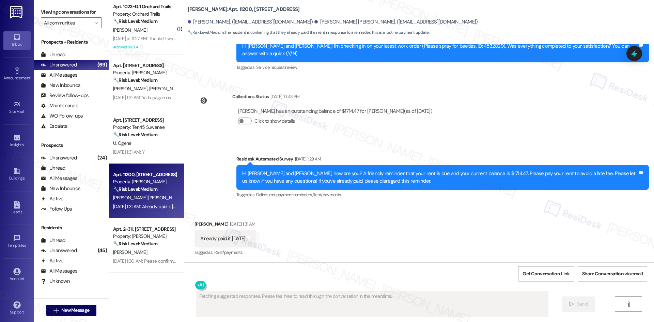
scroll to position [150, 0]
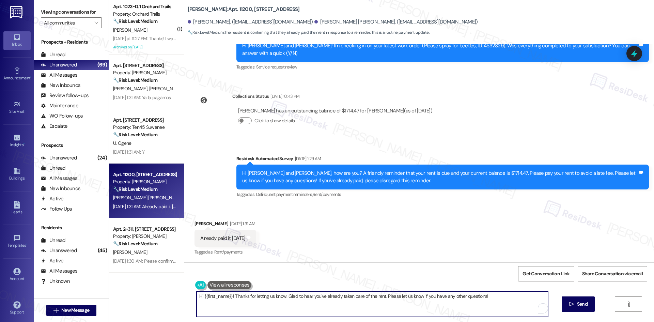
drag, startPoint x: 231, startPoint y: 297, endPoint x: 179, endPoint y: 299, distance: 51.9
click at [184, 299] on div "Hi {{first_name}}! Thanks for letting us know. Glad to hear you've already take…" at bounding box center [419, 310] width 470 height 51
type textarea "Thanks for letting us know. Glad to hear you've already taken care of the rent.…"
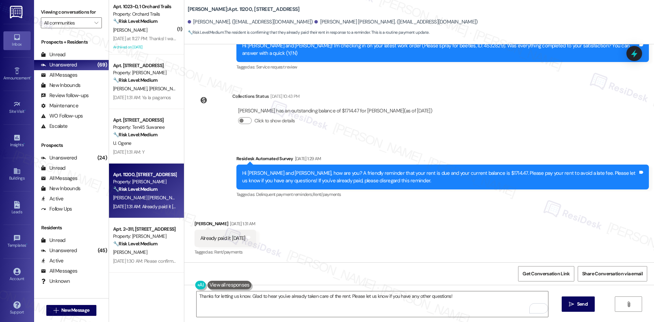
click at [483, 168] on div "Hi Austin and Maria Camila, how are you? A friendly reminder that your rent is …" at bounding box center [443, 177] width 413 height 25
click at [563, 302] on button " Send" at bounding box center [578, 304] width 33 height 15
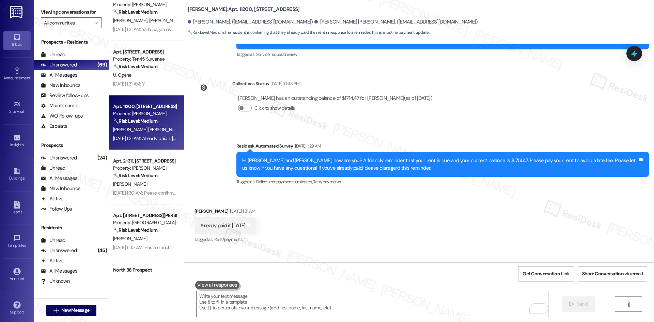
scroll to position [197, 0]
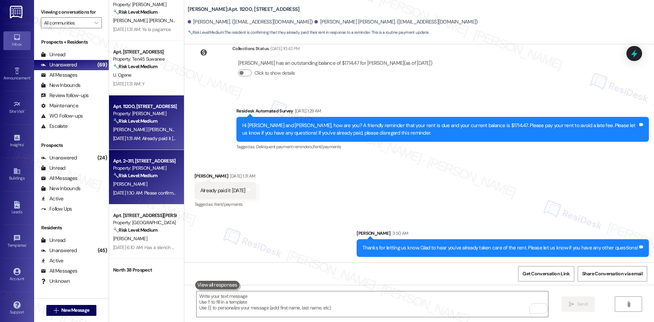
click at [139, 187] on div "[PERSON_NAME]" at bounding box center [144, 184] width 64 height 9
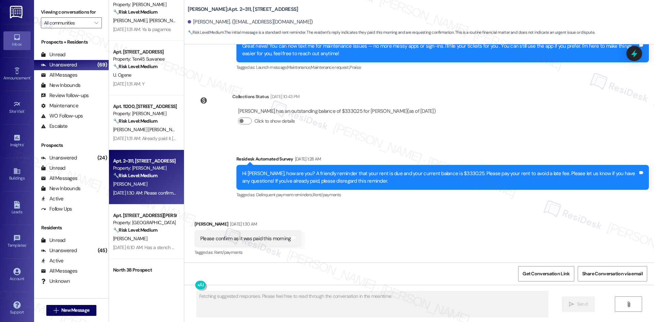
scroll to position [150, 0]
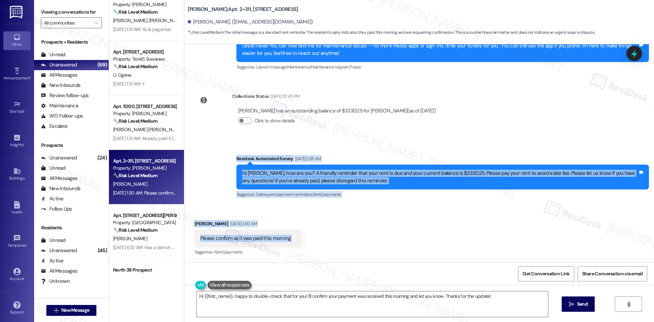
drag, startPoint x: 218, startPoint y: 151, endPoint x: 305, endPoint y: 238, distance: 122.9
click at [304, 239] on div "Lease started Jan 10, 2025 at 8:00 AM Survey, sent via SMS Residesk Automated S…" at bounding box center [419, 153] width 470 height 218
copy div "Residesk Automated Survey Aug 06, 2025 at 1:28 AM Hi Christopher, how are you? …"
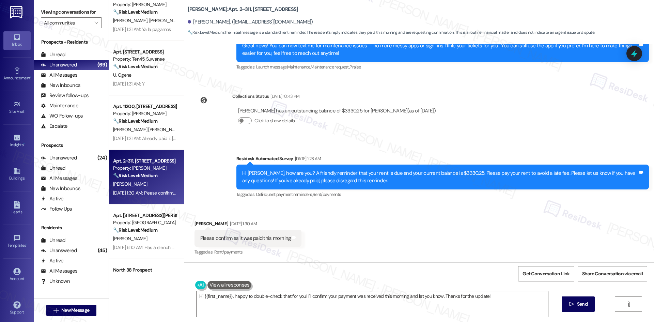
click at [413, 133] on div "Christopher Bevan has an outstanding balance of $3330.25 for Solano Belleair (a…" at bounding box center [336, 118] width 209 height 33
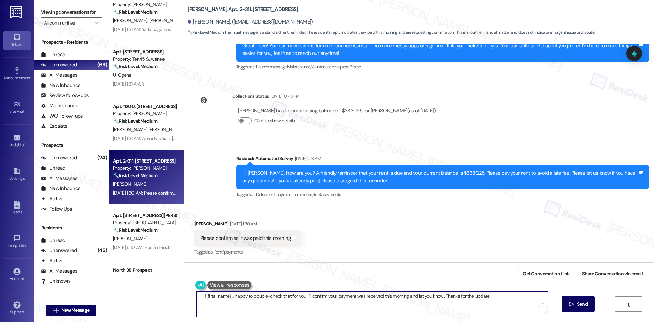
drag, startPoint x: 333, startPoint y: 298, endPoint x: 336, endPoint y: 294, distance: 4.6
click at [334, 298] on textarea "Hi {{first_name}}, happy to double-check that for you! I'll confirm your paymen…" at bounding box center [373, 304] width 352 height 26
paste textarea "Thank you! I apologize for the confusion. The previous message was an automated…"
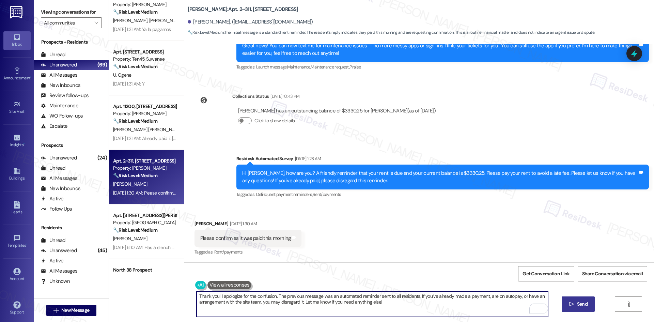
type textarea "Thank you! I apologize for the confusion. The previous message was an automated…"
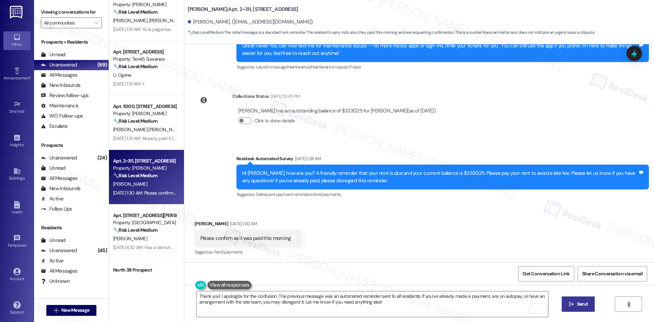
click at [576, 302] on span "Send" at bounding box center [582, 304] width 13 height 7
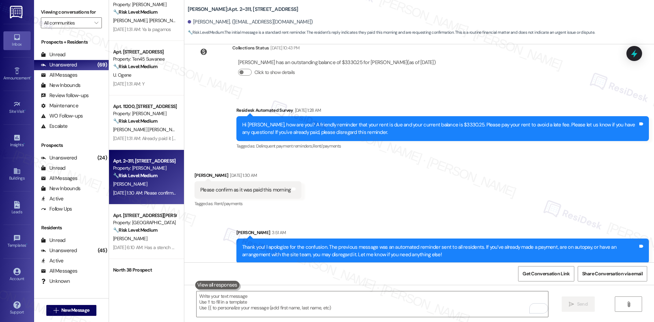
scroll to position [205, 0]
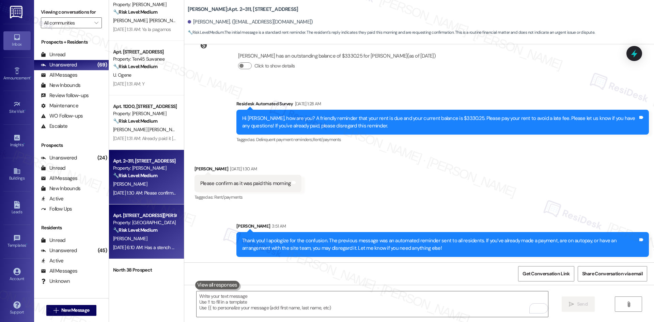
click at [148, 222] on div "Property: [GEOGRAPHIC_DATA]" at bounding box center [144, 222] width 63 height 7
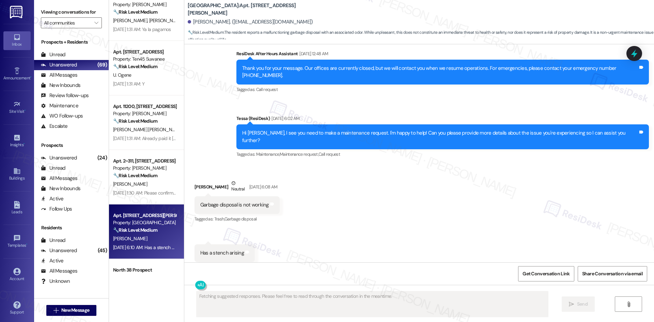
scroll to position [244, 0]
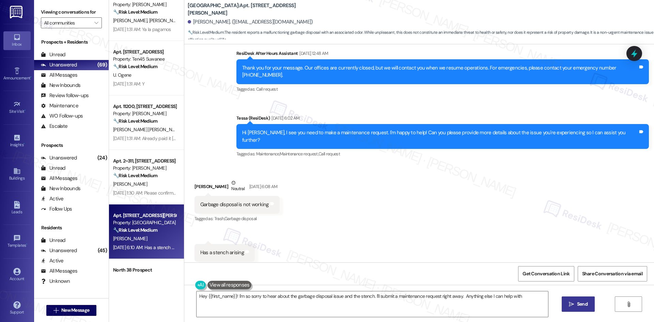
type textarea "Hey {{first_name}}! I'm so sorry to hear about the garbage disposal issue and t…"
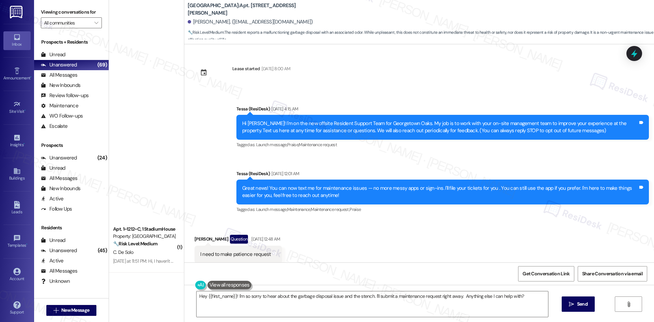
scroll to position [244, 0]
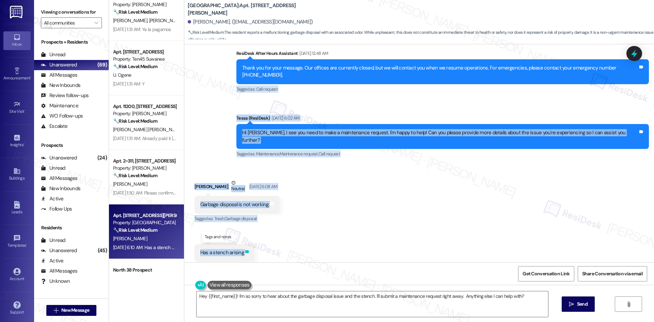
drag, startPoint x: 230, startPoint y: 117, endPoint x: 239, endPoint y: 237, distance: 120.7
click at [239, 237] on div "Lease started [DATE] 8:00 AM Announcement, sent via SMS Tessa (ResiDesk) [DATE]…" at bounding box center [419, 153] width 470 height 218
click at [293, 217] on div "Received via SMS [PERSON_NAME] Neutral [DATE] 6:08 AM Garbage disposal is not w…" at bounding box center [419, 220] width 470 height 113
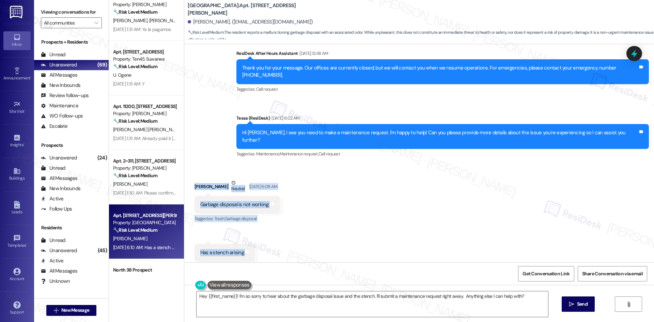
drag, startPoint x: 183, startPoint y: 166, endPoint x: 262, endPoint y: 235, distance: 104.6
click at [262, 235] on div "Received via SMS [PERSON_NAME] Neutral [DATE] 6:08 AM Garbage disposal is not w…" at bounding box center [419, 220] width 470 height 113
copy div "[PERSON_NAME] Neutral [DATE] 6:08 AM Garbage disposal is not working Tags and n…"
click at [326, 164] on div "Received via SMS [PERSON_NAME] Neutral [DATE] 6:08 AM Garbage disposal is not w…" at bounding box center [419, 220] width 470 height 113
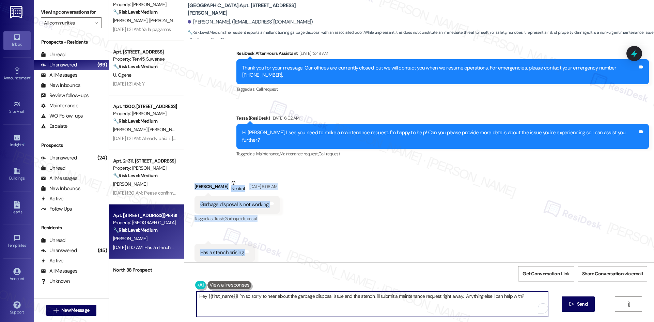
drag, startPoint x: 304, startPoint y: 300, endPoint x: 369, endPoint y: 300, distance: 65.8
click at [304, 300] on textarea "Hey {{first_name}}! I'm so sorry to hear about the garbage disposal issue and t…" at bounding box center [373, 304] width 352 height 26
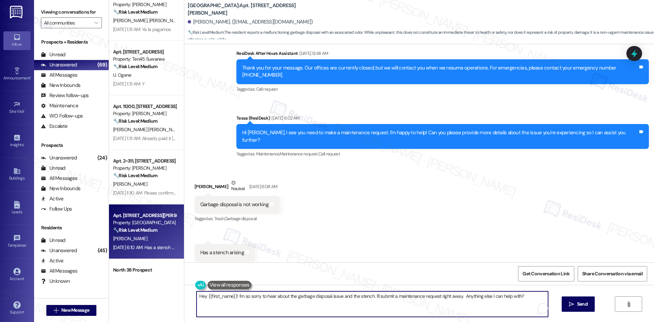
paste textarea "i Laila, just checking in — is your garbage disposal still not working, or has …"
type textarea "Hi [PERSON_NAME], just checking in — is your garbage disposal still not working…"
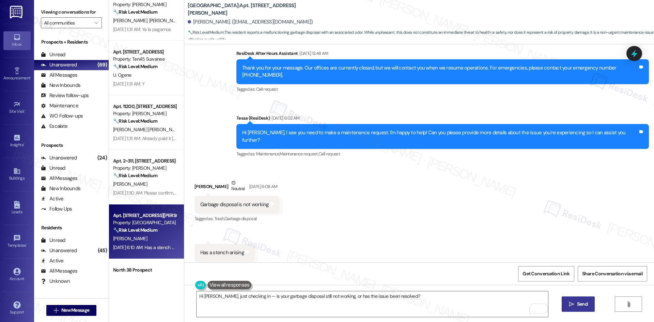
click at [575, 306] on span " Send" at bounding box center [578, 304] width 21 height 7
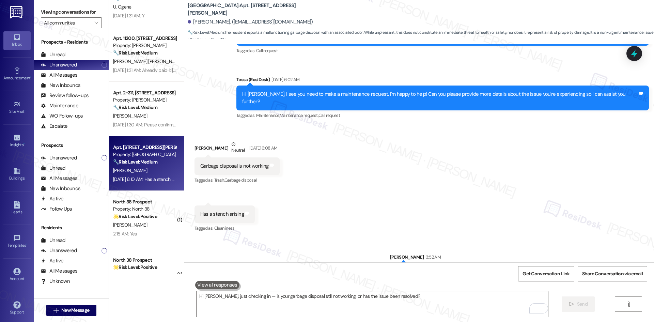
scroll to position [292, 0]
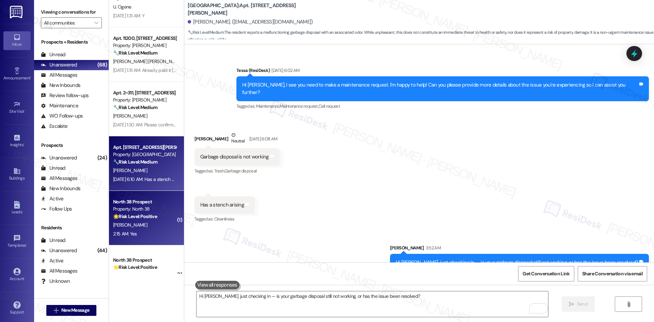
click at [124, 226] on span "[PERSON_NAME]" at bounding box center [130, 225] width 34 height 6
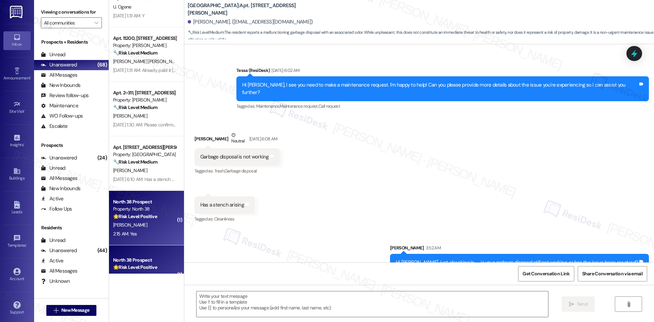
type textarea "Fetching suggested responses. Please feel free to read through the conversation…"
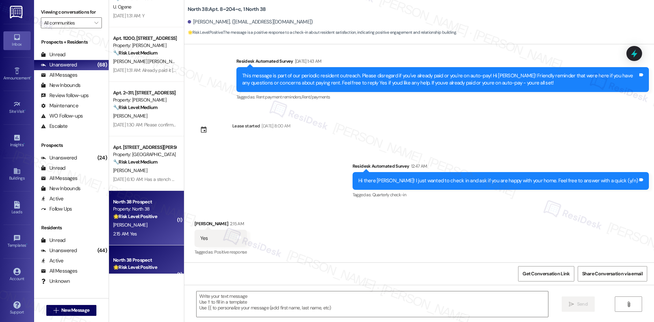
scroll to position [585, 0]
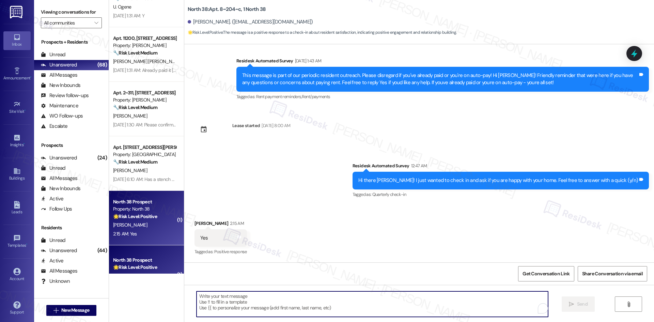
click at [254, 293] on textarea "To enrich screen reader interactions, please activate Accessibility in Grammarl…" at bounding box center [373, 304] width 352 height 26
click at [249, 303] on textarea "To enrich screen reader interactions, please activate Accessibility in Grammarl…" at bounding box center [373, 304] width 352 height 26
paste textarea "I'm glad you are satisfied with your home. Have you written a review for us bef…"
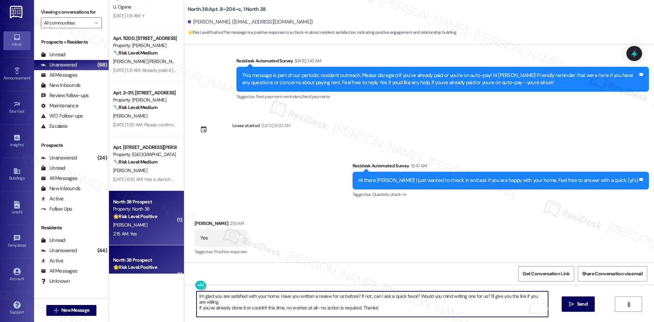
drag, startPoint x: 194, startPoint y: 308, endPoint x: 196, endPoint y: 313, distance: 4.9
click at [197, 308] on textarea "I'm glad you are satisfied with your home. Have you written a review for us bef…" at bounding box center [373, 304] width 352 height 26
type textarea "I'm glad you are satisfied with your home. Have you written a review for us bef…"
click at [396, 304] on textarea "I'm glad you are satisfied with your home. Have you written a review for us bef…" at bounding box center [373, 304] width 352 height 26
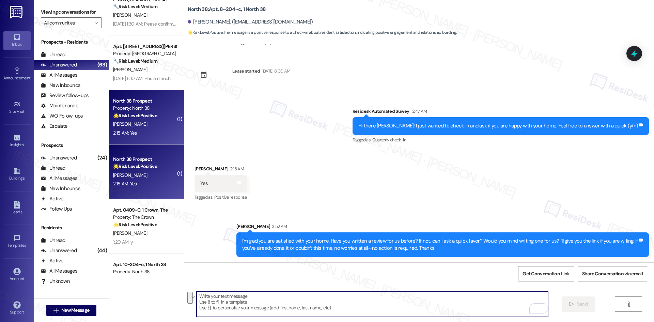
scroll to position [511, 0]
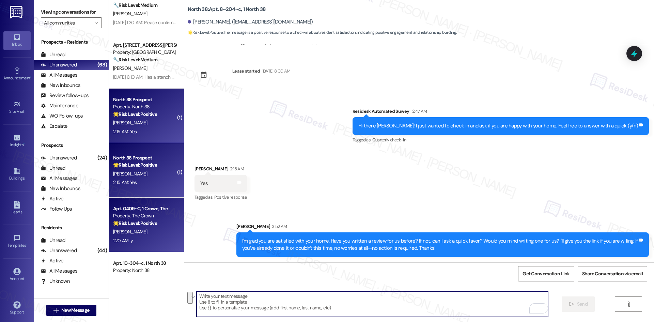
click at [169, 232] on div "[PERSON_NAME]" at bounding box center [144, 232] width 64 height 9
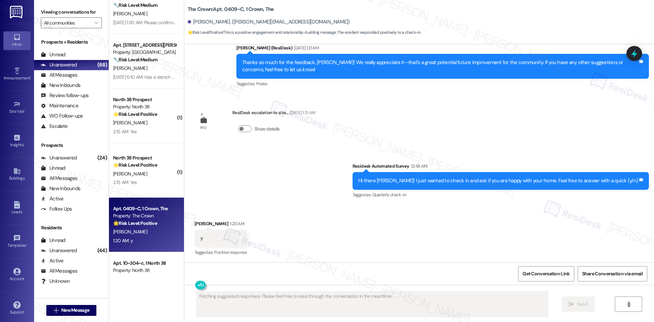
scroll to position [184, 0]
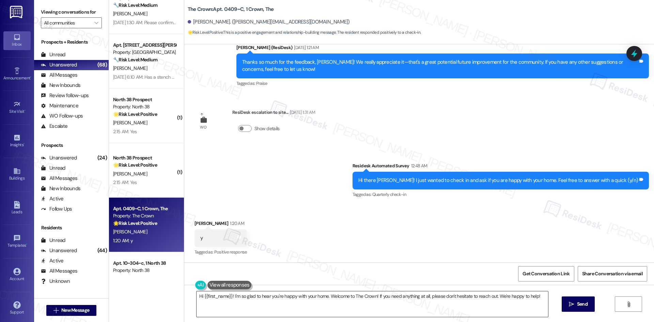
drag, startPoint x: 371, startPoint y: 310, endPoint x: 379, endPoint y: 310, distance: 8.2
click at [372, 310] on textarea "Hi {{first_name}}! I'm so glad to hear you're happy with your home. Welcome to …" at bounding box center [373, 304] width 352 height 26
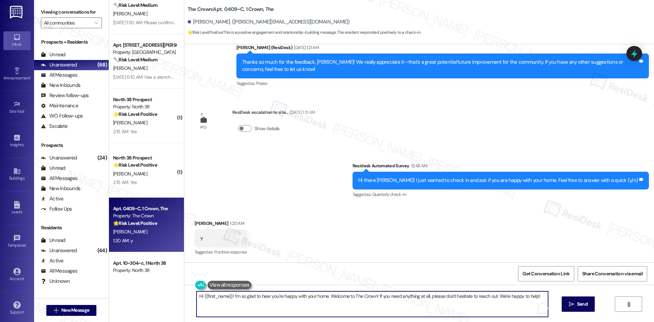
paste textarea "I'm glad you are satisfied with your home. Have you written a review for us bef…"
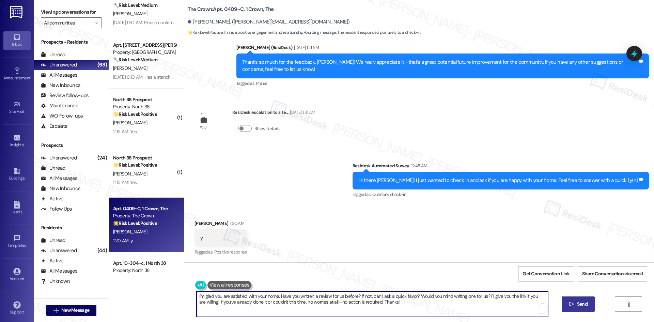
type textarea "I'm glad you are satisfied with your home. Have you written a review for us bef…"
click at [584, 304] on span "Send" at bounding box center [582, 304] width 11 height 7
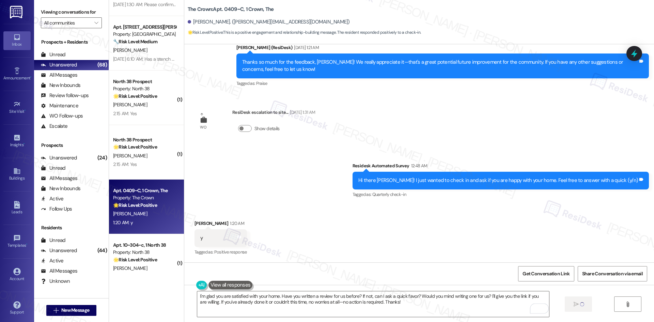
scroll to position [614, 0]
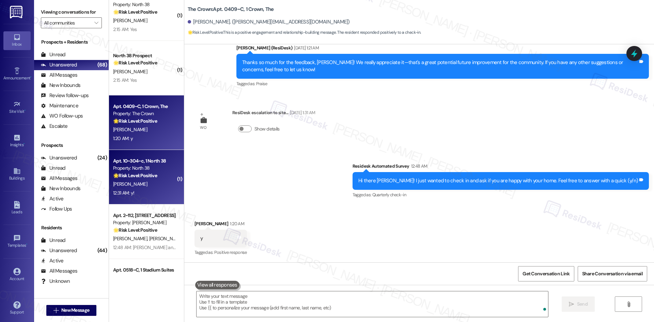
click at [151, 192] on div "12:31 AM: y! 12:31 AM: y!" at bounding box center [144, 193] width 64 height 9
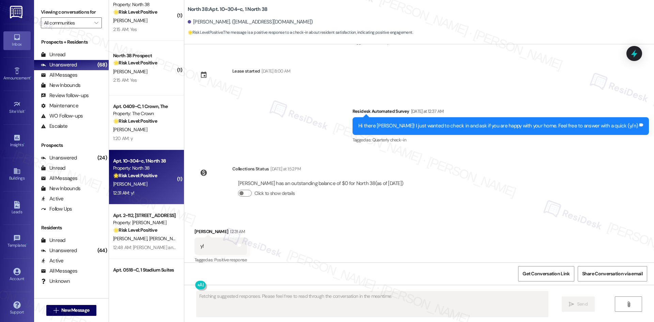
scroll to position [579, 0]
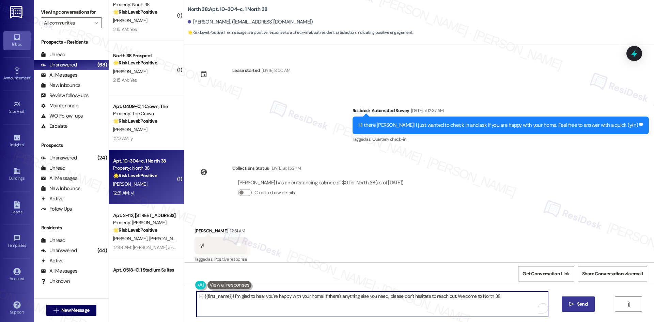
click at [333, 298] on textarea "Hi {{first_name}}! I'm glad to hear you're happy with your home! If there's any…" at bounding box center [373, 304] width 352 height 26
paste textarea "I'm glad you are satisfied with your home. Have you written a review for us bef…"
type textarea "I'm glad you are satisfied with your home. Have you written a review for us bef…"
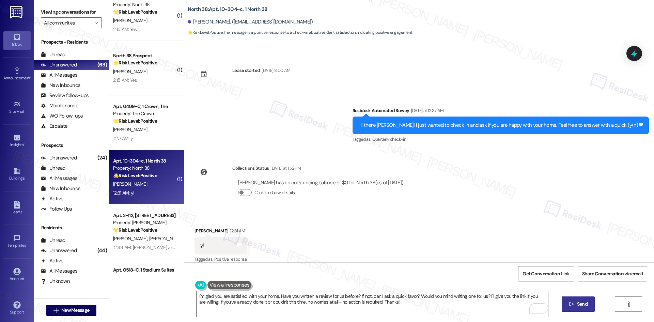
click at [576, 305] on span "Send" at bounding box center [582, 304] width 13 height 7
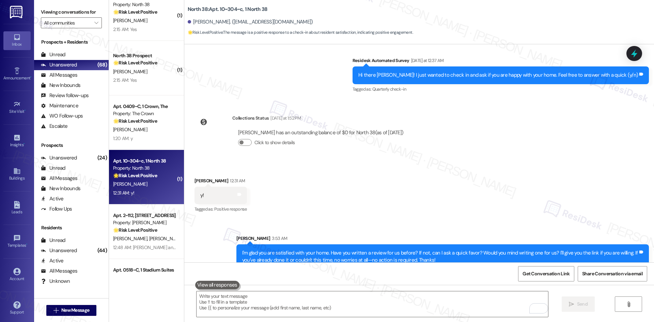
scroll to position [634, 0]
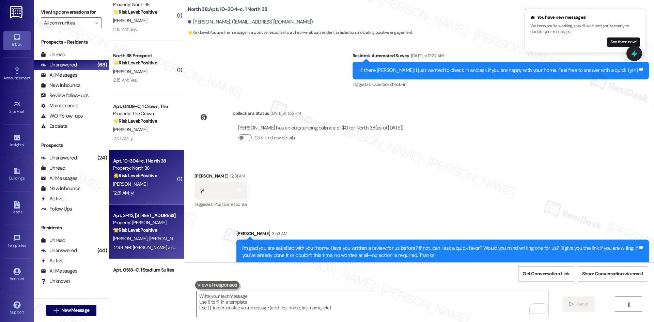
click at [155, 245] on div "12:48 AM: [PERSON_NAME] and Bongjoo, time flies in great company! We're gratefu…" at bounding box center [335, 247] width 445 height 6
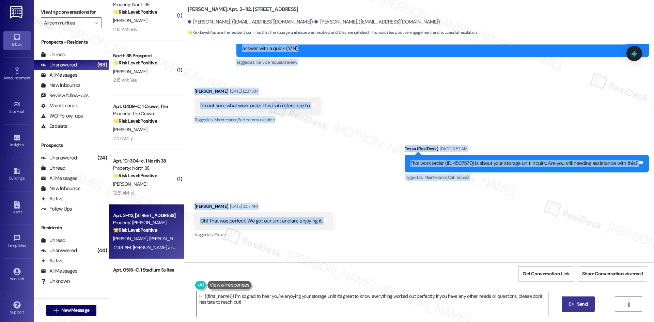
scroll to position [635, 0]
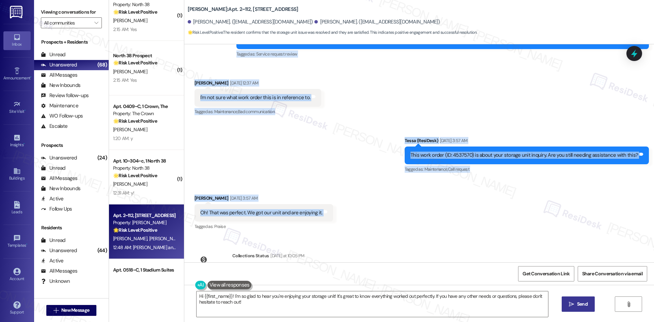
drag, startPoint x: 231, startPoint y: 99, endPoint x: 344, endPoint y: 217, distance: 163.7
click at [344, 217] on div "Lease started [DATE] 8:00 AM Survey, sent via SMS Residesk Automated Survey [DA…" at bounding box center [419, 153] width 470 height 218
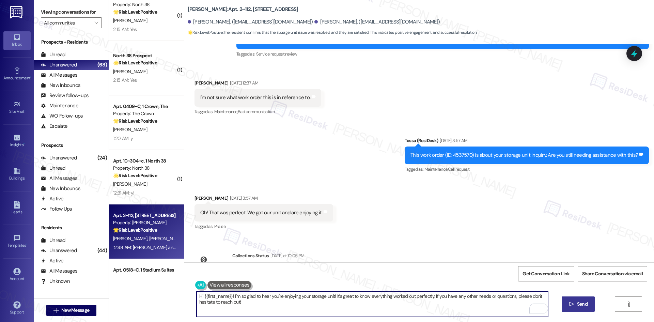
drag, startPoint x: 331, startPoint y: 296, endPoint x: 175, endPoint y: 297, distance: 155.8
click at [175, 297] on div "Apt. 2~311, [STREET_ADDRESS] Property: [PERSON_NAME] 🔧 Risk Level: Medium The i…" at bounding box center [381, 161] width 545 height 322
click at [419, 303] on textarea "It's great to know everything worked out perfectly. If you have any other needs…" at bounding box center [373, 304] width 352 height 26
type textarea "It's great to know everything worked out perfectly. If you have any other needs…"
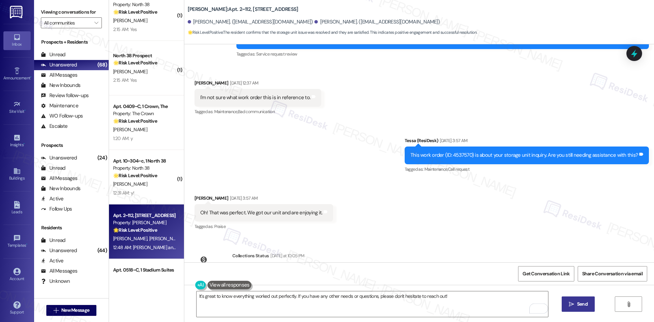
click at [575, 300] on button " Send" at bounding box center [578, 304] width 33 height 15
click at [496, 233] on div "Received via SMS [PERSON_NAME] [DATE] 3:57 AM Oh! That was perfect. We got our …" at bounding box center [419, 208] width 470 height 58
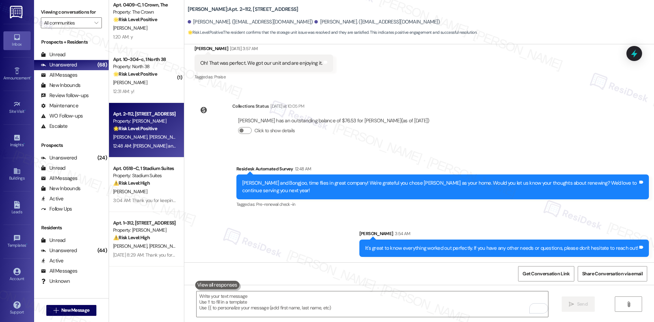
scroll to position [716, 0]
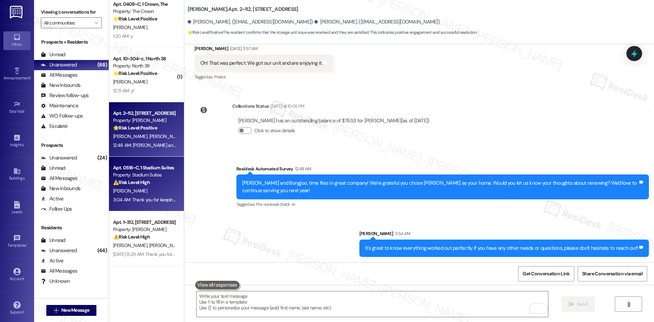
click at [131, 190] on div "[PERSON_NAME]" at bounding box center [144, 191] width 64 height 9
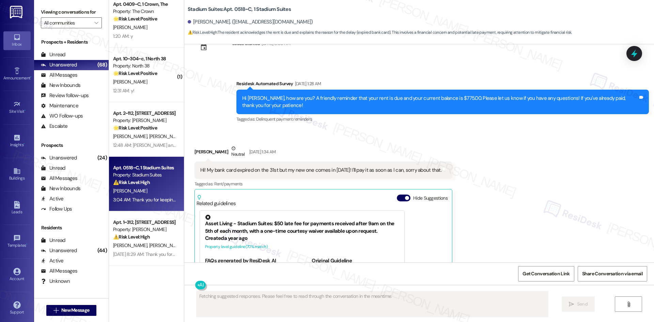
scroll to position [508, 0]
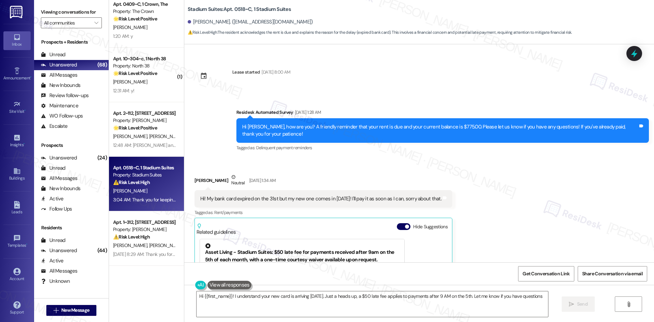
type textarea "Hi {{first_name}}! I understand your new card is arriving [DATE]. Just a heads …"
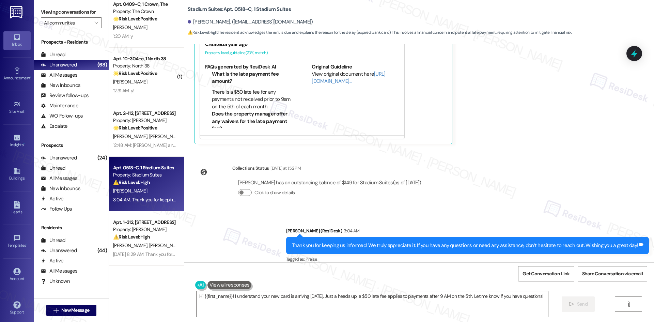
scroll to position [818, 0]
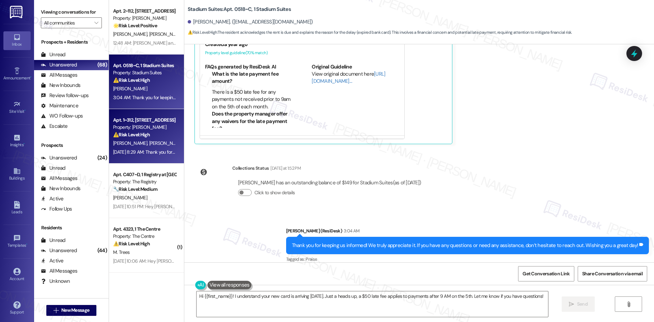
click at [149, 137] on div "⚠️ Risk Level: High The resident is reporting that a previously requested refri…" at bounding box center [144, 134] width 63 height 7
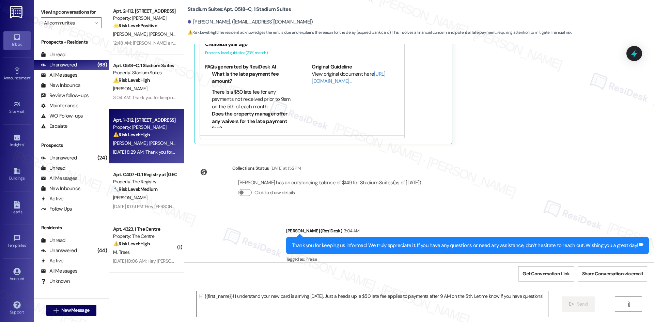
type textarea "Fetching suggested responses. Please feel free to read through the conversation…"
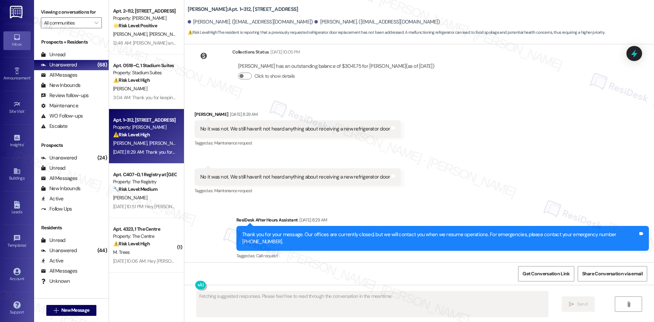
scroll to position [684, 0]
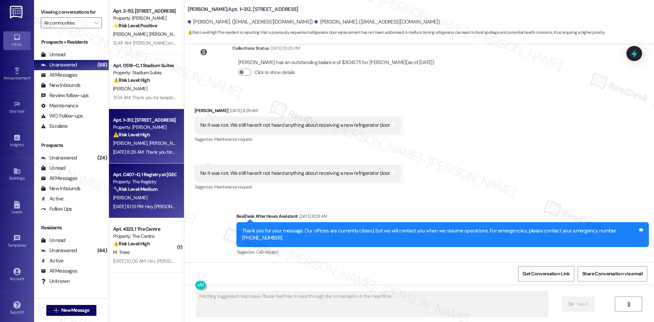
click at [141, 201] on div "[PERSON_NAME]" at bounding box center [144, 198] width 64 height 9
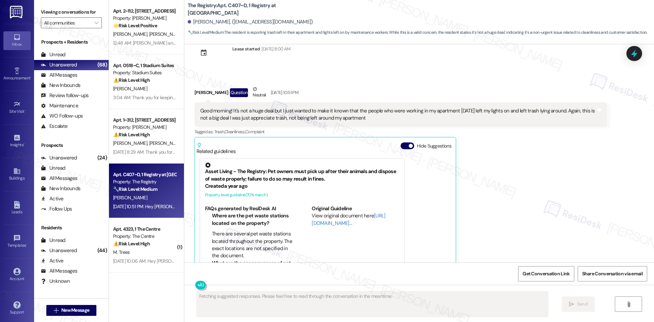
scroll to position [1185, 0]
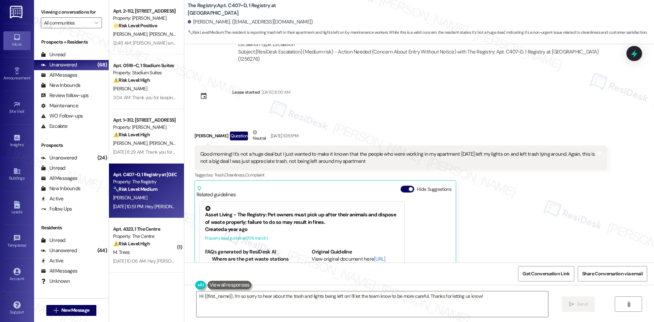
click at [533, 200] on div "[PERSON_NAME] Question Neutral [DATE] 10:51 PM Good morning! It's not a huge de…" at bounding box center [401, 229] width 413 height 201
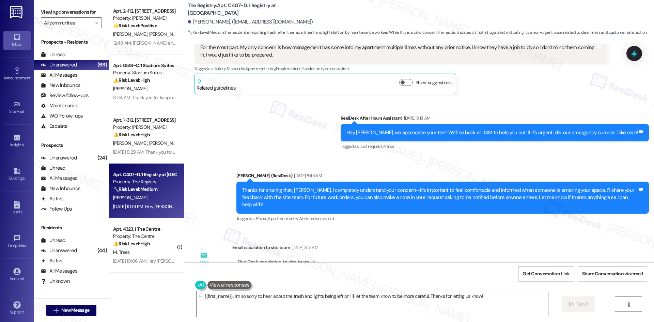
scroll to position [913, 0]
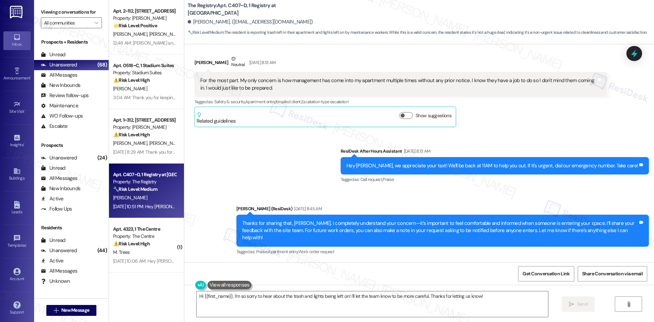
click at [258, 151] on div "Sent via SMS ResiDesk After Hours Assistant [DATE] 8:13 AM Hey [PERSON_NAME], w…" at bounding box center [419, 197] width 470 height 130
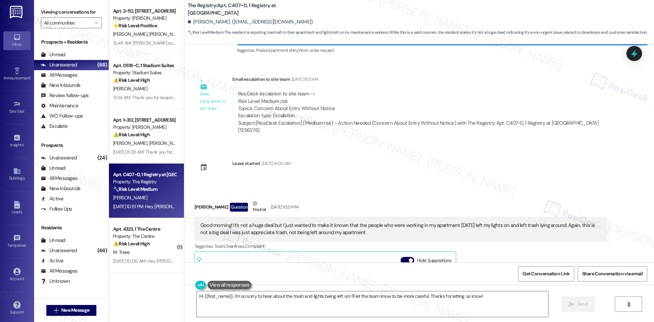
scroll to position [1220, 0]
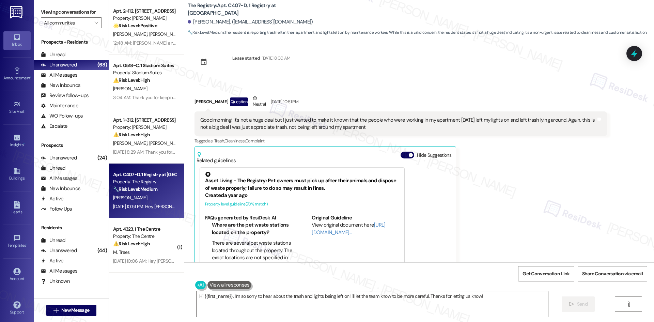
drag, startPoint x: 189, startPoint y: 76, endPoint x: 391, endPoint y: 106, distance: 203.7
click at [391, 106] on div "Received via SMS [PERSON_NAME] Question Neutral [DATE] 10:51 PM Good morning! I…" at bounding box center [401, 195] width 423 height 211
copy div "[PERSON_NAME] Question Neutral [DATE] 10:51 PM Good morning! It's not a huge de…"
click at [479, 149] on div "[PERSON_NAME] Question Neutral [DATE] 10:51 PM Good morning! It's not a huge de…" at bounding box center [401, 195] width 413 height 201
drag, startPoint x: 190, startPoint y: 76, endPoint x: 410, endPoint y: 112, distance: 222.5
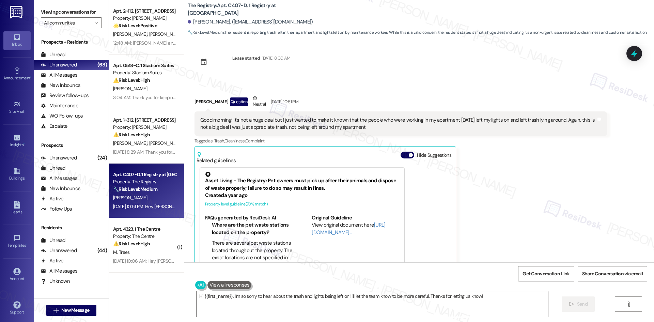
click at [410, 112] on div "Received via SMS [PERSON_NAME] Question Neutral [DATE] 10:51 PM Good morning! I…" at bounding box center [401, 195] width 423 height 211
copy div "[PERSON_NAME] Question Neutral [DATE] 10:51 PM Good morning! It's not a huge de…"
click at [537, 210] on div "[PERSON_NAME] Question Neutral [DATE] 10:51 PM Good morning! It's not a huge de…" at bounding box center [401, 195] width 413 height 201
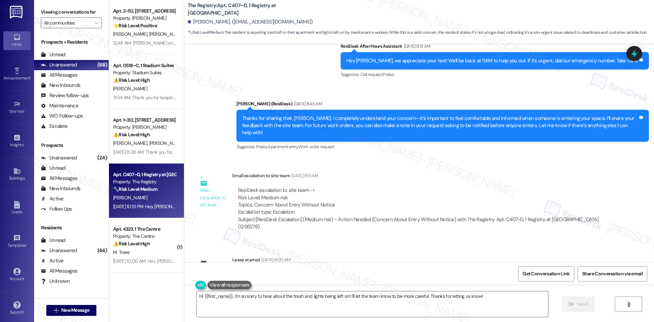
scroll to position [981, 0]
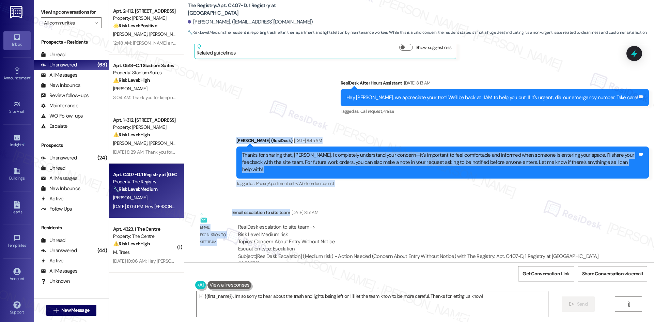
drag, startPoint x: 215, startPoint y: 131, endPoint x: 374, endPoint y: 181, distance: 167.1
click at [374, 181] on div "WO Opened request: Leaking sho... [DATE] 12:01 AM Status : Completed Show detai…" at bounding box center [419, 153] width 470 height 218
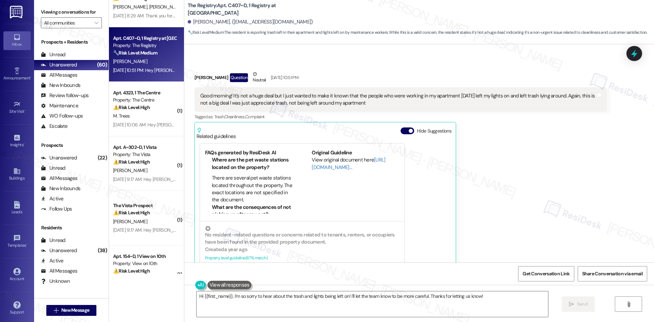
scroll to position [1185, 0]
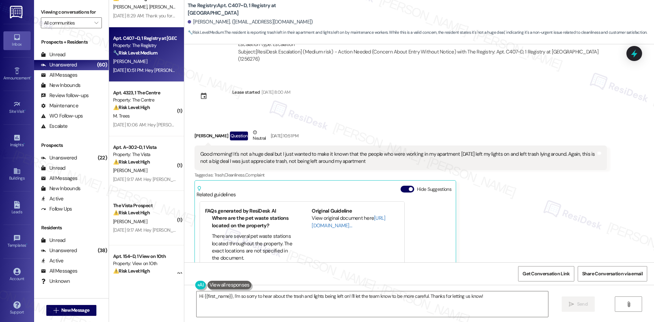
click at [377, 114] on div "Received via SMS [PERSON_NAME] Question Neutral [DATE] 10:51 PM Good morning! I…" at bounding box center [419, 224] width 470 height 221
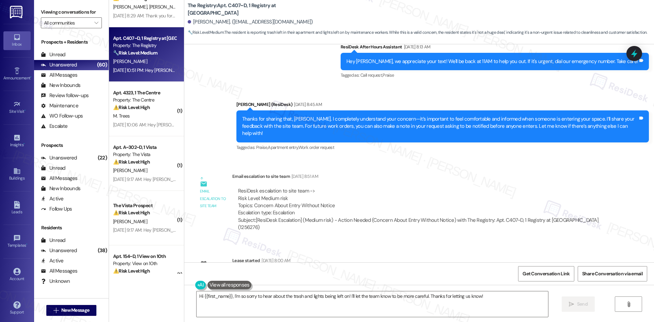
scroll to position [1015, 0]
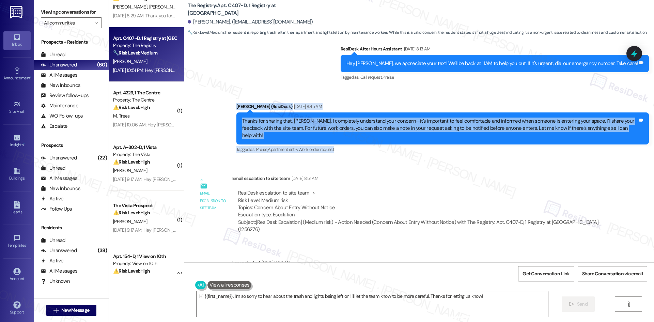
drag, startPoint x: 212, startPoint y: 94, endPoint x: 336, endPoint y: 168, distance: 144.9
click at [357, 132] on div "Sent via SMS ResiDesk After Hours Assistant [DATE] 8:13 AM Hey [PERSON_NAME], w…" at bounding box center [419, 95] width 470 height 130
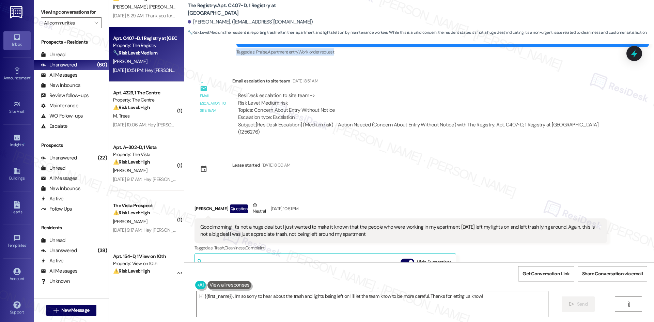
scroll to position [1117, 0]
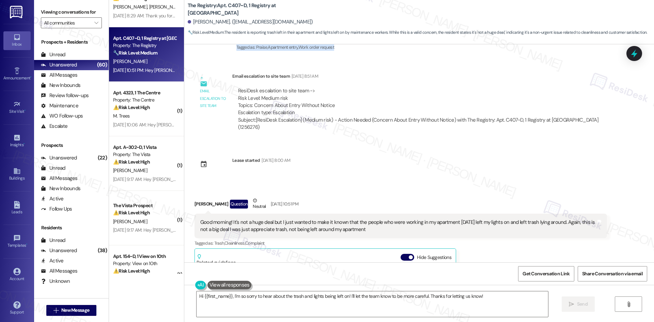
drag, startPoint x: 189, startPoint y: 178, endPoint x: 376, endPoint y: 212, distance: 189.9
click at [376, 212] on div "Received via SMS [PERSON_NAME] Question Neutral [DATE] 10:51 PM Good morning! I…" at bounding box center [401, 297] width 423 height 211
copy div "[PERSON_NAME] Question Neutral [DATE] 10:51 PM Good morning! It's not a huge de…"
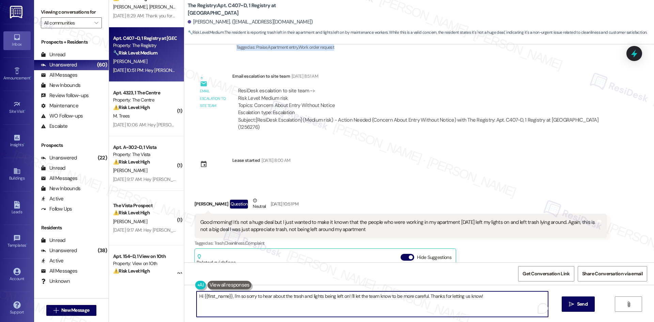
click at [300, 303] on textarea "Hi {{first_name}}, I'm so sorry to hear about the trash and lights being left o…" at bounding box center [373, 304] width 352 height 26
paste textarea "Good morning [PERSON_NAME], I’m sorry about the lights being left on and the tr…"
click at [230, 296] on textarea "Good morning [PERSON_NAME], I’m sorry about the lights being left on and the tr…" at bounding box center [373, 304] width 352 height 26
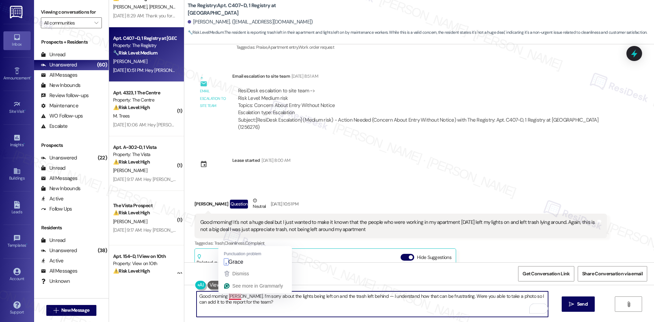
click at [230, 296] on textarea "Good morning [PERSON_NAME]. I’m sorry about the lights being left on and the tr…" at bounding box center [373, 304] width 352 height 26
drag, startPoint x: 223, startPoint y: 294, endPoint x: 168, endPoint y: 295, distance: 54.5
click at [168, 295] on div "Apt. 2~112, [STREET_ADDRESS] Property: [PERSON_NAME] 🌟 Risk Level: Positive The…" at bounding box center [381, 161] width 545 height 322
click at [241, 306] on textarea "Hi, Grace. I’m sorry about the lights being left on and the trash left behind —…" at bounding box center [373, 304] width 352 height 26
type textarea "Hi, Grace. I’m sorry about the lights being left on and the trash left behind —…"
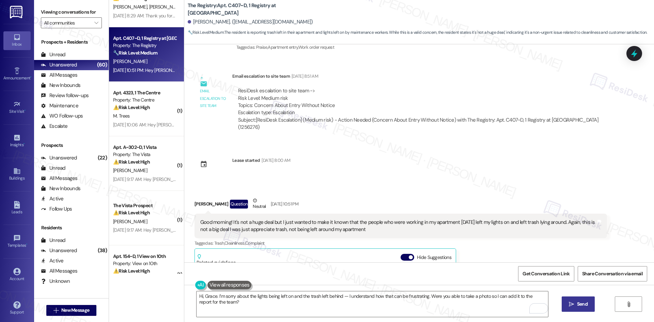
click at [574, 306] on span " Send" at bounding box center [578, 304] width 21 height 7
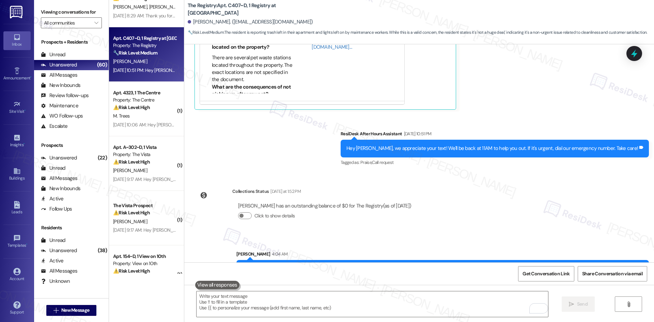
scroll to position [1411, 0]
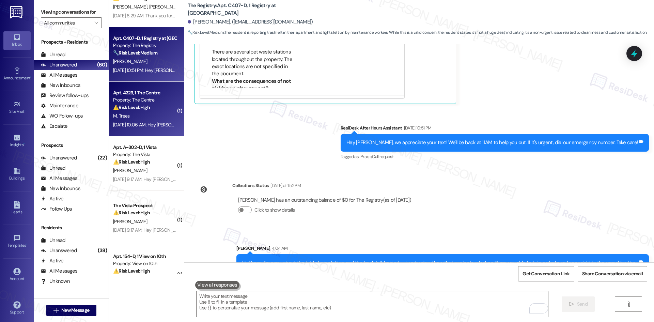
click at [138, 114] on div "M. Trees" at bounding box center [144, 116] width 64 height 9
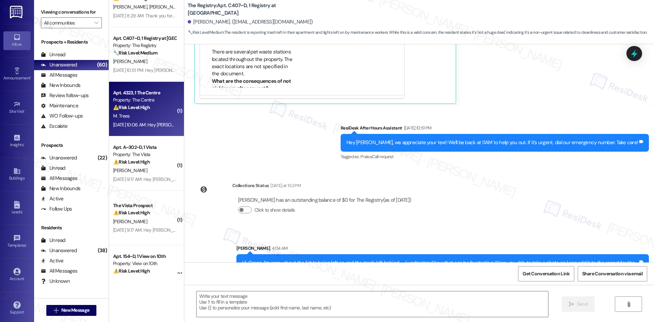
type textarea "Fetching suggested responses. Please feel free to read through the conversation…"
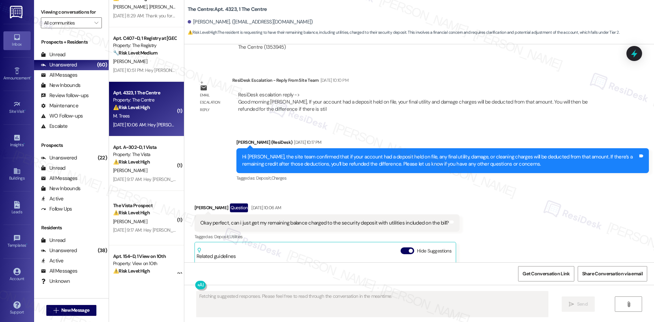
scroll to position [3457, 0]
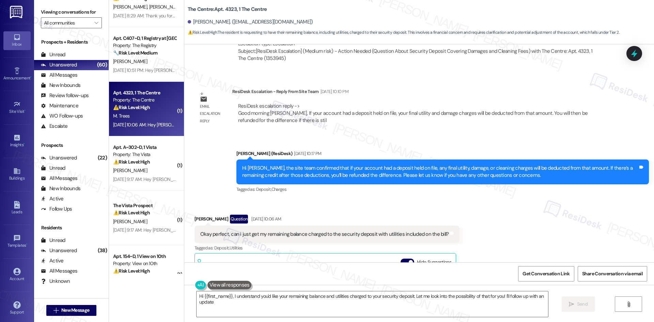
type textarea "Hi {{first_name}}, I understand you'd like your remaining balance and utilities…"
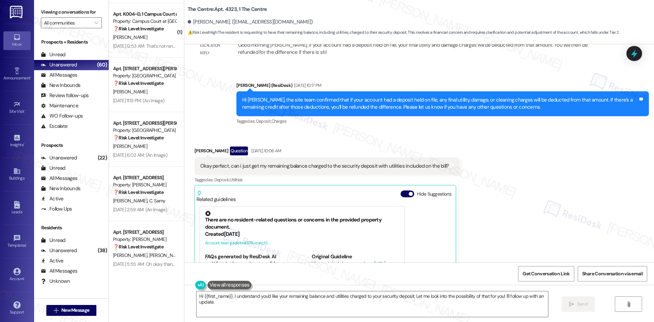
scroll to position [2617, 0]
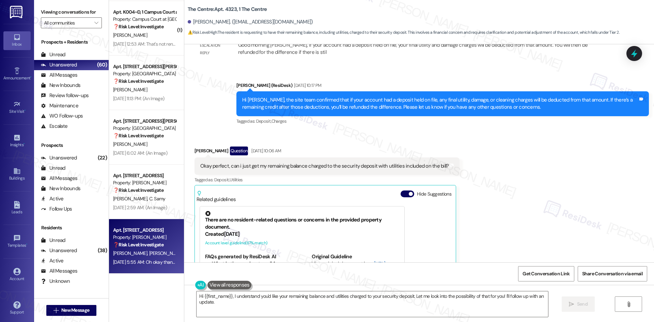
click at [145, 266] on div "[DATE] 5:55 AM: Oh okay thank you! [DATE] 5:55 AM: Oh okay thank you!" at bounding box center [144, 262] width 64 height 9
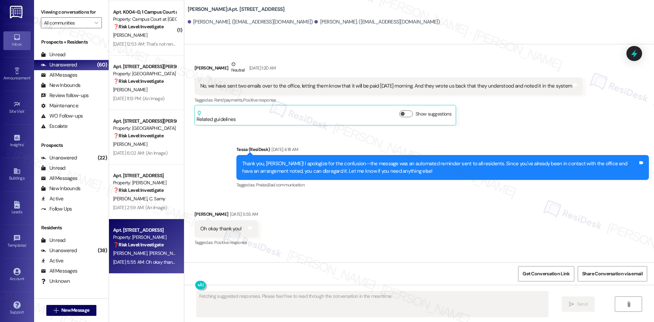
scroll to position [2059, 0]
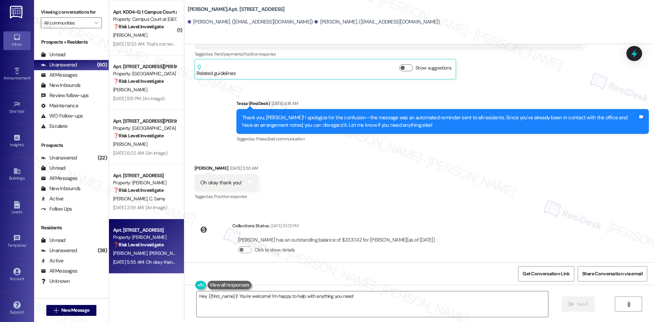
type textarea "Hey {{first_name}}! You're welcome! I'm happy to help with anything you need."
click at [390, 185] on div "Received via SMS [PERSON_NAME] [DATE] 5:55 AM Oh okay thank you! Tags and notes…" at bounding box center [419, 178] width 470 height 58
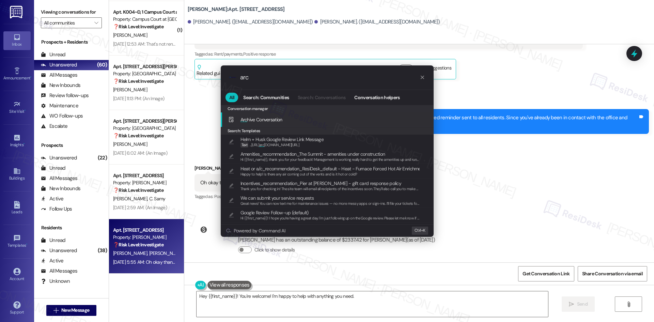
type input "arc"
click at [270, 116] on span "Arc hive Conversation" at bounding box center [262, 119] width 42 height 7
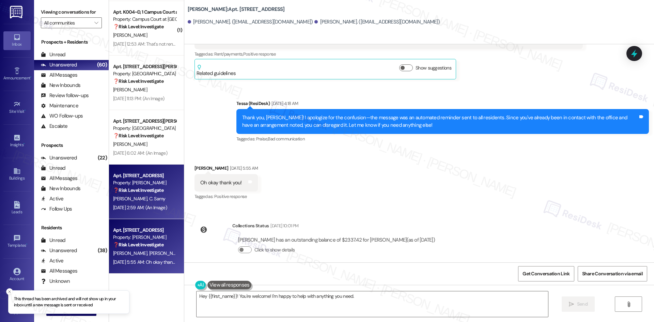
click at [152, 206] on div "[DATE] 2:59 AM: (An Image) [DATE] 2:59 AM: (An Image)" at bounding box center [140, 208] width 54 height 6
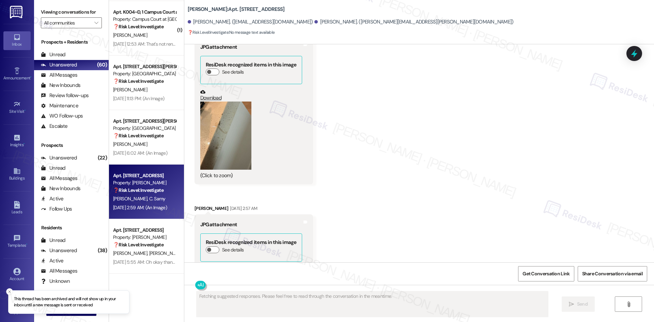
scroll to position [1658, 0]
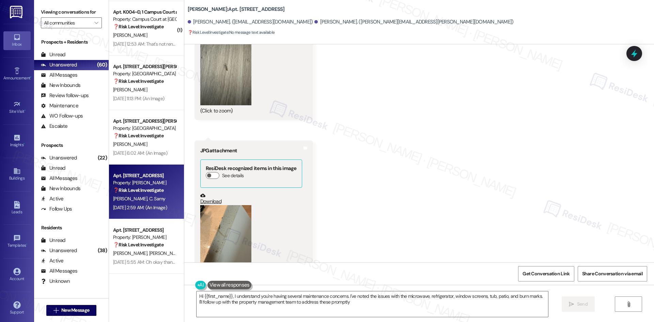
type textarea "Hi {{first_name}}, I understand you're having several maintenance concerns. I'v…"
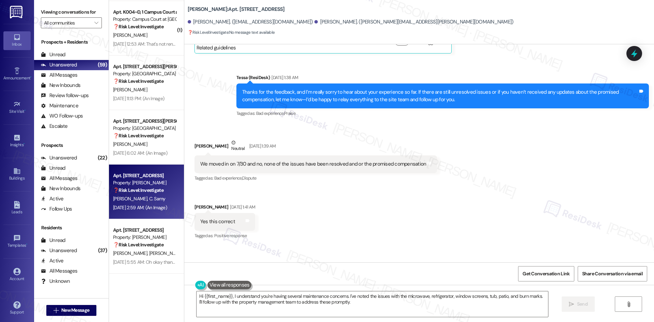
scroll to position [273, 0]
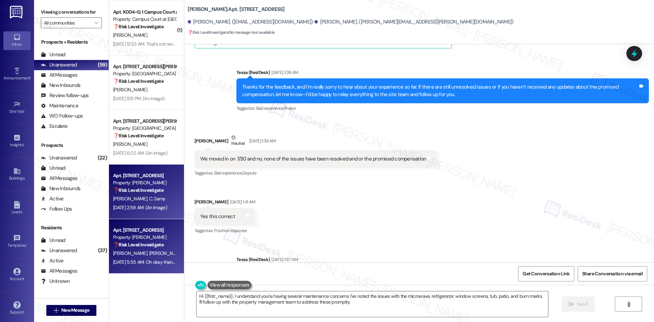
click at [151, 252] on div "[PERSON_NAME] [PERSON_NAME]" at bounding box center [144, 253] width 64 height 9
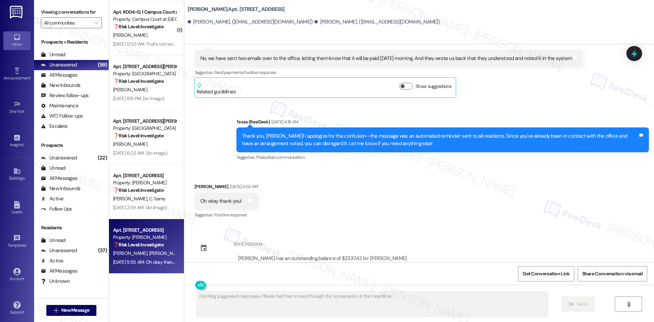
scroll to position [2044, 0]
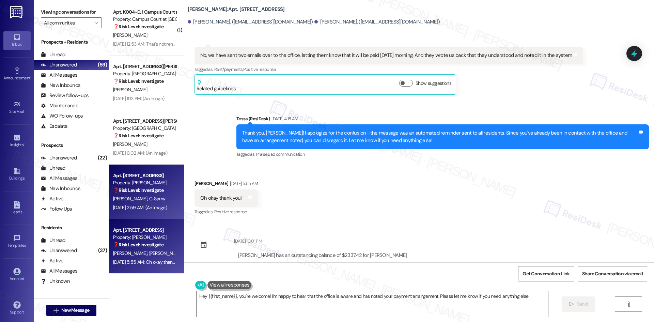
type textarea "Hey {{first_name}}, you're welcome! I'm happy to hear that the office is aware …"
click at [138, 203] on div "[PERSON_NAME] [PERSON_NAME]" at bounding box center [144, 199] width 64 height 9
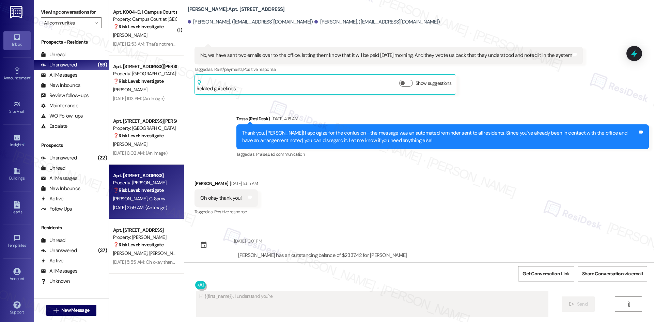
scroll to position [1657, 0]
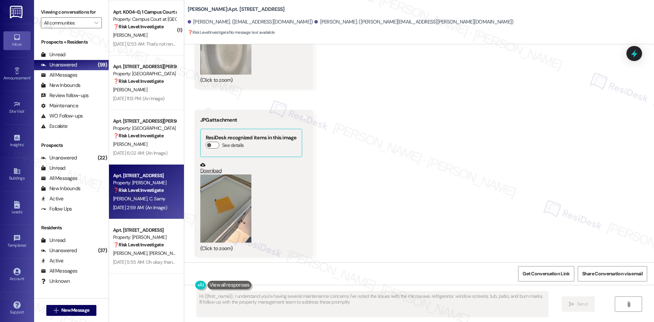
type textarea "Hi {{first_name}}, I understand you're having several maintenance concerns. I'v…"
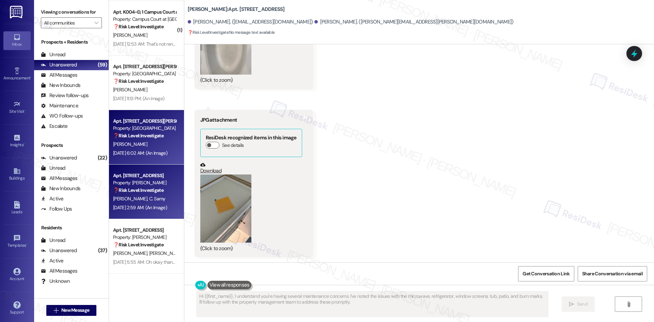
click at [145, 151] on div "[DATE] 6:02 AM: (An Image) [DATE] 6:02 AM: (An Image)" at bounding box center [140, 153] width 54 height 6
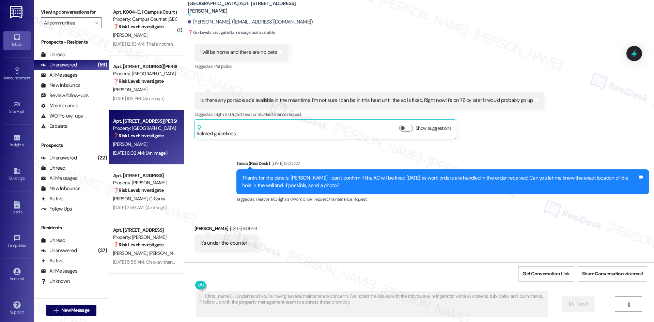
scroll to position [982, 0]
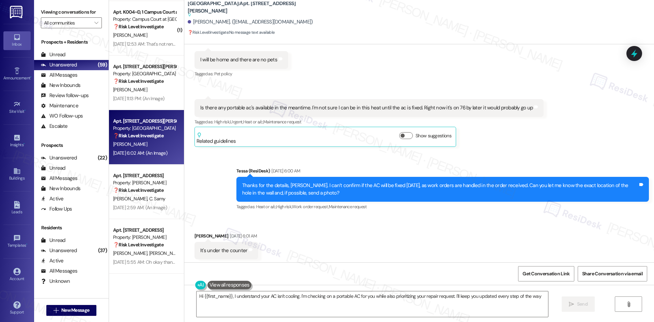
type textarea "Hi {{first_name}}, I understand your AC isn't cooling. I'm checking on a portab…"
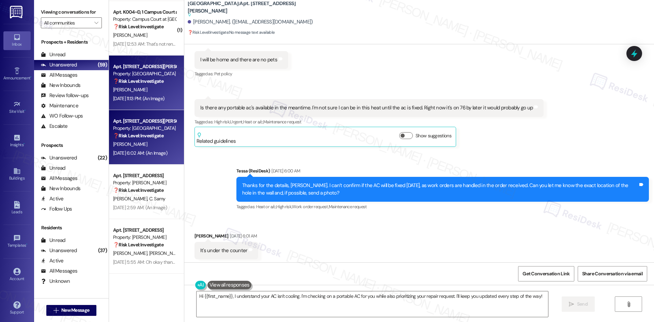
click at [141, 105] on div "Apt. [STREET_ADDRESS][PERSON_NAME] Property: [GEOGRAPHIC_DATA] ❓ Risk Level: In…" at bounding box center [146, 83] width 75 height 55
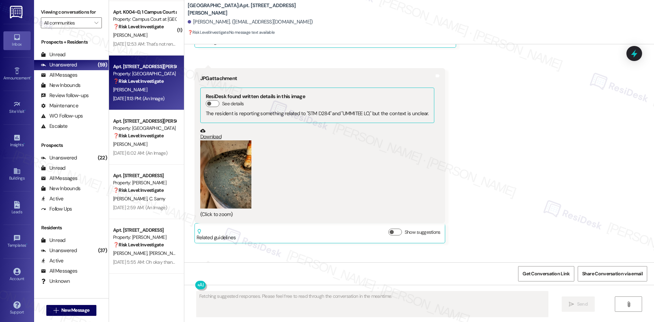
scroll to position [1195, 0]
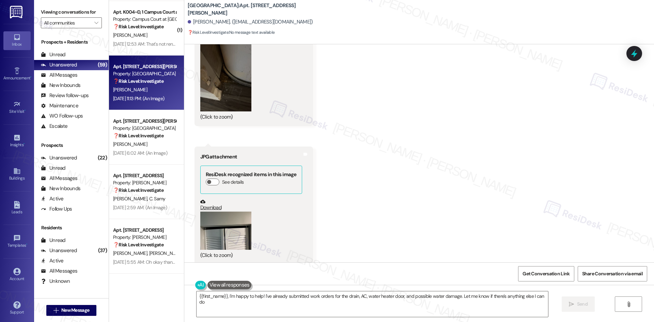
type textarea "{{first_name}}, I'm happy to help! I've already submitted work orders for the d…"
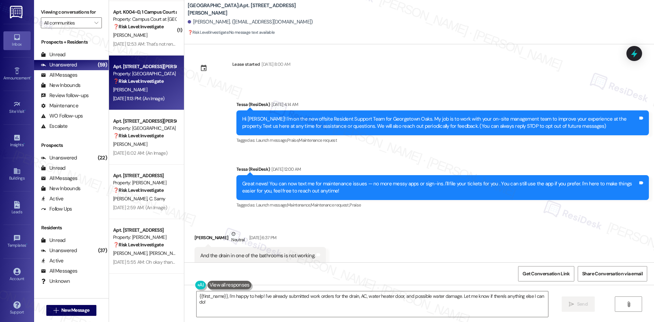
scroll to position [0, 0]
